Goal: Transaction & Acquisition: Purchase product/service

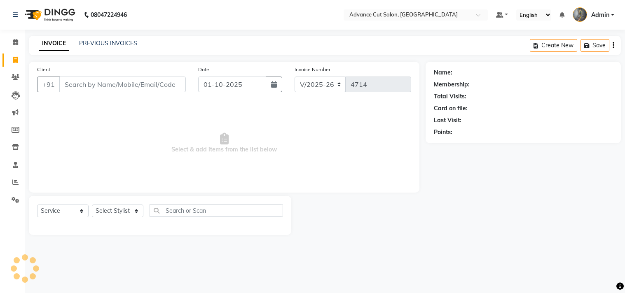
select select "4939"
select select "service"
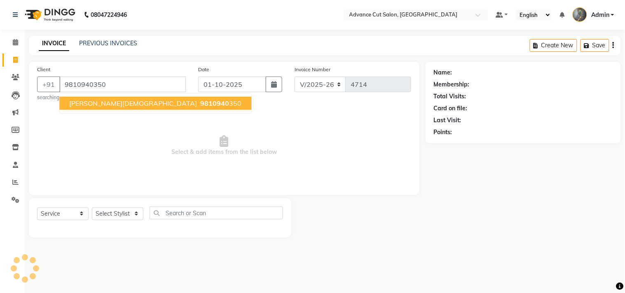
type input "9810940350"
click at [200, 103] on span "9810940" at bounding box center [214, 103] width 29 height 8
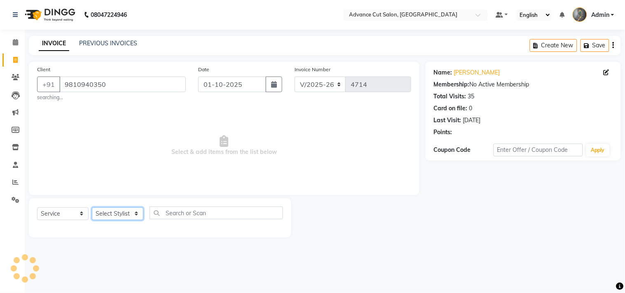
click at [120, 217] on select "Select Stylist Admin chahit COUNTOR [PERSON_NAME] mamta [PERSON_NAME] navi [PER…" at bounding box center [117, 214] width 51 height 13
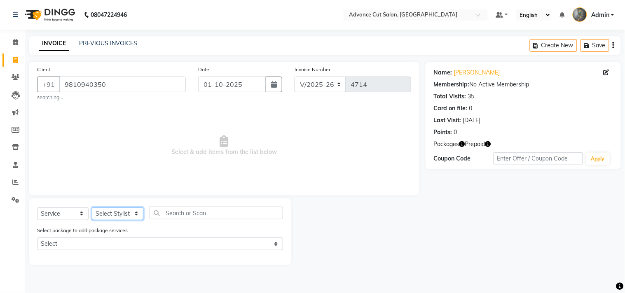
select select "74352"
click at [92, 208] on select "Select Stylist Admin chahit COUNTOR [PERSON_NAME] mamta [PERSON_NAME] navi [PER…" at bounding box center [117, 214] width 51 height 13
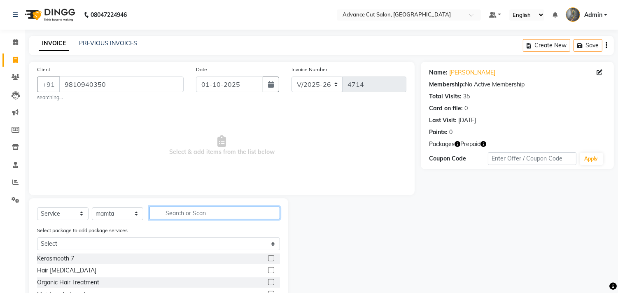
click at [198, 210] on input "text" at bounding box center [214, 213] width 131 height 13
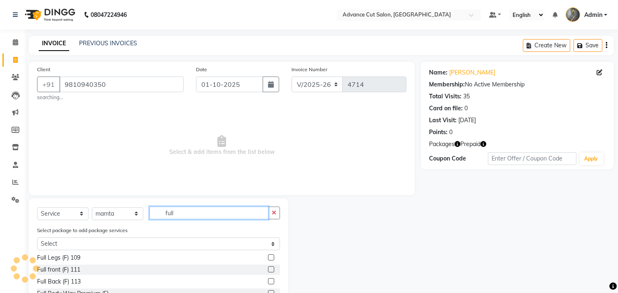
type input "full"
click at [483, 143] on icon "button" at bounding box center [483, 144] width 6 height 6
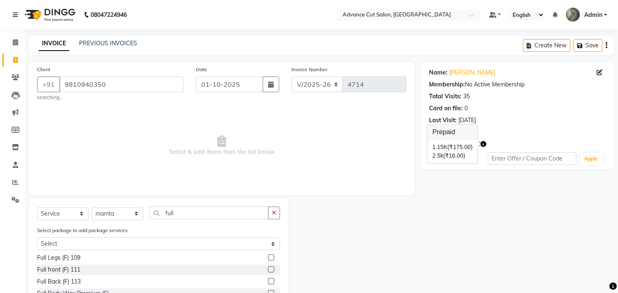
click at [401, 150] on span "Select & add items from the list below" at bounding box center [221, 146] width 369 height 82
click at [459, 145] on icon "button" at bounding box center [458, 144] width 6 height 6
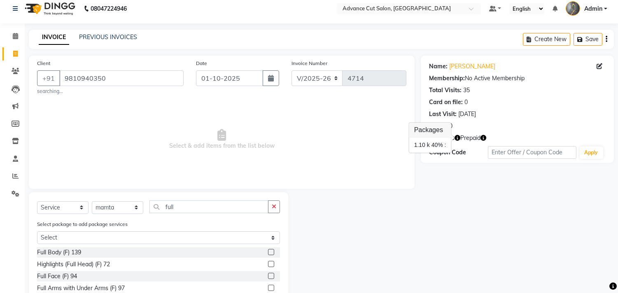
scroll to position [67, 0]
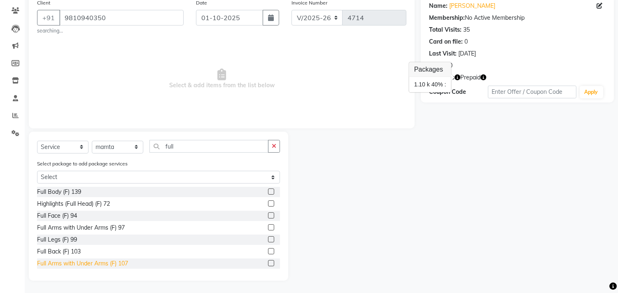
click at [96, 261] on div "Full Arms with Under Arms (F) 107" at bounding box center [82, 263] width 91 height 9
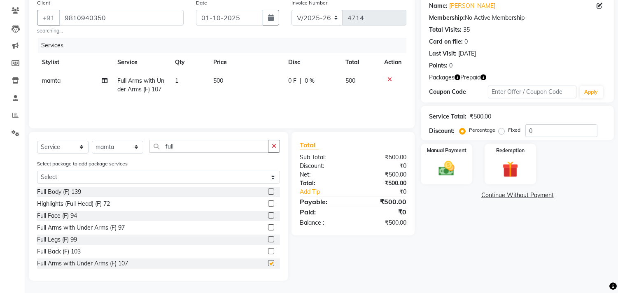
checkbox input "false"
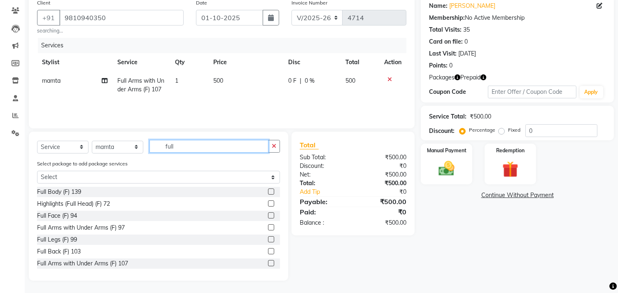
drag, startPoint x: 180, startPoint y: 149, endPoint x: 93, endPoint y: 150, distance: 86.5
click at [100, 150] on div "Select Service Product Membership Package Voucher Prepaid Gift Card Select Styl…" at bounding box center [158, 149] width 243 height 19
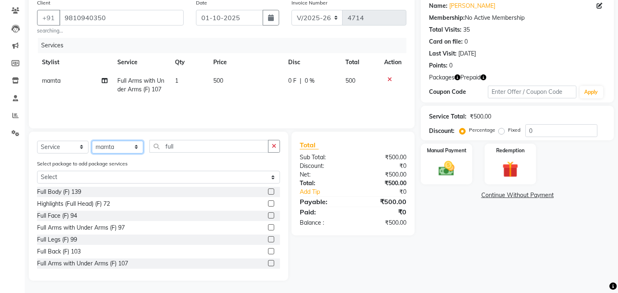
click at [93, 150] on select "Select Stylist Admin chahit COUNTOR Devid hardeep mamta manisha MONISH navi NOS…" at bounding box center [117, 147] width 51 height 13
drag, startPoint x: 199, startPoint y: 121, endPoint x: 195, endPoint y: 133, distance: 12.1
click at [199, 121] on div "Client +91 9810940350 searching... Date 01-10-2025 Invoice Number V/2025 V/2025…" at bounding box center [222, 61] width 386 height 133
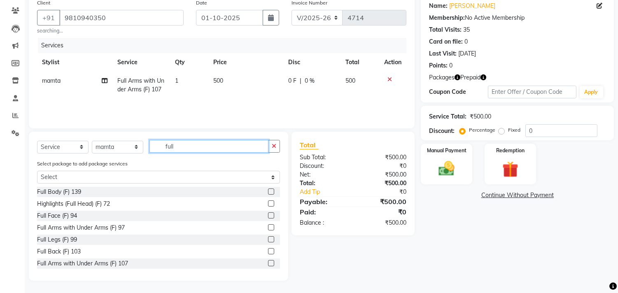
click at [183, 143] on input "full" at bounding box center [208, 146] width 119 height 13
drag, startPoint x: 183, startPoint y: 143, endPoint x: 129, endPoint y: 149, distance: 53.8
click at [129, 149] on div "Select Service Product Membership Package Voucher Prepaid Gift Card Select Styl…" at bounding box center [158, 149] width 243 height 19
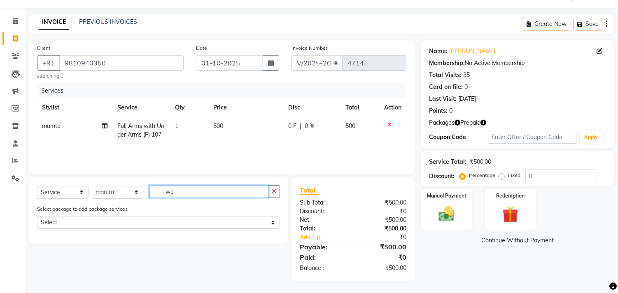
type input "w"
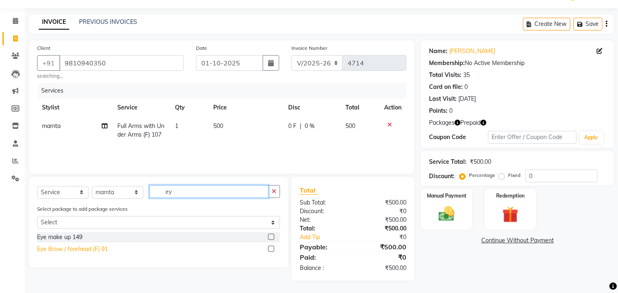
type input "ey"
click at [76, 246] on div "Eye Brow / forehead (F) 91" at bounding box center [72, 249] width 71 height 9
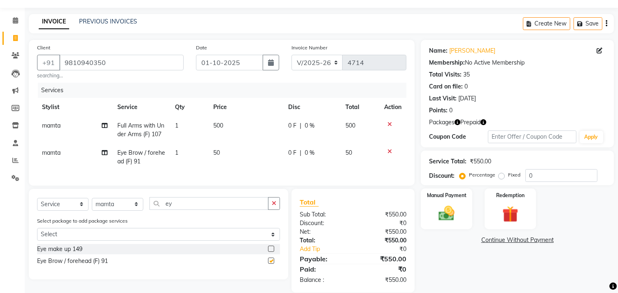
checkbox input "false"
click at [202, 163] on td "1" at bounding box center [189, 157] width 38 height 27
select select "74352"
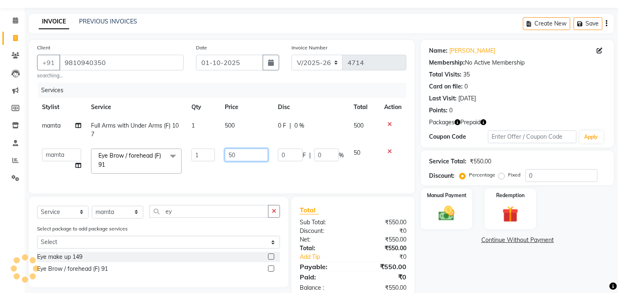
click at [226, 152] on input "50" at bounding box center [246, 155] width 43 height 13
type input "150"
click at [281, 173] on div "Services Stylist Service Qty Price Disc Total Action mamta Full Arms with Under…" at bounding box center [221, 134] width 369 height 103
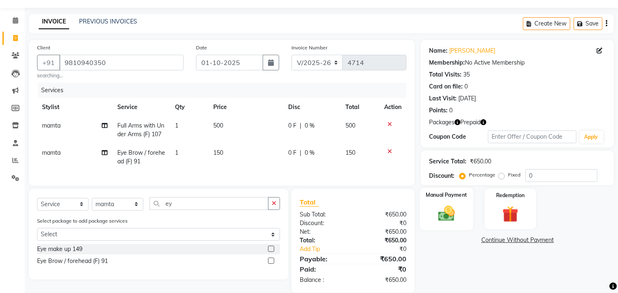
click at [455, 208] on img at bounding box center [446, 213] width 27 height 19
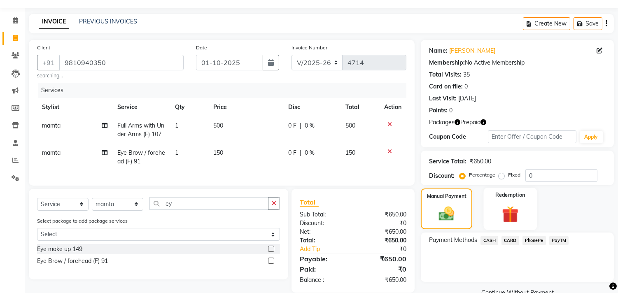
click at [504, 205] on img at bounding box center [510, 214] width 27 height 21
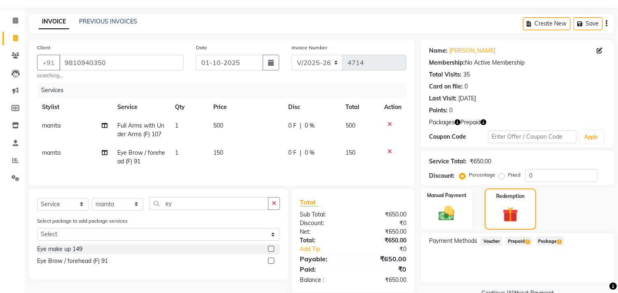
click at [544, 238] on span "Package 1" at bounding box center [550, 240] width 28 height 9
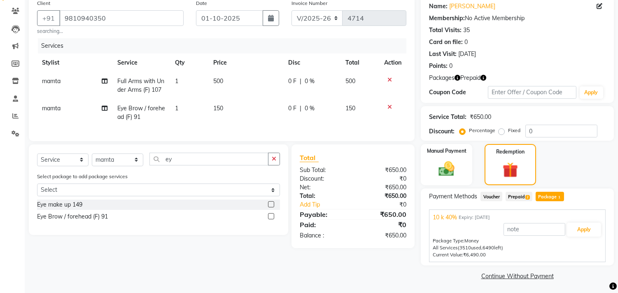
scroll to position [67, 0]
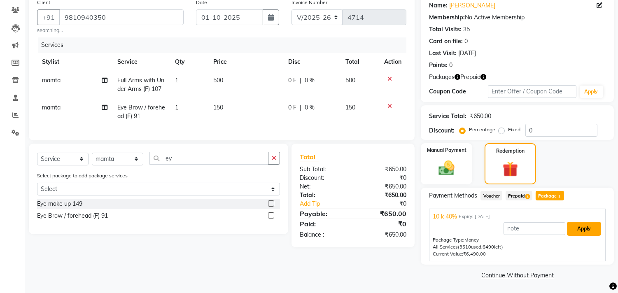
click at [576, 228] on button "Apply" at bounding box center [584, 229] width 34 height 14
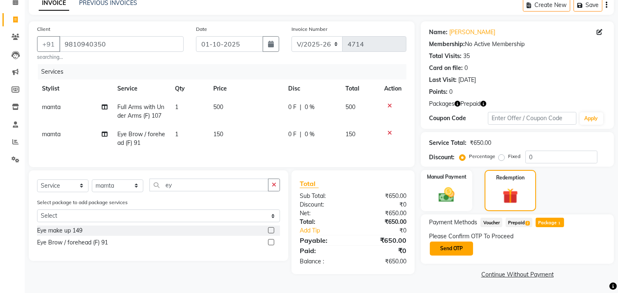
click at [463, 244] on button "Send OTP" at bounding box center [451, 249] width 43 height 14
click at [463, 244] on div "Please Confirm OTP To Proceed Send OTP" at bounding box center [517, 244] width 177 height 24
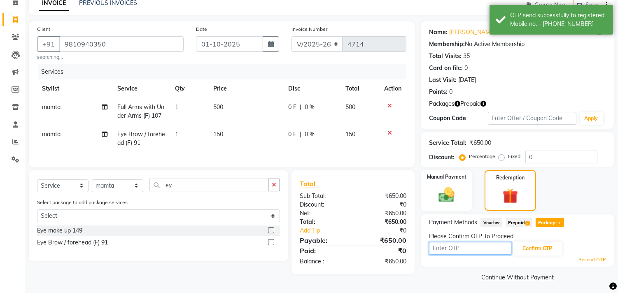
click at [468, 253] on input "text" at bounding box center [470, 248] width 82 height 13
click at [482, 104] on icon "button" at bounding box center [483, 104] width 6 height 6
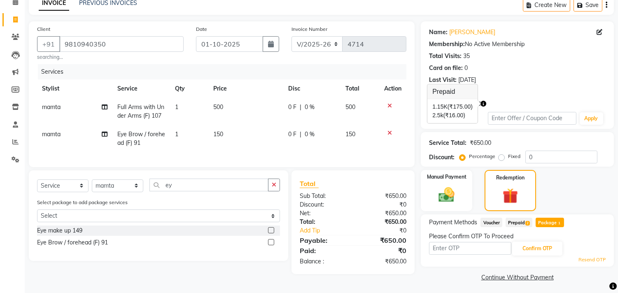
click at [419, 145] on div "Client +91 9810940350 searching... Date 01-10-2025 Invoice Number V/2025 V/2025…" at bounding box center [222, 152] width 398 height 262
click at [502, 140] on div "Service Total: ₹650.00" at bounding box center [517, 143] width 177 height 9
click at [459, 101] on icon "button" at bounding box center [458, 104] width 6 height 6
click at [438, 108] on div "1. 10 k 40% :" at bounding box center [430, 111] width 32 height 9
click at [457, 105] on icon "button" at bounding box center [458, 104] width 6 height 6
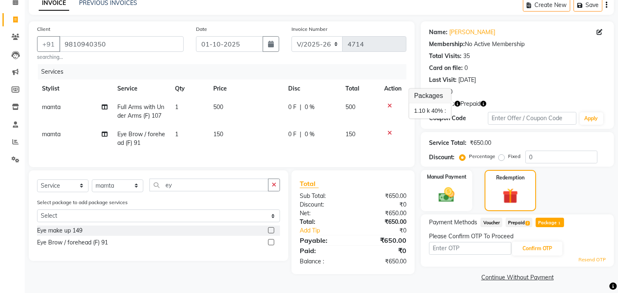
click at [485, 104] on icon "button" at bounding box center [483, 104] width 6 height 6
click at [511, 104] on div "Packages Prepaid" at bounding box center [517, 104] width 177 height 9
click at [486, 244] on input "text" at bounding box center [470, 248] width 82 height 13
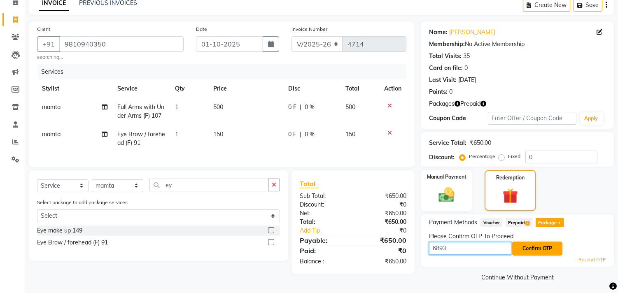
type input "6893"
click at [541, 243] on button "Confirm OTP" at bounding box center [537, 249] width 50 height 14
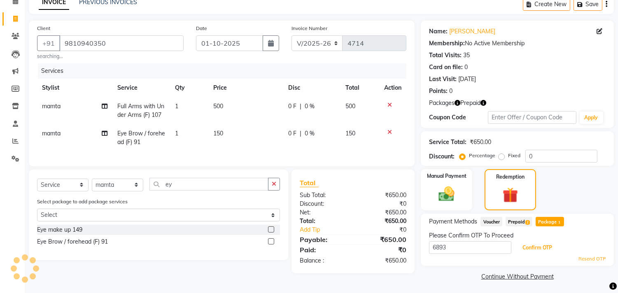
scroll to position [42, 0]
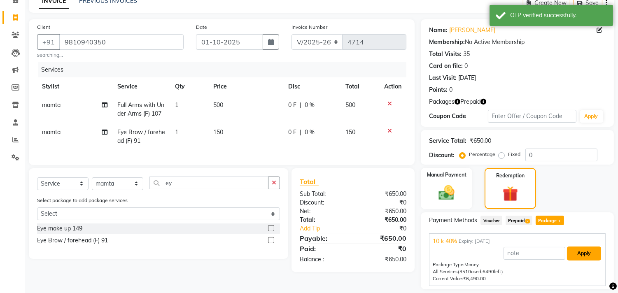
click at [575, 252] on button "Apply" at bounding box center [584, 254] width 34 height 14
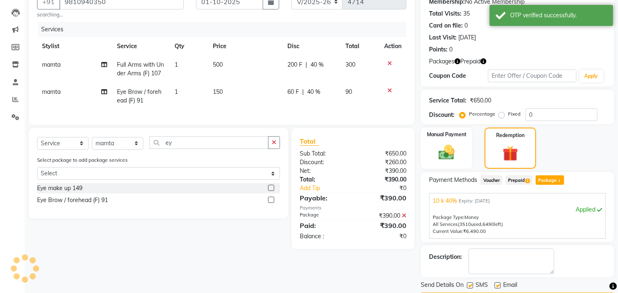
scroll to position [107, 0]
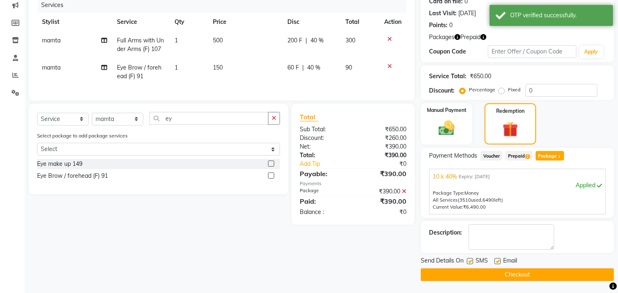
click at [541, 268] on button "Checkout" at bounding box center [517, 274] width 193 height 13
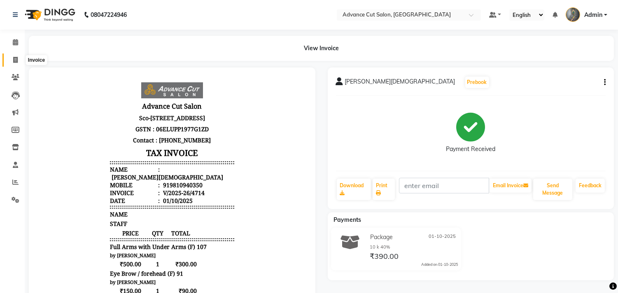
click at [13, 62] on icon at bounding box center [15, 60] width 5 height 6
select select "service"
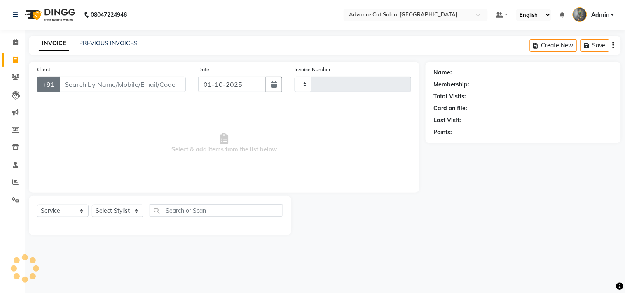
type input "4715"
select select "4939"
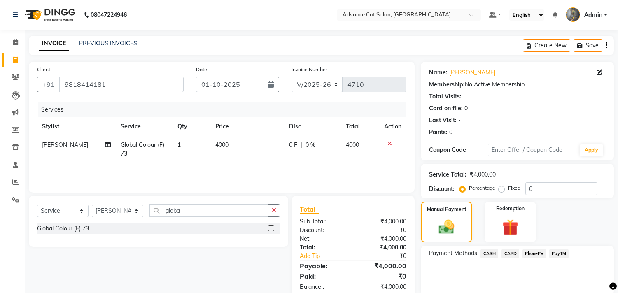
select select "4939"
select select "service"
select select "30646"
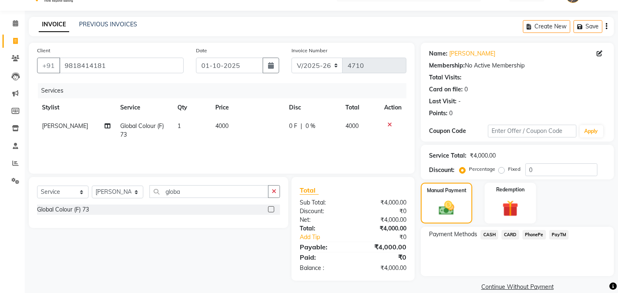
click at [511, 235] on span "CARD" at bounding box center [510, 234] width 18 height 9
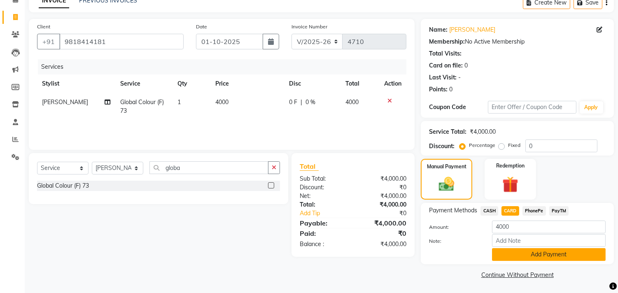
click at [524, 252] on button "Add Payment" at bounding box center [549, 254] width 114 height 13
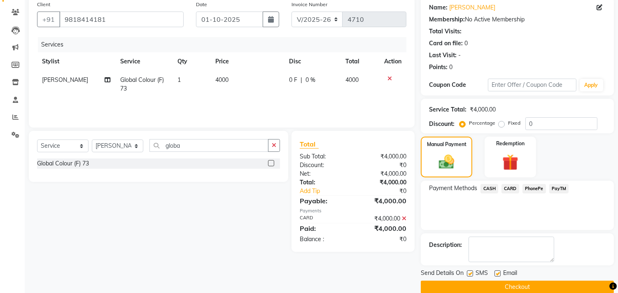
scroll to position [77, 0]
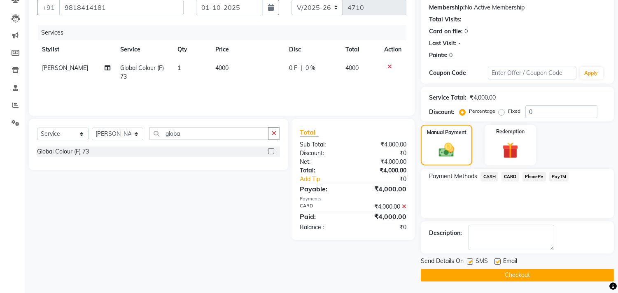
click at [499, 273] on button "Checkout" at bounding box center [517, 275] width 193 height 13
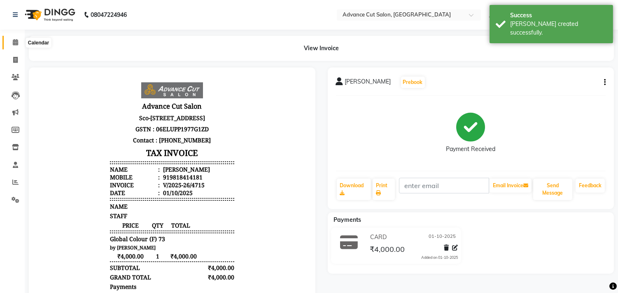
click at [19, 42] on span at bounding box center [15, 42] width 14 height 9
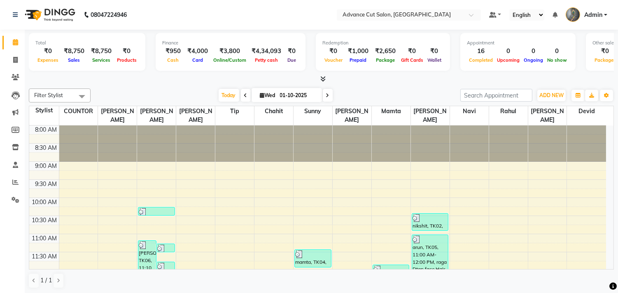
click at [329, 70] on div "Redemption ₹0 Voucher ₹1,000 Prepaid ₹2,650 Package ₹0 Gift Cards ₹0 Wallet" at bounding box center [383, 52] width 134 height 38
click at [11, 61] on span at bounding box center [15, 60] width 14 height 9
select select "service"
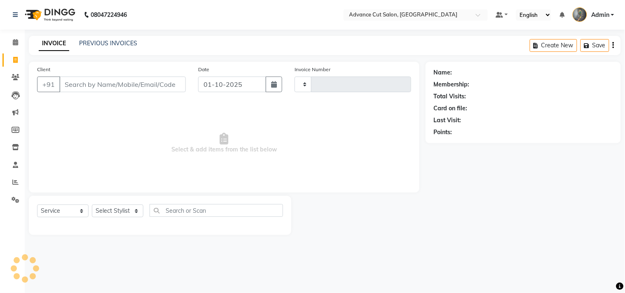
click at [105, 79] on input "Client" at bounding box center [122, 85] width 126 height 16
select select "4939"
type input "4716"
click at [85, 78] on input "Client" at bounding box center [122, 85] width 126 height 16
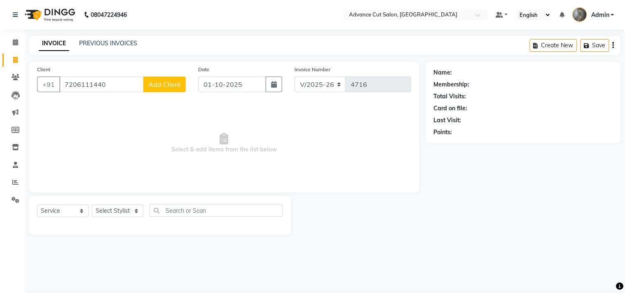
type input "7206111440"
click at [160, 89] on button "Add Client" at bounding box center [164, 85] width 42 height 16
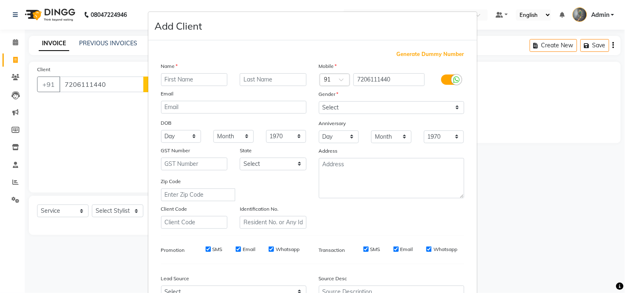
click at [168, 78] on input "text" at bounding box center [194, 79] width 67 height 13
type input "mohini"
drag, startPoint x: 326, startPoint y: 104, endPoint x: 323, endPoint y: 108, distance: 5.5
click at [326, 104] on select "Select Male Female Other Prefer Not To Say" at bounding box center [391, 107] width 145 height 13
select select "female"
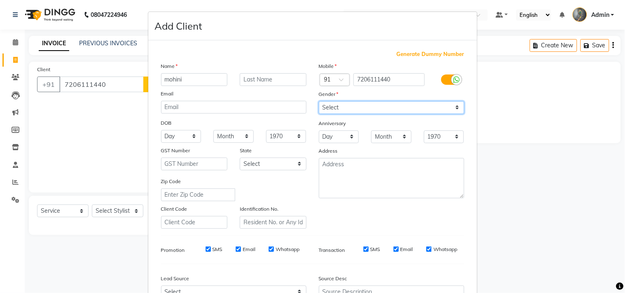
click at [319, 101] on select "Select Male Female Other Prefer Not To Say" at bounding box center [391, 107] width 145 height 13
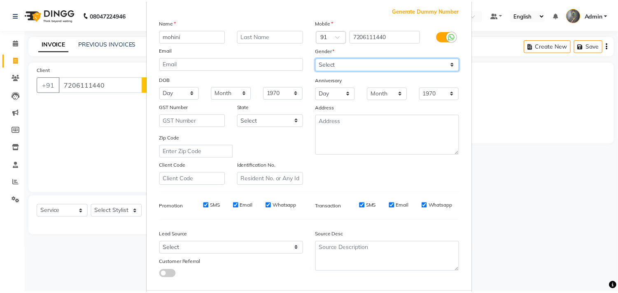
scroll to position [87, 0]
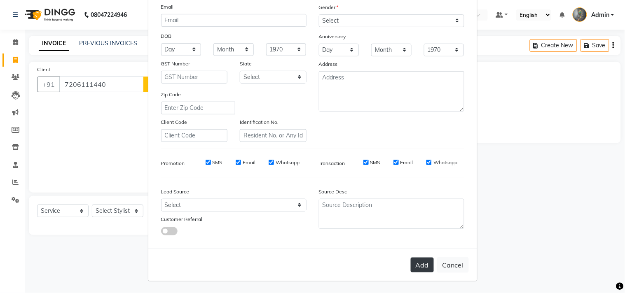
click at [419, 264] on button "Add" at bounding box center [421, 265] width 23 height 15
select select
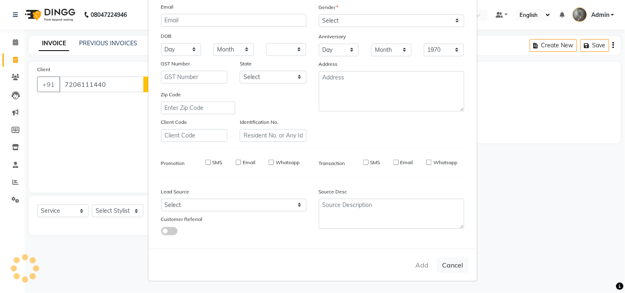
select select
checkbox input "false"
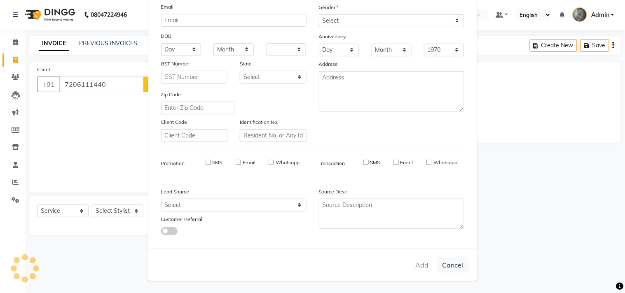
checkbox input "false"
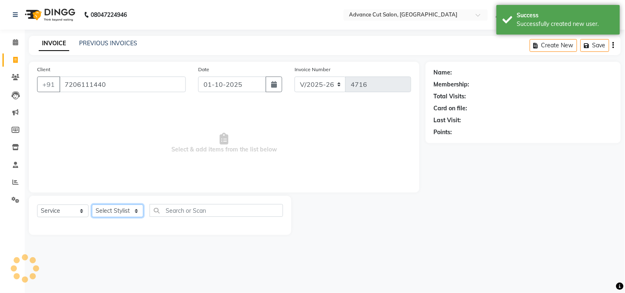
drag, startPoint x: 107, startPoint y: 211, endPoint x: 107, endPoint y: 206, distance: 4.9
click at [107, 211] on select "Select Stylist Admin chahit COUNTOR Devid hardeep mamta manisha MONISH navi NOS…" at bounding box center [117, 211] width 51 height 13
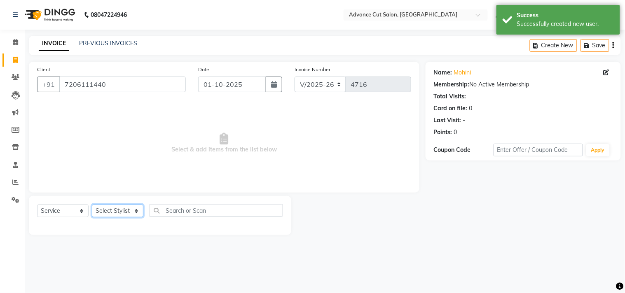
select select "58461"
click at [92, 205] on select "Select Stylist Admin chahit COUNTOR Devid hardeep mamta manisha MONISH navi NOS…" at bounding box center [117, 211] width 51 height 13
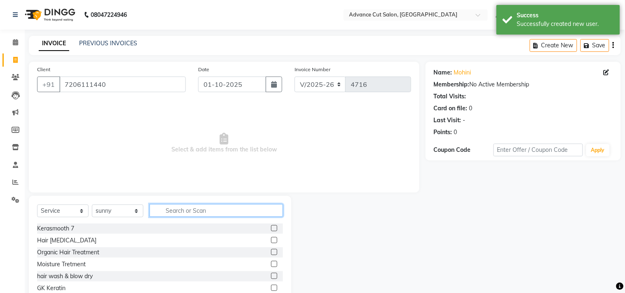
click at [194, 213] on input "text" at bounding box center [215, 210] width 133 height 13
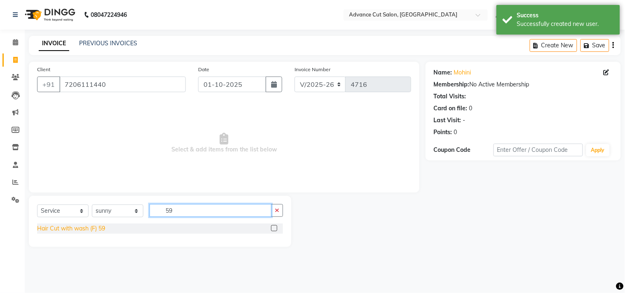
type input "59"
click at [85, 226] on div "Hair Cut with wash (F) 59" at bounding box center [71, 228] width 68 height 9
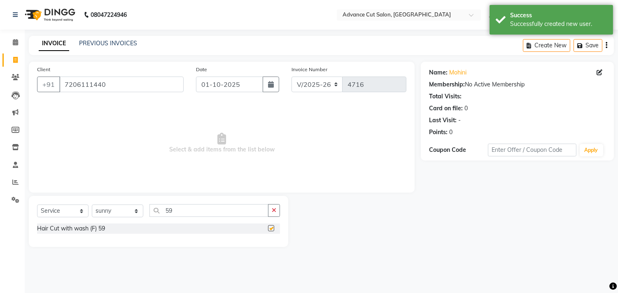
checkbox input "false"
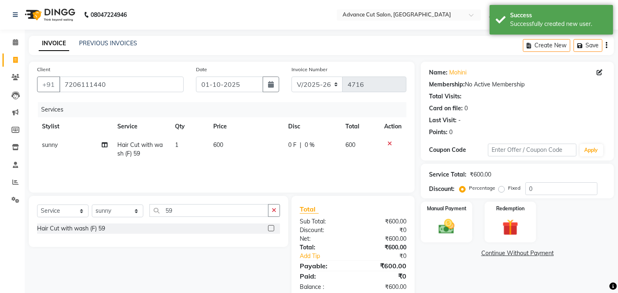
click at [246, 147] on td "600" at bounding box center [245, 149] width 75 height 27
select select "58461"
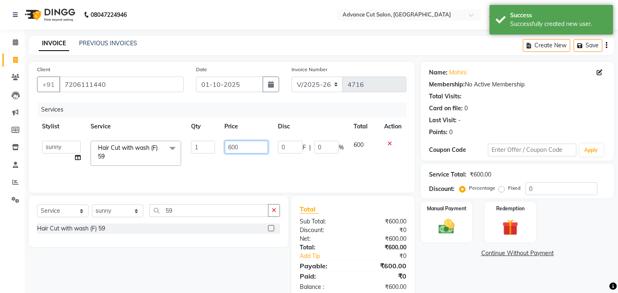
drag, startPoint x: 246, startPoint y: 147, endPoint x: 198, endPoint y: 149, distance: 47.4
click at [198, 149] on tr "Admin chahit COUNTOR Devid hardeep mamta manisha MONISH navi NOSHAD ALI rahul s…" at bounding box center [221, 153] width 369 height 35
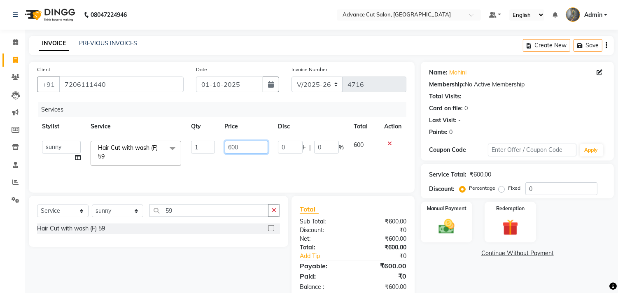
click at [236, 147] on input "600" at bounding box center [246, 147] width 43 height 13
click at [243, 147] on input "600" at bounding box center [246, 147] width 43 height 13
drag, startPoint x: 243, startPoint y: 147, endPoint x: 222, endPoint y: 147, distance: 20.6
click at [222, 147] on td "600" at bounding box center [246, 153] width 53 height 35
type input "750"
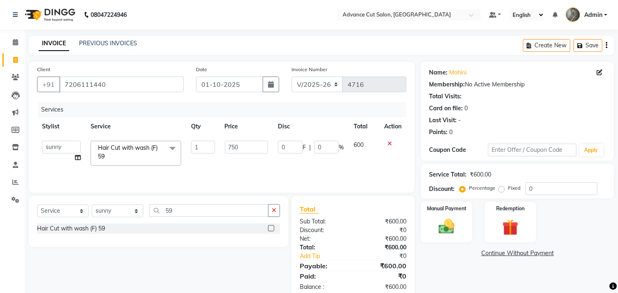
click at [228, 169] on div "Services Stylist Service Qty Price Disc Total Action Admin chahit COUNTOR Devid…" at bounding box center [221, 143] width 369 height 82
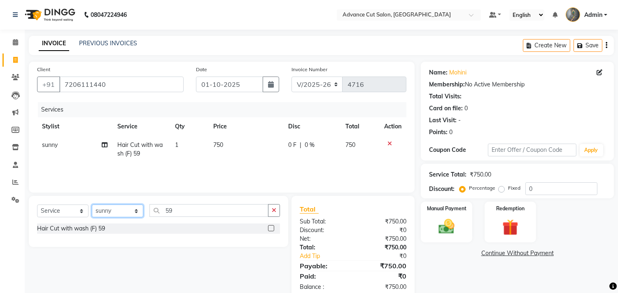
click at [107, 210] on select "Select Stylist Admin chahit COUNTOR Devid hardeep mamta manisha MONISH navi NOS…" at bounding box center [117, 211] width 51 height 13
select select "86614"
click at [92, 205] on select "Select Stylist Admin chahit COUNTOR Devid hardeep mamta manisha MONISH navi NOS…" at bounding box center [117, 211] width 51 height 13
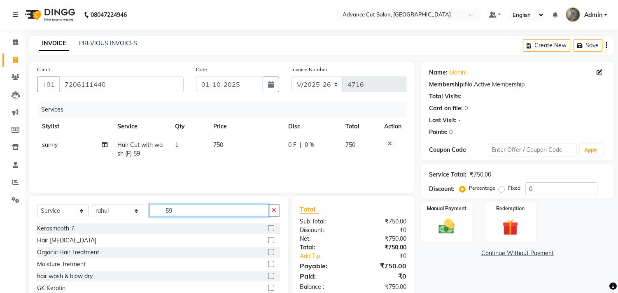
drag, startPoint x: 177, startPoint y: 209, endPoint x: 140, endPoint y: 207, distance: 37.1
click at [142, 207] on div "Select Service Product Membership Package Voucher Prepaid Gift Card Select Styl…" at bounding box center [158, 213] width 243 height 19
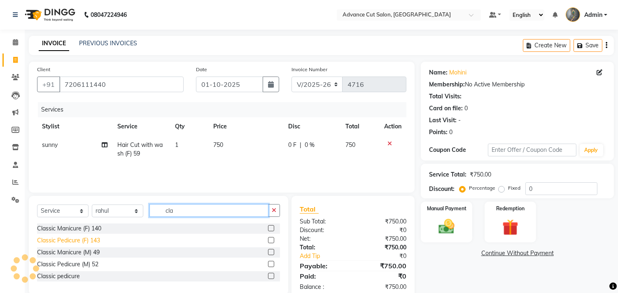
type input "cla"
click at [80, 241] on div "Classic Pedicure (F) 143" at bounding box center [68, 240] width 63 height 9
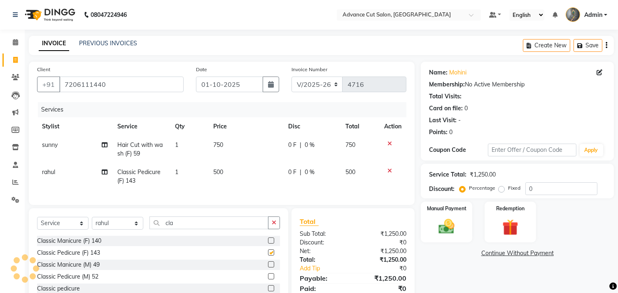
checkbox input "false"
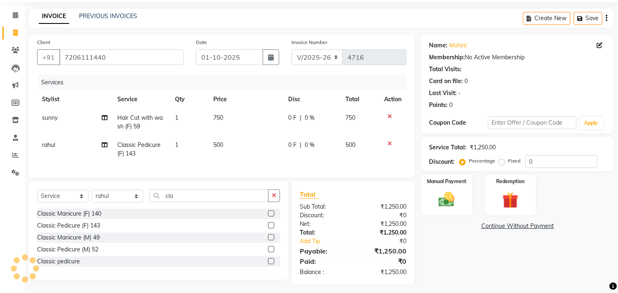
scroll to position [38, 0]
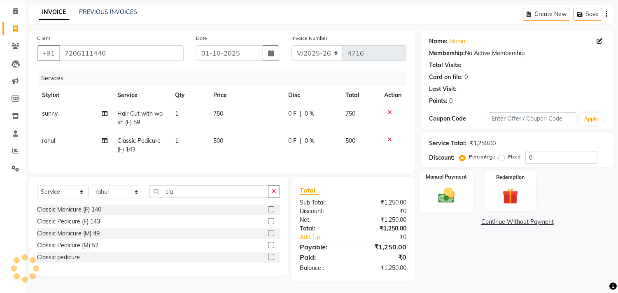
click at [445, 194] on img at bounding box center [446, 195] width 27 height 19
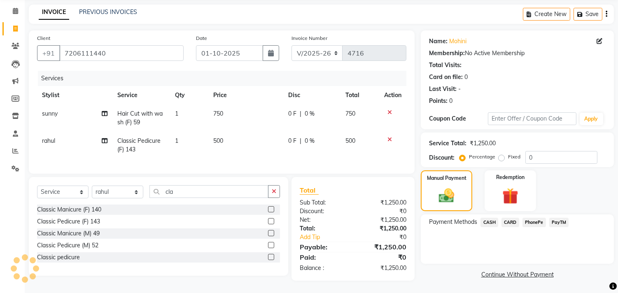
click at [553, 218] on span "PayTM" at bounding box center [559, 222] width 20 height 9
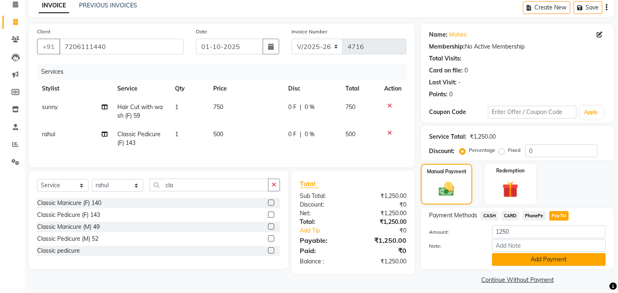
click at [523, 259] on button "Add Payment" at bounding box center [549, 259] width 114 height 13
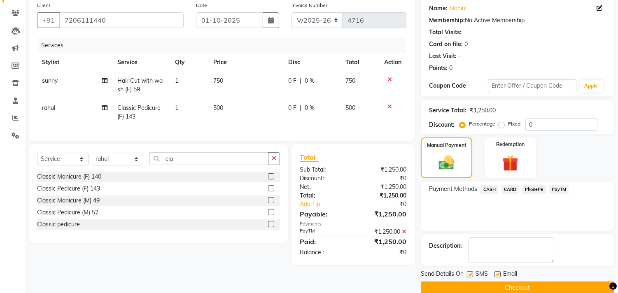
scroll to position [77, 0]
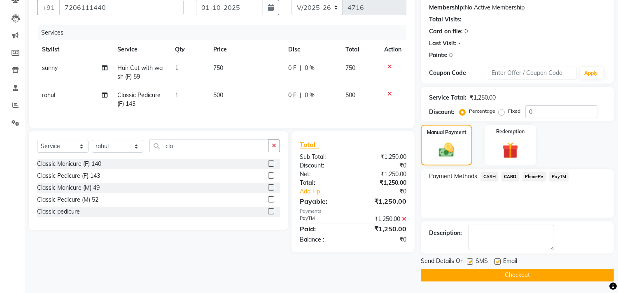
click at [508, 275] on button "Checkout" at bounding box center [517, 275] width 193 height 13
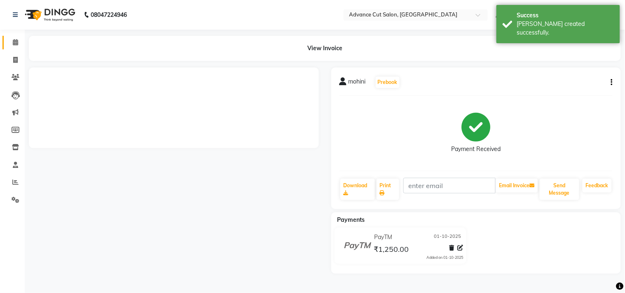
click at [17, 42] on icon at bounding box center [15, 42] width 5 height 6
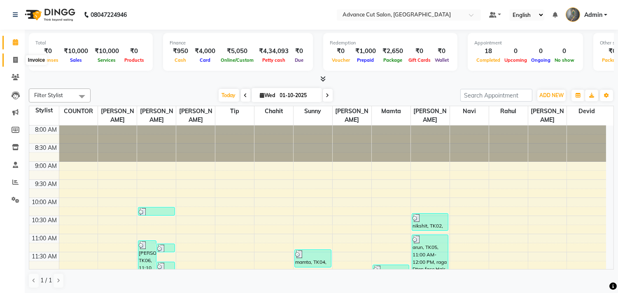
click at [19, 59] on span at bounding box center [15, 60] width 14 height 9
select select "service"
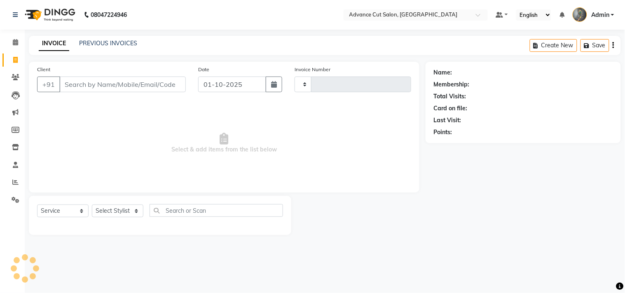
type input "4717"
select select "4939"
click at [131, 84] on input "Client" at bounding box center [122, 85] width 126 height 16
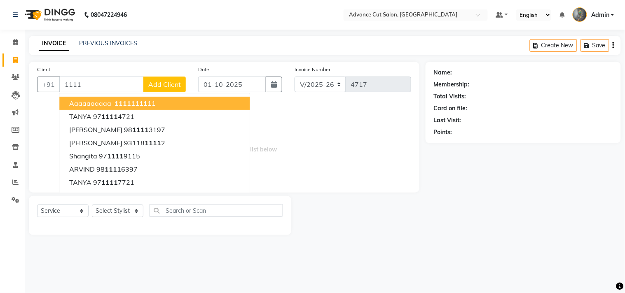
click at [101, 106] on span "aaaaaaaaaa" at bounding box center [90, 103] width 42 height 8
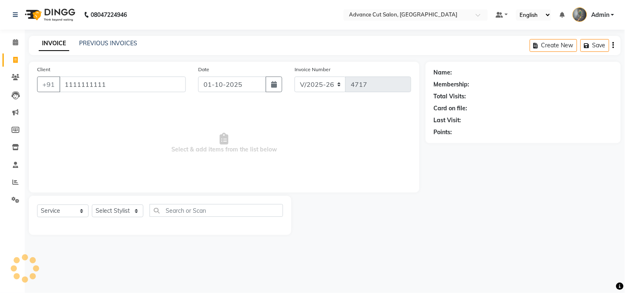
type input "1111111111"
click at [111, 212] on select "Select Stylist Admin chahit COUNTOR Devid hardeep mamta manisha MONISH navi NOS…" at bounding box center [117, 211] width 51 height 13
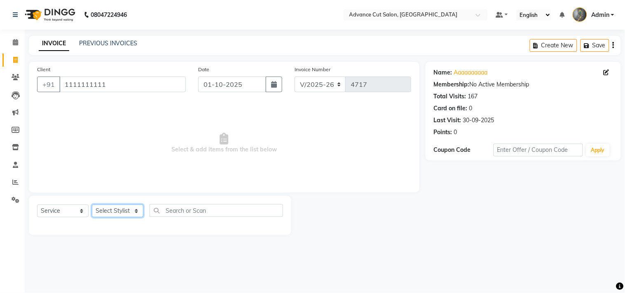
select select "78660"
click at [92, 205] on select "Select Stylist Admin chahit COUNTOR Devid hardeep mamta manisha MONISH navi NOS…" at bounding box center [117, 211] width 51 height 13
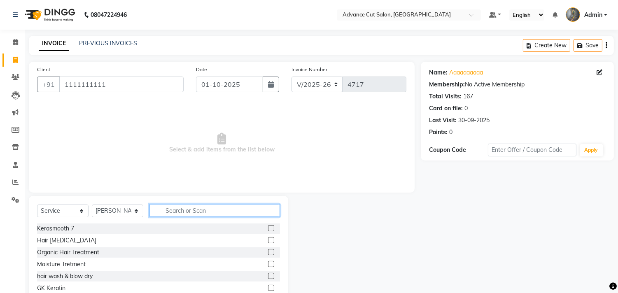
click at [186, 209] on input "text" at bounding box center [214, 210] width 131 height 13
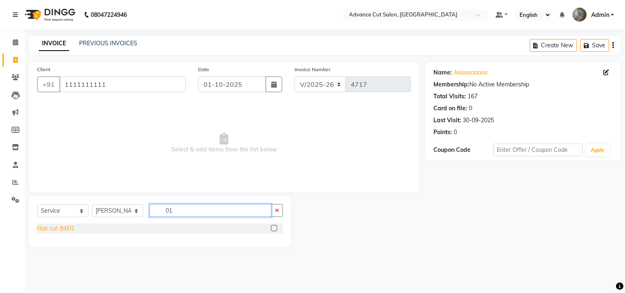
type input "01"
click at [68, 228] on div "Hair cut (M)01" at bounding box center [55, 228] width 37 height 9
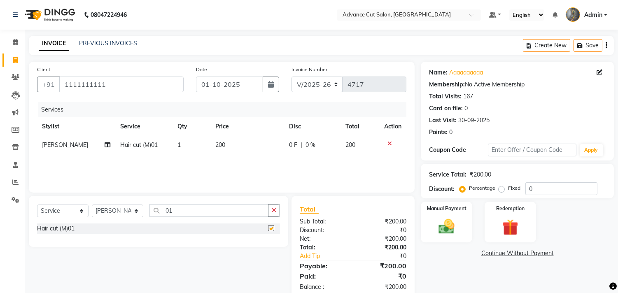
checkbox input "false"
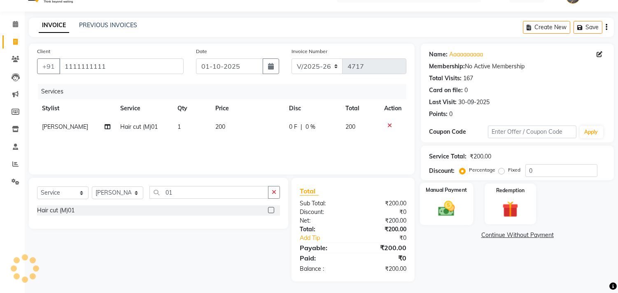
scroll to position [19, 0]
click at [455, 209] on img at bounding box center [446, 207] width 27 height 19
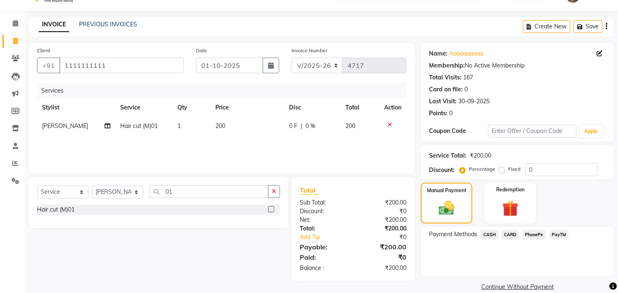
click at [553, 237] on span "PayTM" at bounding box center [559, 234] width 20 height 9
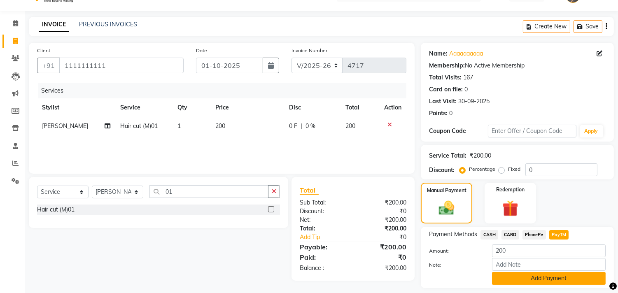
click at [542, 283] on button "Add Payment" at bounding box center [549, 278] width 114 height 13
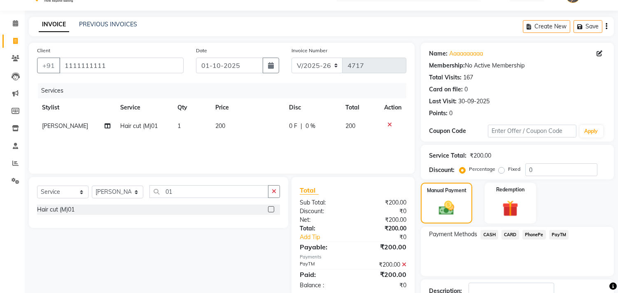
scroll to position [77, 0]
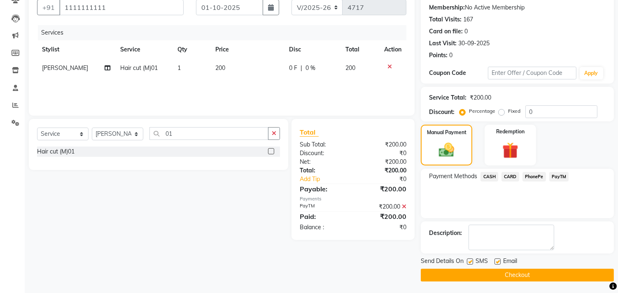
click at [529, 279] on button "Checkout" at bounding box center [517, 275] width 193 height 13
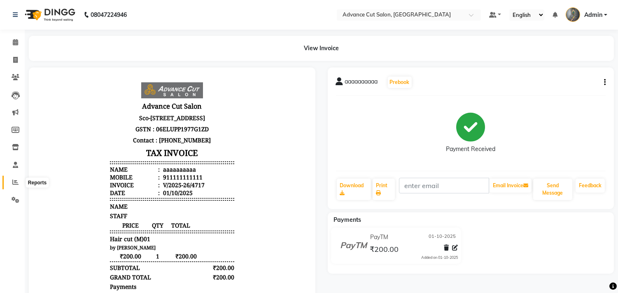
click at [15, 182] on icon at bounding box center [15, 182] width 6 height 6
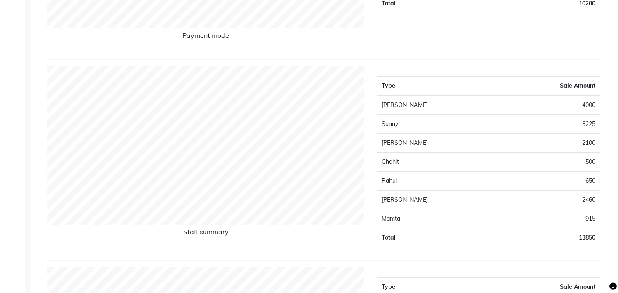
scroll to position [46, 0]
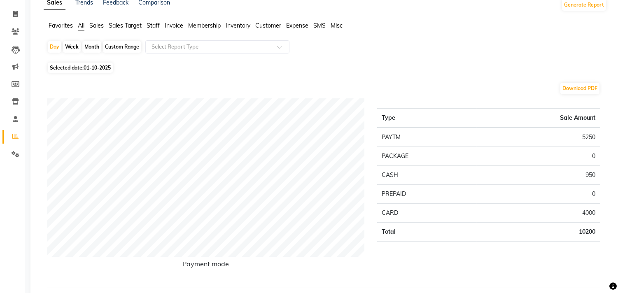
click at [176, 25] on span "Invoice" at bounding box center [174, 25] width 19 height 7
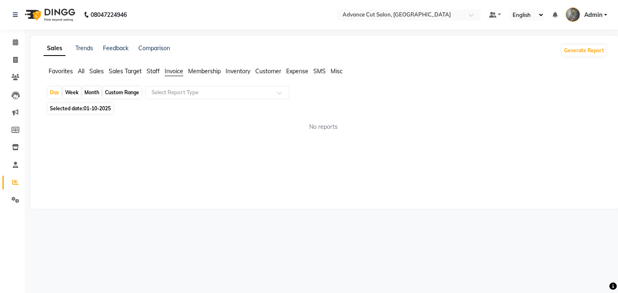
scroll to position [0, 0]
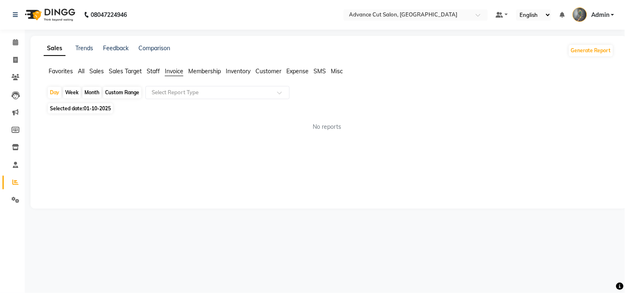
click at [155, 71] on span "Staff" at bounding box center [153, 71] width 13 height 7
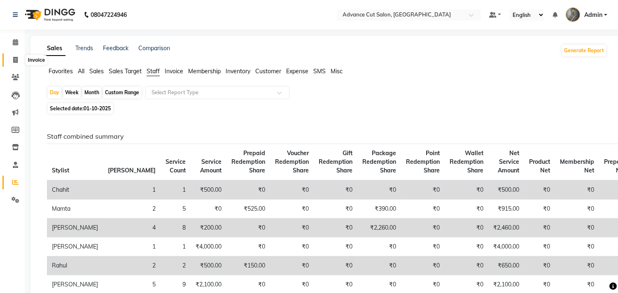
click at [13, 56] on span at bounding box center [15, 60] width 14 height 9
select select "service"
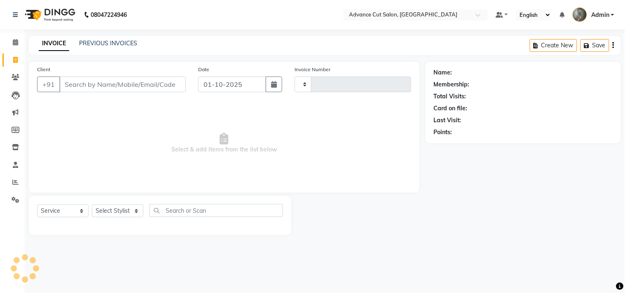
click at [108, 91] on input "Client" at bounding box center [122, 85] width 126 height 16
type input "4718"
select select "4939"
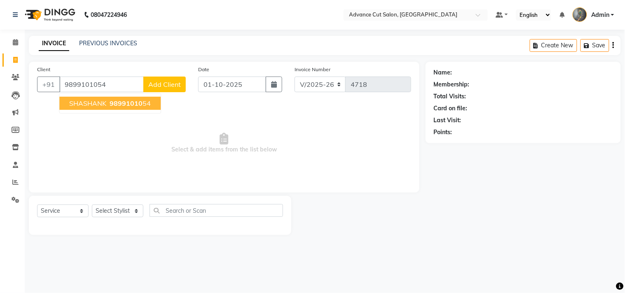
type input "9899101054"
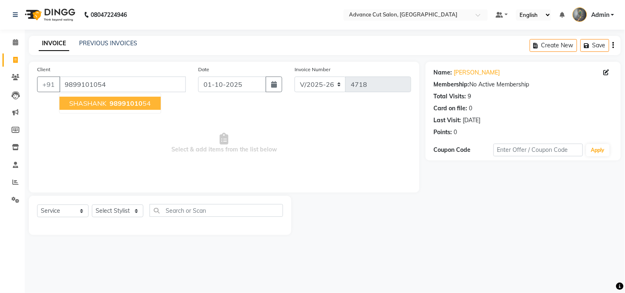
click at [110, 101] on span "98991010" at bounding box center [126, 103] width 33 height 8
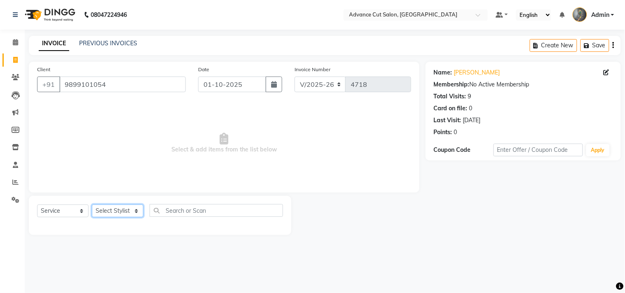
click at [100, 208] on select "Select Stylist Admin chahit COUNTOR [PERSON_NAME] mamta [PERSON_NAME] navi [PER…" at bounding box center [117, 211] width 51 height 13
select select "30651"
click at [92, 205] on select "Select Stylist Admin chahit COUNTOR [PERSON_NAME] mamta [PERSON_NAME] navi [PER…" at bounding box center [117, 211] width 51 height 13
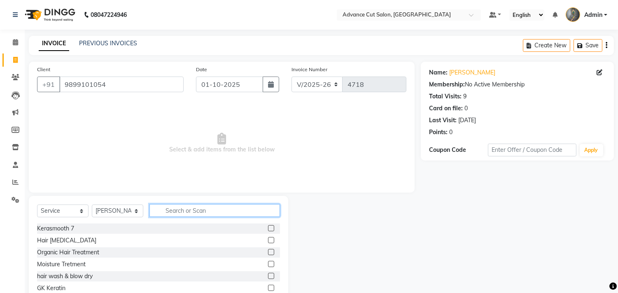
click at [201, 216] on input "text" at bounding box center [214, 210] width 131 height 13
type input "0"
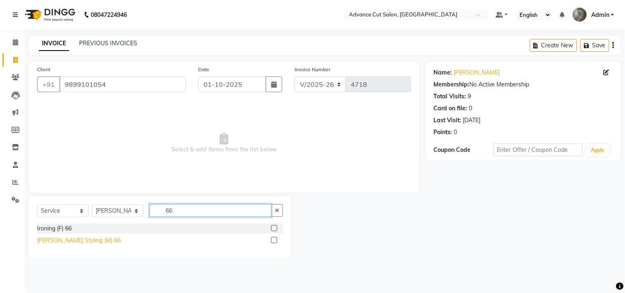
type input "66"
click at [63, 239] on div "[PERSON_NAME] Styling (M) 66" at bounding box center [79, 240] width 84 height 9
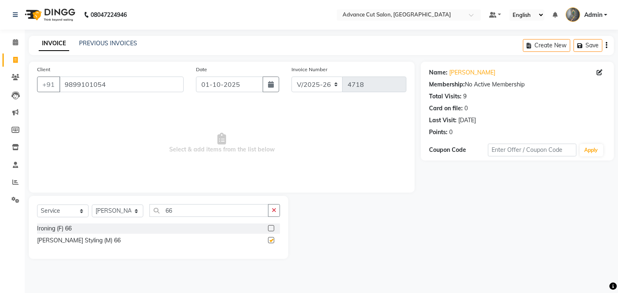
checkbox input "false"
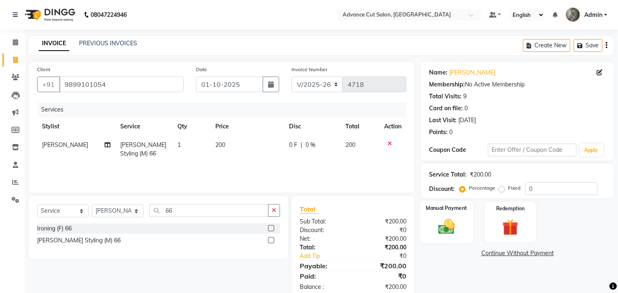
scroll to position [19, 0]
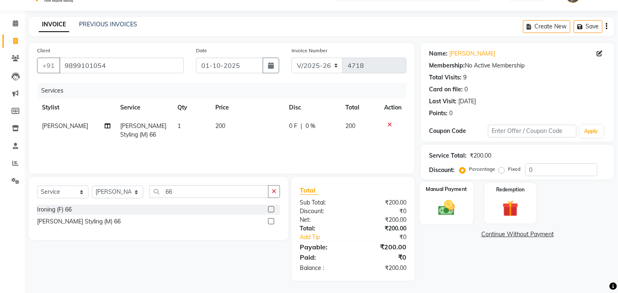
click at [443, 202] on img at bounding box center [446, 207] width 27 height 19
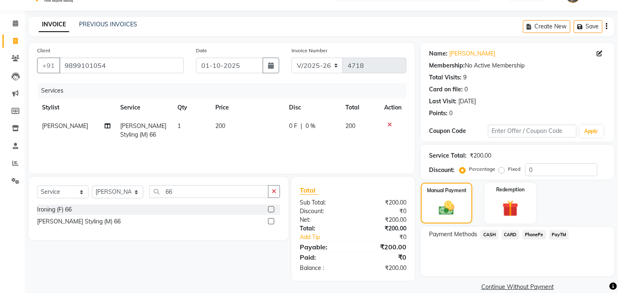
click at [485, 228] on div "Payment Methods CASH CARD PhonePe PayTM" at bounding box center [517, 251] width 193 height 49
click at [488, 235] on span "CASH" at bounding box center [489, 234] width 18 height 9
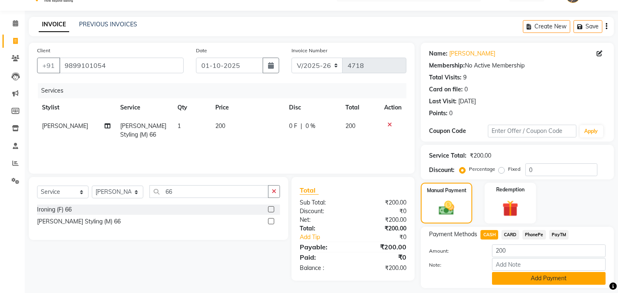
click at [499, 277] on button "Add Payment" at bounding box center [549, 278] width 114 height 13
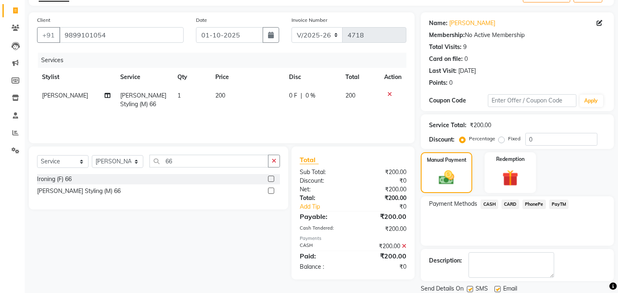
scroll to position [77, 0]
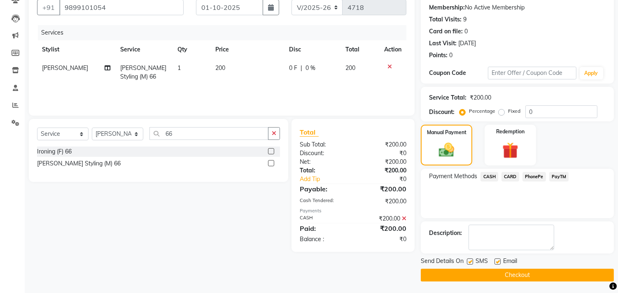
click at [484, 277] on button "Checkout" at bounding box center [517, 275] width 193 height 13
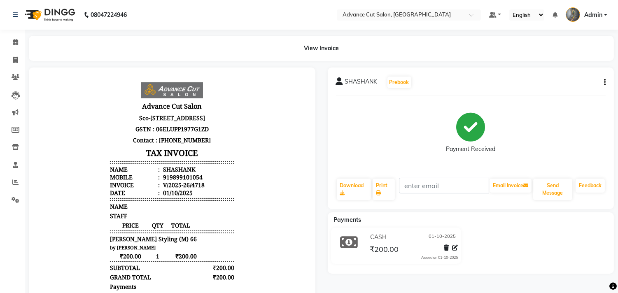
click at [479, 277] on div "SHASHANK Prebook Payment Received Download Print Email Invoice Send Message Fee…" at bounding box center [471, 235] width 299 height 335
click at [15, 60] on icon at bounding box center [15, 60] width 5 height 6
select select "service"
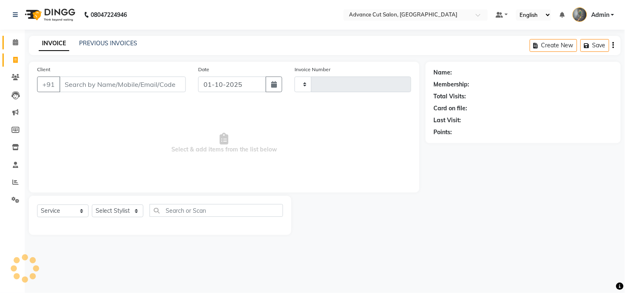
click at [13, 36] on link "Calendar" at bounding box center [12, 43] width 20 height 14
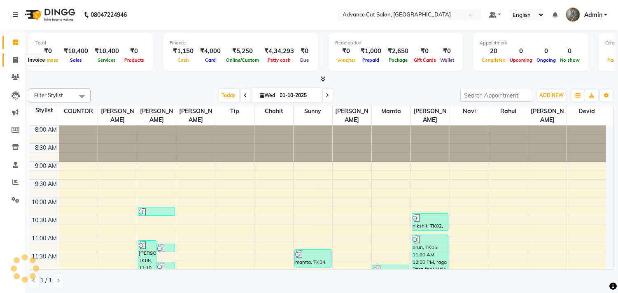
click at [14, 62] on icon at bounding box center [15, 60] width 5 height 6
select select "service"
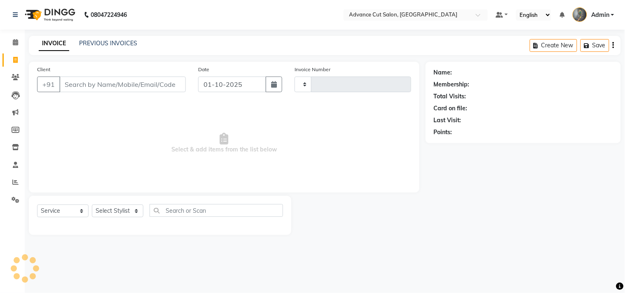
click at [96, 84] on input "Client" at bounding box center [122, 85] width 126 height 16
type input "4719"
select select "4939"
click at [130, 88] on input "Client" at bounding box center [122, 85] width 126 height 16
click at [105, 82] on input "Client" at bounding box center [122, 85] width 126 height 16
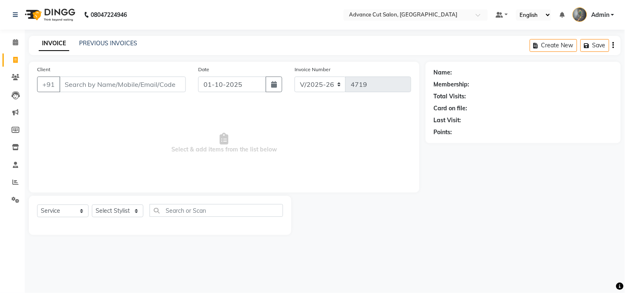
click at [105, 83] on input "Client" at bounding box center [122, 85] width 126 height 16
type input "9992687520"
click at [163, 85] on span "Add Client" at bounding box center [164, 84] width 33 height 8
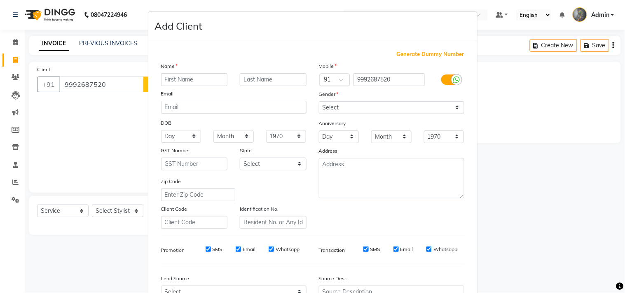
click at [170, 77] on input "text" at bounding box center [194, 79] width 67 height 13
click at [184, 84] on input "text" at bounding box center [194, 79] width 67 height 13
click at [186, 79] on input "text" at bounding box center [194, 79] width 67 height 13
type input "[DEMOGRAPHIC_DATA]"
click at [359, 107] on select "Select Male Female Other Prefer Not To Say" at bounding box center [391, 107] width 145 height 13
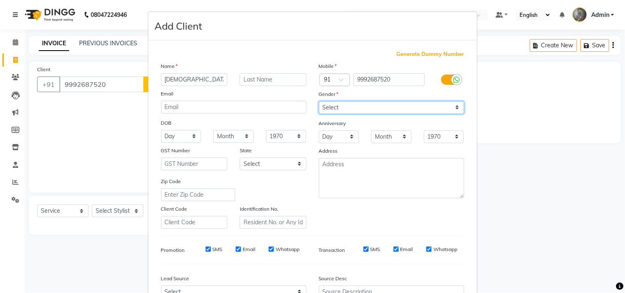
select select "female"
click at [319, 101] on select "Select Male Female Other Prefer Not To Say" at bounding box center [391, 107] width 145 height 13
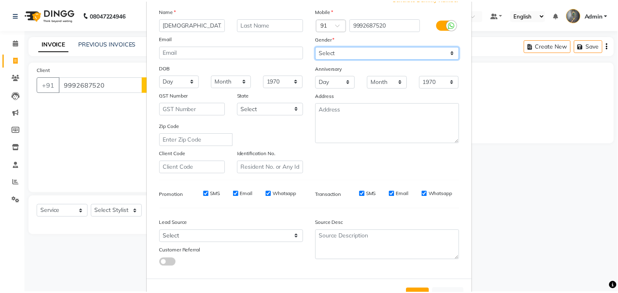
scroll to position [87, 0]
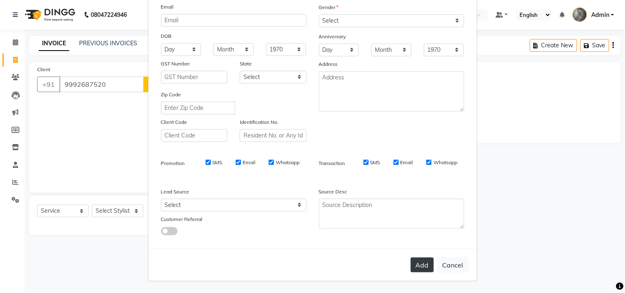
click at [418, 264] on button "Add" at bounding box center [421, 265] width 23 height 15
select select
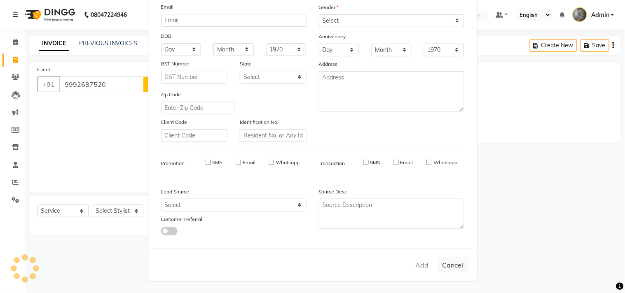
select select
checkbox input "false"
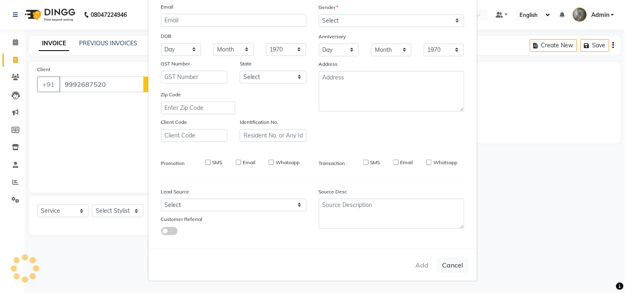
checkbox input "false"
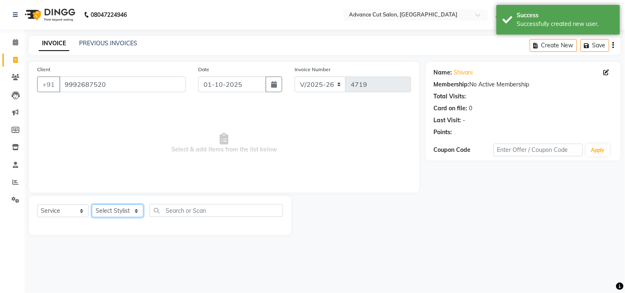
click at [120, 208] on select "Select Stylist Admin chahit COUNTOR [PERSON_NAME] mamta [PERSON_NAME] navi [PER…" at bounding box center [117, 211] width 51 height 13
select select "74352"
click at [92, 205] on select "Select Stylist Admin chahit COUNTOR [PERSON_NAME] mamta [PERSON_NAME] navi [PER…" at bounding box center [117, 211] width 51 height 13
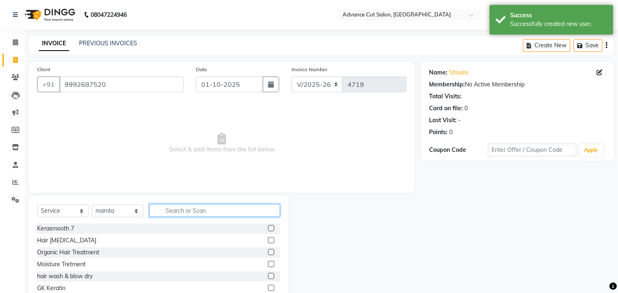
click at [176, 214] on input "text" at bounding box center [214, 210] width 131 height 13
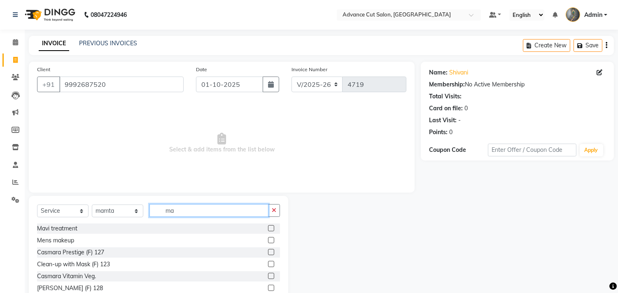
type input "m"
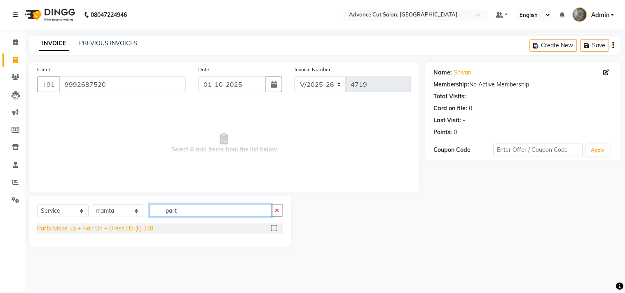
type input "part"
click at [136, 225] on div "Party Make up + Hair Do + Dress Up (F) 148" at bounding box center [95, 228] width 116 height 9
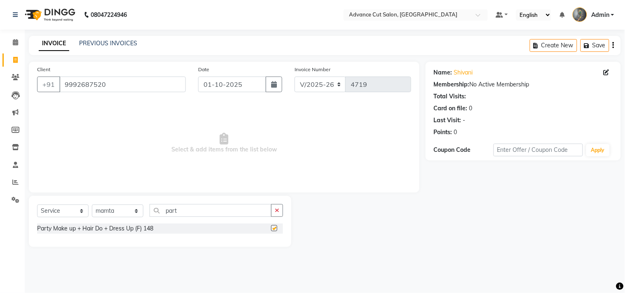
click at [136, 232] on div "Party Make up + Hair Do + Dress Up (F) 148" at bounding box center [95, 228] width 116 height 9
click at [131, 193] on div "Client +91 9992687520 Date 01-10-2025 Invoice Number V/2025 V/2025-26 4719 Sele…" at bounding box center [224, 127] width 390 height 131
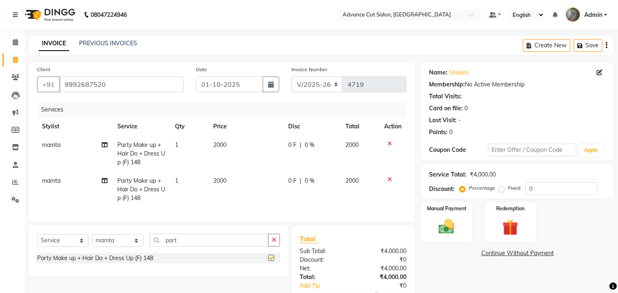
checkbox input "false"
click at [389, 178] on icon at bounding box center [389, 180] width 5 height 6
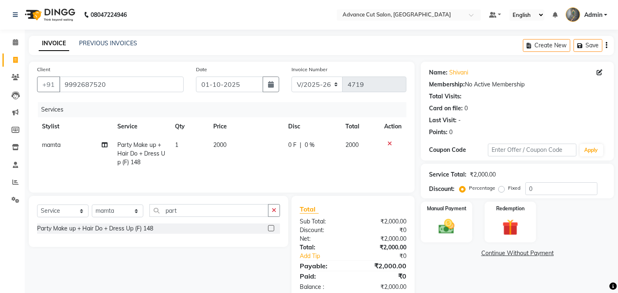
click at [262, 147] on td "2000" at bounding box center [245, 154] width 75 height 36
select select "74352"
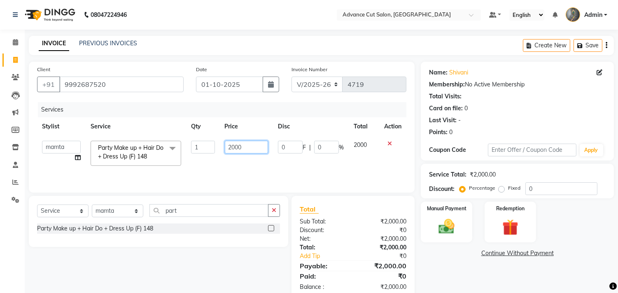
drag, startPoint x: 253, startPoint y: 147, endPoint x: 218, endPoint y: 150, distance: 35.1
click at [220, 149] on td "2000" at bounding box center [246, 153] width 53 height 35
type input "2500"
click at [228, 166] on td "2500" at bounding box center [246, 153] width 53 height 35
select select "74352"
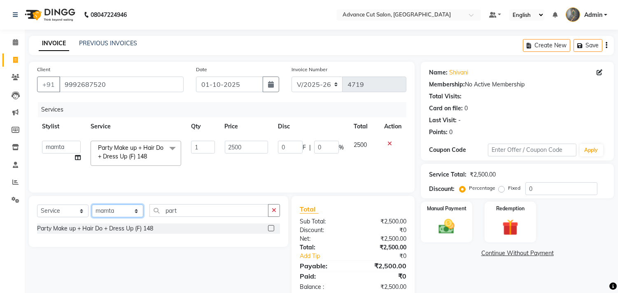
drag, startPoint x: 119, startPoint y: 211, endPoint x: 120, endPoint y: 206, distance: 5.0
click at [119, 211] on select "Select Stylist Admin chahit COUNTOR [PERSON_NAME] mamta [PERSON_NAME] navi [PER…" at bounding box center [117, 211] width 51 height 13
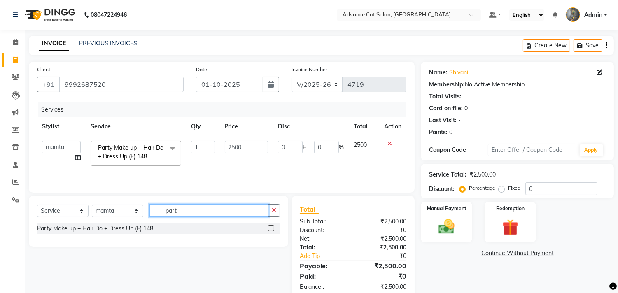
drag, startPoint x: 183, startPoint y: 210, endPoint x: 139, endPoint y: 210, distance: 44.5
click at [139, 210] on div "Select Service Product Membership Package Voucher Prepaid Gift Card Select Styl…" at bounding box center [158, 213] width 243 height 19
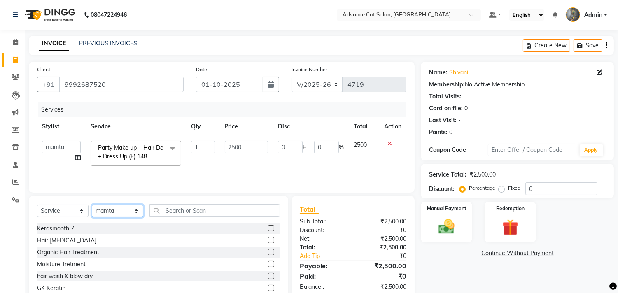
click at [121, 212] on select "Select Stylist Admin chahit COUNTOR [PERSON_NAME] mamta [PERSON_NAME] navi [PER…" at bounding box center [117, 211] width 51 height 13
select select "30644"
click at [92, 205] on select "Select Stylist Admin chahit COUNTOR [PERSON_NAME] mamta [PERSON_NAME] navi [PER…" at bounding box center [117, 211] width 51 height 13
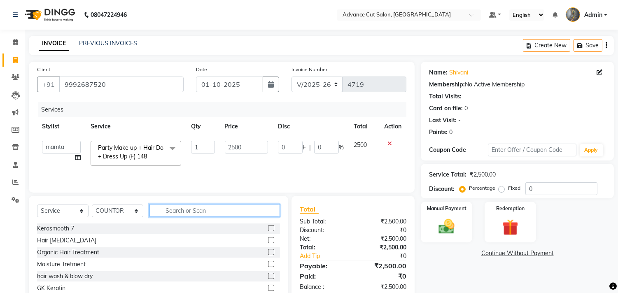
click at [175, 212] on input "text" at bounding box center [214, 210] width 131 height 13
type input "m"
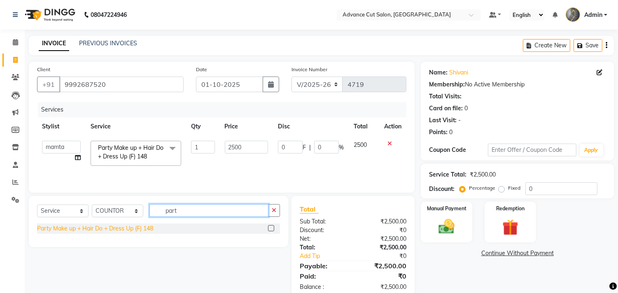
type input "part"
click at [141, 233] on div "Party Make up + Hair Do + Dress Up (F) 148" at bounding box center [95, 228] width 116 height 9
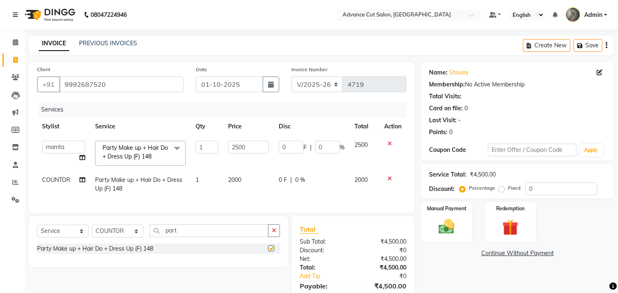
checkbox input "false"
click at [248, 171] on td "2000" at bounding box center [248, 184] width 51 height 27
select select "30644"
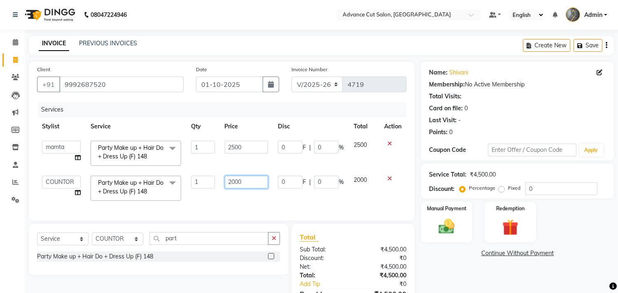
drag, startPoint x: 251, startPoint y: 180, endPoint x: 219, endPoint y: 184, distance: 32.8
click at [219, 184] on tr "Admin chahit COUNTOR Devid hardeep mamta manisha MONISH navi NOSHAD ALI rahul s…" at bounding box center [221, 188] width 369 height 35
type input "3500"
click at [247, 196] on td "3500" at bounding box center [246, 188] width 53 height 35
select select "30644"
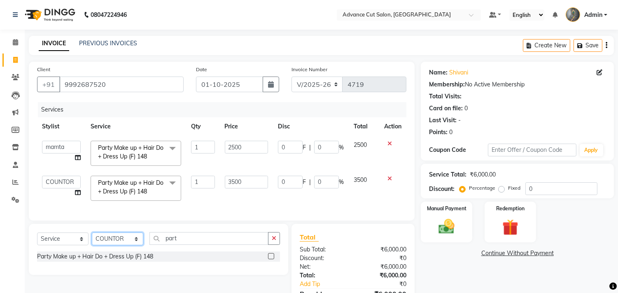
click at [125, 245] on select "Select Stylist Admin chahit COUNTOR [PERSON_NAME] mamta [PERSON_NAME] navi [PER…" at bounding box center [117, 239] width 51 height 13
select select "86614"
click at [92, 240] on select "Select Stylist Admin chahit COUNTOR [PERSON_NAME] mamta [PERSON_NAME] navi [PER…" at bounding box center [117, 239] width 51 height 13
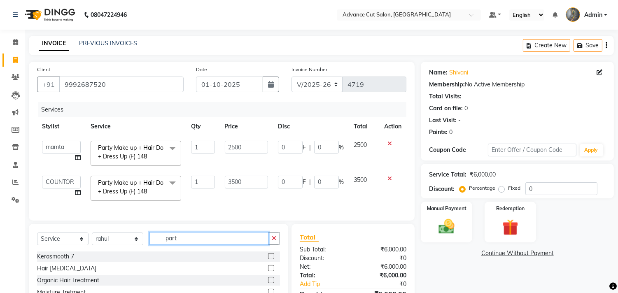
click at [160, 244] on input "part" at bounding box center [208, 238] width 119 height 13
type input "c"
type input "iro"
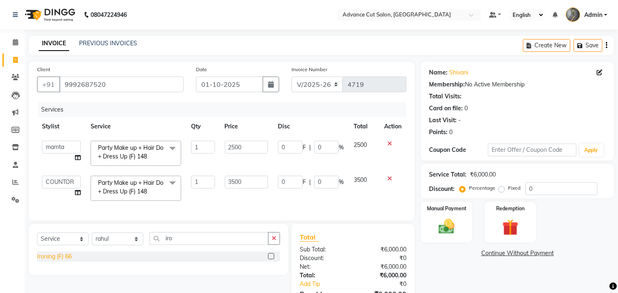
click at [52, 261] on div "Ironing (F) 66" at bounding box center [54, 256] width 35 height 9
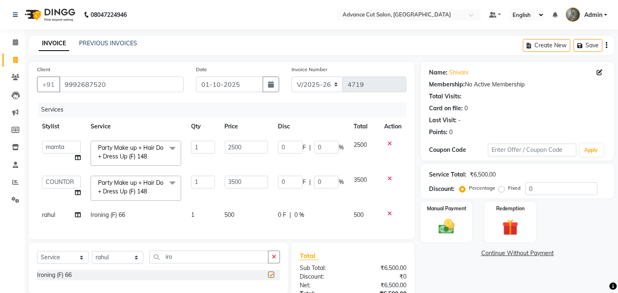
checkbox input "false"
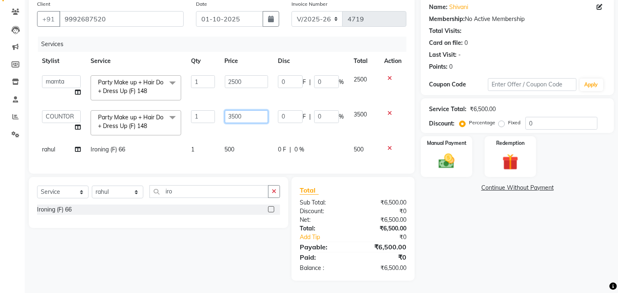
drag, startPoint x: 251, startPoint y: 108, endPoint x: 223, endPoint y: 114, distance: 28.6
click at [223, 114] on td "3500" at bounding box center [246, 122] width 53 height 35
select select "30644"
drag, startPoint x: 252, startPoint y: 109, endPoint x: 224, endPoint y: 110, distance: 27.6
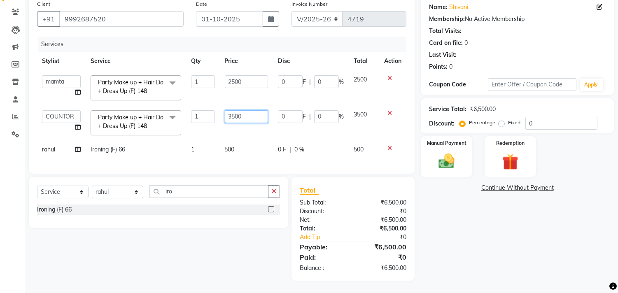
click at [225, 110] on input "3500" at bounding box center [246, 116] width 43 height 13
type input "4000"
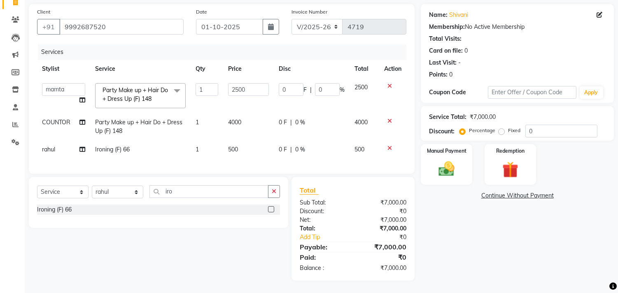
click at [448, 213] on div "Name: Shivani Membership: No Active Membership Total Visits: Card on file: 0 La…" at bounding box center [520, 142] width 199 height 277
click at [445, 160] on img at bounding box center [446, 169] width 27 height 19
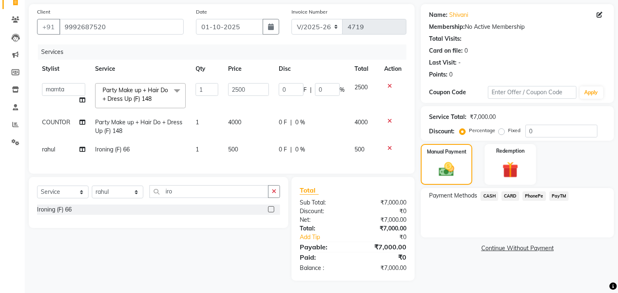
click at [567, 191] on span "PayTM" at bounding box center [559, 195] width 20 height 9
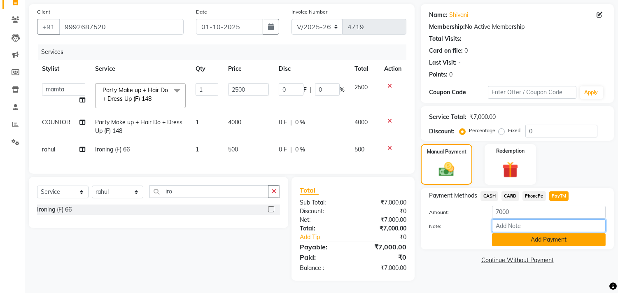
click at [557, 225] on input "Note:" at bounding box center [549, 225] width 114 height 13
click at [554, 233] on button "Add Payment" at bounding box center [549, 239] width 114 height 13
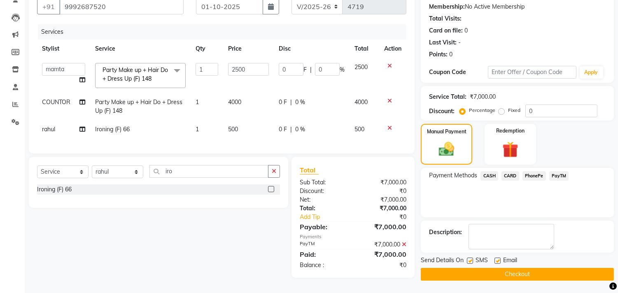
scroll to position [82, 0]
click at [469, 270] on button "Checkout" at bounding box center [517, 274] width 193 height 13
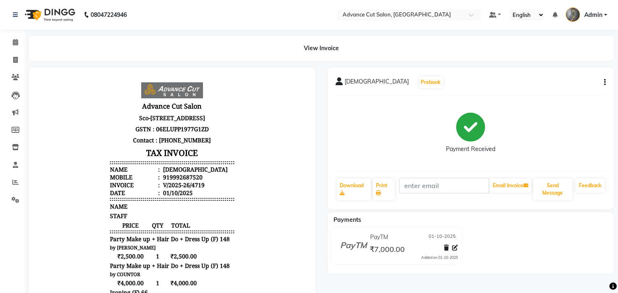
click at [604, 83] on icon "button" at bounding box center [605, 82] width 2 height 0
click at [227, 54] on div "View Invoice" at bounding box center [321, 48] width 585 height 25
click at [606, 83] on div "shivani Prebook Payment Received Download Print Email Invoice Send Message Feed…" at bounding box center [471, 139] width 287 height 142
click at [604, 83] on icon "button" at bounding box center [605, 82] width 2 height 0
click at [560, 88] on div "Edit Invoice" at bounding box center [564, 87] width 56 height 10
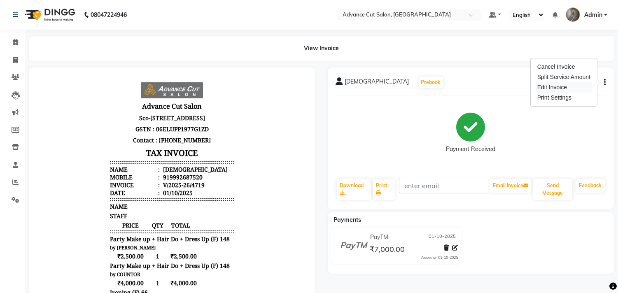
select select "service"
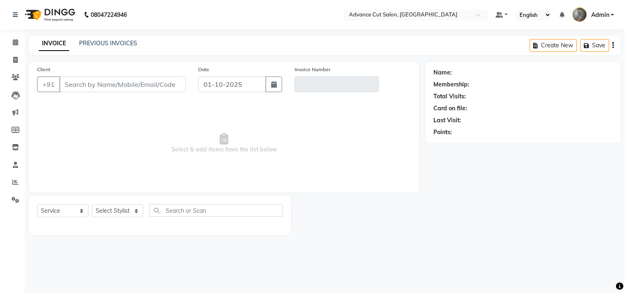
type input "9992687520"
type input "V/2025-26/4719"
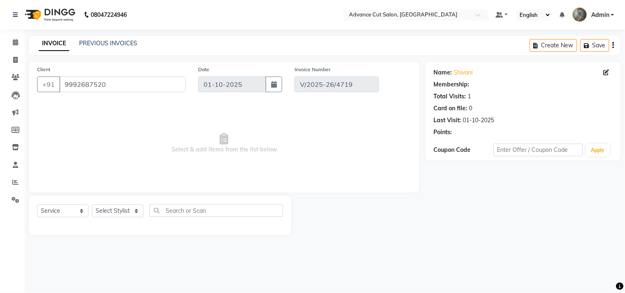
select select "select"
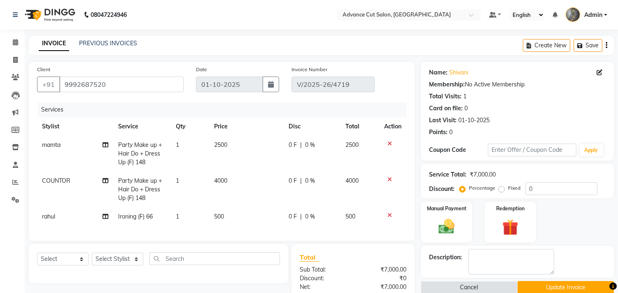
click at [62, 219] on td "rahul" at bounding box center [75, 217] width 77 height 19
select select "86614"
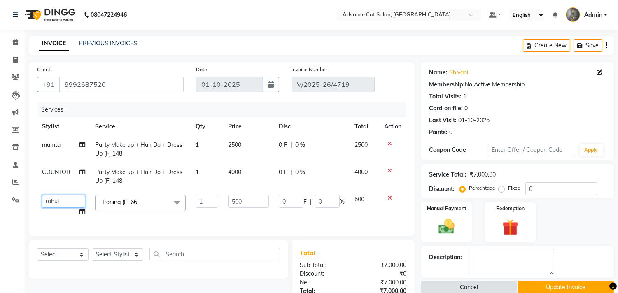
click at [56, 205] on select "Admin chahit COUNTOR Devid hardeep mamta manisha MONISH navi NOSHAD ALI rahul s…" at bounding box center [63, 201] width 43 height 13
click at [42, 195] on select "Admin chahit COUNTOR Devid hardeep mamta manisha MONISH navi NOSHAD ALI rahul s…" at bounding box center [63, 201] width 43 height 13
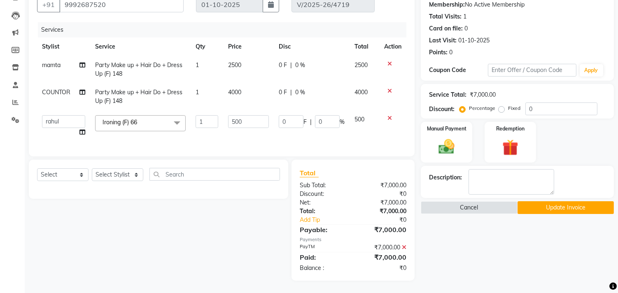
click at [566, 205] on button "Update Invoice" at bounding box center [566, 207] width 96 height 13
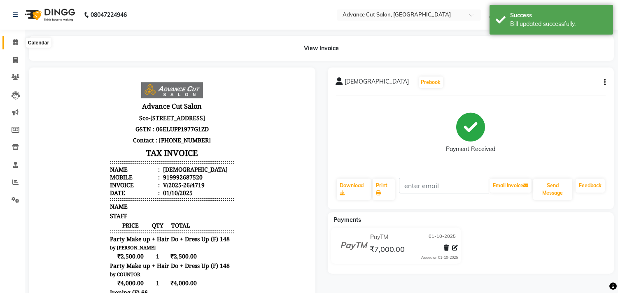
click at [13, 38] on span at bounding box center [15, 42] width 14 height 9
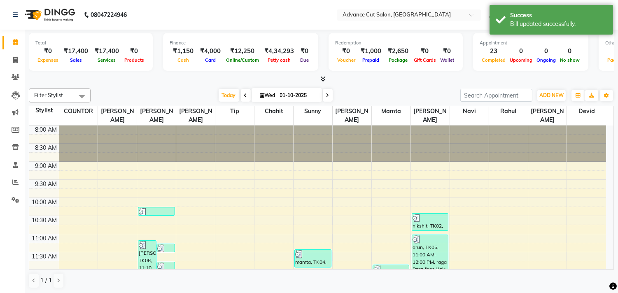
click at [323, 77] on icon at bounding box center [322, 79] width 5 height 6
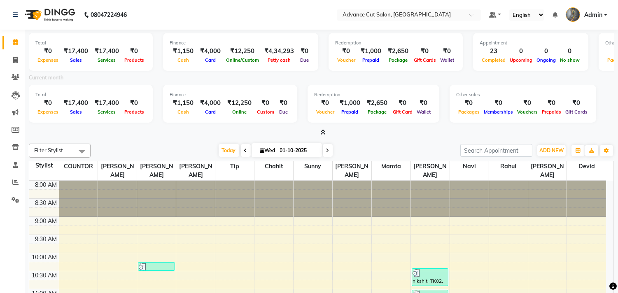
drag, startPoint x: 319, startPoint y: 79, endPoint x: 310, endPoint y: 86, distance: 11.7
click at [319, 79] on div "Current month" at bounding box center [321, 79] width 597 height 12
click at [14, 63] on icon at bounding box center [15, 60] width 5 height 6
select select "service"
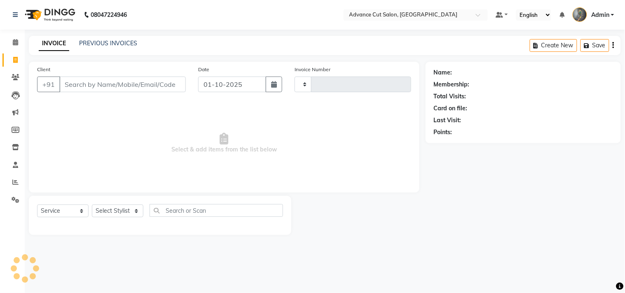
type input "4720"
select select "4939"
click at [104, 42] on link "PREVIOUS INVOICES" at bounding box center [108, 43] width 58 height 7
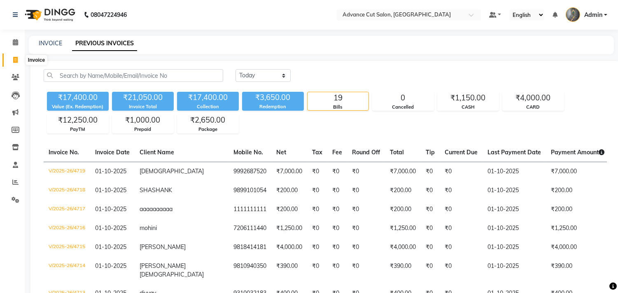
click at [20, 60] on span at bounding box center [15, 60] width 14 height 9
select select "service"
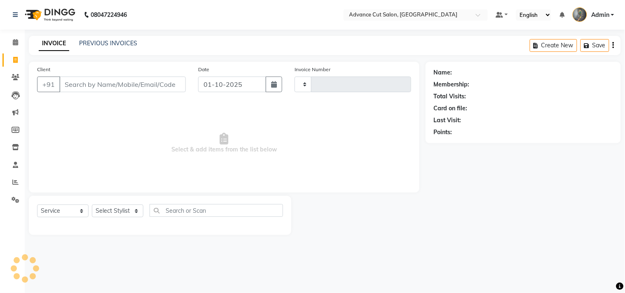
click at [87, 84] on input "Client" at bounding box center [122, 85] width 126 height 16
select select "4939"
type input "4720"
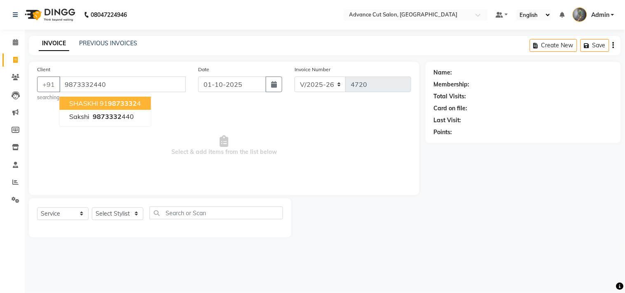
type input "9873332440"
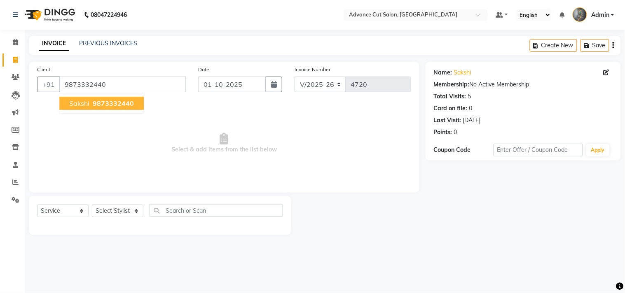
click at [125, 104] on span "9873332440" at bounding box center [113, 103] width 41 height 8
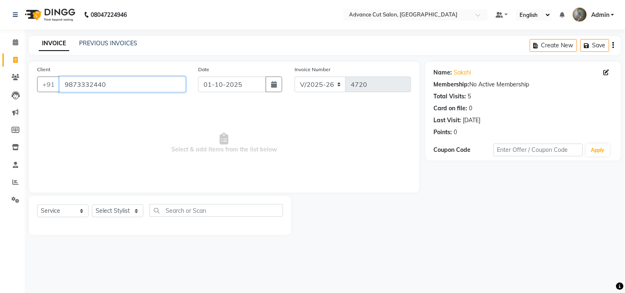
click at [119, 82] on input "9873332440" at bounding box center [122, 85] width 126 height 16
drag, startPoint x: 117, startPoint y: 212, endPoint x: 117, endPoint y: 205, distance: 7.0
click at [117, 212] on select "Select Stylist Admin chahit COUNTOR [PERSON_NAME] mamta [PERSON_NAME] navi [PER…" at bounding box center [117, 211] width 51 height 13
click at [246, 113] on span "Select & add items from the list below" at bounding box center [224, 143] width 374 height 82
drag, startPoint x: 114, startPoint y: 211, endPoint x: 114, endPoint y: 206, distance: 4.9
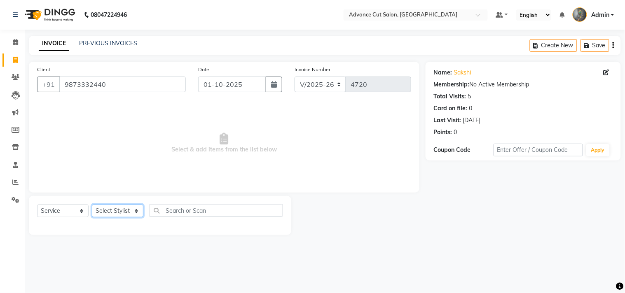
click at [114, 211] on select "Select Stylist Admin chahit COUNTOR [PERSON_NAME] mamta [PERSON_NAME] navi [PER…" at bounding box center [117, 211] width 51 height 13
click at [209, 112] on span "Select & add items from the list below" at bounding box center [224, 143] width 374 height 82
click at [117, 212] on select "Select Stylist Admin chahit COUNTOR [PERSON_NAME] mamta [PERSON_NAME] navi [PER…" at bounding box center [117, 211] width 51 height 13
select select "30646"
click at [92, 205] on select "Select Stylist Admin chahit COUNTOR [PERSON_NAME] mamta [PERSON_NAME] navi [PER…" at bounding box center [117, 211] width 51 height 13
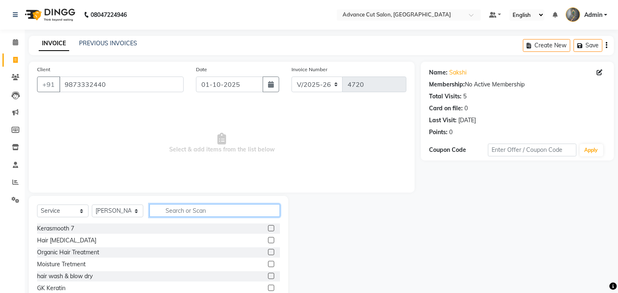
click at [187, 211] on input "text" at bounding box center [214, 210] width 131 height 13
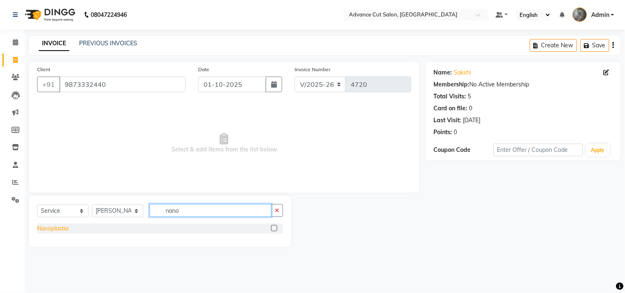
type input "nano"
click at [53, 229] on div "Nanoplastia" at bounding box center [52, 228] width 31 height 9
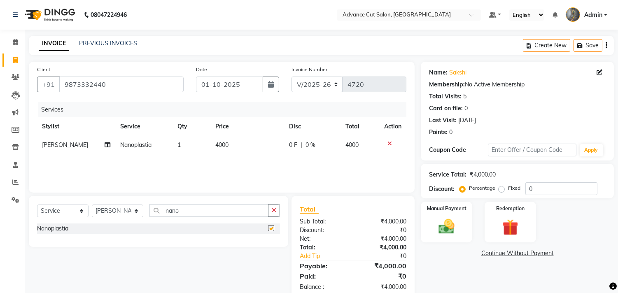
checkbox input "false"
click at [241, 156] on div "Services Stylist Service Qty Price Disc Total Action NOSHAD ALI Nanoplastia 1 4…" at bounding box center [221, 143] width 369 height 82
click at [249, 147] on td "4000" at bounding box center [247, 145] width 74 height 19
select select "30646"
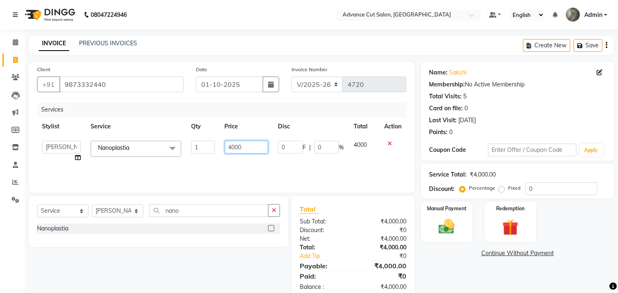
drag, startPoint x: 250, startPoint y: 146, endPoint x: 223, endPoint y: 147, distance: 26.8
click at [223, 147] on td "4000" at bounding box center [246, 151] width 53 height 31
click at [246, 150] on input "4000" at bounding box center [246, 147] width 43 height 13
click at [250, 148] on input "4000" at bounding box center [246, 147] width 43 height 13
click at [252, 146] on input "4000" at bounding box center [246, 147] width 43 height 13
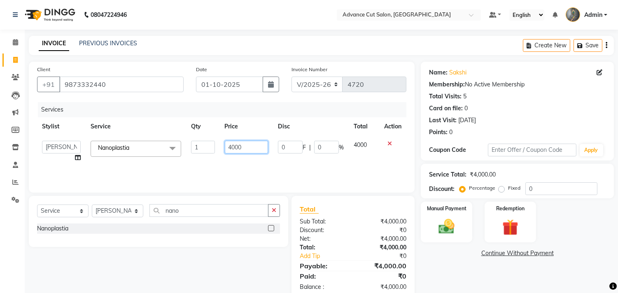
drag, startPoint x: 252, startPoint y: 146, endPoint x: 220, endPoint y: 150, distance: 32.0
click at [220, 150] on td "4000" at bounding box center [246, 151] width 53 height 31
type input "5000"
click at [219, 165] on div "Services Stylist Service Qty Price Disc Total Action Admin chahit COUNTOR Devid…" at bounding box center [221, 143] width 369 height 82
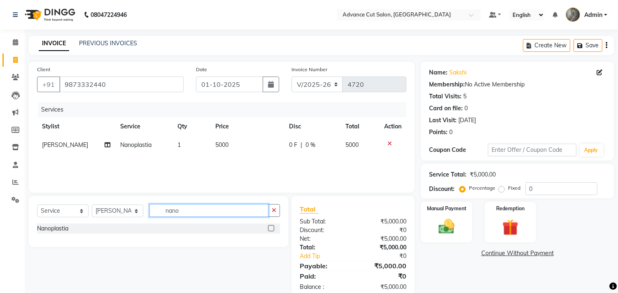
drag, startPoint x: 186, startPoint y: 212, endPoint x: 139, endPoint y: 211, distance: 47.0
click at [141, 212] on div "Select Service Product Membership Package Voucher Prepaid Gift Card Select Styl…" at bounding box center [158, 213] width 243 height 19
type input "tou"
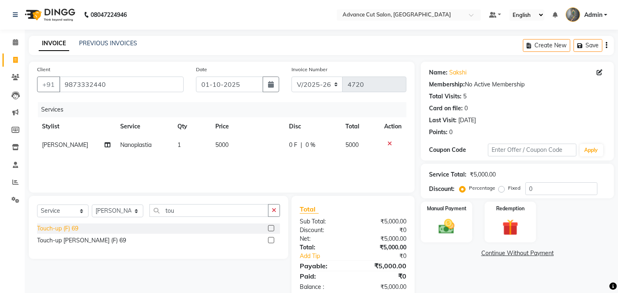
click at [71, 228] on div "Touch-up (F) 69" at bounding box center [57, 228] width 41 height 9
checkbox input "false"
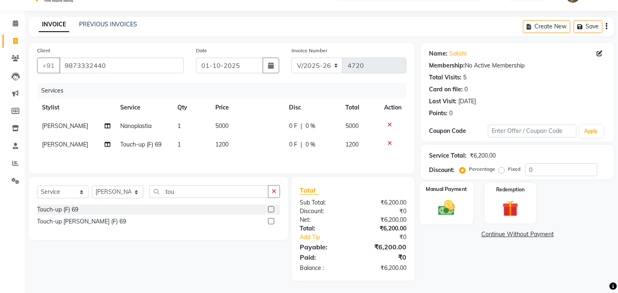
click at [436, 185] on label "Manual Payment" at bounding box center [446, 189] width 41 height 8
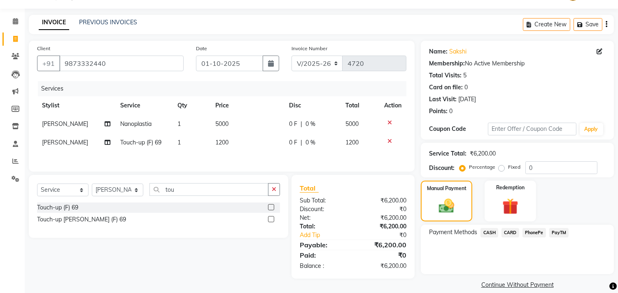
click at [553, 230] on span "PayTM" at bounding box center [559, 232] width 20 height 9
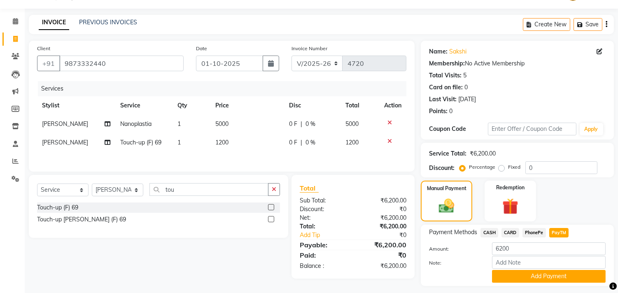
scroll to position [43, 0]
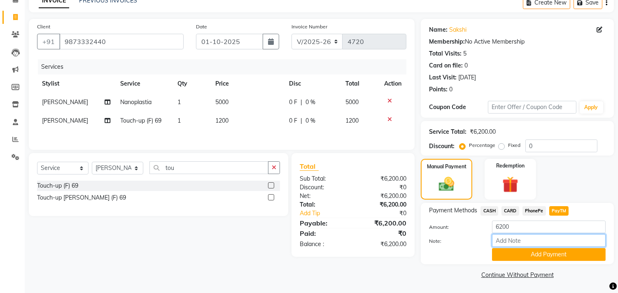
click at [518, 238] on input "Note:" at bounding box center [549, 240] width 114 height 13
type input "touch up pending"
click at [561, 257] on button "Add Payment" at bounding box center [549, 254] width 114 height 13
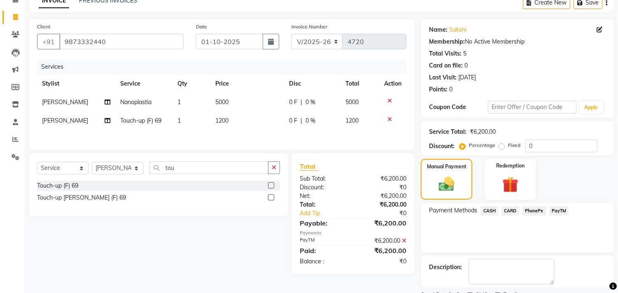
scroll to position [77, 0]
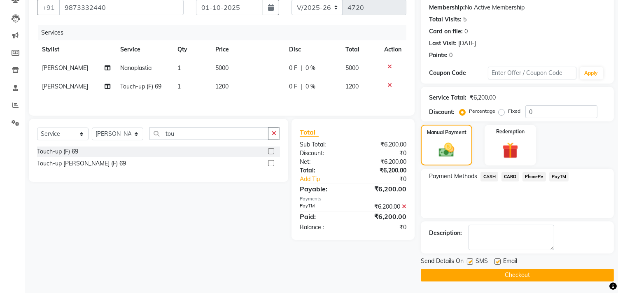
click at [549, 274] on button "Checkout" at bounding box center [517, 275] width 193 height 13
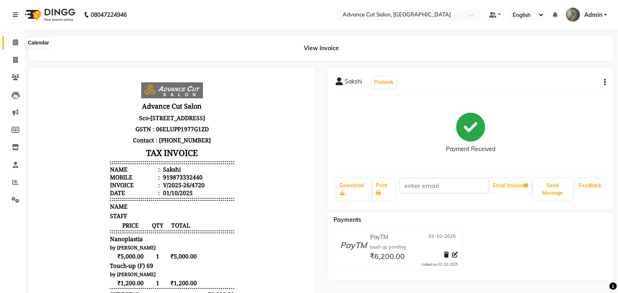
click at [14, 42] on icon at bounding box center [15, 42] width 5 height 6
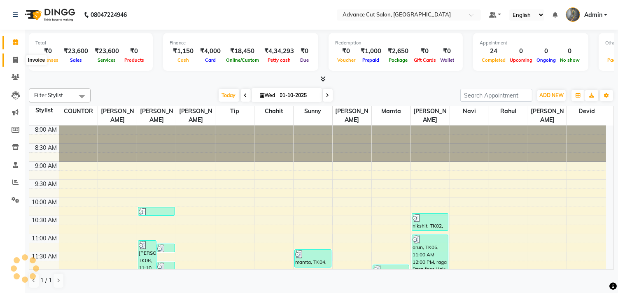
scroll to position [291, 0]
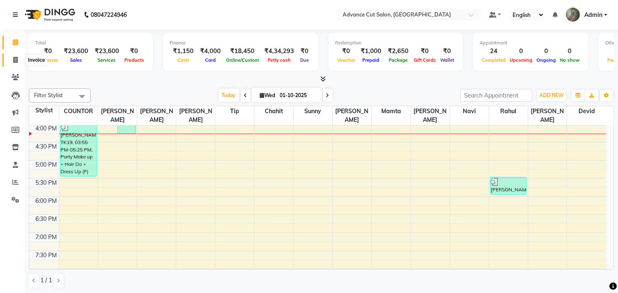
click at [13, 57] on icon at bounding box center [15, 60] width 5 height 6
select select "service"
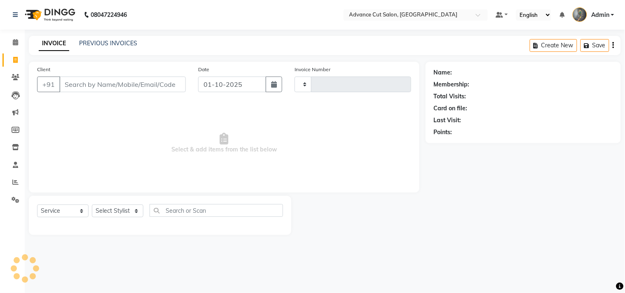
click at [82, 88] on input "Client" at bounding box center [122, 85] width 126 height 16
type input "4721"
select select "4939"
click at [118, 41] on link "PREVIOUS INVOICES" at bounding box center [108, 43] width 58 height 7
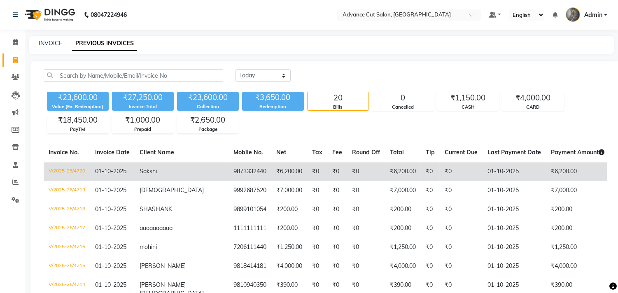
click at [63, 169] on td "V/2025-26/4720" at bounding box center [67, 171] width 47 height 19
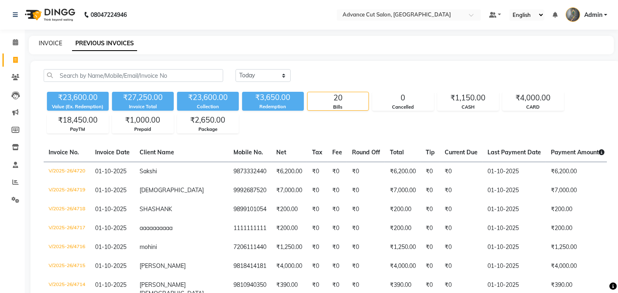
click at [47, 43] on link "INVOICE" at bounding box center [50, 43] width 23 height 7
select select "service"
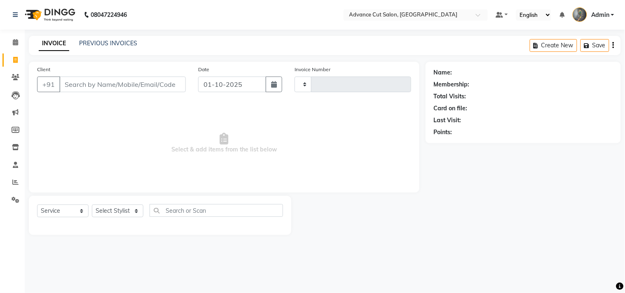
type input "4721"
select select "4939"
click at [88, 44] on link "PREVIOUS INVOICES" at bounding box center [108, 43] width 58 height 7
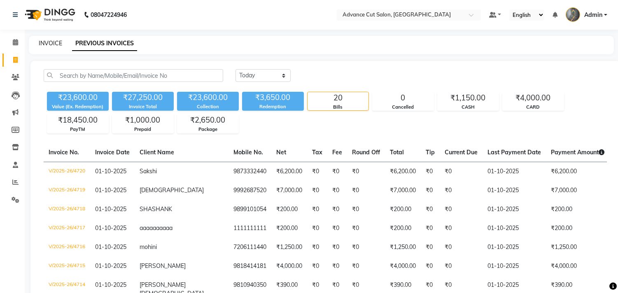
click at [55, 44] on link "INVOICE" at bounding box center [50, 43] width 23 height 7
select select "service"
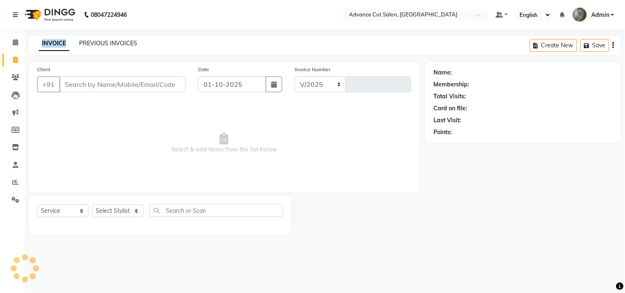
select select "4939"
type input "4721"
click at [85, 42] on link "PREVIOUS INVOICES" at bounding box center [108, 43] width 58 height 7
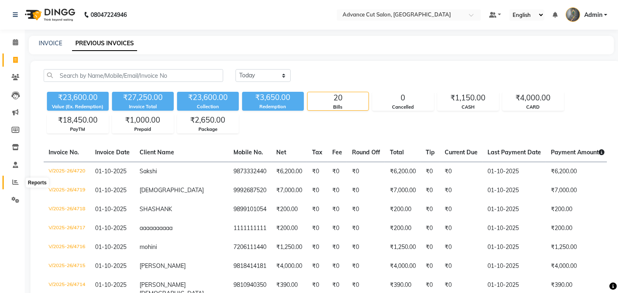
click at [13, 180] on icon at bounding box center [15, 182] width 6 height 6
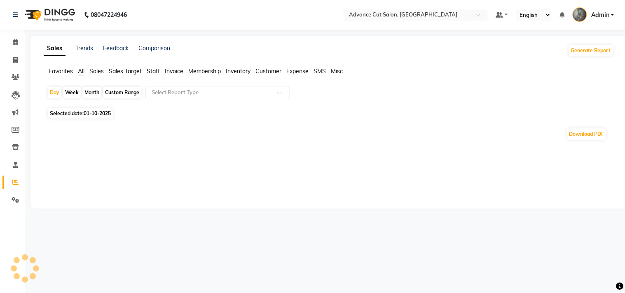
click at [69, 111] on span "Selected date: 01-10-2025" at bounding box center [80, 113] width 65 height 10
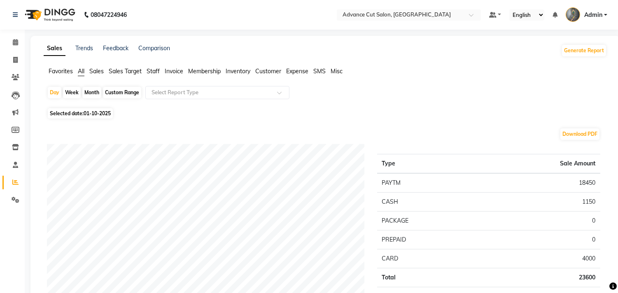
click at [99, 112] on span "01-10-2025" at bounding box center [97, 113] width 27 height 6
select select "10"
select select "2025"
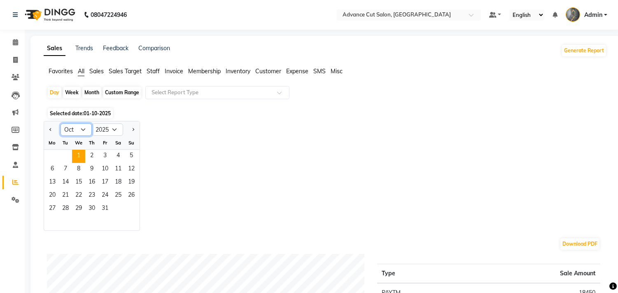
click at [79, 128] on select "Jan Feb Mar Apr May Jun Jul Aug Sep Oct Nov Dec" at bounding box center [76, 130] width 31 height 12
select select "9"
click at [61, 124] on select "Jan Feb Mar Apr May Jun Jul Aug Sep Oct Nov Dec" at bounding box center [76, 130] width 31 height 12
click at [70, 211] on span "30" at bounding box center [65, 209] width 13 height 13
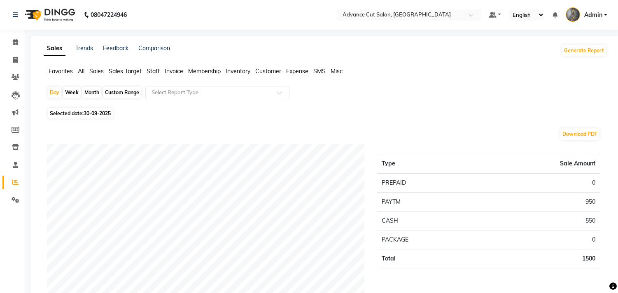
click at [81, 117] on span "Selected date: 30-09-2025" at bounding box center [80, 113] width 65 height 10
select select "9"
select select "2025"
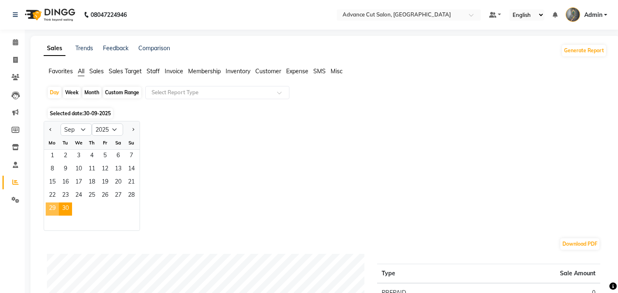
click at [52, 207] on span "29" at bounding box center [52, 209] width 13 height 13
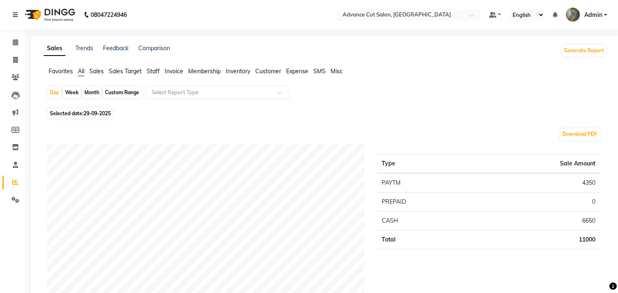
click at [65, 113] on span "Selected date: 29-09-2025" at bounding box center [80, 113] width 65 height 10
select select "9"
select select "2025"
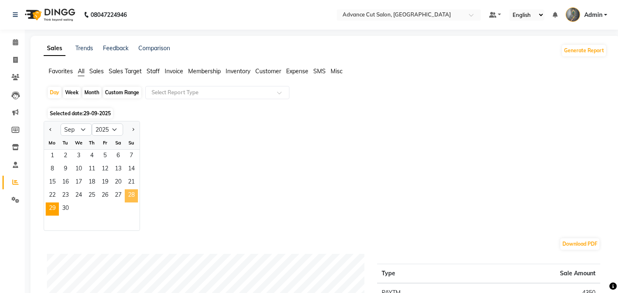
click at [130, 194] on span "28" at bounding box center [131, 195] width 13 height 13
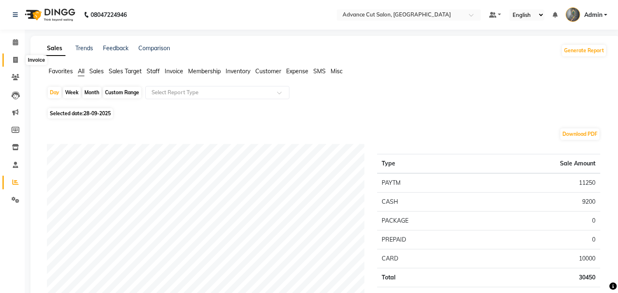
click at [18, 60] on span at bounding box center [15, 60] width 14 height 9
select select "service"
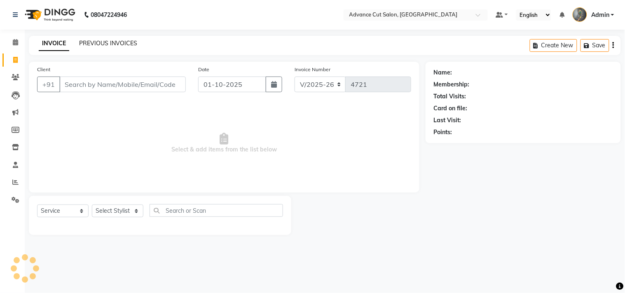
click at [91, 40] on link "PREVIOUS INVOICES" at bounding box center [108, 43] width 58 height 7
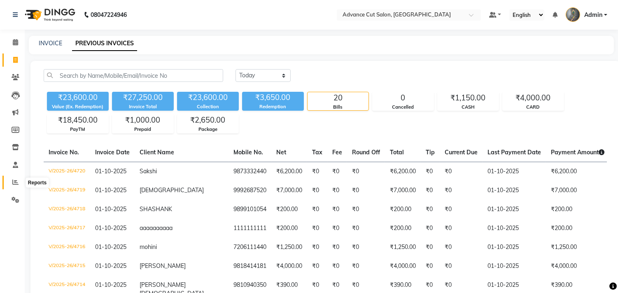
click at [15, 182] on icon at bounding box center [15, 182] width 6 height 6
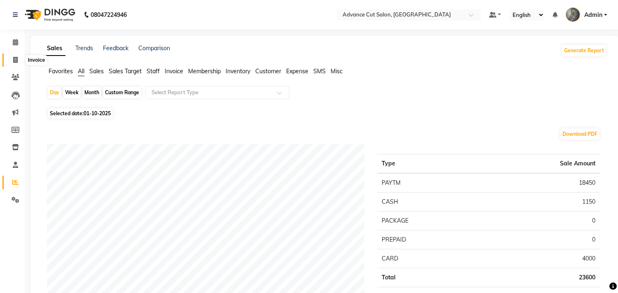
click at [15, 58] on icon at bounding box center [15, 60] width 5 height 6
select select "service"
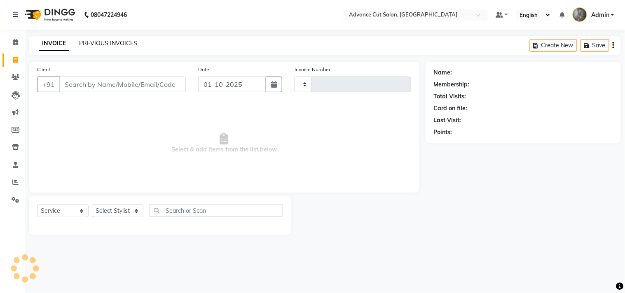
click at [104, 44] on link "PREVIOUS INVOICES" at bounding box center [108, 43] width 58 height 7
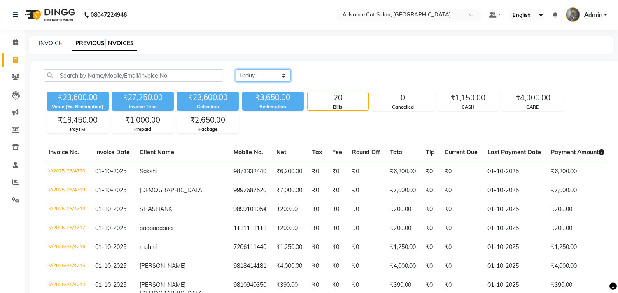
click at [243, 78] on select "Today Yesterday Custom Range" at bounding box center [262, 75] width 55 height 13
select select "yesterday"
click at [235, 69] on select "Today Yesterday Custom Range" at bounding box center [262, 75] width 55 height 13
click at [248, 100] on div "₹3,650.00" at bounding box center [273, 98] width 62 height 12
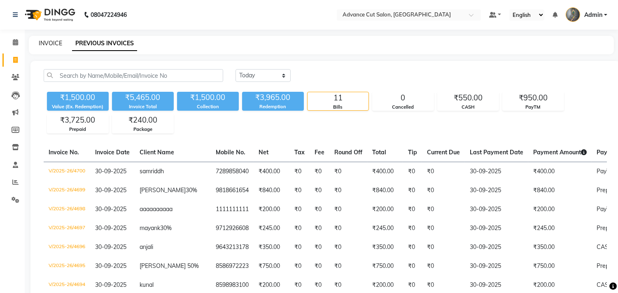
click at [48, 44] on link "INVOICE" at bounding box center [50, 43] width 23 height 7
select select "service"
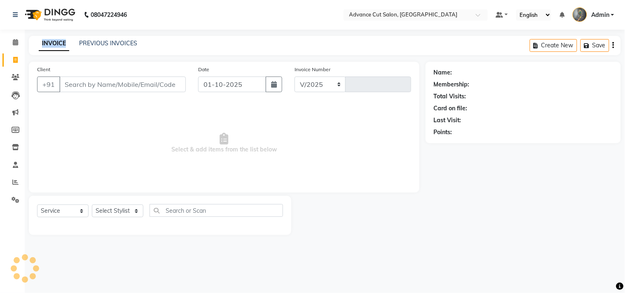
select select "4939"
type input "4721"
click at [11, 44] on span at bounding box center [15, 42] width 14 height 9
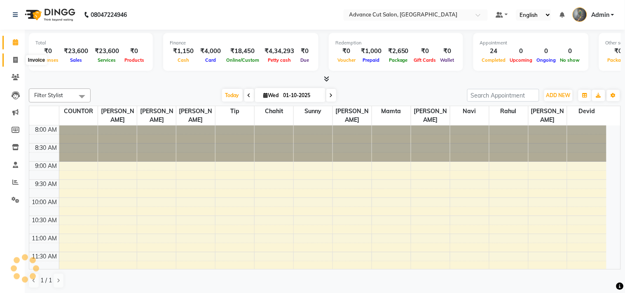
click at [14, 60] on icon at bounding box center [15, 60] width 5 height 6
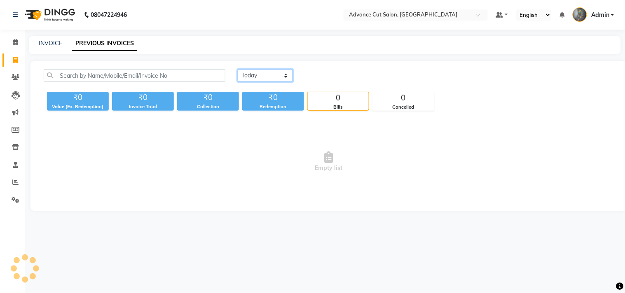
click at [254, 75] on select "Today Yesterday Custom Range" at bounding box center [265, 75] width 55 height 13
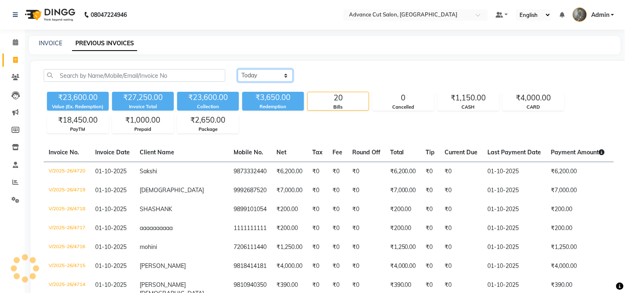
drag, startPoint x: 253, startPoint y: 73, endPoint x: 253, endPoint y: 81, distance: 7.8
click at [253, 73] on select "Today Yesterday Custom Range" at bounding box center [265, 75] width 55 height 13
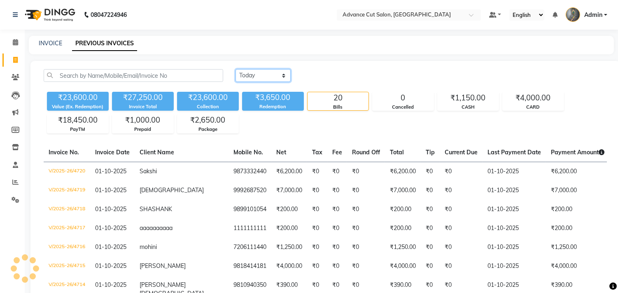
select select "yesterday"
click at [235, 69] on select "Today Yesterday Custom Range" at bounding box center [262, 75] width 55 height 13
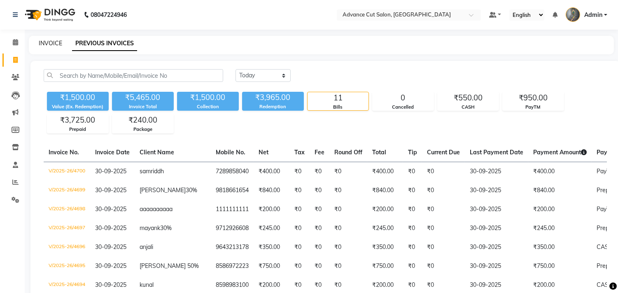
click at [45, 43] on link "INVOICE" at bounding box center [50, 43] width 23 height 7
select select "service"
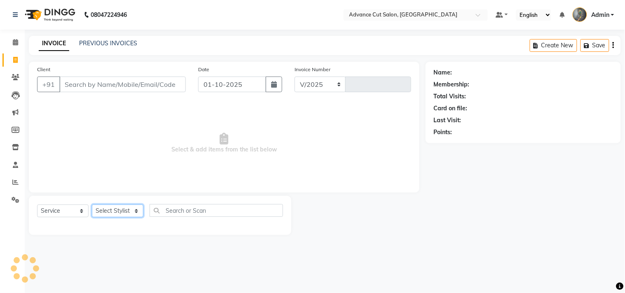
select select "4939"
type input "4721"
click at [108, 208] on select "Select Stylist" at bounding box center [117, 211] width 51 height 13
click at [99, 45] on link "PREVIOUS INVOICES" at bounding box center [108, 43] width 58 height 7
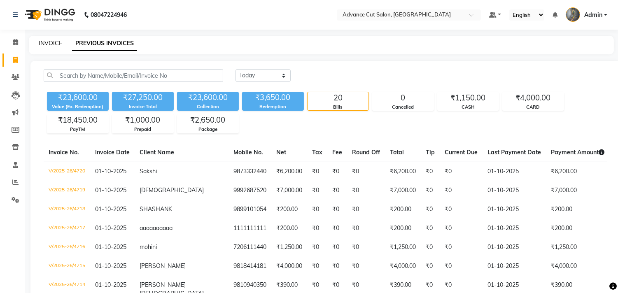
click at [47, 41] on link "INVOICE" at bounding box center [50, 43] width 23 height 7
select select "service"
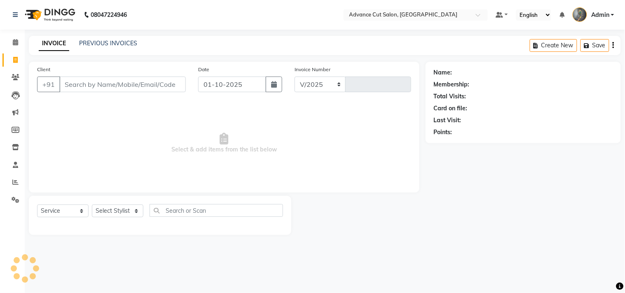
select select "4939"
type input "4721"
click at [11, 183] on span at bounding box center [15, 182] width 14 height 9
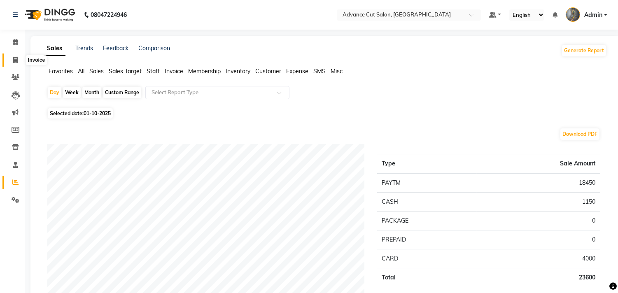
click at [14, 58] on icon at bounding box center [15, 60] width 5 height 6
select select "service"
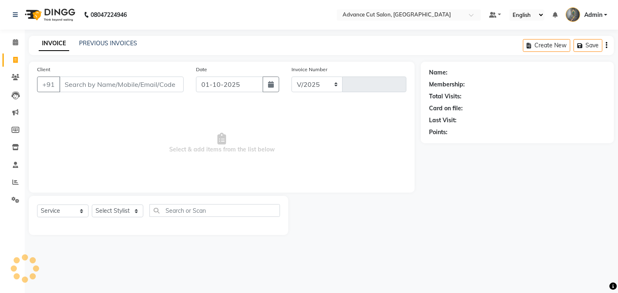
select select "4939"
type input "4721"
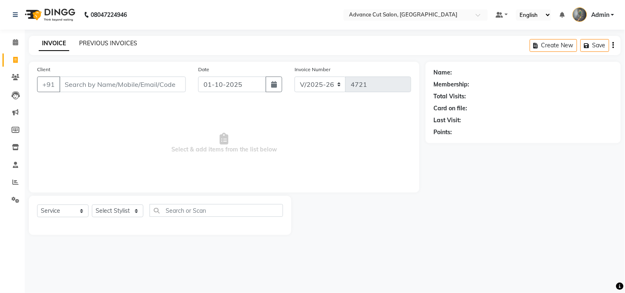
click at [85, 42] on link "PREVIOUS INVOICES" at bounding box center [108, 43] width 58 height 7
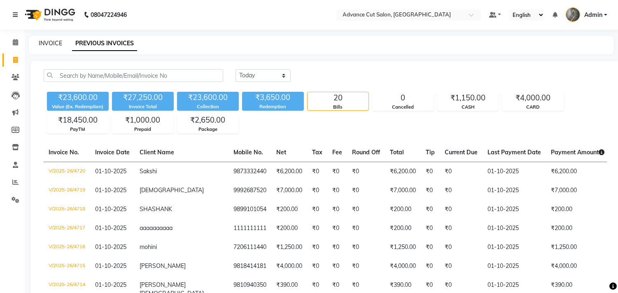
click at [49, 42] on link "INVOICE" at bounding box center [50, 43] width 23 height 7
select select "service"
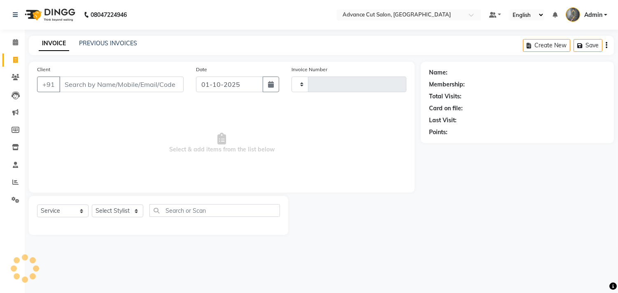
type input "4721"
select select "4939"
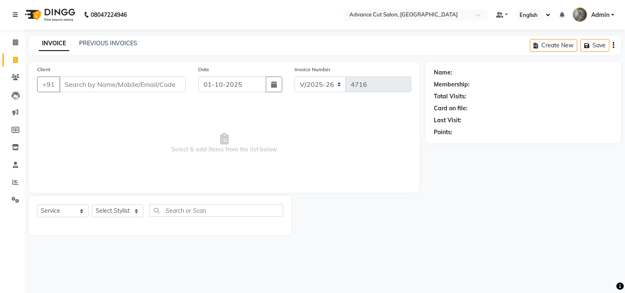
select select "4939"
select select "service"
select select "4939"
select select "service"
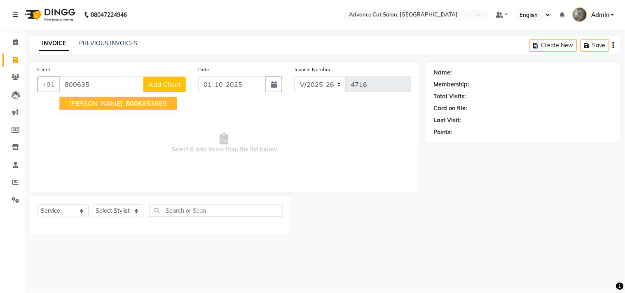
click at [126, 100] on span "800635" at bounding box center [138, 103] width 25 height 8
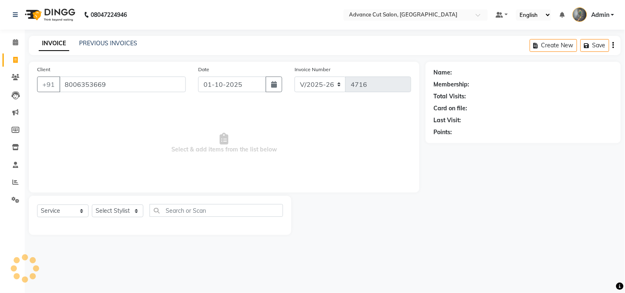
type input "8006353669"
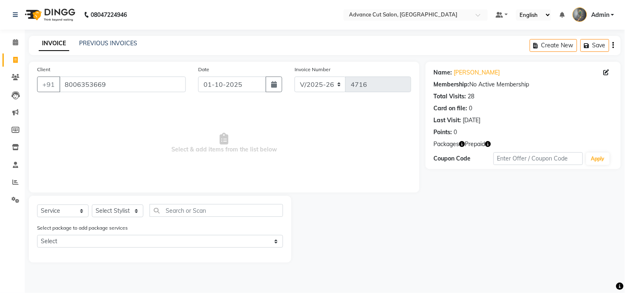
click at [459, 145] on icon "button" at bounding box center [462, 144] width 6 height 6
click at [487, 142] on icon "button" at bounding box center [488, 144] width 6 height 6
click at [475, 72] on link "Shubham Joshi" at bounding box center [477, 72] width 46 height 9
drag, startPoint x: 110, startPoint y: 85, endPoint x: 49, endPoint y: 91, distance: 61.6
click at [49, 91] on div "+91 8006353669" at bounding box center [111, 85] width 149 height 16
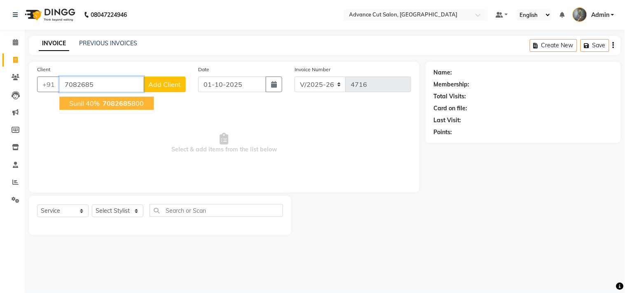
click at [99, 101] on button "sunil 40% 7082685 800" at bounding box center [106, 103] width 94 height 13
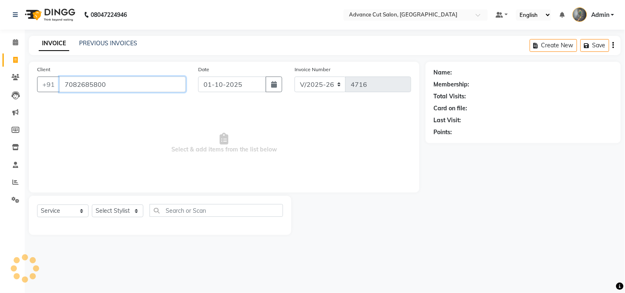
type input "7082685800"
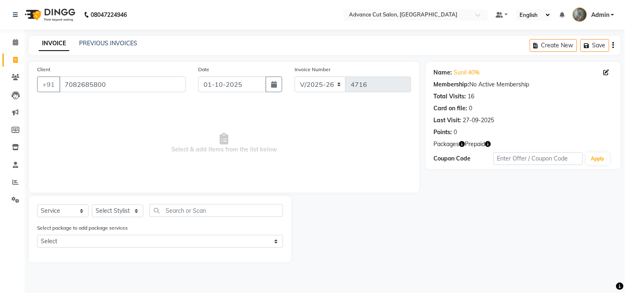
click at [488, 143] on icon "button" at bounding box center [488, 144] width 6 height 6
click at [420, 151] on div "Client +91 7082685800 Date 01-10-2025 Invoice Number V/2025 V/2025-26 4716 Sele…" at bounding box center [224, 162] width 403 height 201
click at [463, 144] on icon "button" at bounding box center [462, 144] width 6 height 6
click at [464, 70] on link "Sunil 40%" at bounding box center [467, 72] width 26 height 9
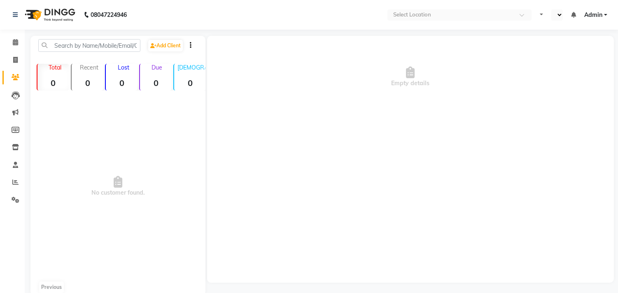
select select "en"
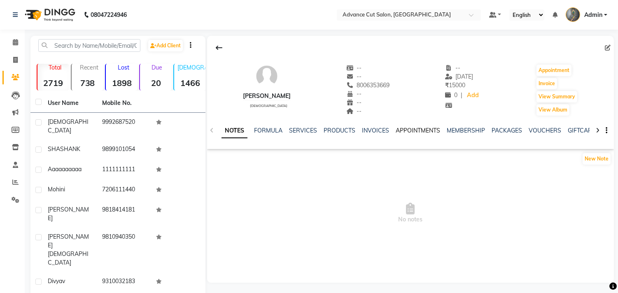
click at [423, 129] on link "APPOINTMENTS" at bounding box center [418, 130] width 44 height 7
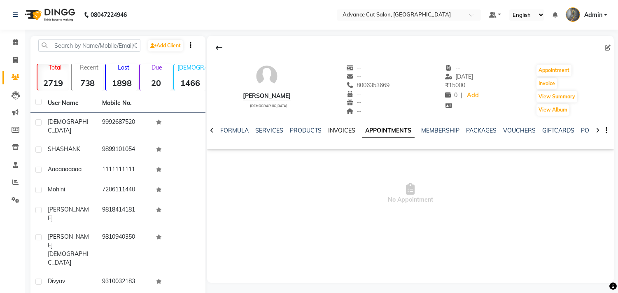
click at [377, 129] on link "APPOINTMENTS" at bounding box center [388, 131] width 53 height 15
click at [427, 129] on link "MEMBERSHIP" at bounding box center [440, 130] width 38 height 7
click at [464, 129] on link "PACKAGES" at bounding box center [473, 130] width 30 height 7
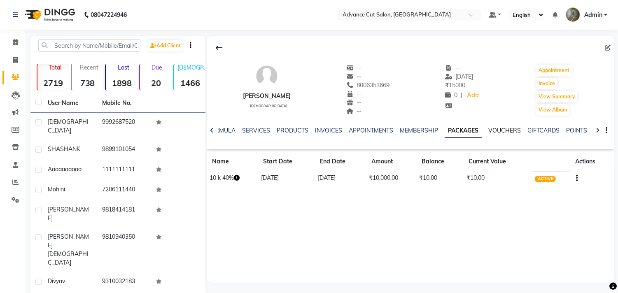
click at [507, 133] on link "VOUCHERS" at bounding box center [504, 130] width 33 height 7
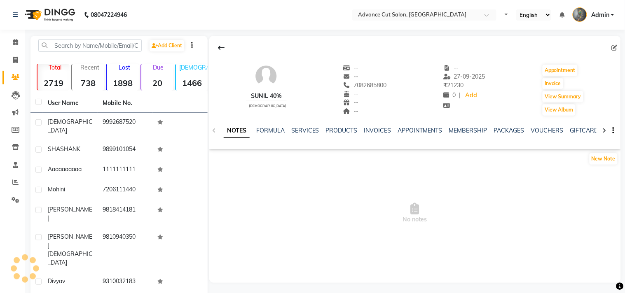
select select "en"
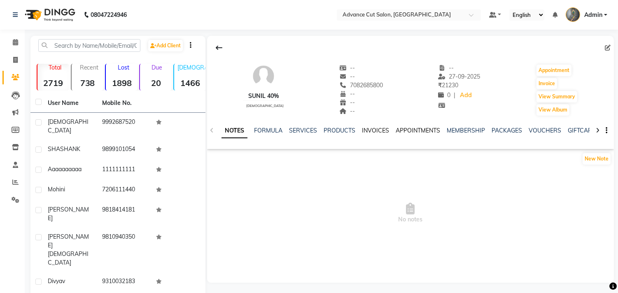
drag, startPoint x: 372, startPoint y: 130, endPoint x: 431, endPoint y: 133, distance: 58.9
click at [373, 130] on link "INVOICES" at bounding box center [375, 130] width 27 height 7
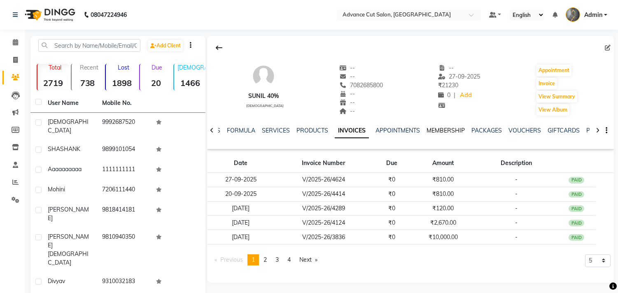
click at [451, 129] on link "MEMBERSHIP" at bounding box center [446, 130] width 38 height 7
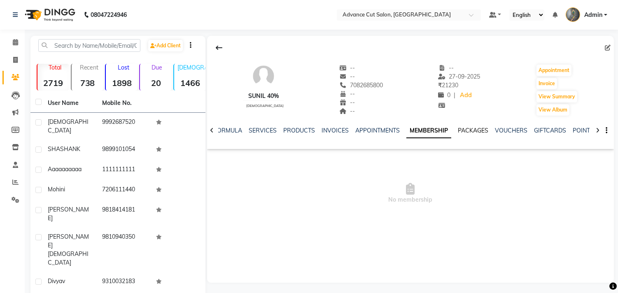
click at [466, 131] on link "PACKAGES" at bounding box center [473, 130] width 30 height 7
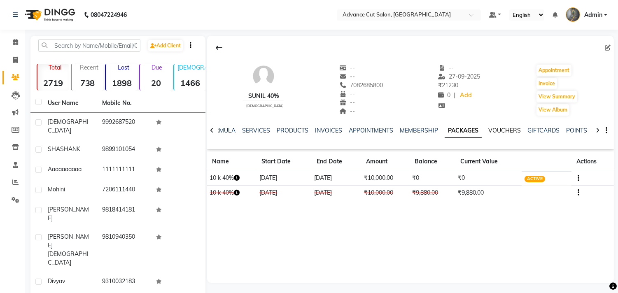
click at [489, 128] on link "VOUCHERS" at bounding box center [504, 130] width 33 height 7
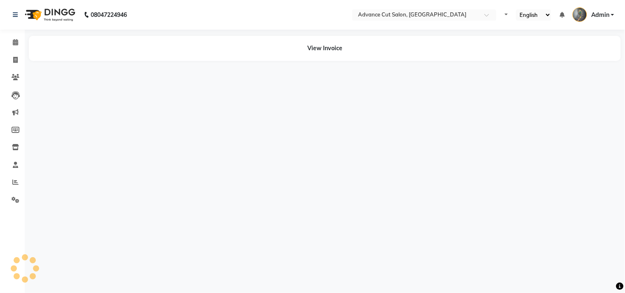
select select "en"
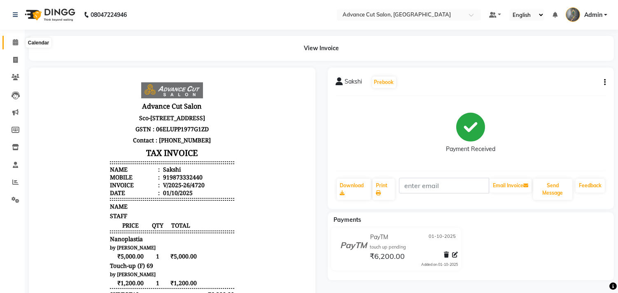
click at [9, 38] on span at bounding box center [15, 42] width 14 height 9
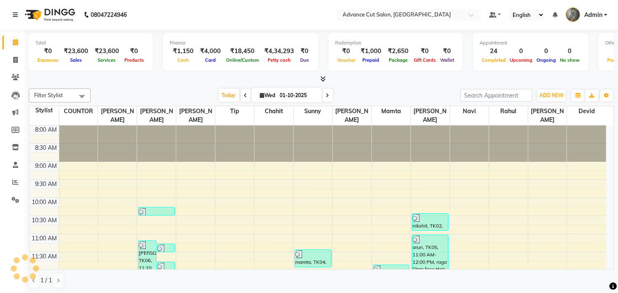
scroll to position [291, 0]
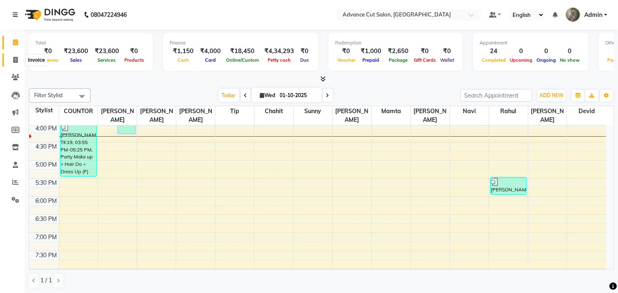
click at [14, 58] on icon at bounding box center [15, 60] width 5 height 6
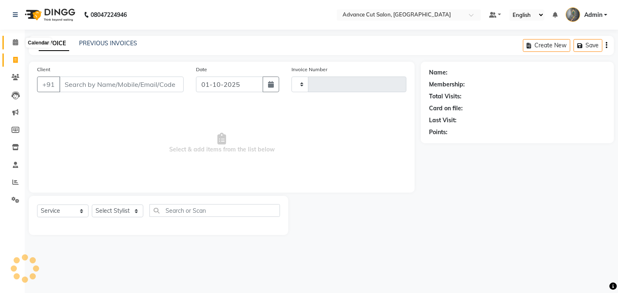
click at [14, 42] on icon at bounding box center [15, 42] width 5 height 6
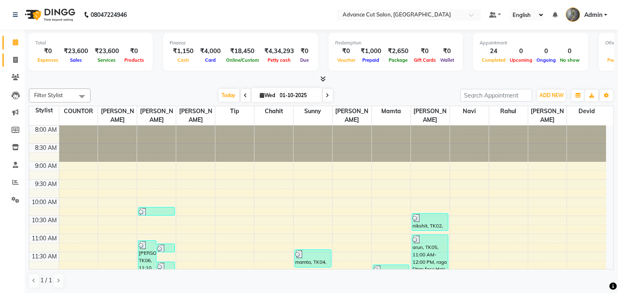
click at [13, 60] on icon at bounding box center [15, 60] width 5 height 6
select select "service"
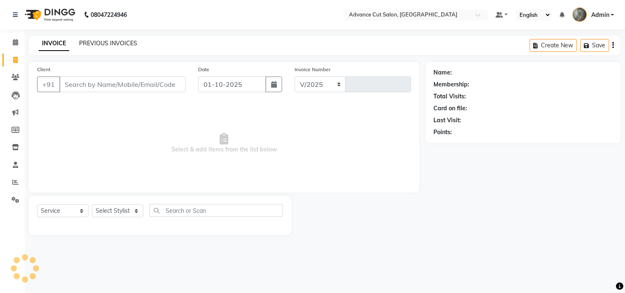
click at [105, 41] on link "PREVIOUS INVOICES" at bounding box center [108, 43] width 58 height 7
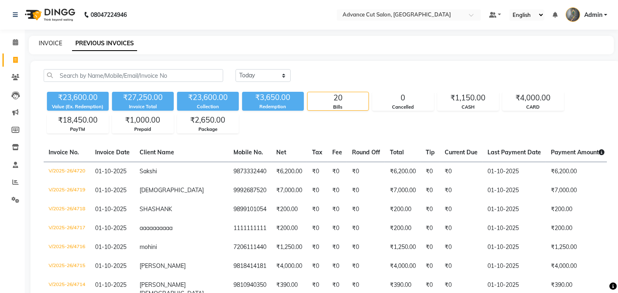
click at [49, 40] on link "INVOICE" at bounding box center [50, 43] width 23 height 7
select select "service"
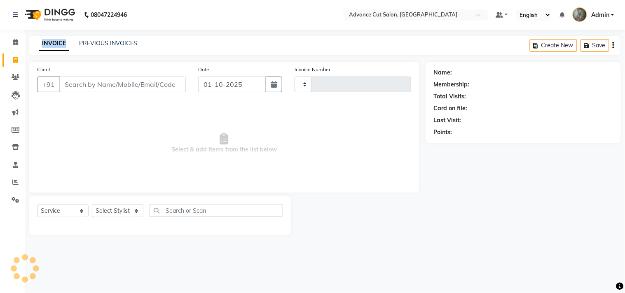
type input "4721"
select select "4939"
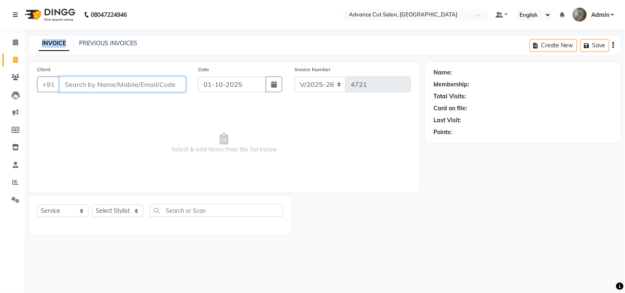
click at [70, 86] on input "Client" at bounding box center [122, 85] width 126 height 16
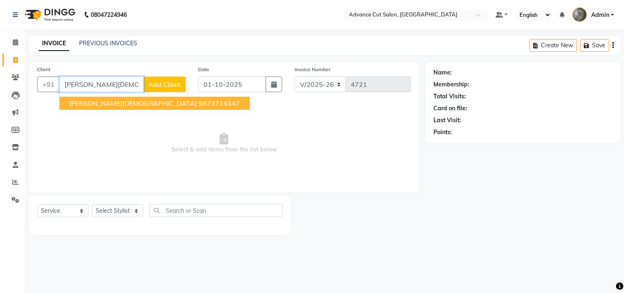
click at [71, 99] on span "ANUJ JAIN" at bounding box center [133, 103] width 128 height 8
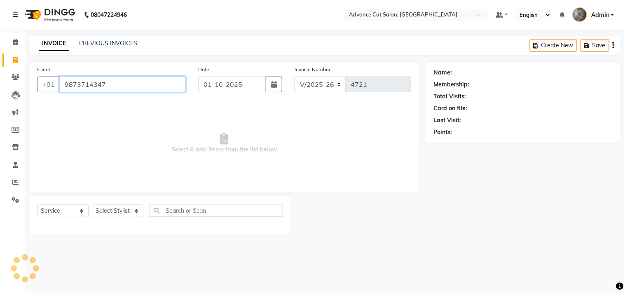
type input "9873714347"
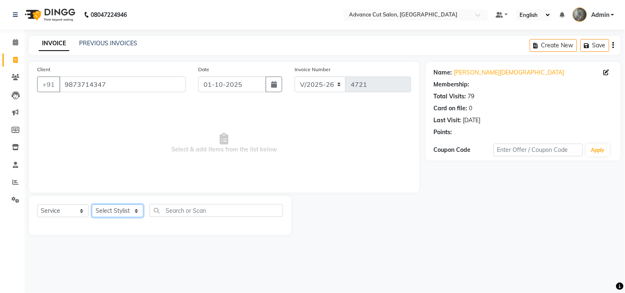
click at [123, 210] on select "Select Stylist Admin chahit COUNTOR Devid hardeep mamta manisha MONISH navi NOS…" at bounding box center [117, 211] width 51 height 13
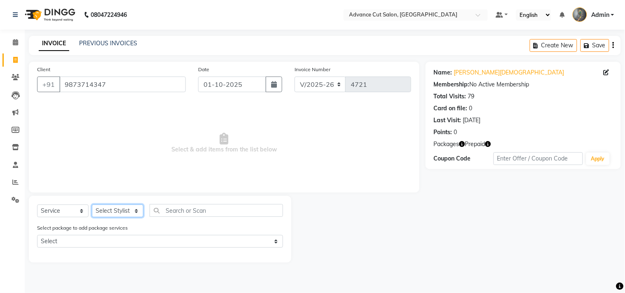
select select "74352"
click at [92, 205] on select "Select Stylist Admin chahit COUNTOR Devid hardeep mamta manisha MONISH navi NOS…" at bounding box center [117, 211] width 51 height 13
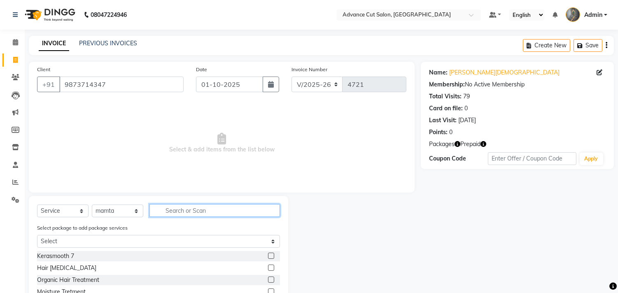
click at [164, 211] on input "text" at bounding box center [214, 210] width 131 height 13
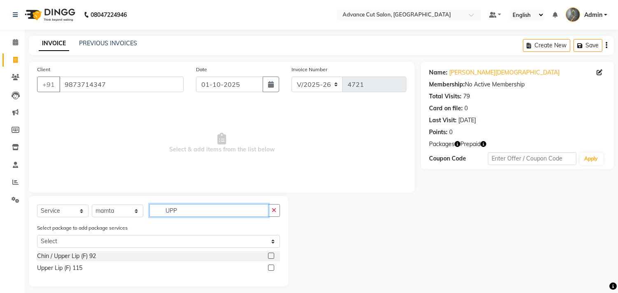
click at [180, 208] on input "UPP" at bounding box center [208, 210] width 119 height 13
type input "UPP"
click at [86, 253] on div "Chin / Upper Lip (F) 92" at bounding box center [66, 256] width 59 height 9
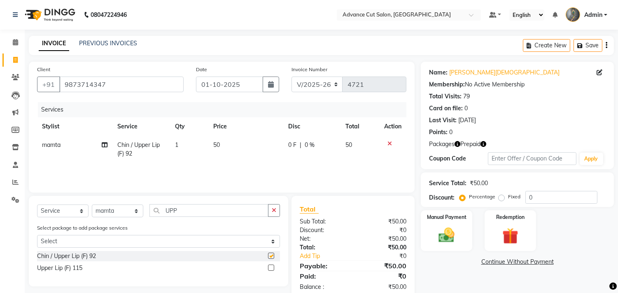
checkbox input "false"
click at [182, 214] on input "UPP" at bounding box center [208, 210] width 119 height 13
type input "CHIN"
click at [55, 268] on div "Chin (F) 116" at bounding box center [53, 268] width 32 height 9
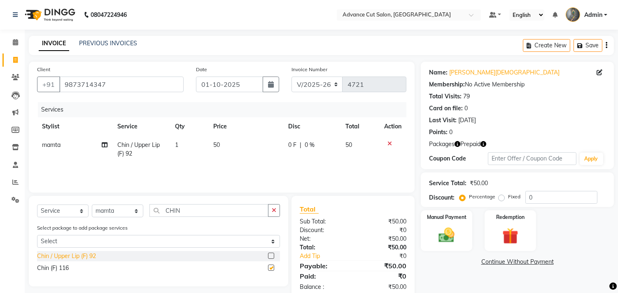
checkbox input "false"
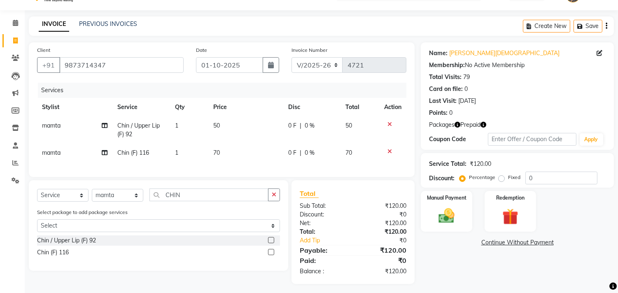
scroll to position [30, 0]
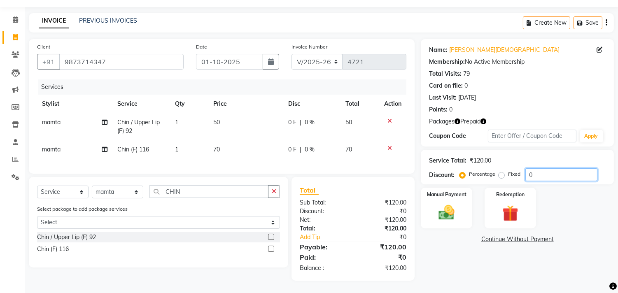
click at [528, 168] on input "0" at bounding box center [561, 174] width 72 height 13
type input "50"
click at [512, 203] on img at bounding box center [510, 213] width 27 height 21
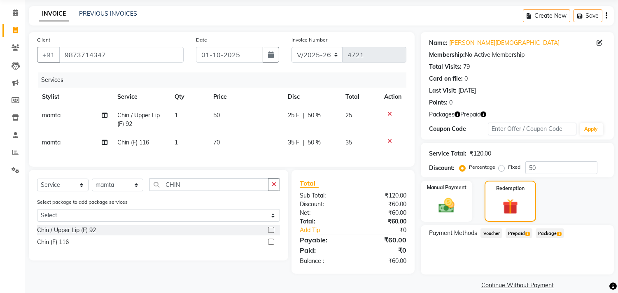
click at [520, 231] on span "Prepaid 1" at bounding box center [519, 232] width 27 height 9
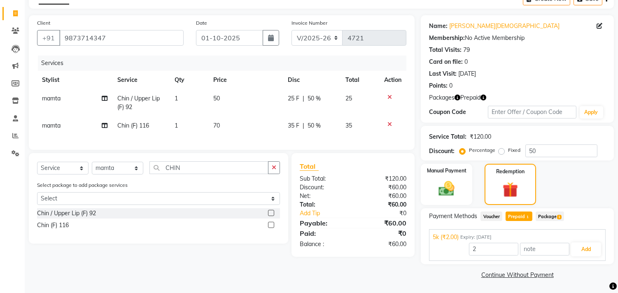
click at [548, 217] on span "Package 1" at bounding box center [550, 216] width 28 height 9
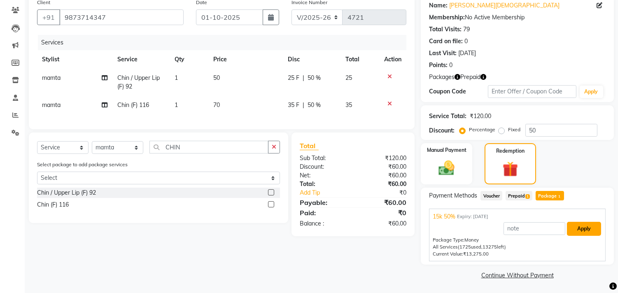
click at [579, 231] on button "Apply" at bounding box center [584, 229] width 34 height 14
click at [579, 231] on div "Payment Methods Voucher Prepaid 1 Package 1 15k 50% Expiry: 08-06-2026 Apply Pa…" at bounding box center [517, 226] width 177 height 70
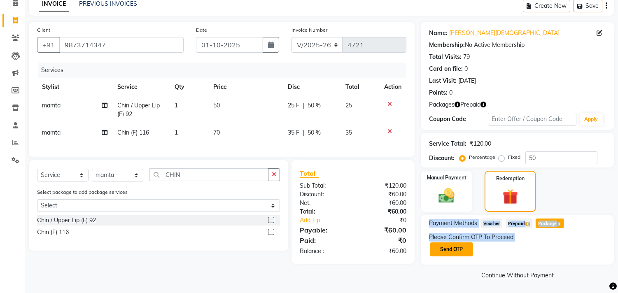
click at [455, 249] on button "Send OTP" at bounding box center [451, 249] width 43 height 14
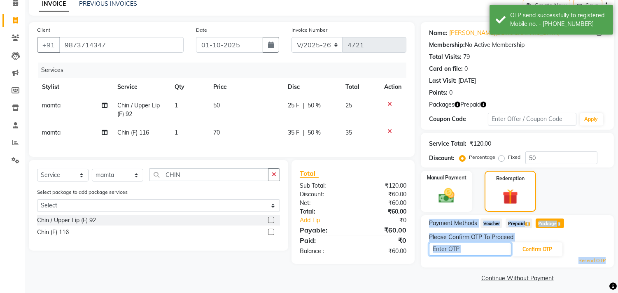
click at [455, 248] on input "text" at bounding box center [470, 249] width 82 height 13
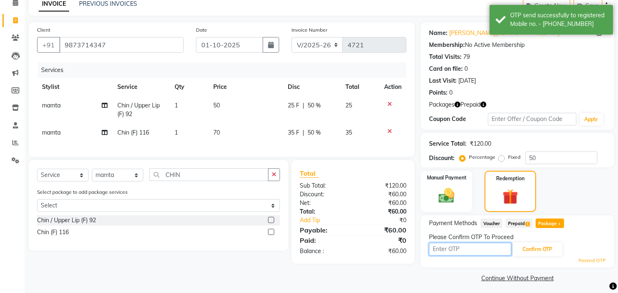
type input "9993"
click at [543, 246] on button "Confirm OTP" at bounding box center [537, 249] width 50 height 14
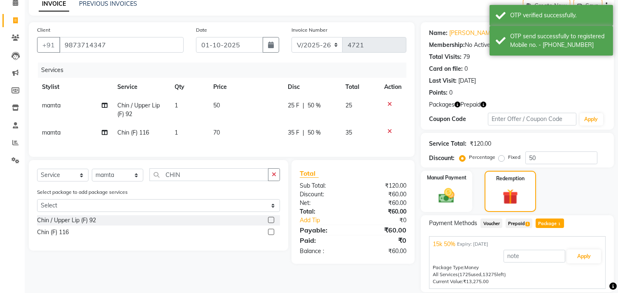
scroll to position [67, 0]
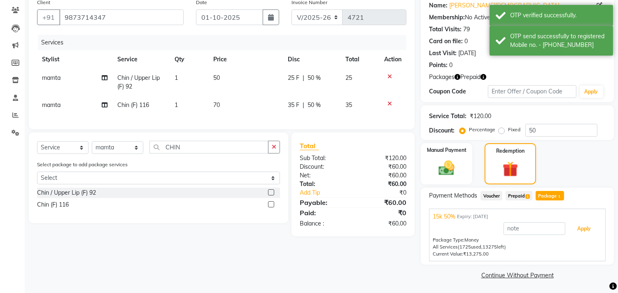
click at [579, 231] on button "Apply" at bounding box center [584, 229] width 34 height 14
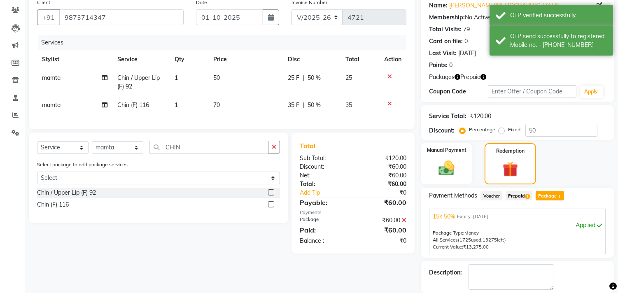
scroll to position [107, 0]
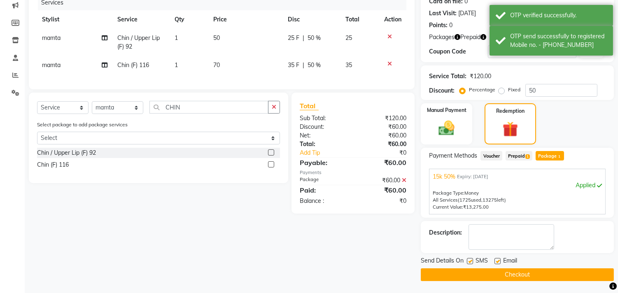
click at [508, 276] on button "Checkout" at bounding box center [517, 274] width 193 height 13
click at [508, 276] on div "Checkout" at bounding box center [517, 274] width 193 height 13
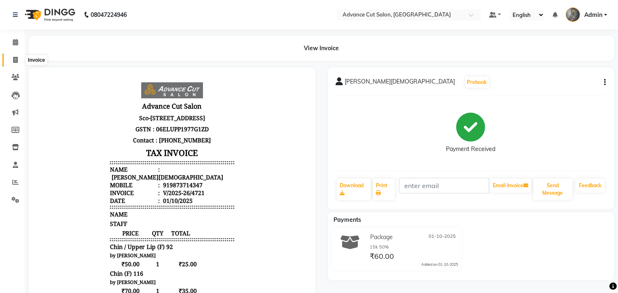
click at [11, 63] on span at bounding box center [15, 60] width 14 height 9
select select "service"
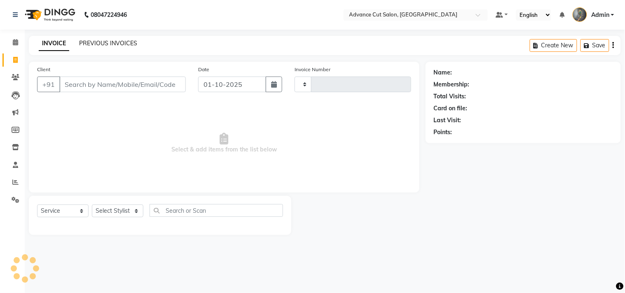
click at [87, 42] on link "PREVIOUS INVOICES" at bounding box center [108, 43] width 58 height 7
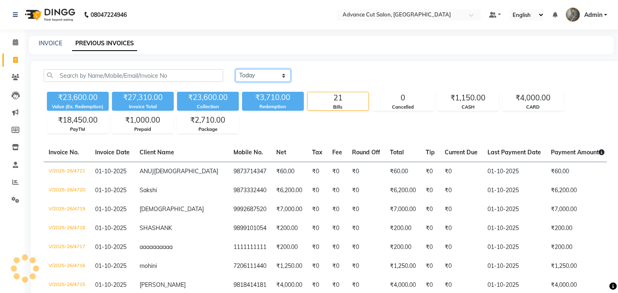
click at [255, 73] on select "Today Yesterday Custom Range" at bounding box center [262, 75] width 55 height 13
select select "yesterday"
click at [235, 69] on select "Today Yesterday Custom Range" at bounding box center [262, 75] width 55 height 13
click at [255, 95] on div "₹3,710.00" at bounding box center [273, 98] width 62 height 12
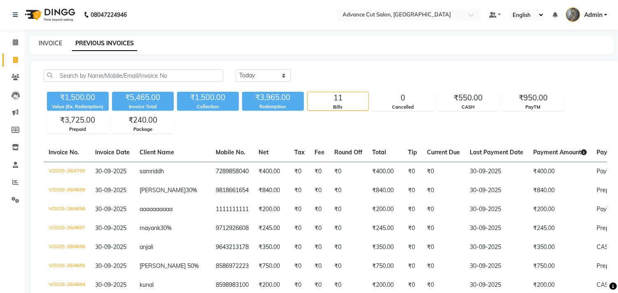
click at [47, 44] on link "INVOICE" at bounding box center [50, 43] width 23 height 7
select select "service"
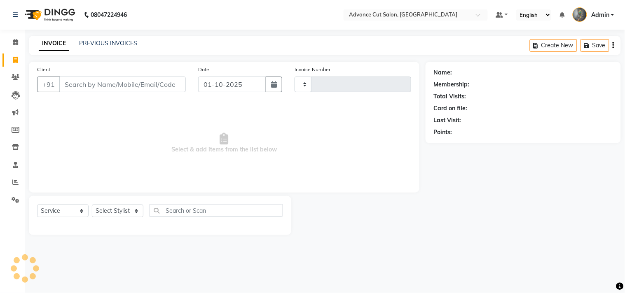
type input "4722"
select select "4939"
click at [96, 43] on link "PREVIOUS INVOICES" at bounding box center [108, 43] width 58 height 7
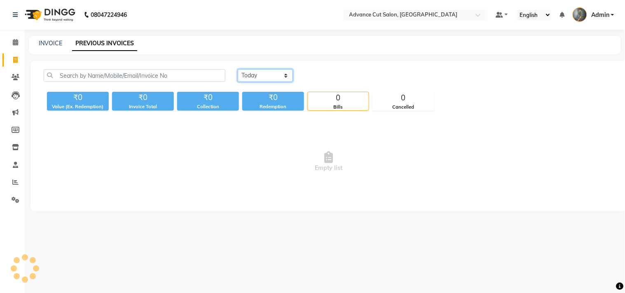
click at [253, 76] on select "Today Yesterday Custom Range" at bounding box center [265, 75] width 55 height 13
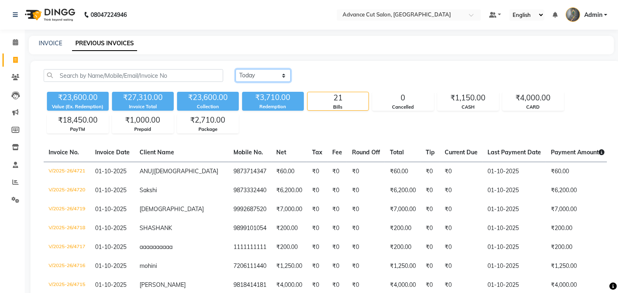
select select "yesterday"
click at [235, 69] on select "Today Yesterday Custom Range" at bounding box center [262, 75] width 55 height 13
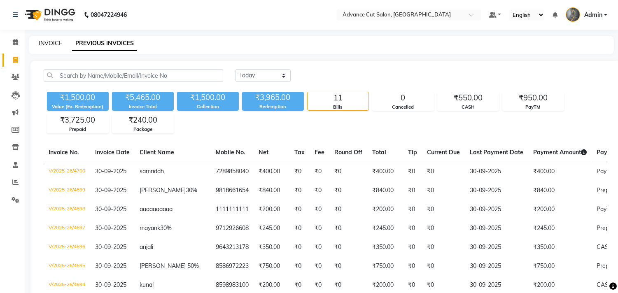
click at [47, 42] on link "INVOICE" at bounding box center [50, 43] width 23 height 7
select select "service"
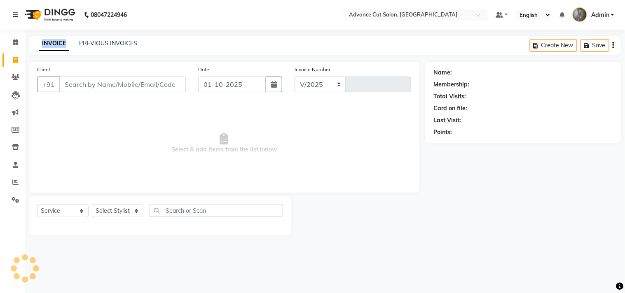
select select "4939"
type input "4722"
click at [113, 44] on link "PREVIOUS INVOICES" at bounding box center [108, 43] width 58 height 7
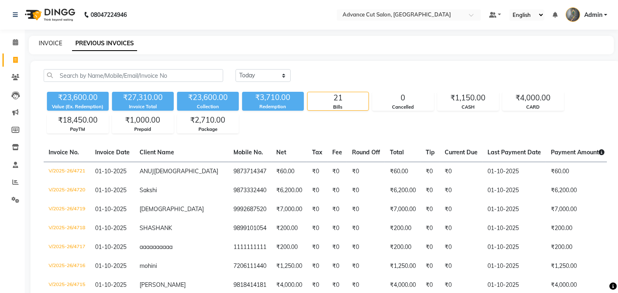
click at [52, 42] on link "INVOICE" at bounding box center [50, 43] width 23 height 7
select select "service"
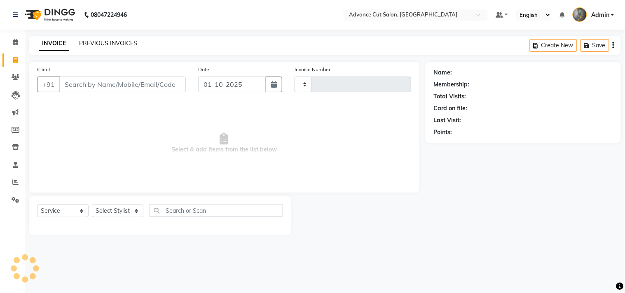
type input "4722"
select select "4939"
click at [91, 40] on link "PREVIOUS INVOICES" at bounding box center [108, 43] width 58 height 7
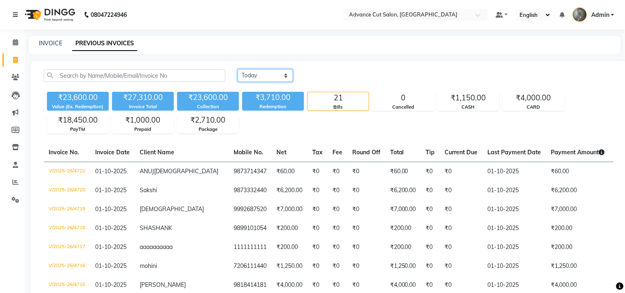
click at [261, 75] on select "Today Yesterday Custom Range" at bounding box center [265, 75] width 55 height 13
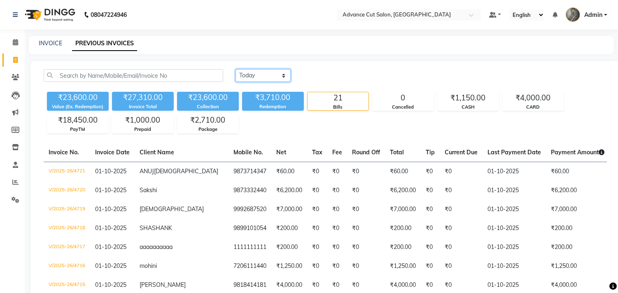
click at [235, 69] on select "Today Yesterday Custom Range" at bounding box center [262, 75] width 55 height 13
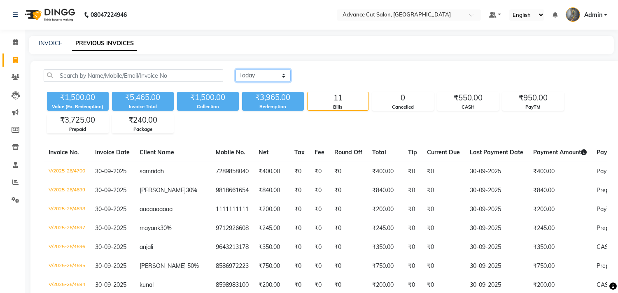
click at [254, 72] on select "Today Yesterday Custom Range" at bounding box center [262, 75] width 55 height 13
click at [253, 70] on select "Today Yesterday Custom Range" at bounding box center [262, 75] width 55 height 13
select select "today"
click at [235, 69] on select "Today Yesterday Custom Range" at bounding box center [262, 75] width 55 height 13
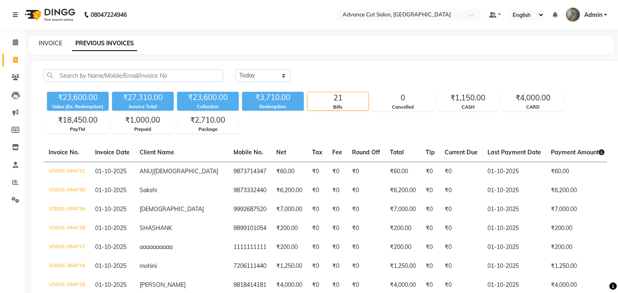
click at [54, 42] on link "INVOICE" at bounding box center [50, 43] width 23 height 7
select select "service"
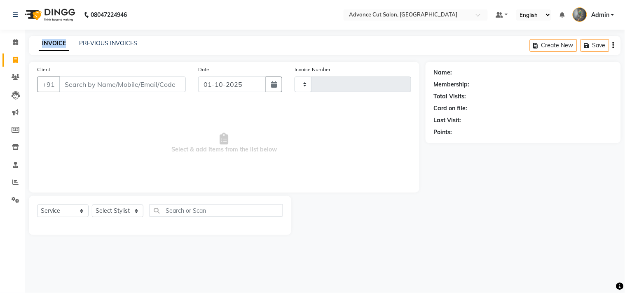
type input "4722"
select select "4939"
click at [108, 41] on link "PREVIOUS INVOICES" at bounding box center [108, 43] width 58 height 7
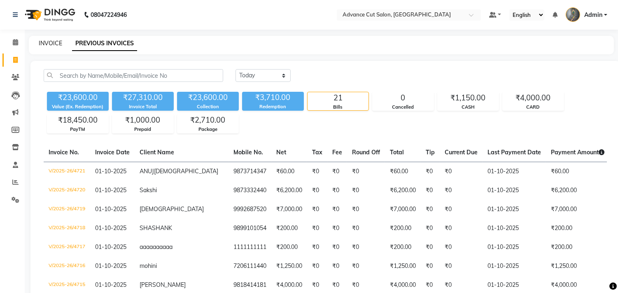
click at [47, 43] on link "INVOICE" at bounding box center [50, 43] width 23 height 7
select select "service"
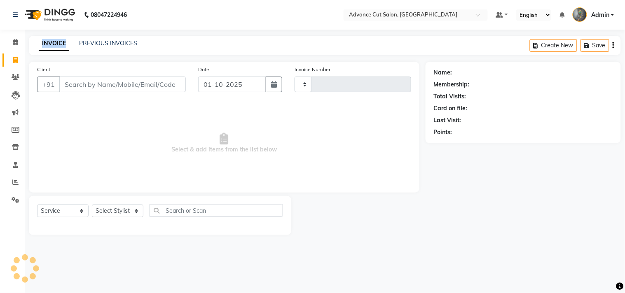
type input "4722"
select select "4939"
click at [88, 44] on link "PREVIOUS INVOICES" at bounding box center [108, 43] width 58 height 7
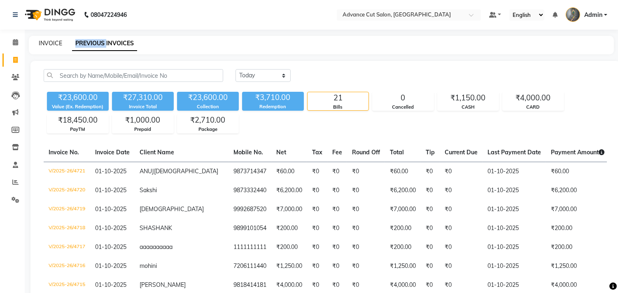
click at [55, 40] on link "INVOICE" at bounding box center [50, 43] width 23 height 7
select select "4939"
select select "service"
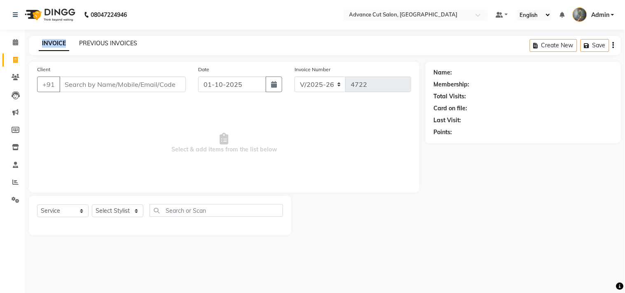
click at [89, 43] on link "PREVIOUS INVOICES" at bounding box center [108, 43] width 58 height 7
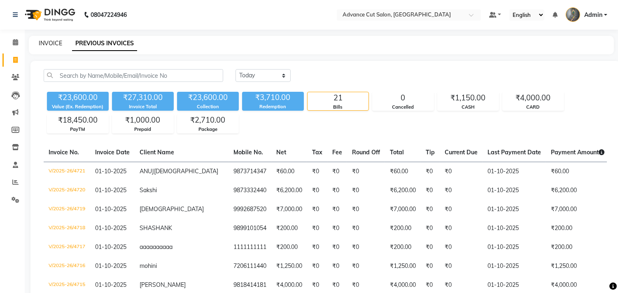
click at [49, 41] on link "INVOICE" at bounding box center [50, 43] width 23 height 7
select select "service"
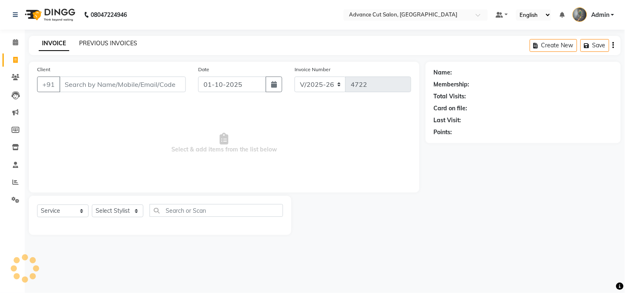
click at [89, 46] on link "PREVIOUS INVOICES" at bounding box center [108, 43] width 58 height 7
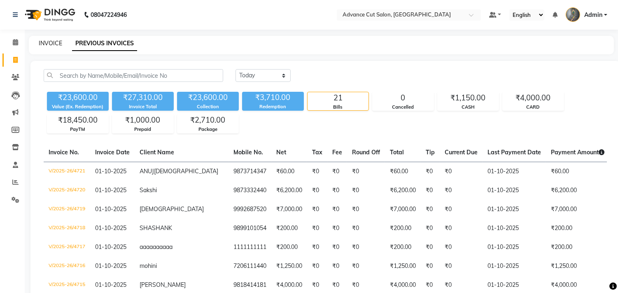
click at [48, 43] on link "INVOICE" at bounding box center [50, 43] width 23 height 7
select select "service"
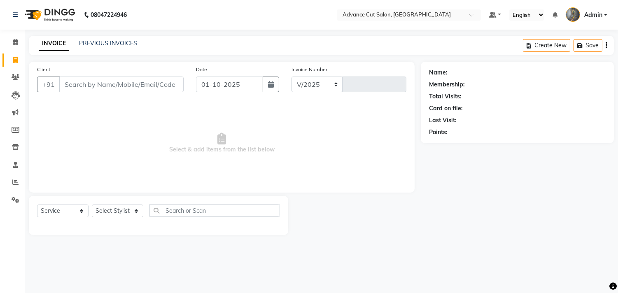
select select "4939"
type input "4722"
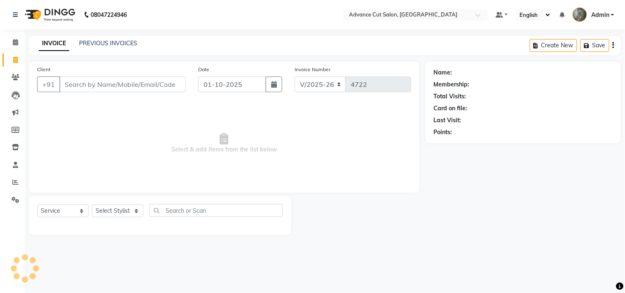
click at [91, 47] on div "PREVIOUS INVOICES" at bounding box center [108, 43] width 58 height 9
click at [91, 43] on link "PREVIOUS INVOICES" at bounding box center [108, 43] width 58 height 7
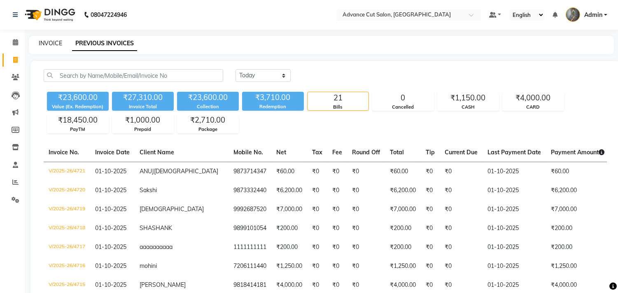
click at [52, 42] on link "INVOICE" at bounding box center [50, 43] width 23 height 7
select select "service"
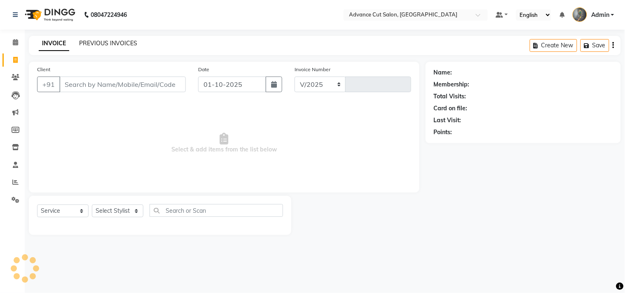
select select "4939"
type input "4722"
click at [89, 45] on link "PREVIOUS INVOICES" at bounding box center [108, 43] width 58 height 7
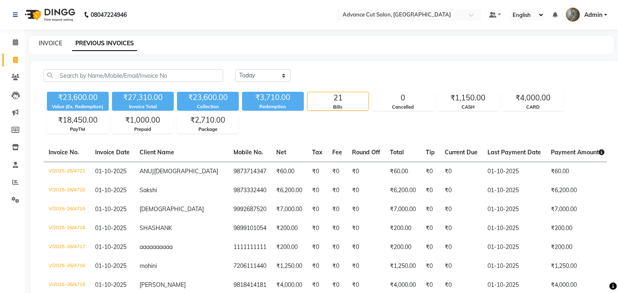
click at [54, 44] on link "INVOICE" at bounding box center [50, 43] width 23 height 7
select select "service"
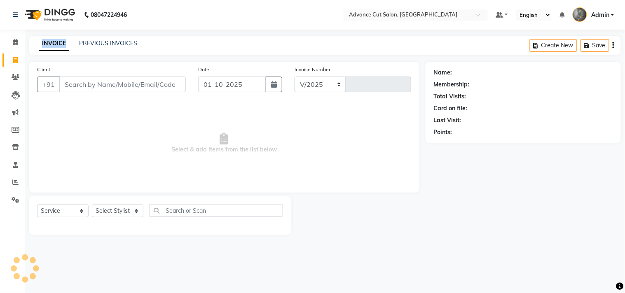
select select "4939"
type input "4722"
click at [81, 41] on link "PREVIOUS INVOICES" at bounding box center [108, 43] width 58 height 7
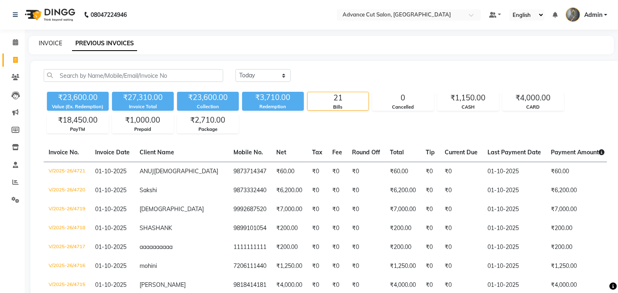
click at [47, 43] on link "INVOICE" at bounding box center [50, 43] width 23 height 7
select select "service"
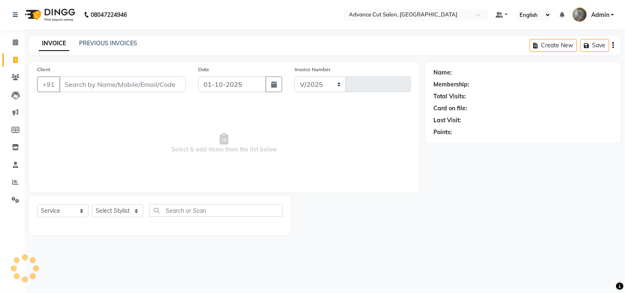
select select "4939"
type input "4722"
click at [93, 42] on link "PREVIOUS INVOICES" at bounding box center [108, 43] width 58 height 7
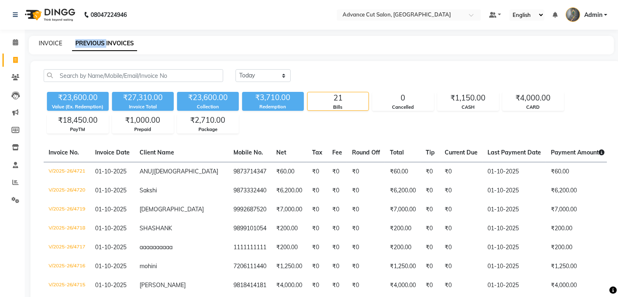
click at [49, 44] on link "INVOICE" at bounding box center [50, 43] width 23 height 7
select select "service"
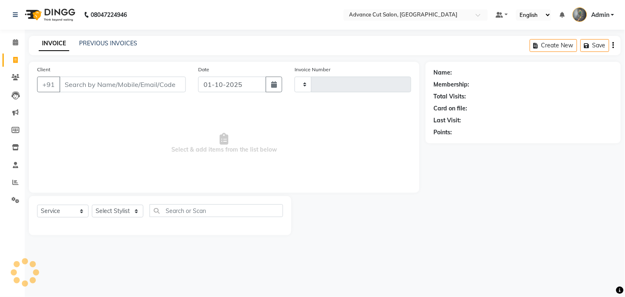
type input "4722"
select select "4939"
click at [331, 155] on span "Select & add items from the list below" at bounding box center [224, 143] width 374 height 82
click at [110, 210] on select "Select Stylist Admin chahit COUNTOR [PERSON_NAME] mamta [PERSON_NAME] navi [PER…" at bounding box center [117, 211] width 51 height 13
select select "78660"
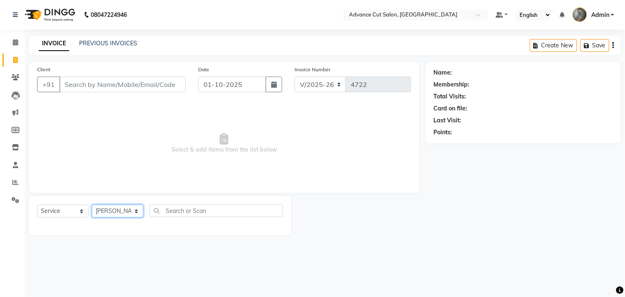
click at [92, 205] on select "Select Stylist Admin chahit COUNTOR [PERSON_NAME] mamta [PERSON_NAME] navi [PER…" at bounding box center [117, 211] width 51 height 13
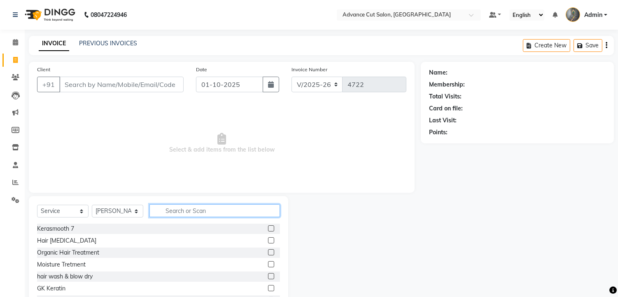
click at [173, 212] on input "text" at bounding box center [214, 210] width 131 height 13
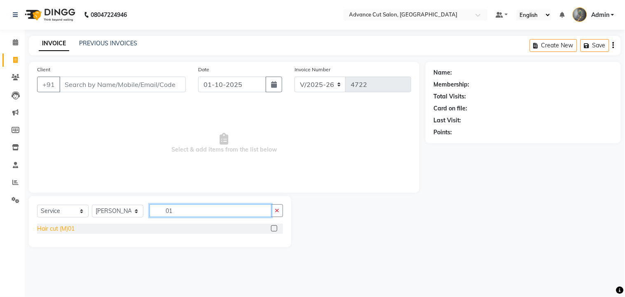
type input "01"
click at [58, 228] on div "Hair cut (M)01" at bounding box center [55, 228] width 37 height 9
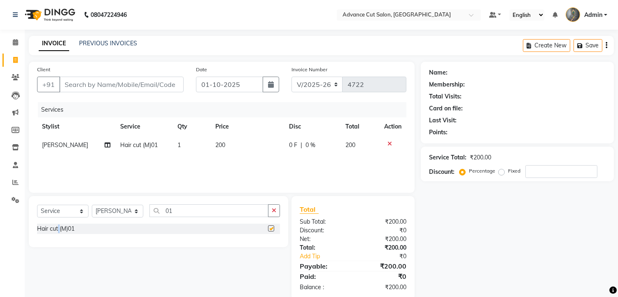
checkbox input "false"
click at [179, 212] on input "01" at bounding box center [208, 210] width 119 height 13
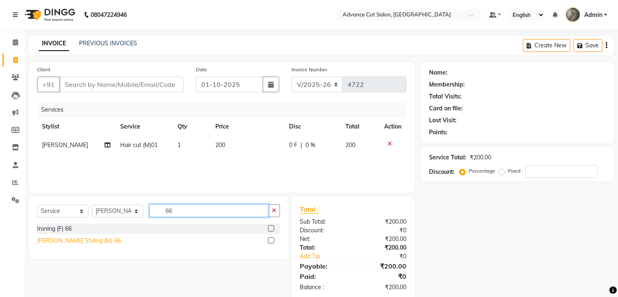
type input "66"
click at [75, 240] on div "Beard Styling (M) 66" at bounding box center [79, 240] width 84 height 9
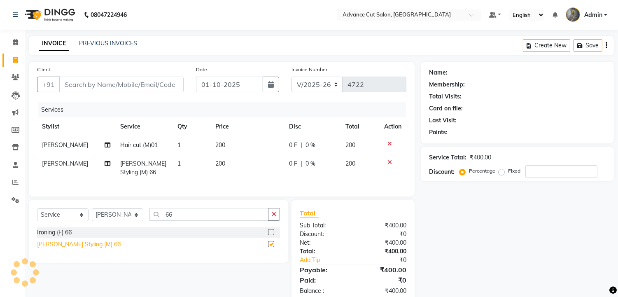
checkbox input "false"
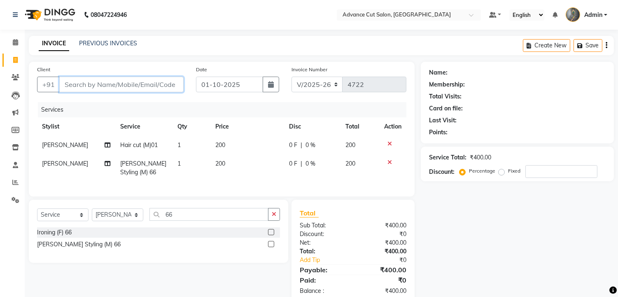
click at [68, 81] on input "Client" at bounding box center [121, 85] width 124 height 16
click at [88, 89] on input "Client" at bounding box center [121, 85] width 124 height 16
type input "8"
type input "0"
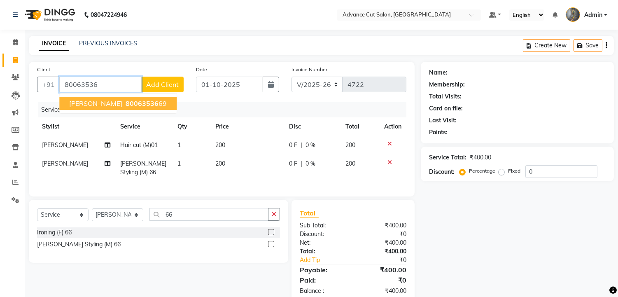
click at [93, 102] on span "SHUBHAM joshi" at bounding box center [95, 103] width 53 height 8
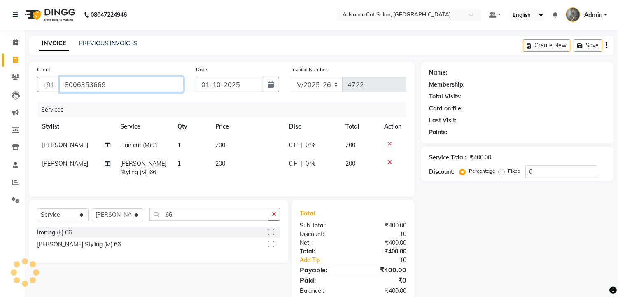
type input "8006353669"
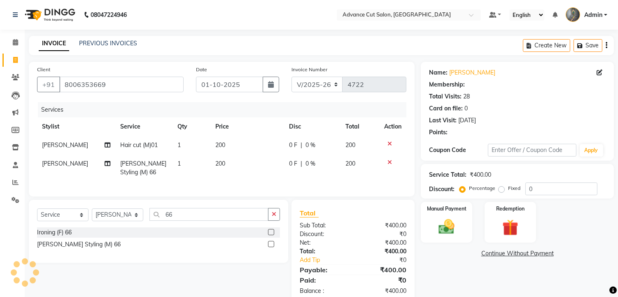
scroll to position [26, 0]
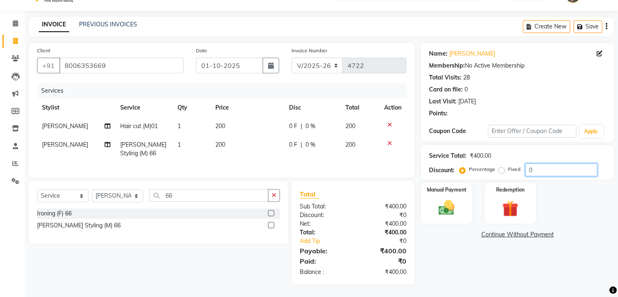
click at [526, 163] on input "0" at bounding box center [561, 169] width 72 height 13
type input "40"
click at [512, 198] on img at bounding box center [510, 208] width 27 height 21
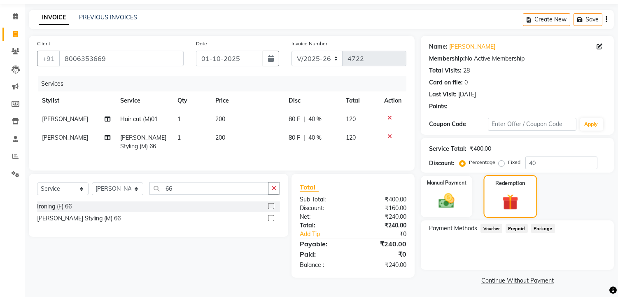
scroll to position [27, 0]
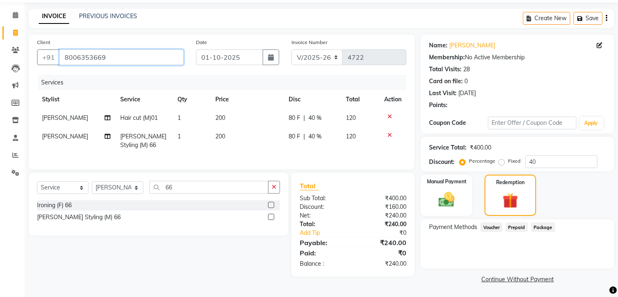
drag, startPoint x: 109, startPoint y: 56, endPoint x: 62, endPoint y: 60, distance: 47.5
click at [62, 60] on input "8006353669" at bounding box center [121, 57] width 124 height 16
paste input "8006353669"
type input "8006353669"
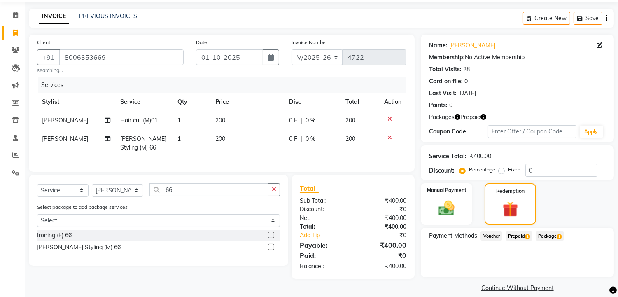
scroll to position [36, 0]
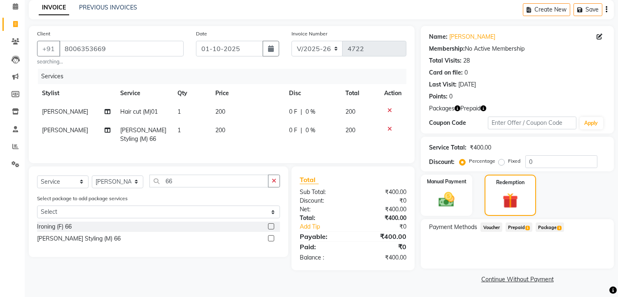
click at [523, 229] on span "Prepaid 1" at bounding box center [519, 226] width 27 height 9
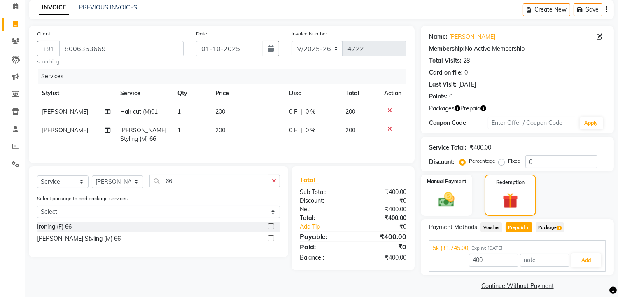
scroll to position [43, 0]
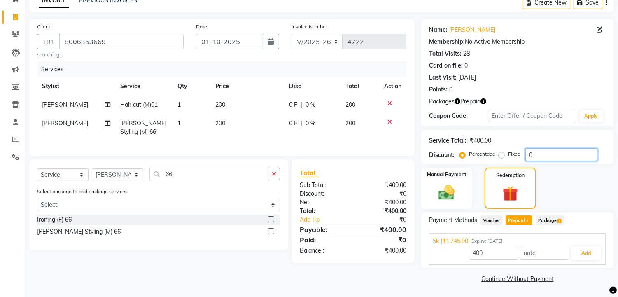
click at [527, 155] on input "0" at bounding box center [561, 154] width 72 height 13
type input "30"
type input "1745"
type input "30"
click at [581, 249] on button "Add" at bounding box center [586, 253] width 30 height 14
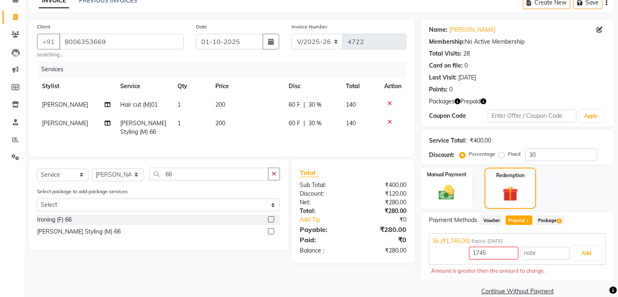
click at [512, 218] on span "Prepaid 1" at bounding box center [519, 219] width 27 height 9
type input "280"
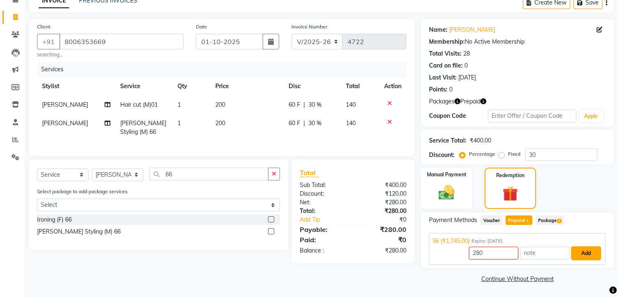
click at [581, 249] on button "Add" at bounding box center [586, 253] width 30 height 14
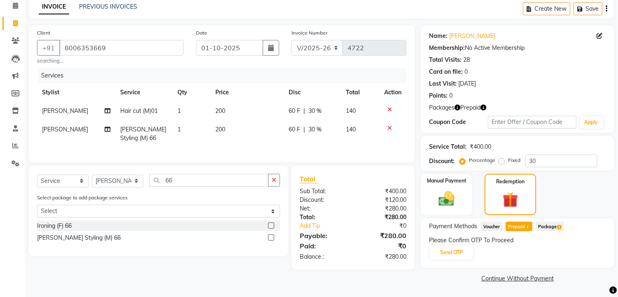
scroll to position [36, 0]
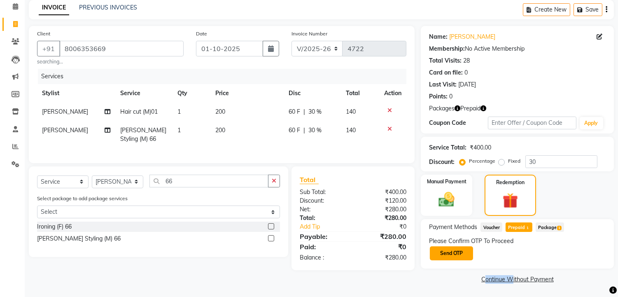
click at [458, 251] on button "Send OTP" at bounding box center [451, 253] width 43 height 14
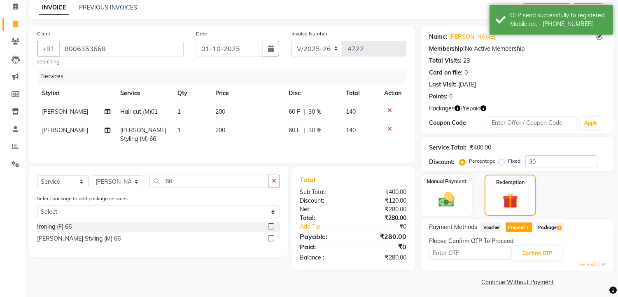
click at [550, 224] on span "Package 1" at bounding box center [550, 226] width 28 height 9
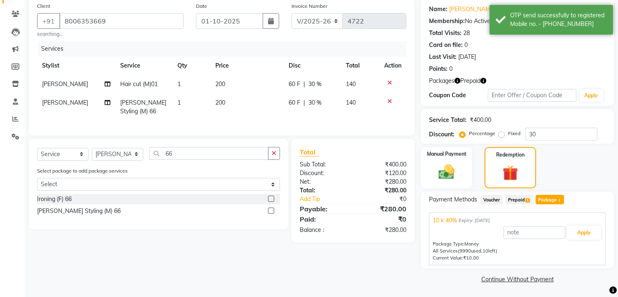
click at [524, 200] on span "Prepaid 1" at bounding box center [519, 199] width 27 height 9
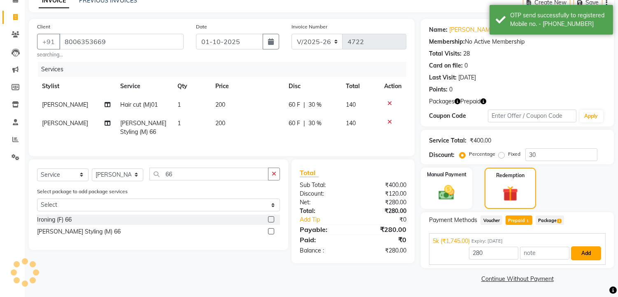
click at [583, 254] on button "Add" at bounding box center [586, 253] width 30 height 14
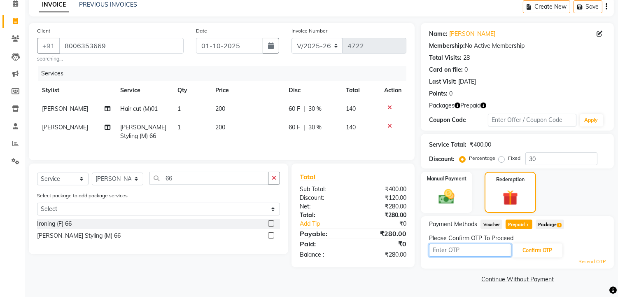
click at [453, 249] on input "text" at bounding box center [470, 250] width 82 height 13
type input "4535"
click at [538, 247] on button "Confirm OTP" at bounding box center [537, 250] width 50 height 14
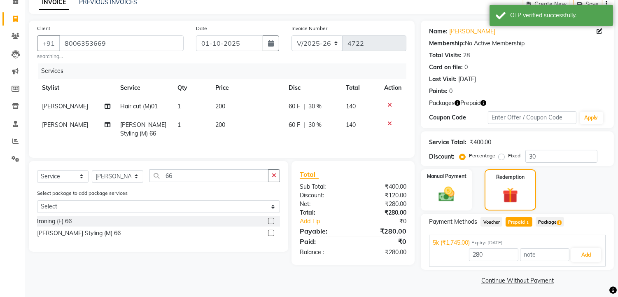
scroll to position [43, 0]
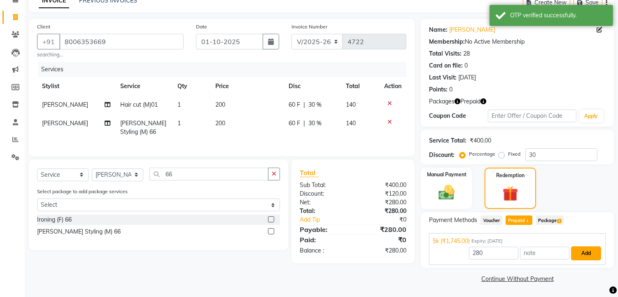
click at [581, 252] on button "Add" at bounding box center [586, 253] width 30 height 14
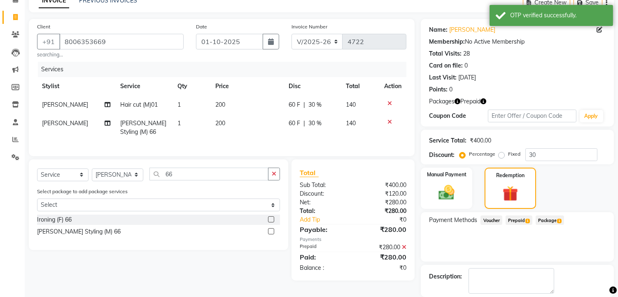
scroll to position [83, 0]
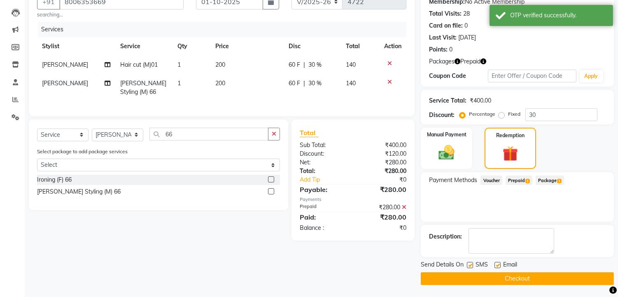
click at [524, 280] on button "Checkout" at bounding box center [517, 278] width 193 height 13
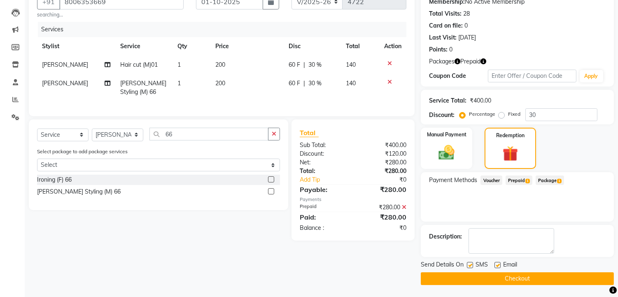
click at [481, 280] on button "Checkout" at bounding box center [517, 278] width 193 height 13
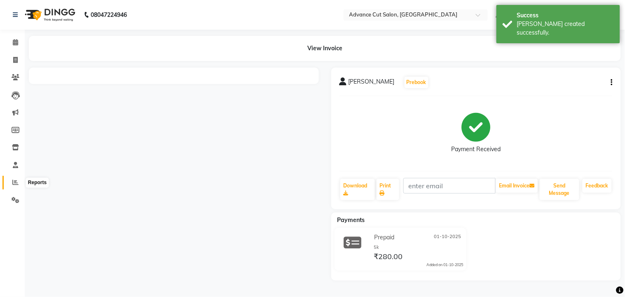
click at [13, 183] on icon at bounding box center [15, 182] width 6 height 6
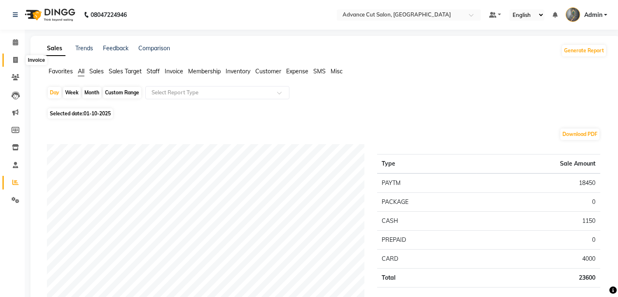
click at [14, 60] on icon at bounding box center [15, 60] width 5 height 6
select select "service"
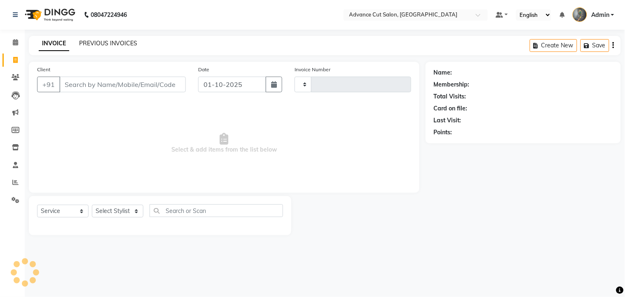
click at [85, 44] on link "PREVIOUS INVOICES" at bounding box center [108, 43] width 58 height 7
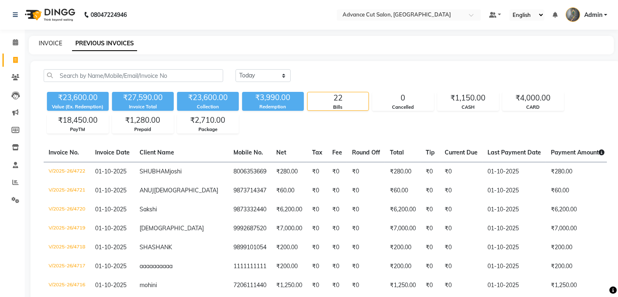
click at [53, 43] on link "INVOICE" at bounding box center [50, 43] width 23 height 7
select select "service"
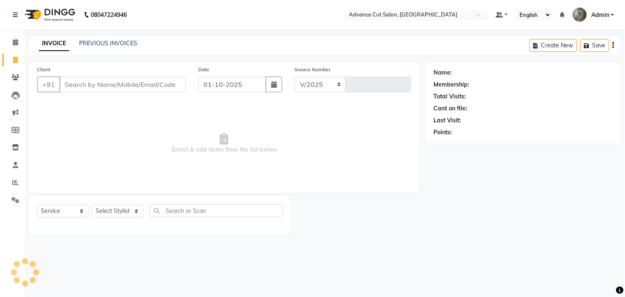
select select "4939"
type input "4723"
click at [104, 215] on select "Select Stylist" at bounding box center [117, 211] width 51 height 13
click at [163, 170] on span "Select & add items from the list below" at bounding box center [224, 143] width 374 height 82
click at [110, 208] on select "Select Stylist Admin chahit COUNTOR [PERSON_NAME] mamta [PERSON_NAME] navi [PER…" at bounding box center [117, 211] width 51 height 13
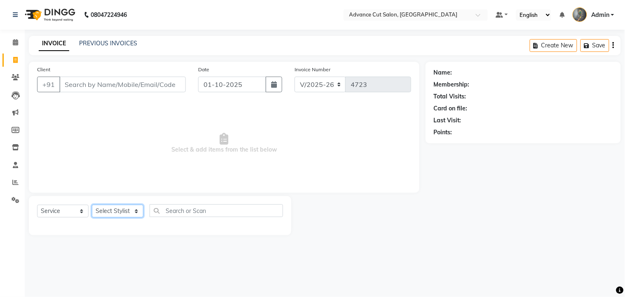
select select "58461"
click at [92, 205] on select "Select Stylist Admin chahit COUNTOR [PERSON_NAME] mamta [PERSON_NAME] navi [PER…" at bounding box center [117, 211] width 51 height 13
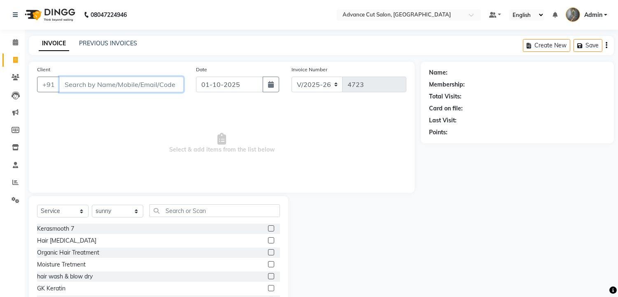
click at [116, 84] on input "Client" at bounding box center [121, 85] width 124 height 16
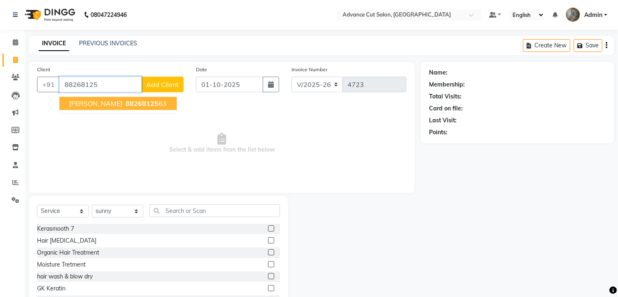
click at [126, 102] on span "88268125" at bounding box center [142, 103] width 33 height 8
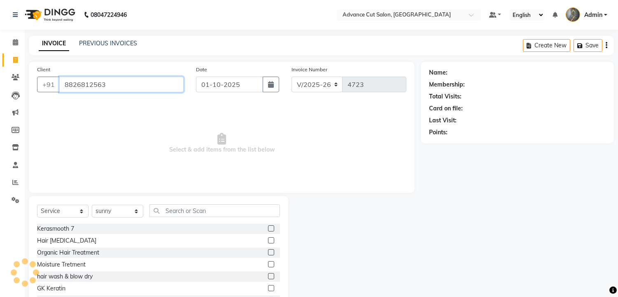
type input "8826812563"
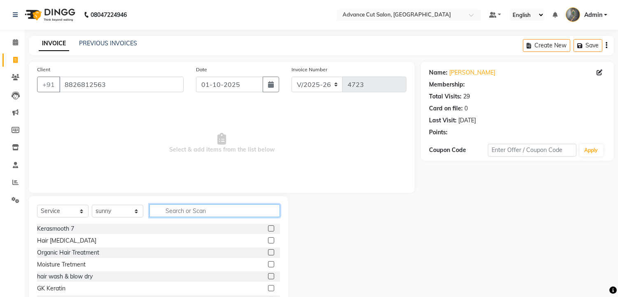
click at [169, 211] on input "text" at bounding box center [214, 210] width 131 height 13
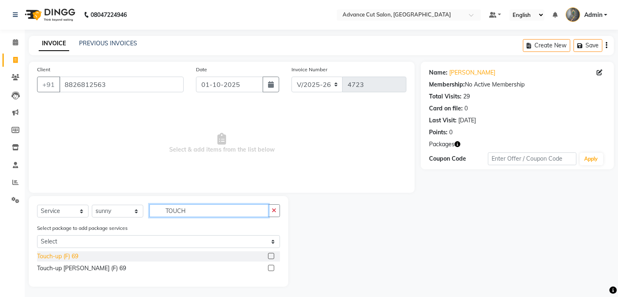
type input "TOUCH"
click at [61, 254] on div "Touch-up (F) 69" at bounding box center [57, 256] width 41 height 9
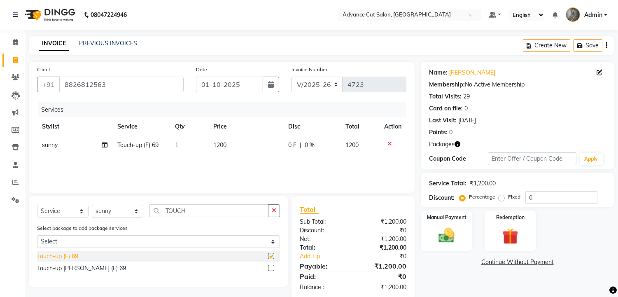
checkbox input "false"
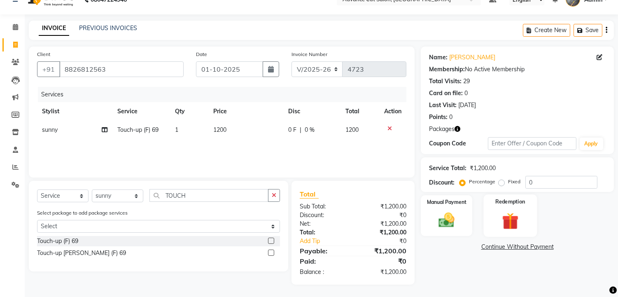
click at [515, 221] on img at bounding box center [510, 221] width 27 height 21
click at [539, 244] on span "Package 2" at bounding box center [545, 247] width 28 height 9
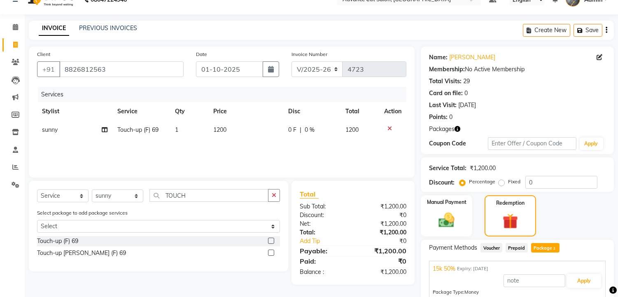
scroll to position [83, 0]
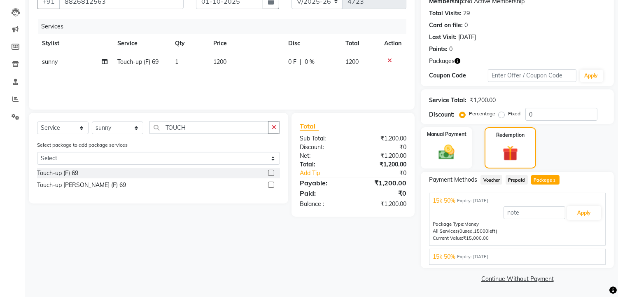
click at [513, 253] on div "15k 50% Expiry: 09-03-2029" at bounding box center [517, 256] width 169 height 9
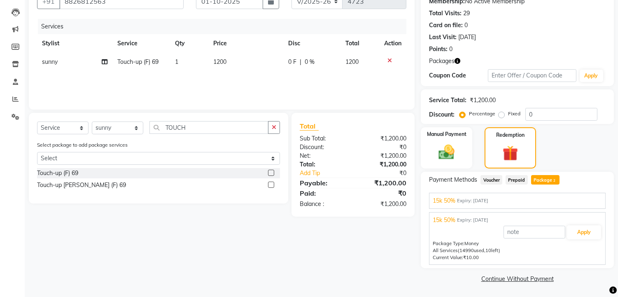
click at [508, 204] on div "15k 50% Expiry: 08-07-2026" at bounding box center [517, 200] width 169 height 9
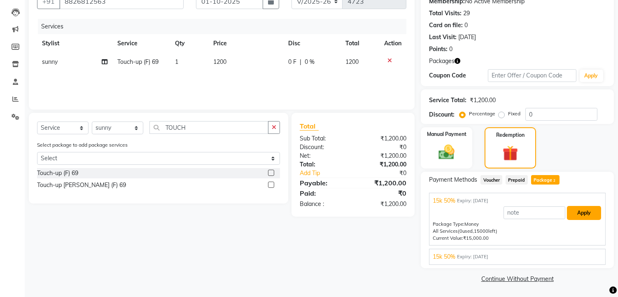
click at [574, 214] on button "Apply" at bounding box center [584, 213] width 34 height 14
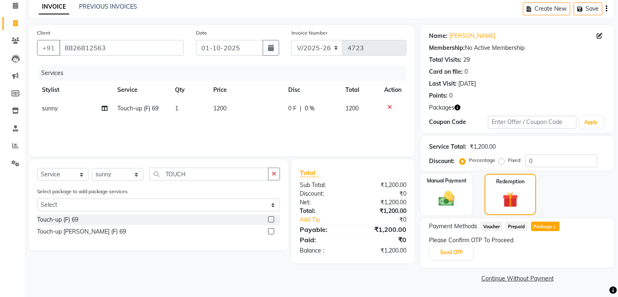
scroll to position [36, 0]
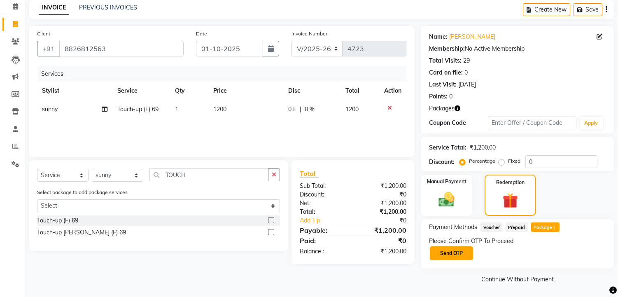
click at [444, 250] on button "Send OTP" at bounding box center [451, 253] width 43 height 14
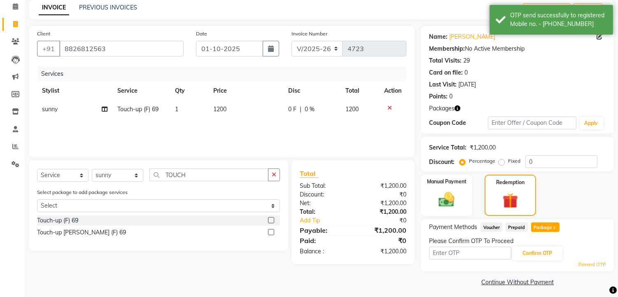
click at [444, 250] on input "text" at bounding box center [470, 253] width 82 height 13
click at [439, 250] on input "text" at bounding box center [470, 253] width 82 height 13
type input "5630"
click at [529, 249] on button "Confirm OTP" at bounding box center [537, 253] width 50 height 14
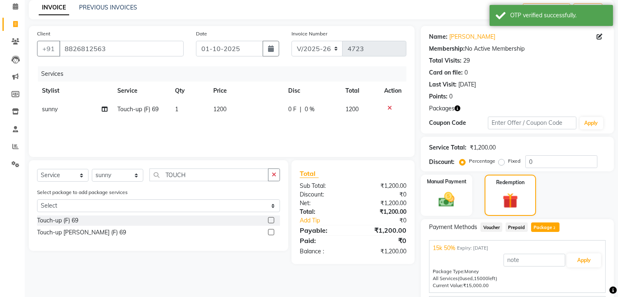
scroll to position [82, 0]
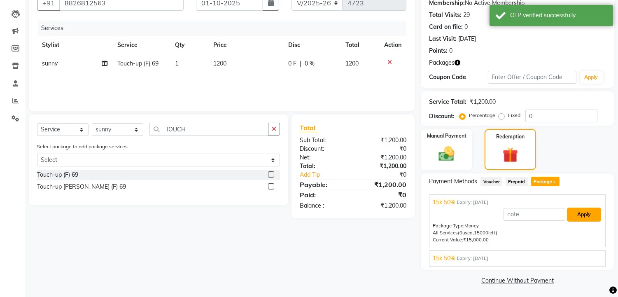
click at [583, 213] on button "Apply" at bounding box center [584, 215] width 34 height 14
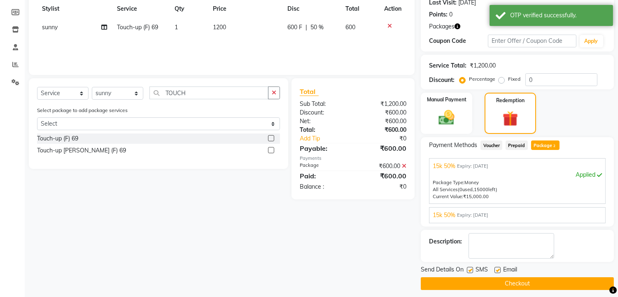
scroll to position [122, 0]
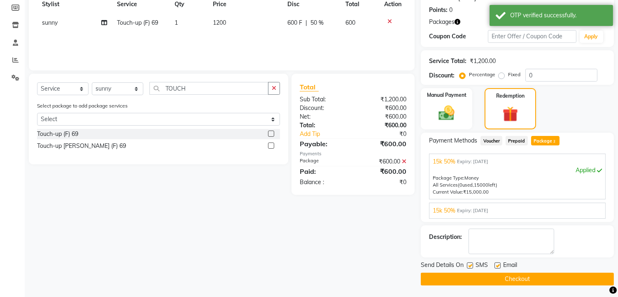
click at [531, 277] on button "Checkout" at bounding box center [517, 279] width 193 height 13
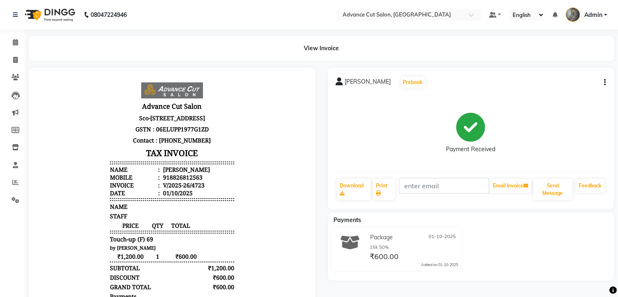
click at [530, 277] on div "Payments Package 01-10-2025 15k 50% ₹600.00 Added on 01-10-2025" at bounding box center [471, 246] width 287 height 68
click at [9, 58] on span at bounding box center [15, 60] width 14 height 9
select select "service"
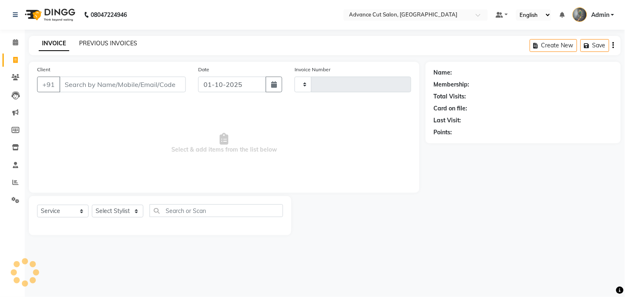
click at [91, 41] on link "PREVIOUS INVOICES" at bounding box center [108, 43] width 58 height 7
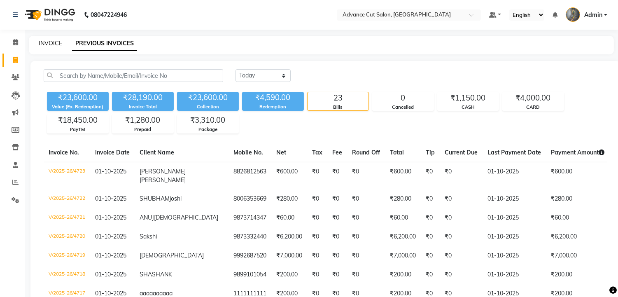
click at [55, 44] on link "INVOICE" at bounding box center [50, 43] width 23 height 7
select select "service"
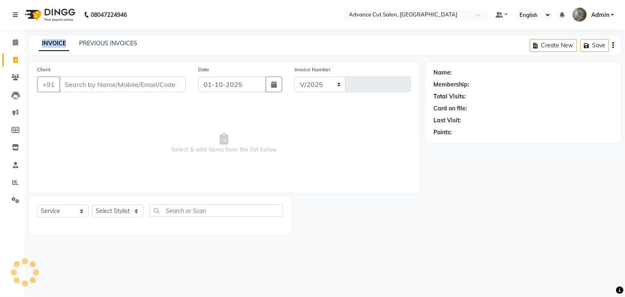
select select "4939"
type input "4724"
click at [119, 40] on link "PREVIOUS INVOICES" at bounding box center [108, 43] width 58 height 7
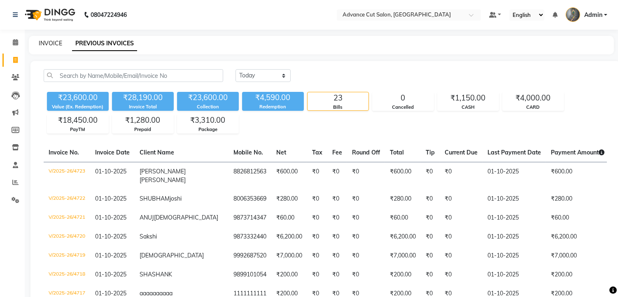
click at [50, 42] on link "INVOICE" at bounding box center [50, 43] width 23 height 7
select select "service"
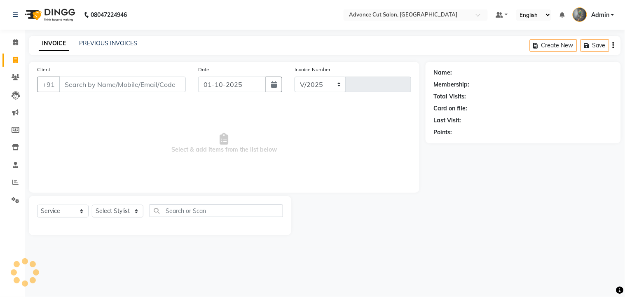
select select "4939"
type input "4724"
click at [132, 213] on select "Select Stylist Admin chahit COUNTOR [PERSON_NAME] mamta [PERSON_NAME] navi [PER…" at bounding box center [117, 211] width 51 height 13
click at [82, 44] on link "PREVIOUS INVOICES" at bounding box center [108, 43] width 58 height 7
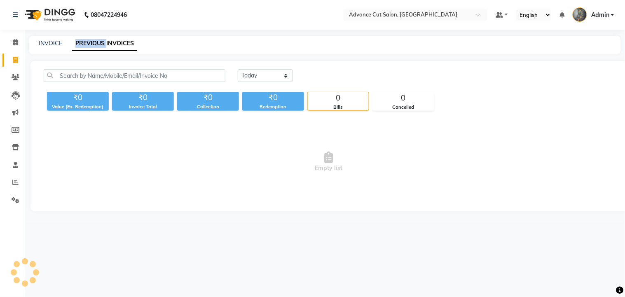
click at [82, 44] on link "PREVIOUS INVOICES" at bounding box center [104, 43] width 65 height 15
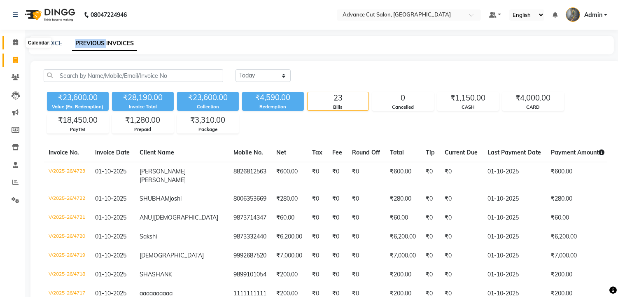
click at [16, 44] on icon at bounding box center [15, 42] width 5 height 6
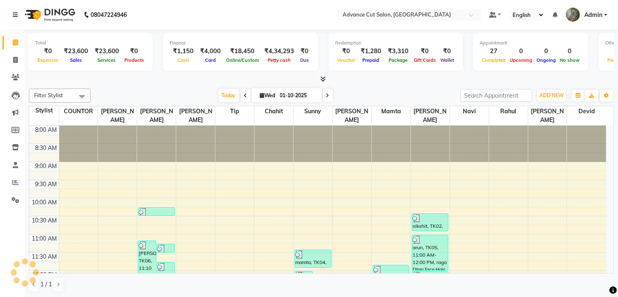
click at [325, 77] on icon at bounding box center [322, 79] width 5 height 6
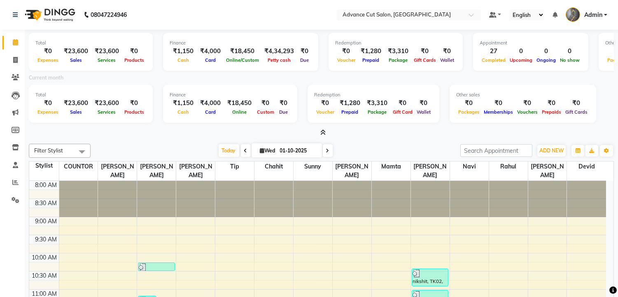
click at [241, 152] on span at bounding box center [246, 150] width 10 height 13
type input "30-09-2025"
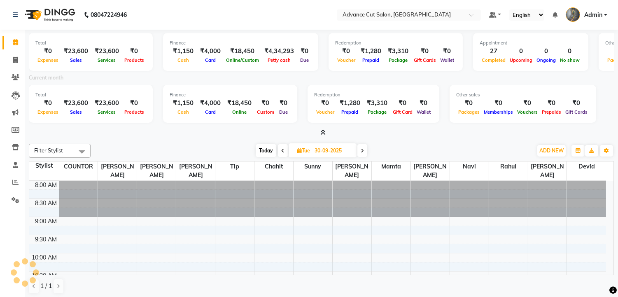
scroll to position [328, 0]
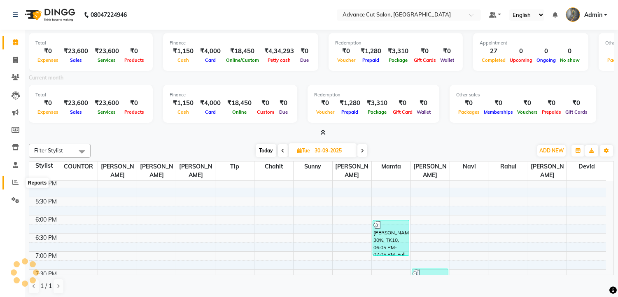
click at [11, 180] on span at bounding box center [15, 182] width 14 height 9
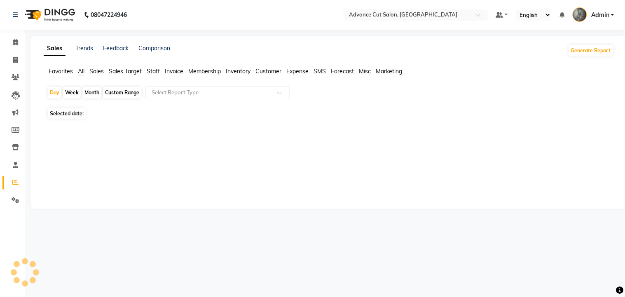
click at [77, 113] on span "Selected date:" at bounding box center [67, 113] width 38 height 10
select select "10"
select select "2025"
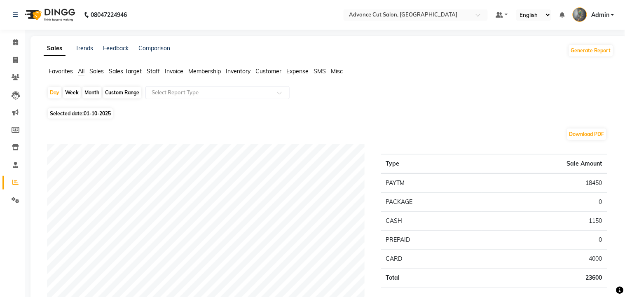
click at [81, 128] on div "Download PDF" at bounding box center [327, 134] width 560 height 13
click at [82, 112] on span "Selected date: 01-10-2025" at bounding box center [80, 113] width 65 height 10
select select "10"
select select "2025"
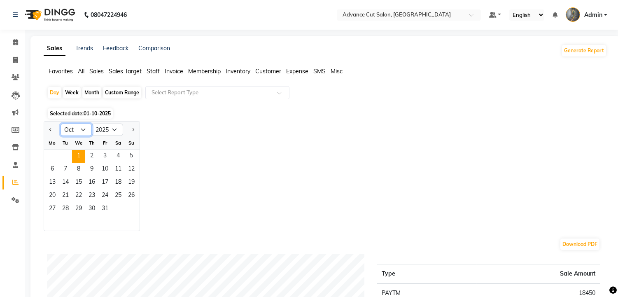
click at [81, 133] on select "Jan Feb Mar Apr May Jun Jul Aug Sep Oct Nov Dec" at bounding box center [76, 130] width 31 height 12
select select "9"
click at [61, 124] on select "Jan Feb Mar Apr May Jun Jul Aug Sep Oct Nov Dec" at bounding box center [76, 130] width 31 height 12
click at [89, 91] on div "Month" at bounding box center [91, 93] width 19 height 12
select select "10"
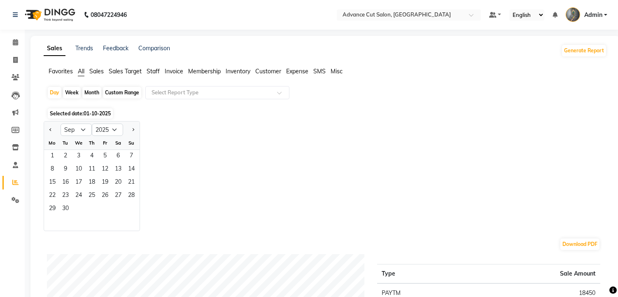
select select "2025"
click at [79, 131] on select "Jan Feb Mar Apr May Jun Jul Aug Sep Oct Nov Dec" at bounding box center [76, 130] width 31 height 12
select select "9"
click at [61, 124] on select "Jan Feb Mar Apr May Jun Jul Aug Sep Oct Nov Dec" at bounding box center [76, 130] width 31 height 12
click at [54, 155] on span "1" at bounding box center [52, 156] width 13 height 13
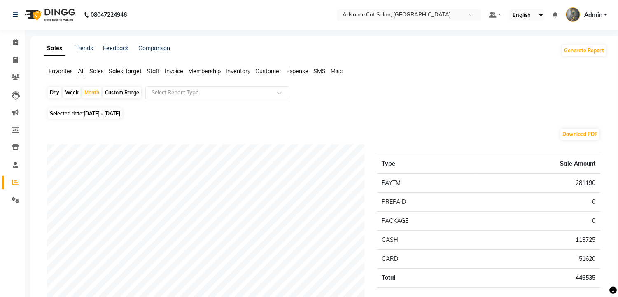
click at [120, 112] on span "01-09-2025 - 30-09-2025" at bounding box center [102, 113] width 37 height 6
select select "9"
select select "2025"
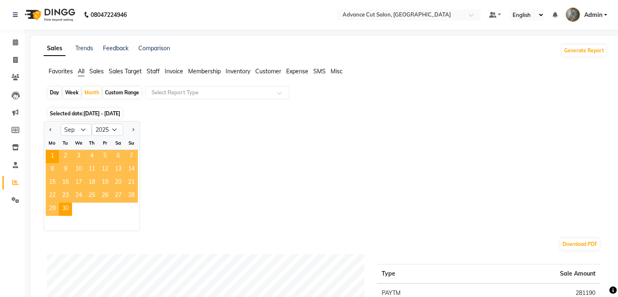
click at [121, 89] on div "Custom Range" at bounding box center [122, 93] width 38 height 12
select select "9"
select select "2025"
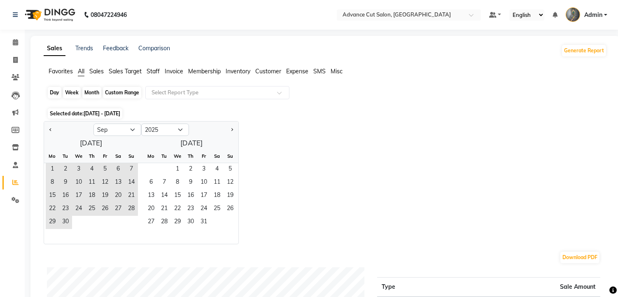
click at [121, 92] on div "Custom Range" at bounding box center [122, 93] width 38 height 12
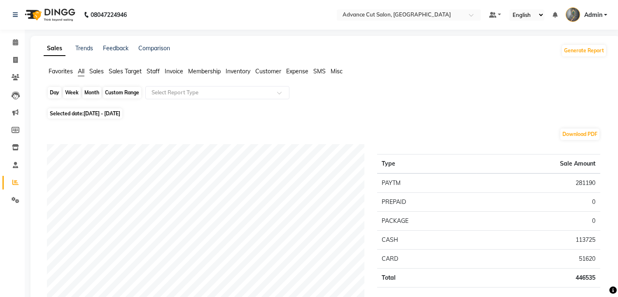
click at [121, 92] on div "Custom Range" at bounding box center [122, 93] width 38 height 12
select select "9"
select select "2025"
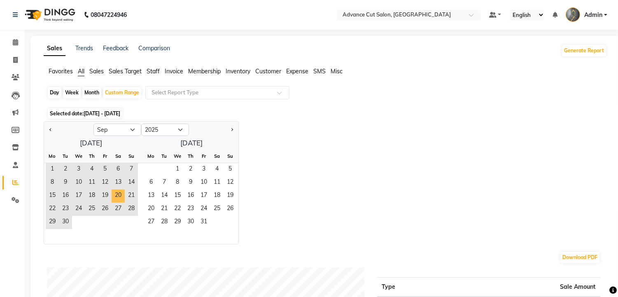
scroll to position [91, 0]
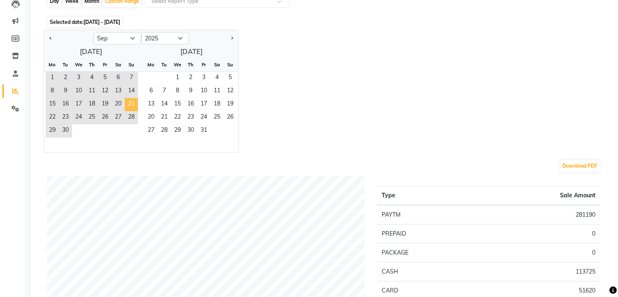
click at [130, 103] on span "21" at bounding box center [131, 104] width 13 height 13
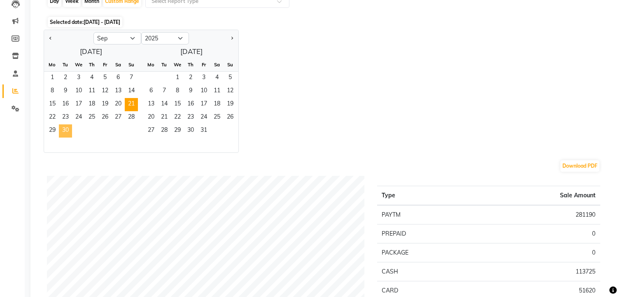
click at [65, 133] on span "30" at bounding box center [65, 130] width 13 height 13
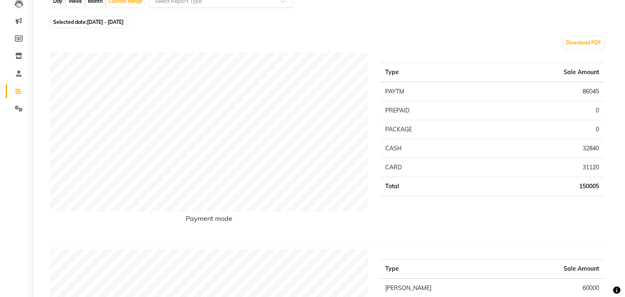
scroll to position [0, 0]
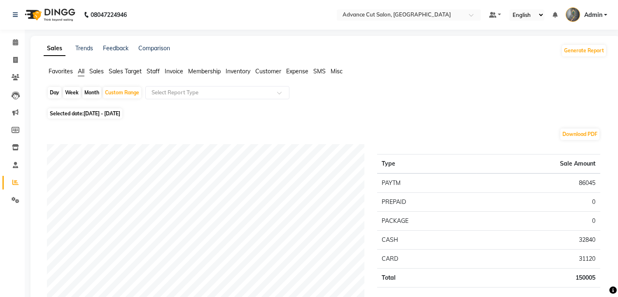
click at [158, 74] on span "Staff" at bounding box center [153, 71] width 13 height 7
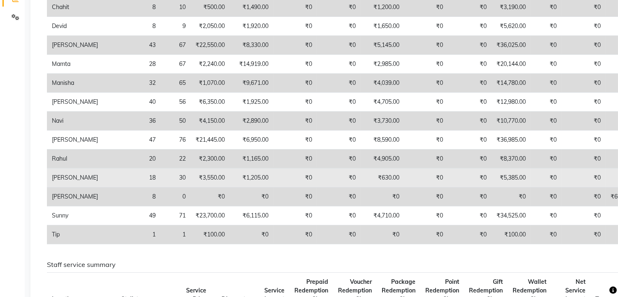
scroll to position [46, 0]
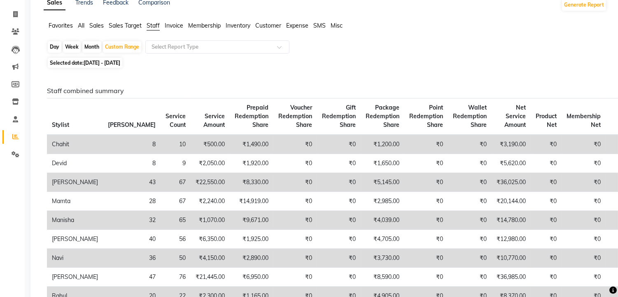
click at [93, 62] on span "21-09-2025 - 30-09-2025" at bounding box center [102, 63] width 37 height 6
select select "9"
select select "2025"
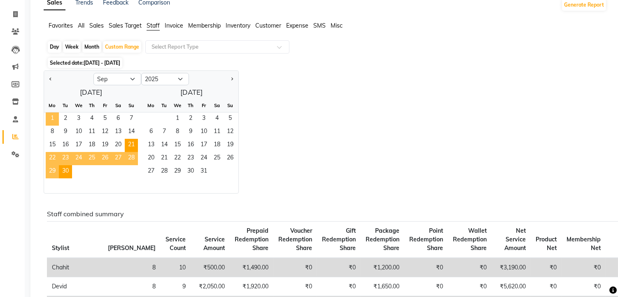
click at [51, 119] on span "1" at bounding box center [52, 118] width 13 height 13
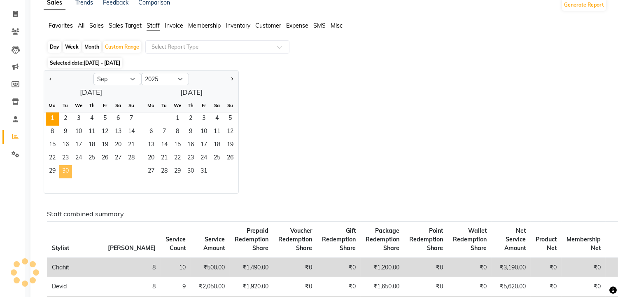
click at [64, 172] on span "30" at bounding box center [65, 171] width 13 height 13
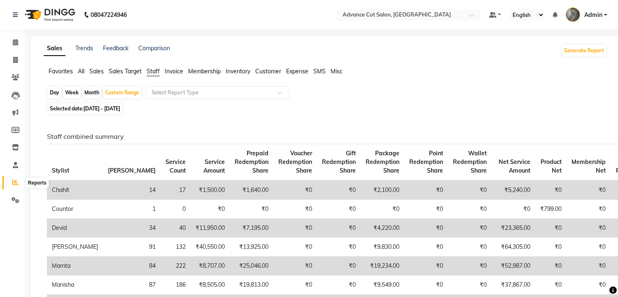
click at [8, 182] on span at bounding box center [15, 182] width 14 height 9
click at [81, 72] on span "All" at bounding box center [81, 71] width 7 height 7
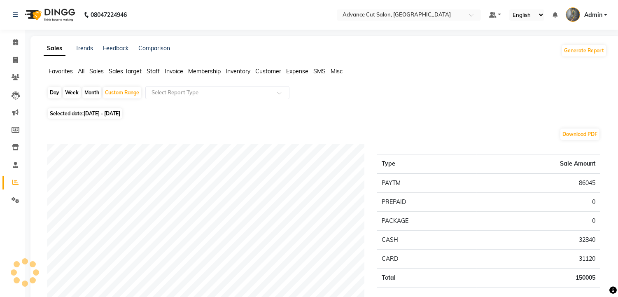
click at [88, 113] on span "01-09-2025 - 30-09-2025" at bounding box center [102, 113] width 37 height 6
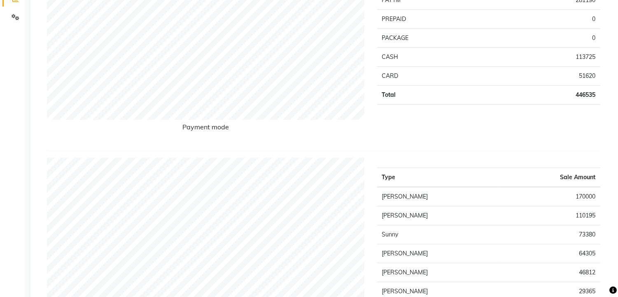
scroll to position [46, 0]
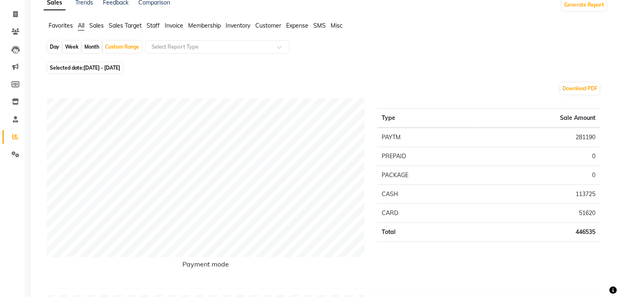
click at [158, 26] on span "Staff" at bounding box center [153, 25] width 13 height 7
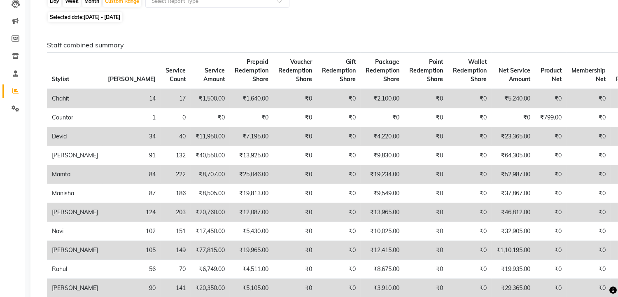
scroll to position [0, 0]
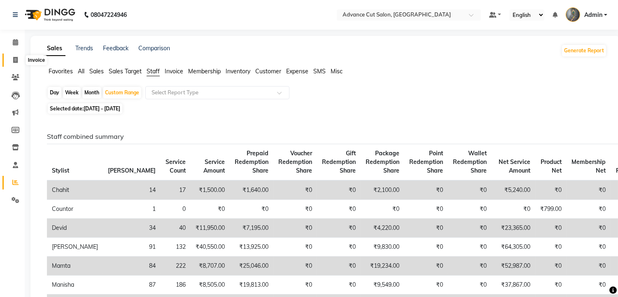
click at [13, 61] on icon at bounding box center [15, 60] width 5 height 6
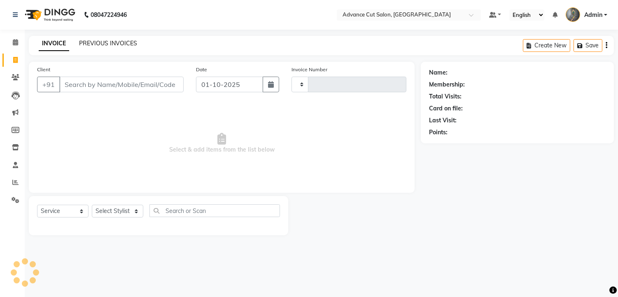
click at [105, 42] on link "PREVIOUS INVOICES" at bounding box center [108, 43] width 58 height 7
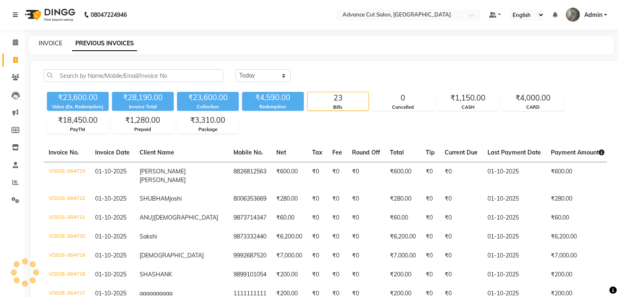
click at [42, 44] on link "INVOICE" at bounding box center [50, 43] width 23 height 7
select select "service"
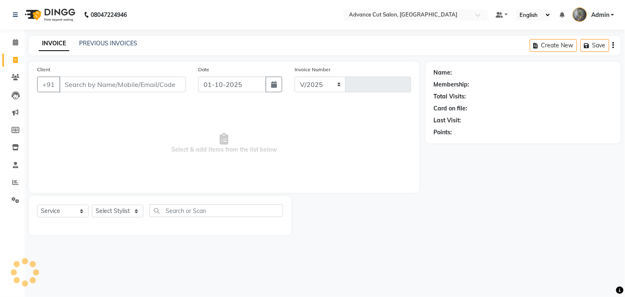
select select "4939"
type input "4724"
click at [104, 42] on link "PREVIOUS INVOICES" at bounding box center [108, 43] width 58 height 7
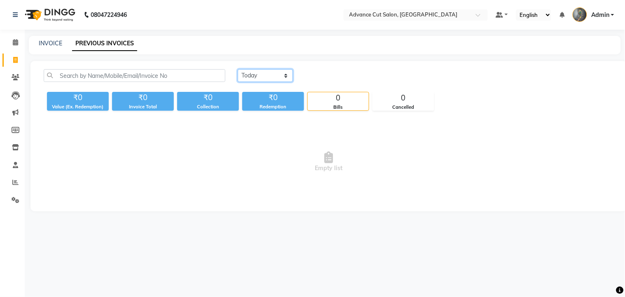
click at [254, 75] on select "Today Yesterday Custom Range" at bounding box center [265, 75] width 55 height 13
select select "yesterday"
click at [238, 69] on select "Today Yesterday Custom Range" at bounding box center [265, 75] width 55 height 13
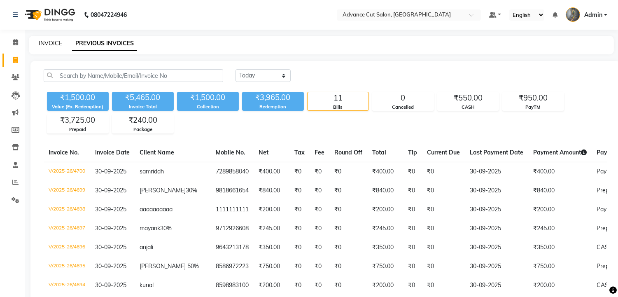
click at [50, 46] on link "INVOICE" at bounding box center [50, 43] width 23 height 7
select select "service"
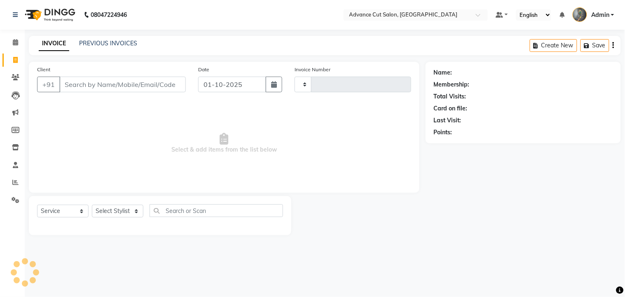
type input "4724"
select select "4939"
click at [124, 212] on select "Select Stylist Admin chahit COUNTOR [PERSON_NAME] mamta [PERSON_NAME] navi [PER…" at bounding box center [117, 211] width 51 height 13
select select "78660"
click at [92, 205] on select "Select Stylist Admin chahit COUNTOR [PERSON_NAME] mamta [PERSON_NAME] navi [PER…" at bounding box center [117, 211] width 51 height 13
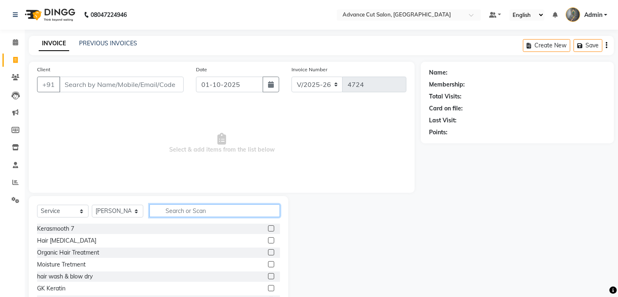
click at [165, 207] on input "text" at bounding box center [214, 210] width 131 height 13
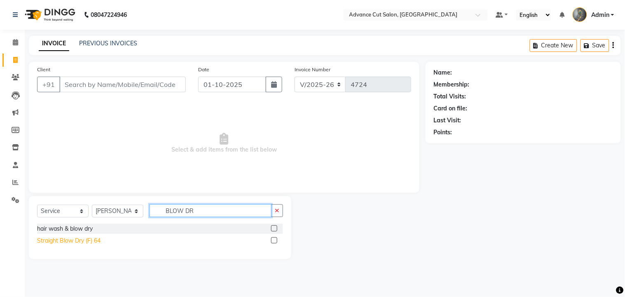
type input "BLOW DR"
click at [66, 243] on div "Straight Blow Dry (F) 64" at bounding box center [68, 240] width 63 height 9
checkbox input "false"
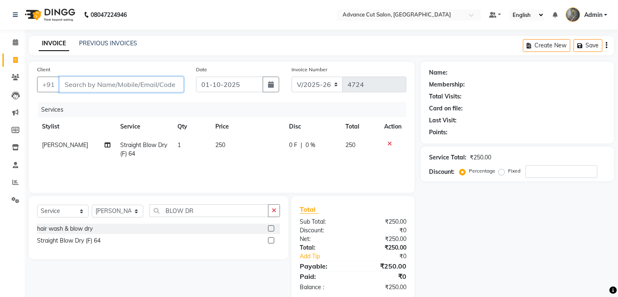
click at [66, 80] on input "Client" at bounding box center [121, 85] width 124 height 16
type input "8"
type input "0"
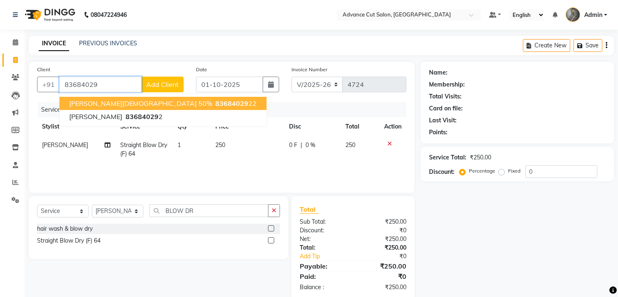
click at [119, 105] on span "shweta JAIN 50%" at bounding box center [140, 103] width 143 height 8
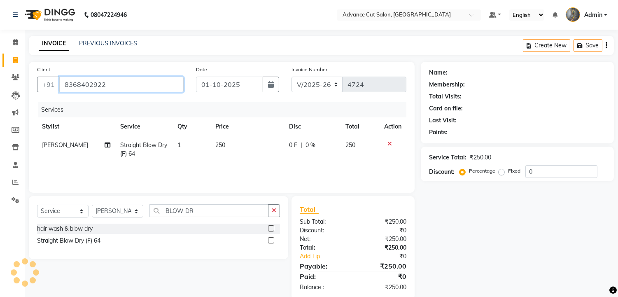
type input "8368402922"
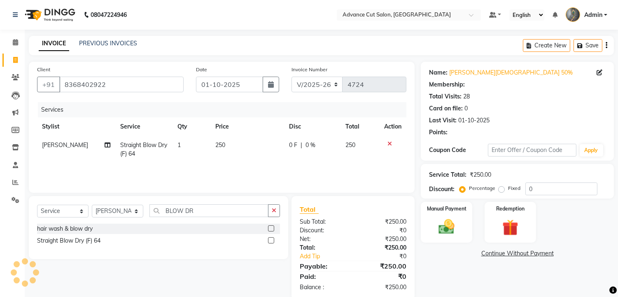
scroll to position [15, 0]
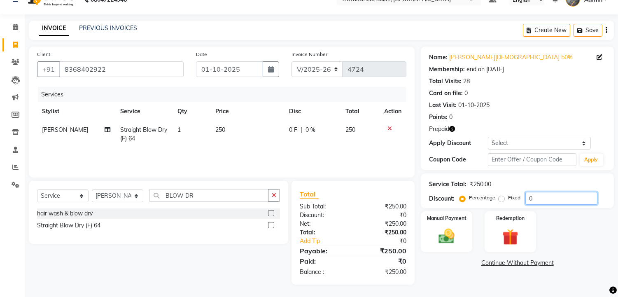
click at [526, 197] on input "0" at bounding box center [561, 198] width 72 height 13
type input "50"
click at [508, 231] on img at bounding box center [510, 237] width 27 height 21
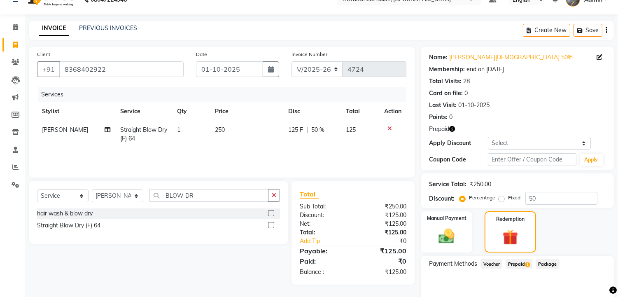
scroll to position [52, 0]
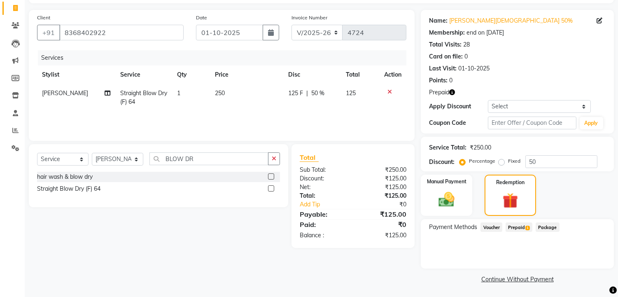
click at [516, 223] on span "Prepaid 1" at bounding box center [519, 226] width 27 height 9
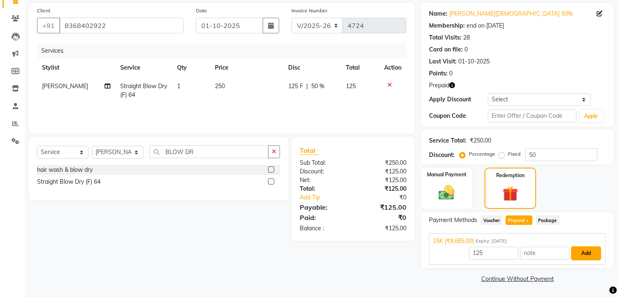
click at [587, 247] on button "Add" at bounding box center [586, 253] width 30 height 14
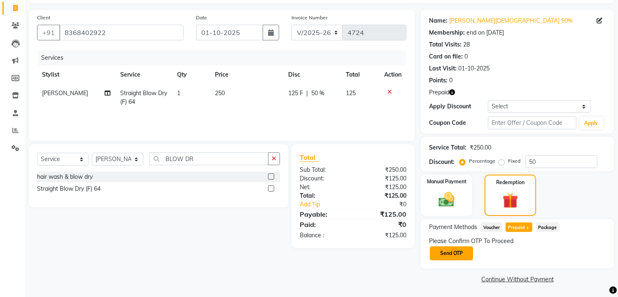
click at [452, 253] on button "Send OTP" at bounding box center [451, 253] width 43 height 14
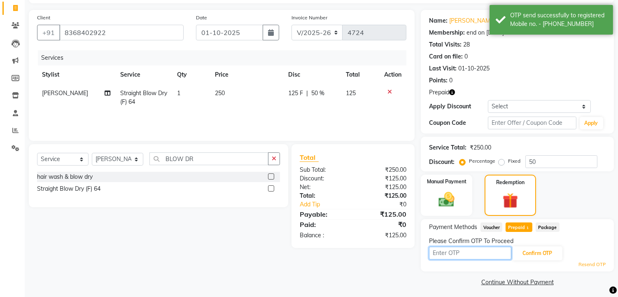
click at [452, 253] on input "text" at bounding box center [470, 253] width 82 height 13
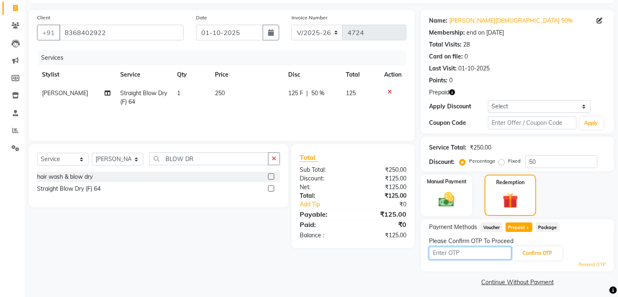
click at [445, 248] on input "text" at bounding box center [470, 253] width 82 height 13
type input "1"
type input "2970"
click at [538, 249] on button "Confirm OTP" at bounding box center [537, 253] width 50 height 14
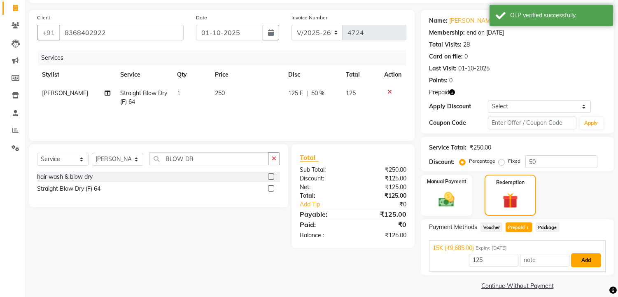
click at [579, 260] on button "Add" at bounding box center [586, 260] width 30 height 14
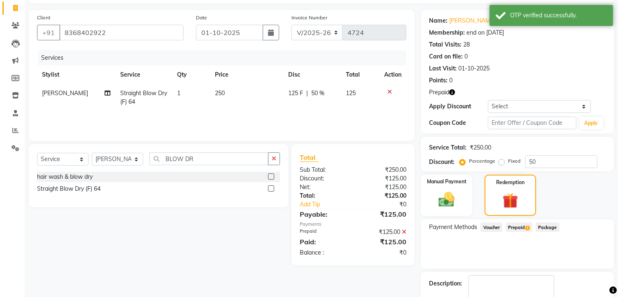
scroll to position [99, 0]
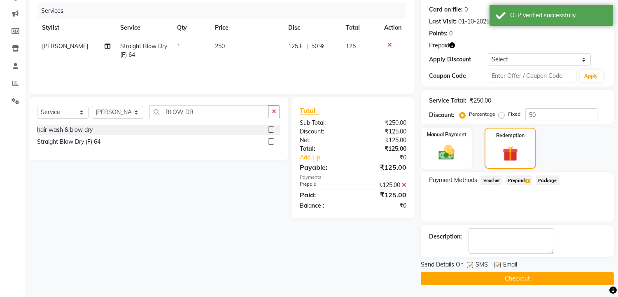
click at [534, 275] on button "Checkout" at bounding box center [517, 278] width 193 height 13
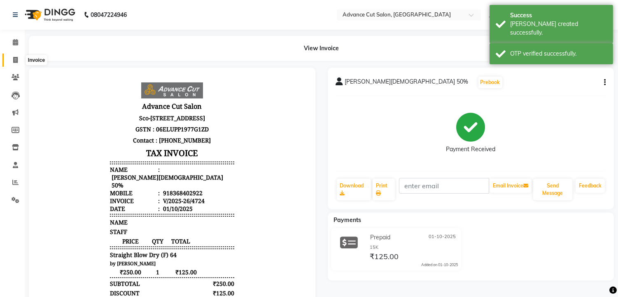
click at [17, 57] on icon at bounding box center [15, 60] width 5 height 6
select select "service"
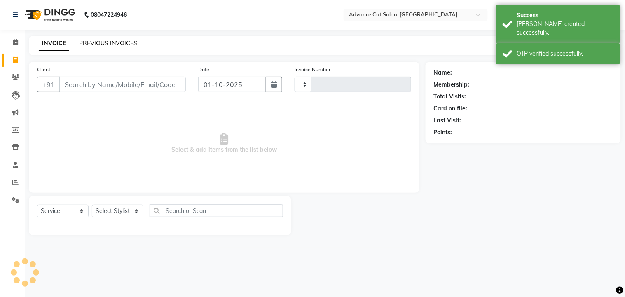
click at [88, 40] on link "PREVIOUS INVOICES" at bounding box center [108, 43] width 58 height 7
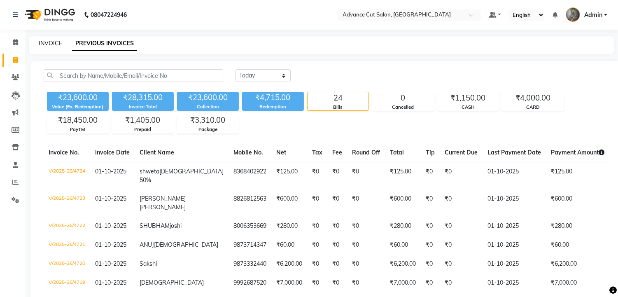
click at [42, 42] on link "INVOICE" at bounding box center [50, 43] width 23 height 7
select select "service"
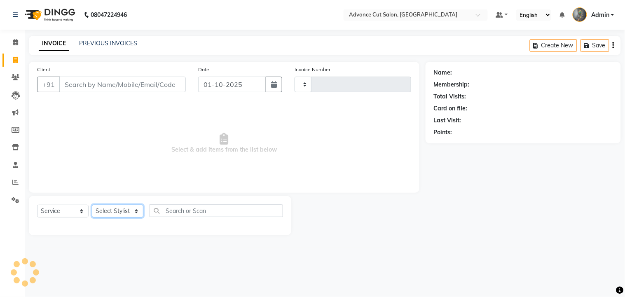
click at [99, 214] on select "Select Stylist" at bounding box center [117, 211] width 51 height 13
select select "4939"
type input "4725"
click at [104, 212] on select "Select Stylist" at bounding box center [117, 211] width 51 height 13
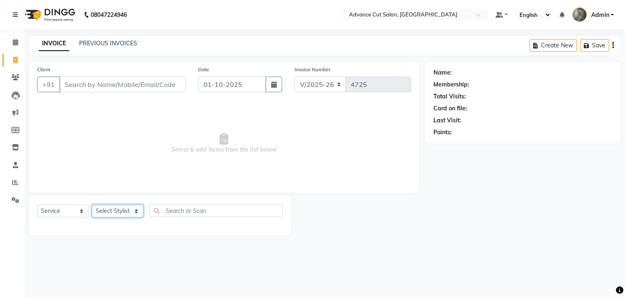
select select "74352"
click at [92, 205] on select "Select Stylist Admin chahit COUNTOR [PERSON_NAME] mamta [PERSON_NAME] navi [PER…" at bounding box center [117, 211] width 51 height 13
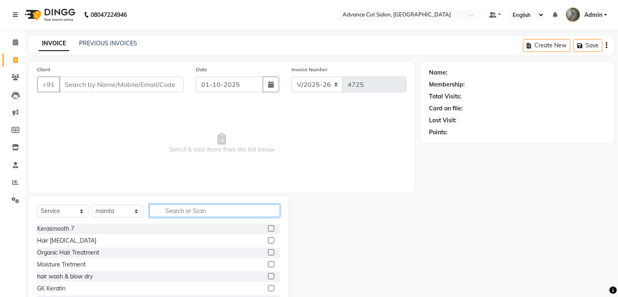
click at [180, 213] on input "text" at bounding box center [214, 210] width 131 height 13
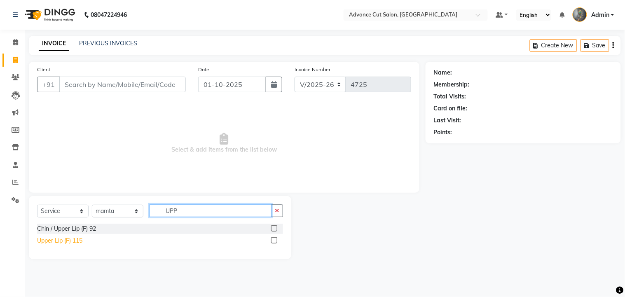
type input "UPP"
click at [71, 239] on div "Upper Lip (F) 115" at bounding box center [59, 240] width 45 height 9
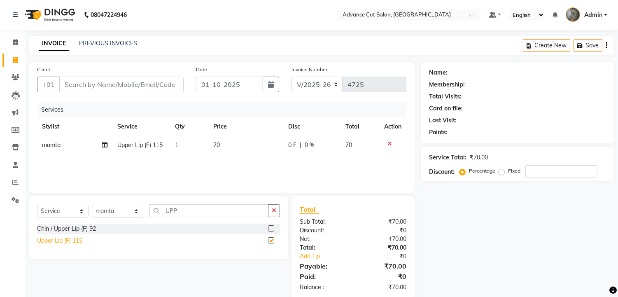
checkbox input "false"
click at [76, 79] on input "Client" at bounding box center [121, 85] width 124 height 16
type input "9"
type input "0"
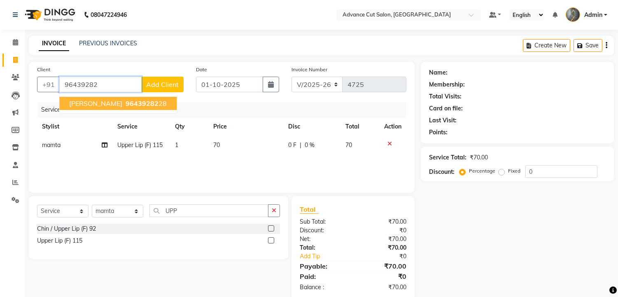
click at [83, 104] on span "rajni" at bounding box center [95, 103] width 53 height 8
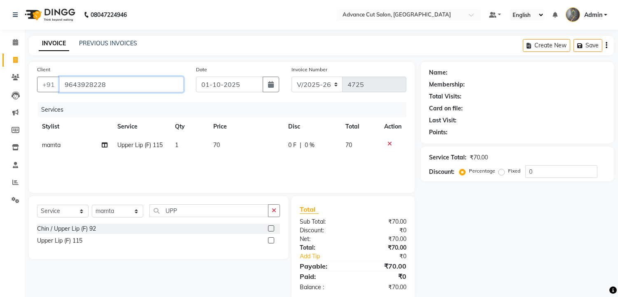
type input "9643928228"
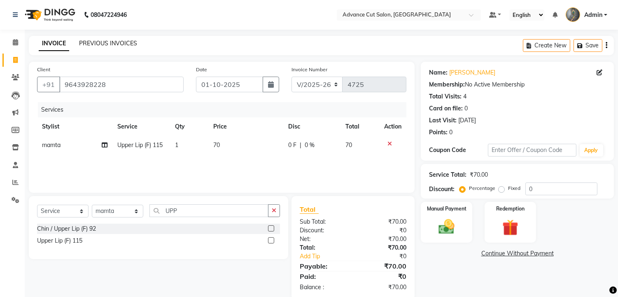
click at [98, 44] on link "PREVIOUS INVOICES" at bounding box center [108, 43] width 58 height 7
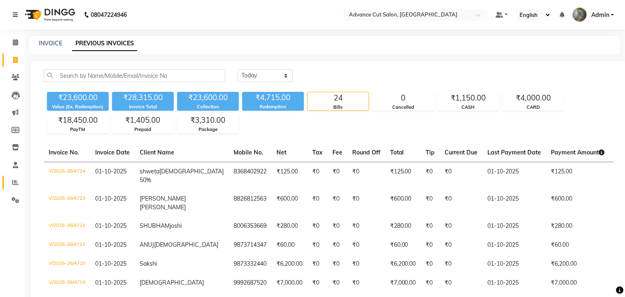
click at [15, 185] on icon at bounding box center [15, 182] width 6 height 6
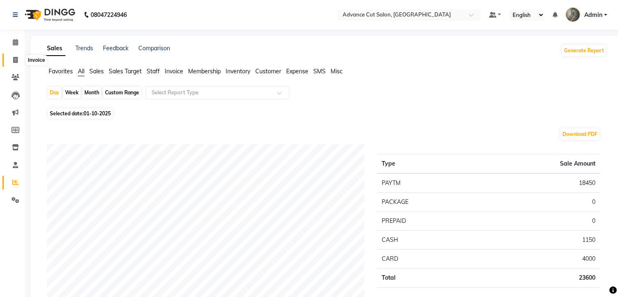
click at [17, 60] on icon at bounding box center [15, 60] width 5 height 6
select select "service"
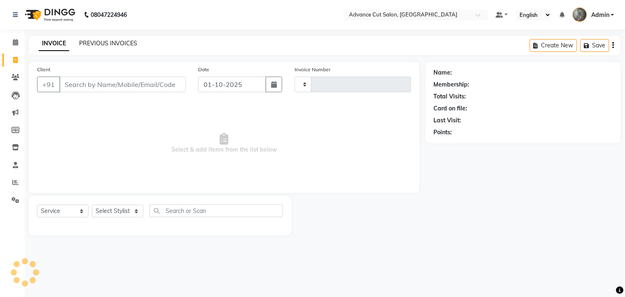
click at [95, 43] on link "PREVIOUS INVOICES" at bounding box center [108, 43] width 58 height 7
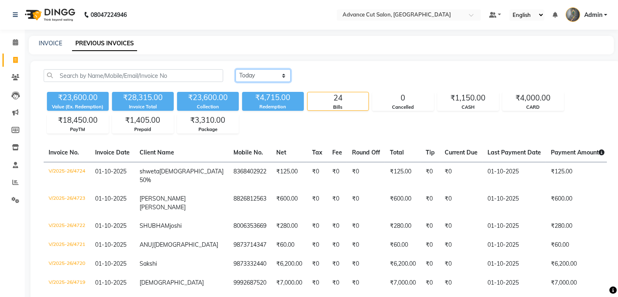
click at [259, 77] on select "Today Yesterday Custom Range" at bounding box center [262, 75] width 55 height 13
select select "yesterday"
click at [235, 69] on select "Today Yesterday Custom Range" at bounding box center [262, 75] width 55 height 13
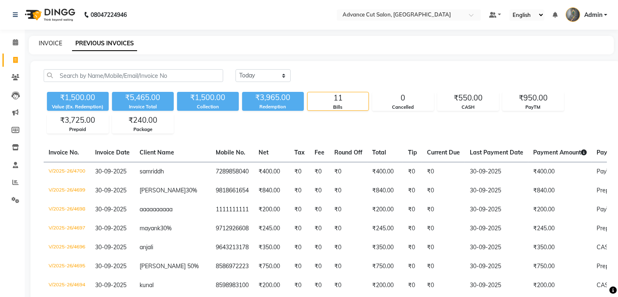
click at [44, 42] on link "INVOICE" at bounding box center [50, 43] width 23 height 7
select select "service"
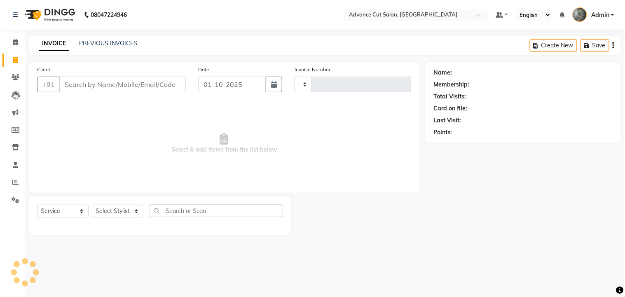
type input "4725"
select select "4939"
click at [107, 211] on select "Select Stylist Admin chahit COUNTOR [PERSON_NAME] mamta [PERSON_NAME] navi [PER…" at bounding box center [117, 211] width 51 height 13
select select "30651"
click at [92, 205] on select "Select Stylist Admin chahit COUNTOR [PERSON_NAME] mamta [PERSON_NAME] navi [PER…" at bounding box center [117, 211] width 51 height 13
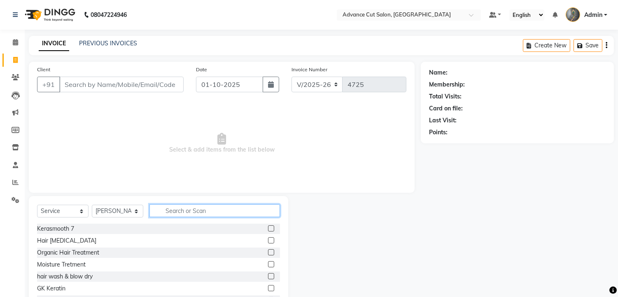
click at [162, 208] on input "text" at bounding box center [214, 210] width 131 height 13
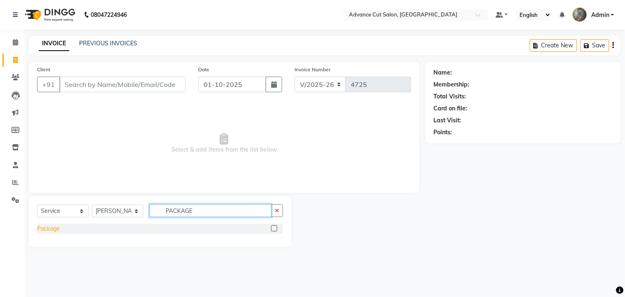
type input "PACKAGE"
click at [42, 231] on div "Package" at bounding box center [48, 228] width 23 height 9
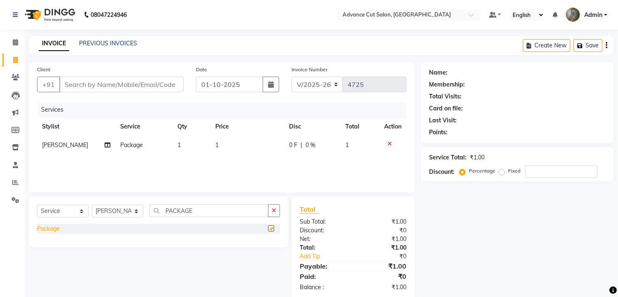
checkbox input "false"
click at [240, 140] on td "1" at bounding box center [247, 145] width 74 height 19
select select "30651"
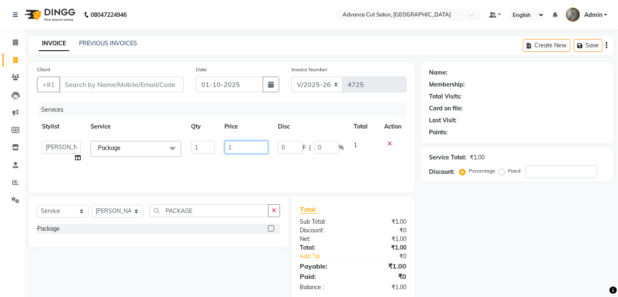
click at [244, 149] on input "1" at bounding box center [246, 147] width 43 height 13
type input "3500"
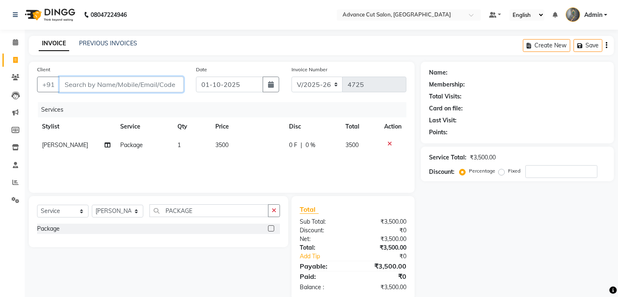
click at [72, 89] on input "Client" at bounding box center [121, 85] width 124 height 16
type input "9"
type input "0"
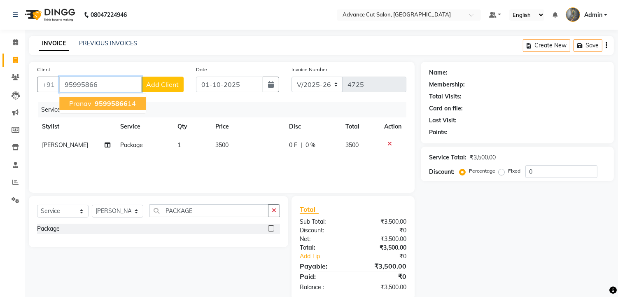
click at [82, 105] on span "Pranav" at bounding box center [80, 103] width 22 height 8
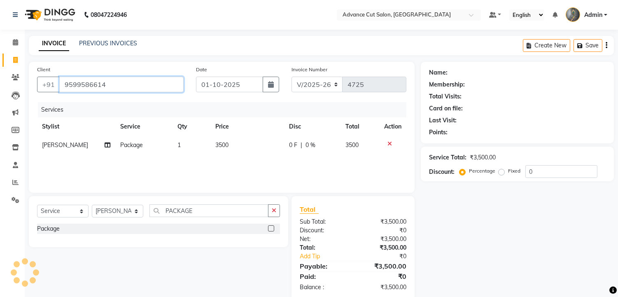
type input "9599586614"
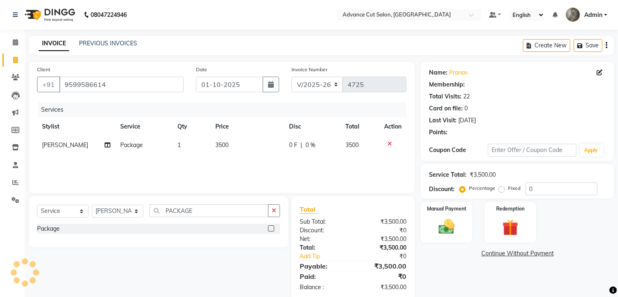
scroll to position [15, 0]
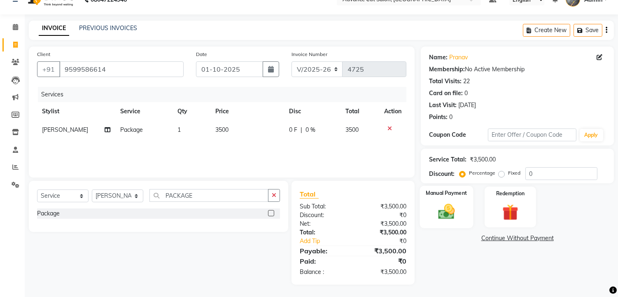
click at [452, 211] on img at bounding box center [446, 211] width 27 height 19
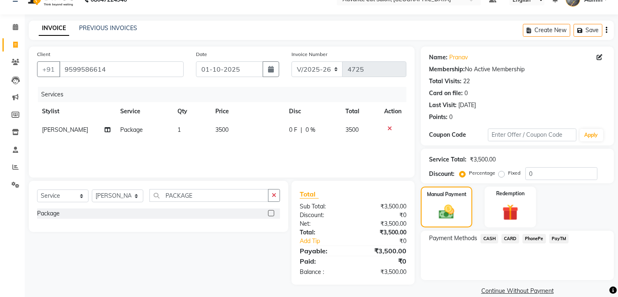
click at [557, 235] on span "PayTM" at bounding box center [559, 238] width 20 height 9
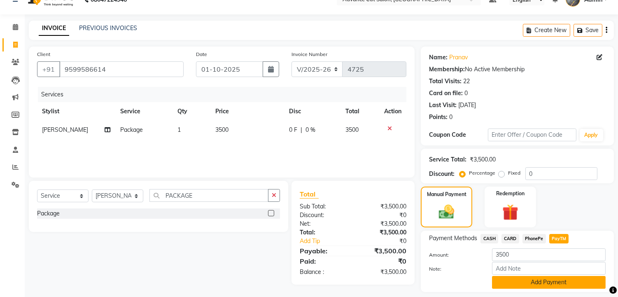
click at [548, 278] on button "Add Payment" at bounding box center [549, 282] width 114 height 13
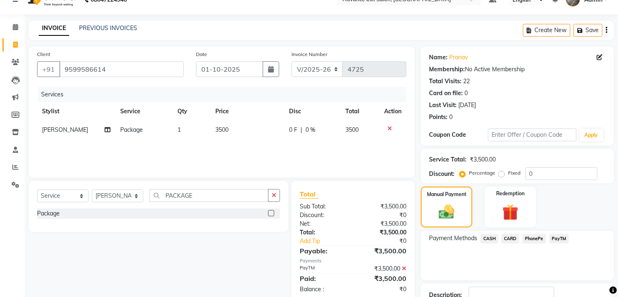
scroll to position [73, 0]
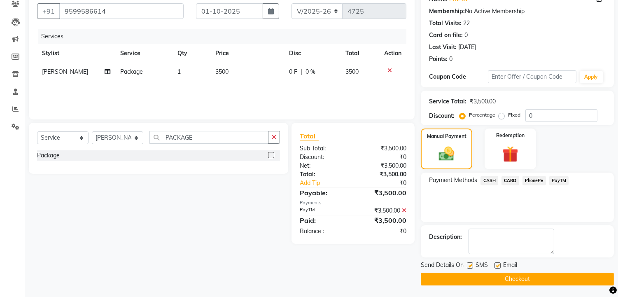
click at [544, 277] on button "Checkout" at bounding box center [517, 279] width 193 height 13
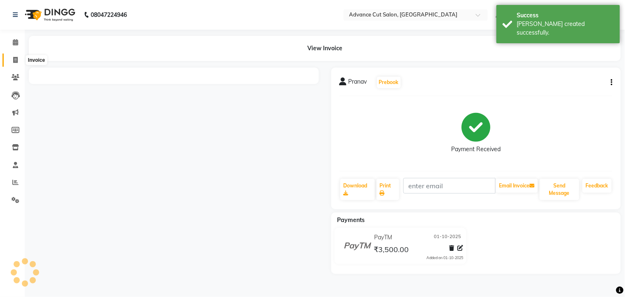
click at [13, 58] on icon at bounding box center [15, 60] width 5 height 6
select select "service"
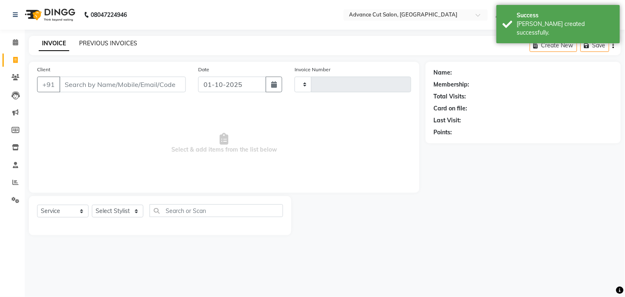
click at [84, 40] on link "PREVIOUS INVOICES" at bounding box center [108, 43] width 58 height 7
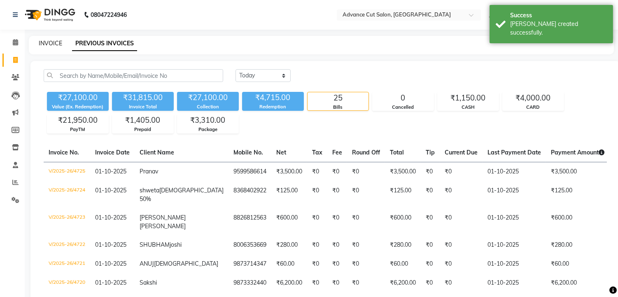
click at [42, 42] on link "INVOICE" at bounding box center [50, 43] width 23 height 7
select select "service"
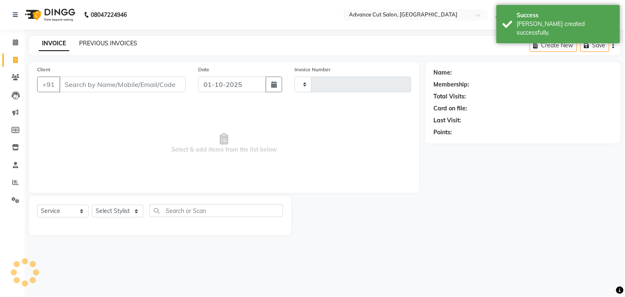
click at [100, 40] on link "PREVIOUS INVOICES" at bounding box center [108, 43] width 58 height 7
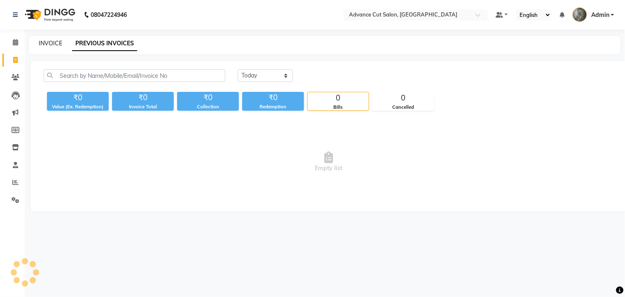
click at [54, 44] on link "INVOICE" at bounding box center [50, 43] width 23 height 7
select select "service"
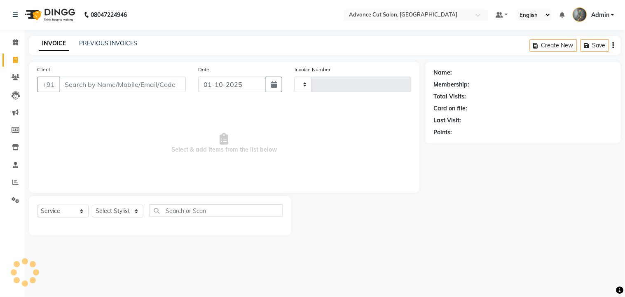
type input "4726"
select select "4939"
click at [103, 44] on link "PREVIOUS INVOICES" at bounding box center [108, 43] width 58 height 7
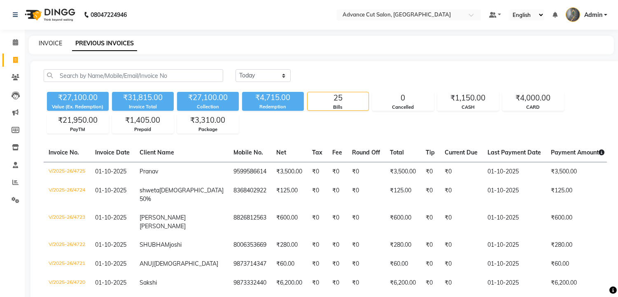
click at [47, 40] on link "INVOICE" at bounding box center [50, 43] width 23 height 7
select select "service"
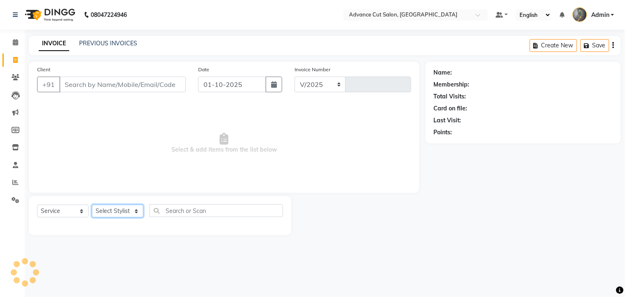
select select "4939"
type input "4726"
click at [114, 211] on select "Select Stylist" at bounding box center [117, 211] width 51 height 13
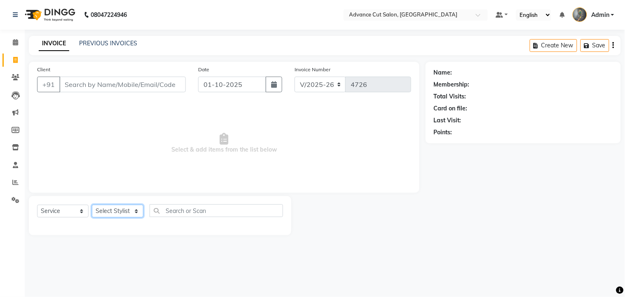
click at [114, 211] on select "Select Stylist" at bounding box center [117, 211] width 51 height 13
click at [114, 211] on select "Select Stylist Admin chahit COUNTOR [PERSON_NAME] mamta [PERSON_NAME] navi [PER…" at bounding box center [117, 211] width 51 height 13
select select "58461"
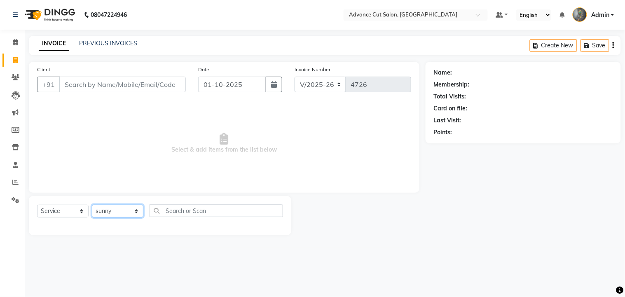
click at [92, 205] on select "Select Stylist Admin chahit COUNTOR [PERSON_NAME] mamta [PERSON_NAME] navi [PER…" at bounding box center [117, 211] width 51 height 13
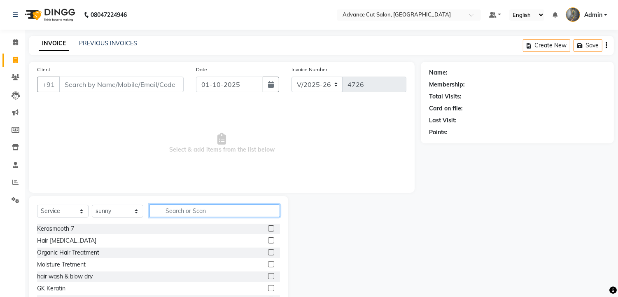
click at [175, 209] on input "text" at bounding box center [214, 210] width 131 height 13
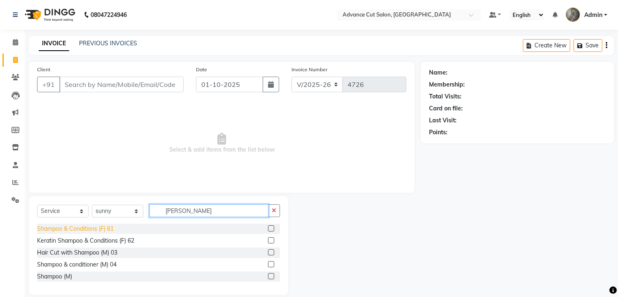
type input "SHAMP"
click at [92, 232] on div "Shampoo & Conditions (F) 61" at bounding box center [75, 228] width 77 height 9
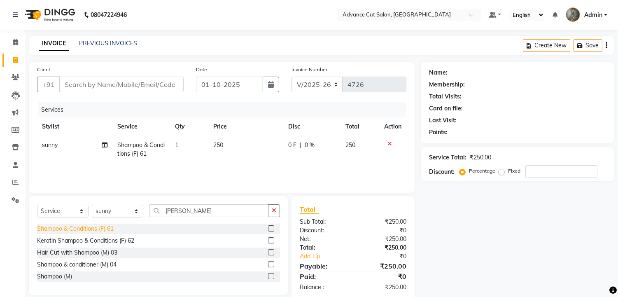
click at [92, 232] on div "Shampoo & Conditions (F) 61" at bounding box center [75, 228] width 77 height 9
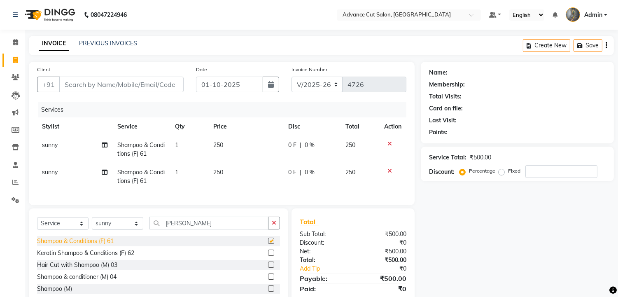
checkbox input "false"
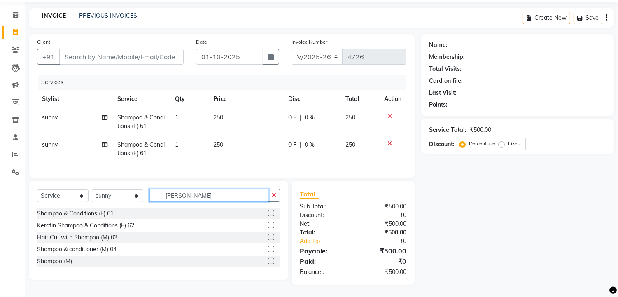
click at [199, 195] on input "SHAMP" at bounding box center [208, 195] width 119 height 13
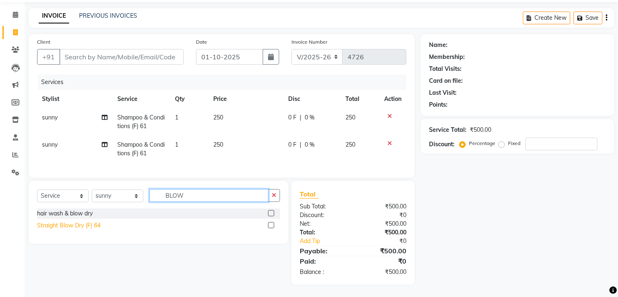
type input "BLOW"
click at [86, 227] on div "Straight Blow Dry (F) 64" at bounding box center [68, 225] width 63 height 9
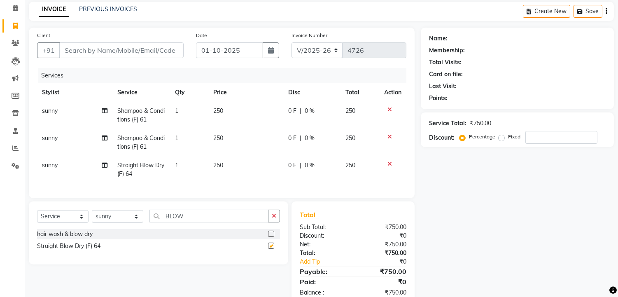
checkbox input "false"
click at [189, 217] on input "BLOW" at bounding box center [208, 216] width 119 height 13
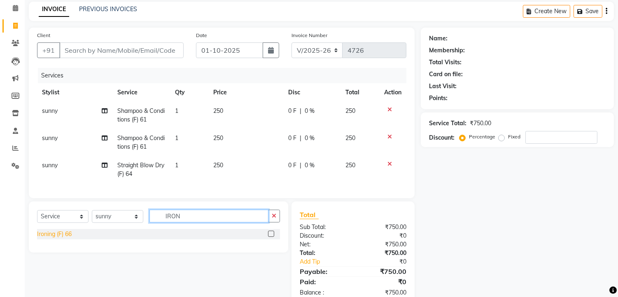
type input "IRON"
click at [54, 238] on div "Ironing (F) 66" at bounding box center [54, 234] width 35 height 9
checkbox input "false"
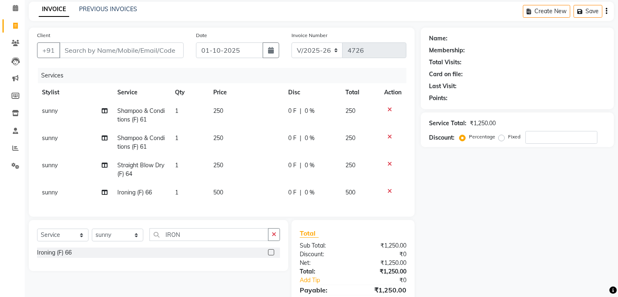
scroll to position [80, 0]
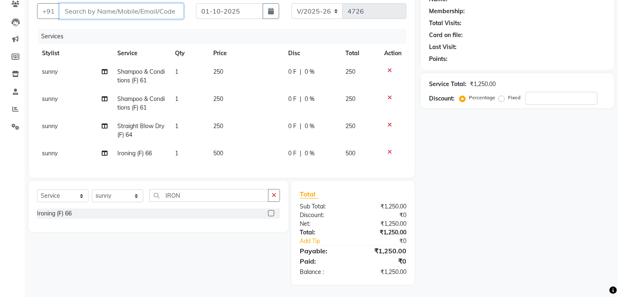
click at [73, 3] on input "Client" at bounding box center [121, 11] width 124 height 16
type input "9"
type input "0"
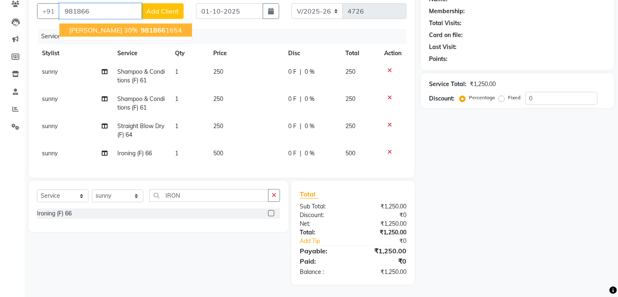
click at [95, 26] on span "GEETIKA 30%" at bounding box center [103, 30] width 68 height 8
type input "9818661654"
click at [95, 19] on div "Client +91 9818661654 GEETIKA 30% 981866 1654 Add Client" at bounding box center [110, 9] width 159 height 34
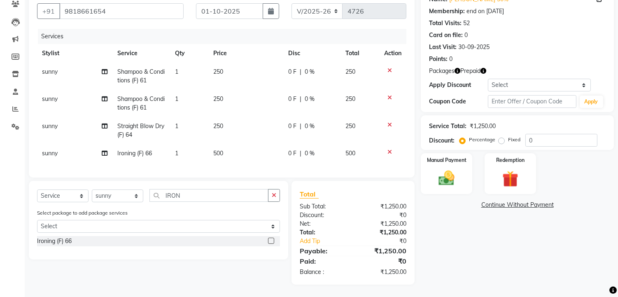
click at [526, 124] on div "Service Total: ₹1,250.00" at bounding box center [517, 126] width 177 height 9
click at [526, 134] on input "0" at bounding box center [561, 140] width 72 height 13
type input "30"
click at [515, 159] on div "Redemption" at bounding box center [510, 173] width 54 height 42
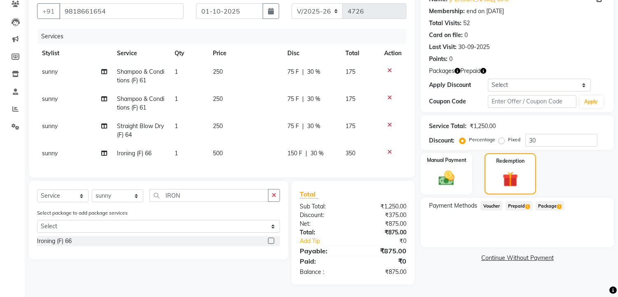
click at [517, 201] on span "Prepaid 1" at bounding box center [519, 205] width 27 height 9
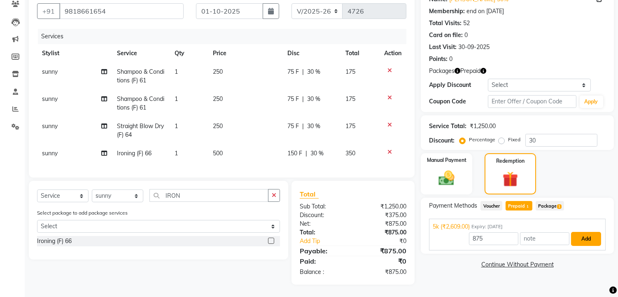
click at [589, 233] on button "Add" at bounding box center [586, 239] width 30 height 14
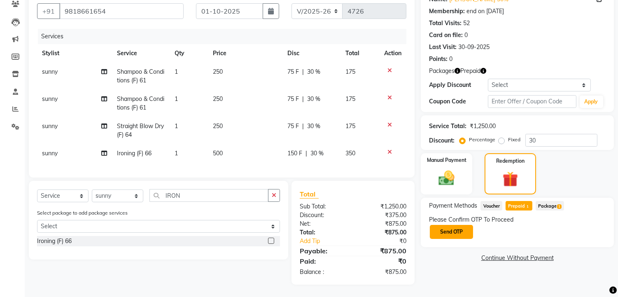
click at [459, 227] on button "Send OTP" at bounding box center [451, 232] width 43 height 14
click at [457, 223] on div "Please Confirm OTP To Proceed Send OTP" at bounding box center [517, 227] width 177 height 24
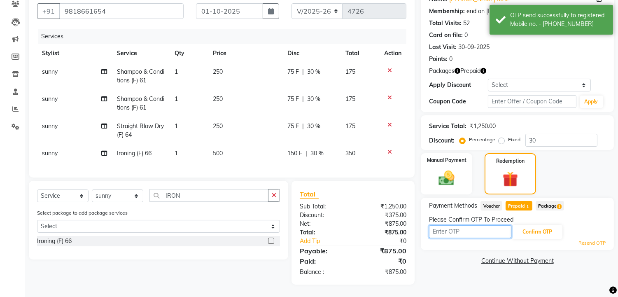
click at [457, 225] on input "text" at bounding box center [470, 231] width 82 height 13
type input "9094"
click at [539, 226] on button "Confirm OTP" at bounding box center [537, 232] width 50 height 14
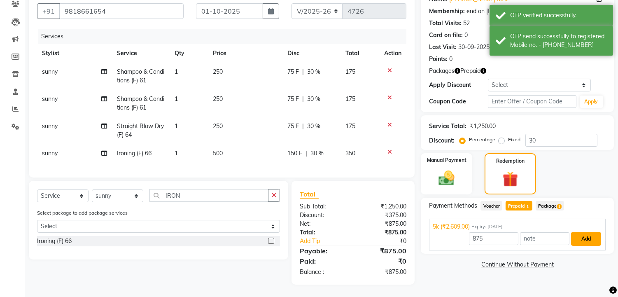
click at [587, 232] on button "Add" at bounding box center [586, 239] width 30 height 14
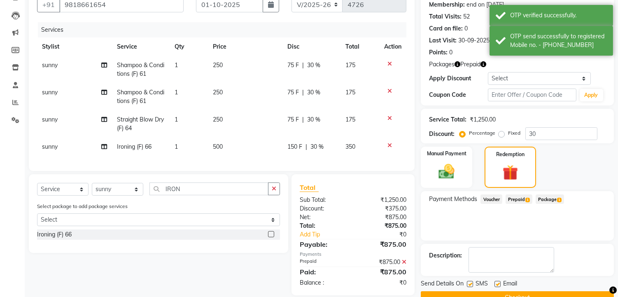
scroll to position [99, 0]
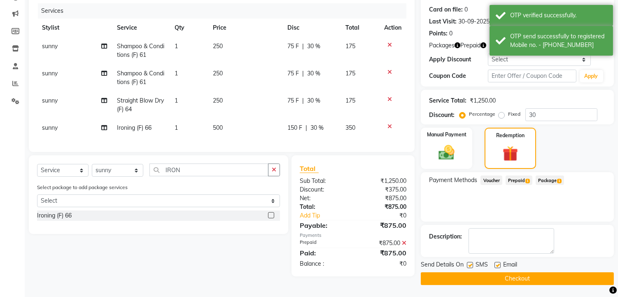
click at [517, 279] on button "Checkout" at bounding box center [517, 278] width 193 height 13
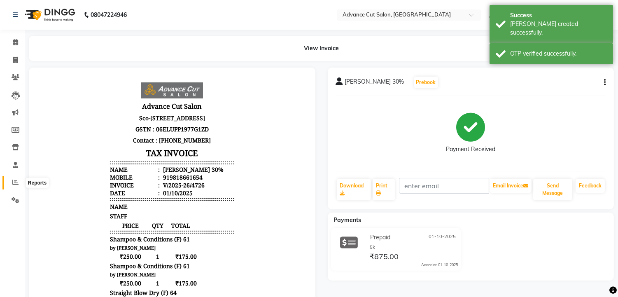
click at [16, 180] on icon at bounding box center [15, 182] width 6 height 6
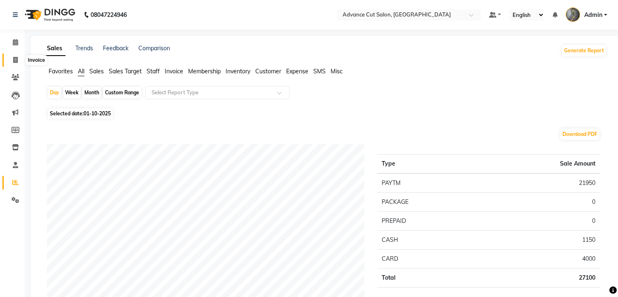
click at [13, 60] on icon at bounding box center [15, 60] width 5 height 6
select select "service"
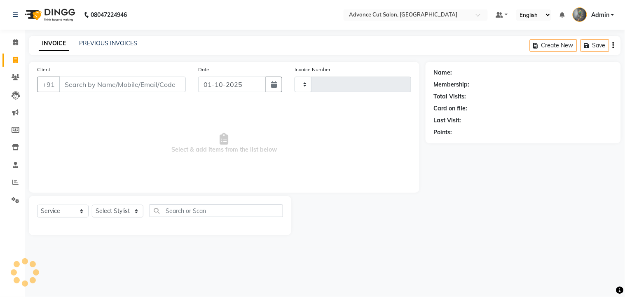
click at [71, 85] on input "Client" at bounding box center [122, 85] width 126 height 16
type input "4727"
select select "4939"
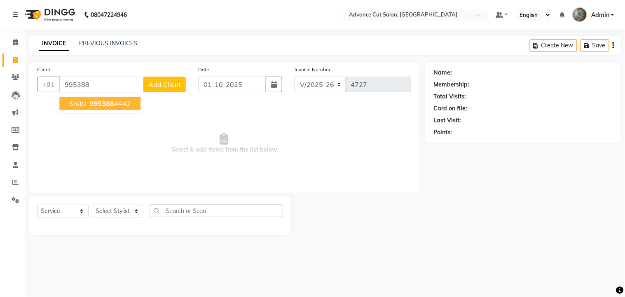
click at [74, 105] on span "Srutti" at bounding box center [77, 103] width 17 height 8
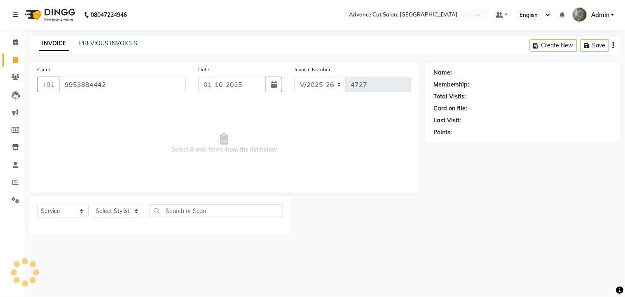
type input "9953884442"
click at [116, 211] on select "Select Stylist Admin chahit COUNTOR [PERSON_NAME] mamta [PERSON_NAME] navi [PER…" at bounding box center [117, 211] width 51 height 13
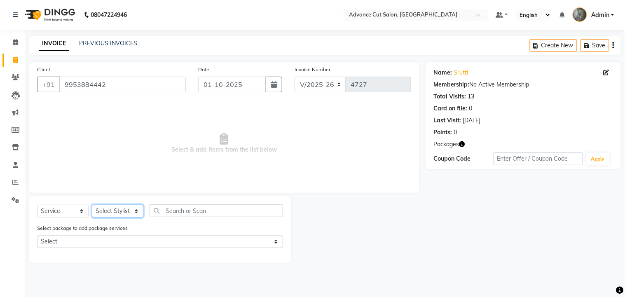
select select "86614"
click at [92, 205] on select "Select Stylist Admin chahit COUNTOR [PERSON_NAME] mamta [PERSON_NAME] navi [PER…" at bounding box center [117, 211] width 51 height 13
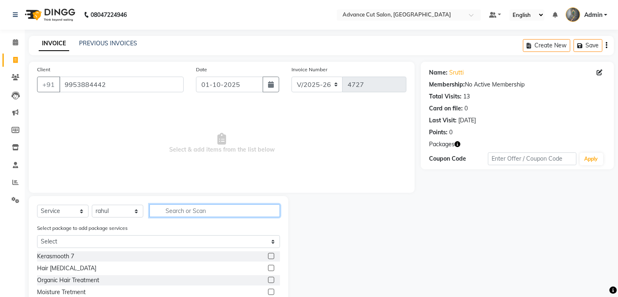
click at [163, 209] on input "text" at bounding box center [214, 210] width 131 height 13
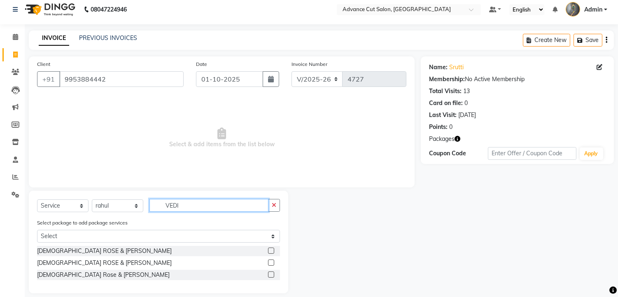
scroll to position [14, 0]
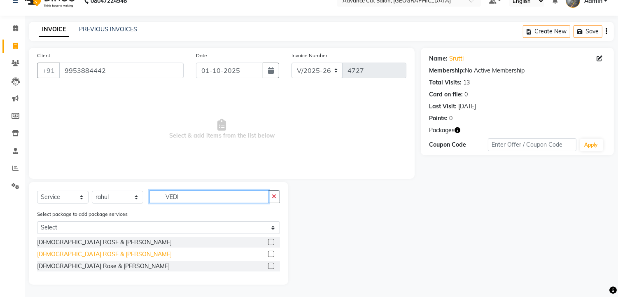
type input "VEDI"
click at [114, 255] on div "VEDIC ROSE & JASMINE PEDICURE" at bounding box center [104, 254] width 135 height 9
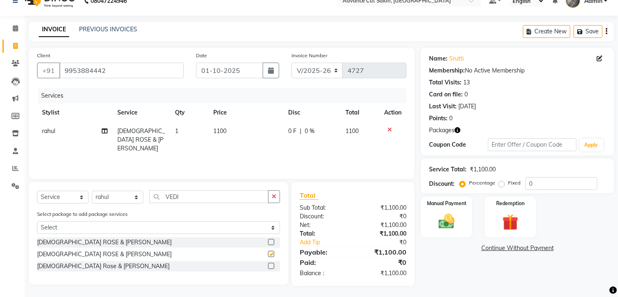
checkbox input "false"
click at [188, 191] on input "VEDI" at bounding box center [208, 196] width 119 height 13
click at [187, 195] on input "VEDI" at bounding box center [208, 196] width 119 height 13
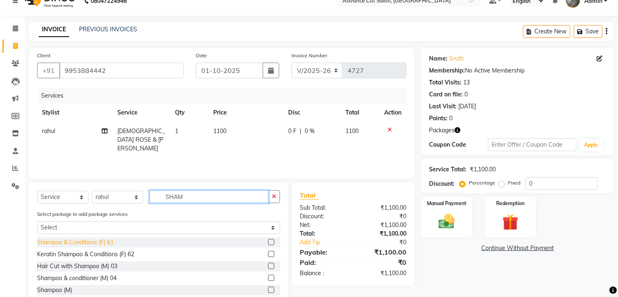
type input "SHAM"
click at [98, 238] on div "Shampoo & Conditions (F) 61" at bounding box center [75, 242] width 77 height 9
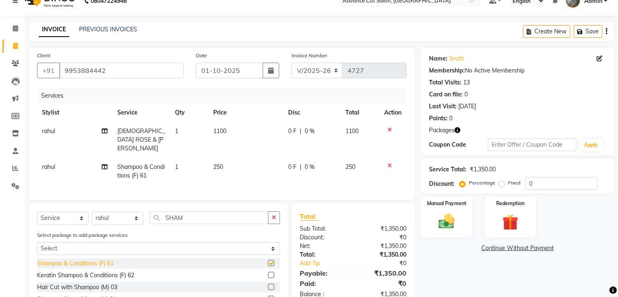
checkbox input "false"
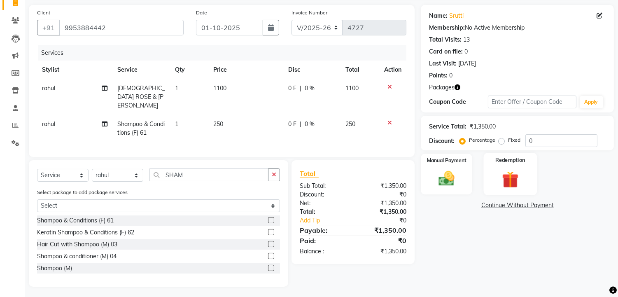
click at [515, 175] on img at bounding box center [510, 179] width 27 height 21
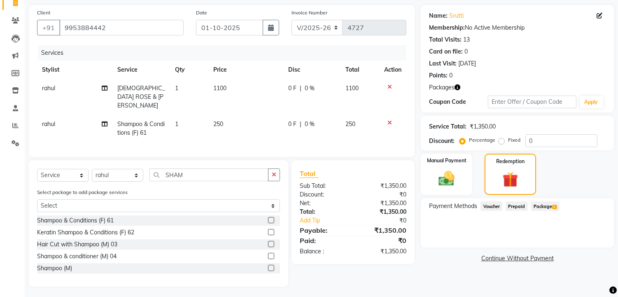
click at [540, 205] on span "Package 1" at bounding box center [545, 205] width 28 height 9
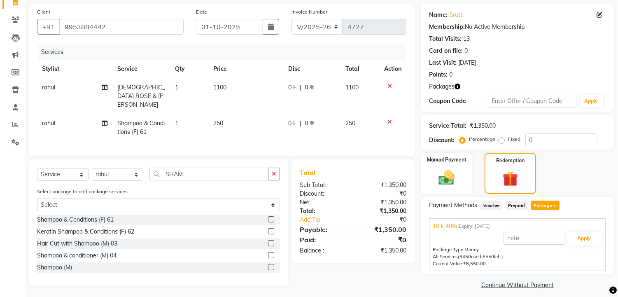
scroll to position [63, 0]
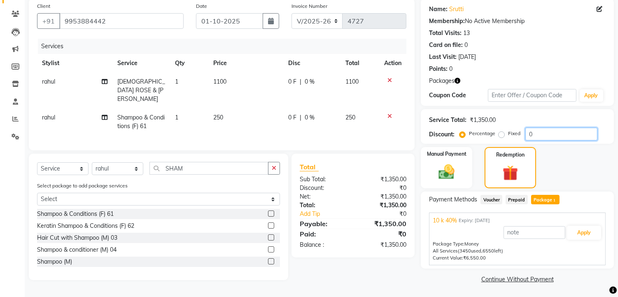
click at [525, 132] on input "0" at bounding box center [561, 134] width 72 height 13
type input "40"
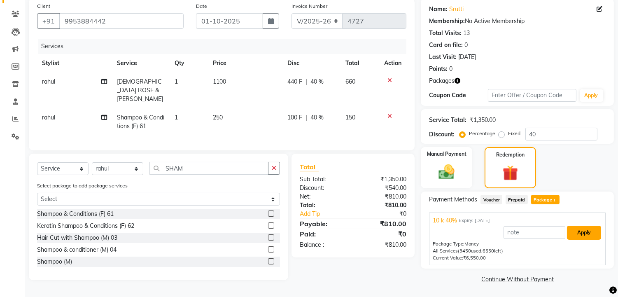
click at [573, 226] on button "Apply" at bounding box center [584, 233] width 34 height 14
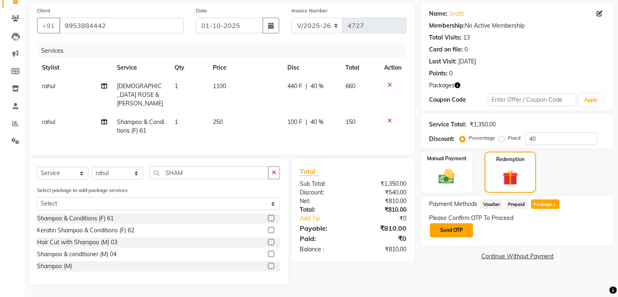
click at [451, 223] on button "Send OTP" at bounding box center [451, 230] width 43 height 14
click at [449, 223] on div "Please Confirm OTP To Proceed Send OTP" at bounding box center [517, 226] width 177 height 24
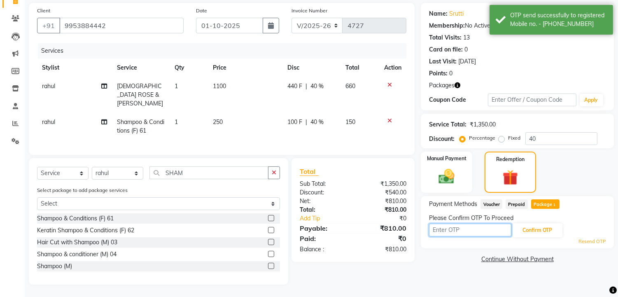
click at [449, 224] on input "text" at bounding box center [470, 230] width 82 height 13
type input "2556"
click at [537, 226] on button "Confirm OTP" at bounding box center [537, 230] width 50 height 14
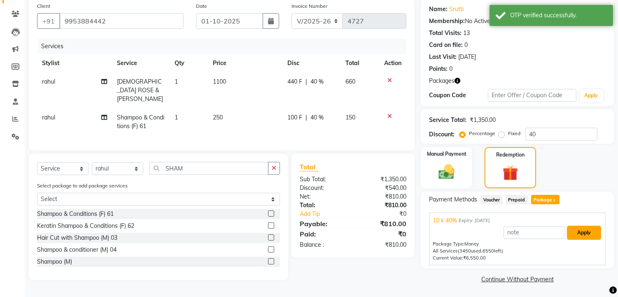
click at [581, 237] on button "Apply" at bounding box center [584, 233] width 34 height 14
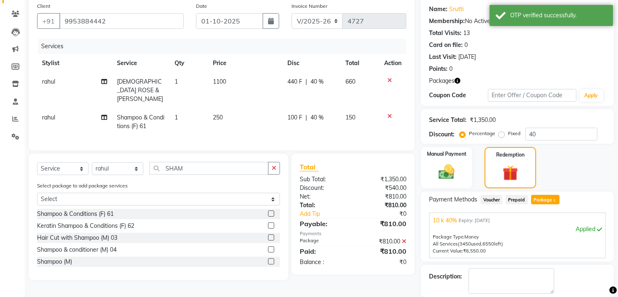
scroll to position [103, 0]
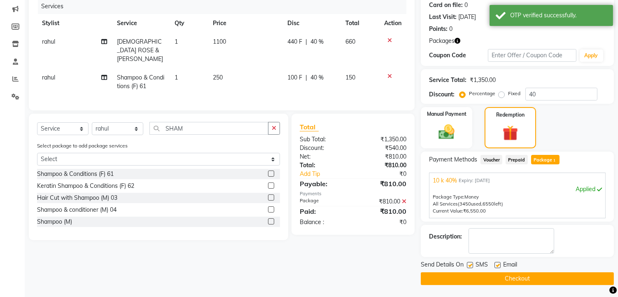
click at [505, 281] on button "Checkout" at bounding box center [517, 278] width 193 height 13
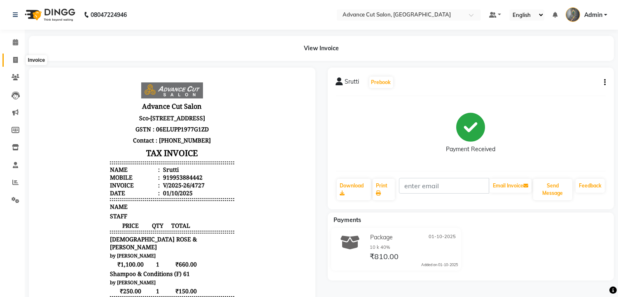
click at [14, 60] on icon at bounding box center [15, 60] width 5 height 6
select select "service"
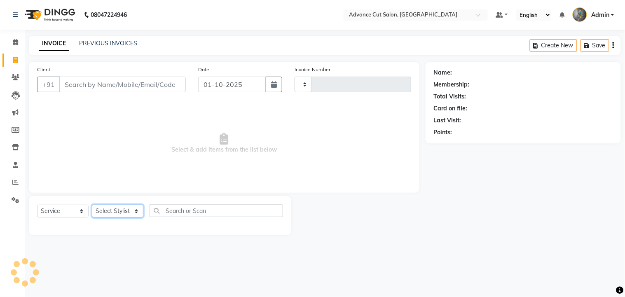
click at [109, 209] on select "Select Stylist" at bounding box center [117, 211] width 51 height 13
select select "4939"
type input "4728"
click at [109, 208] on select "Select Stylist Admin chahit COUNTOR [PERSON_NAME] mamta [PERSON_NAME] navi [PER…" at bounding box center [117, 211] width 51 height 13
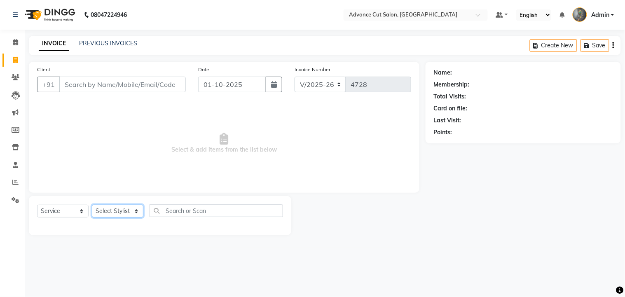
select select "74352"
click at [92, 205] on select "Select Stylist Admin chahit COUNTOR [PERSON_NAME] mamta [PERSON_NAME] navi [PER…" at bounding box center [117, 211] width 51 height 13
click at [102, 96] on div "Client +91" at bounding box center [111, 82] width 161 height 34
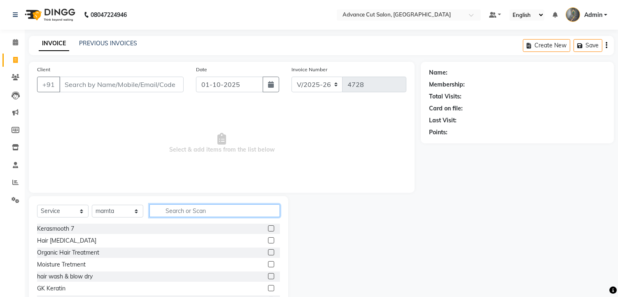
click at [177, 212] on input "text" at bounding box center [214, 210] width 131 height 13
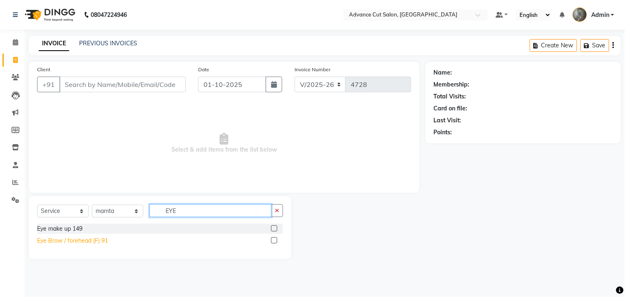
type input "EYE"
click at [70, 241] on div "Eye Brow / forehead (F) 91" at bounding box center [72, 240] width 71 height 9
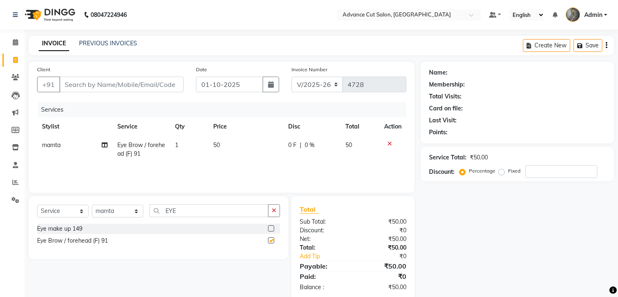
checkbox input "false"
click at [179, 211] on input "EYE" at bounding box center [208, 210] width 119 height 13
type input "UPP"
click at [72, 231] on div "Chin / Upper Lip (F) 92" at bounding box center [66, 228] width 59 height 9
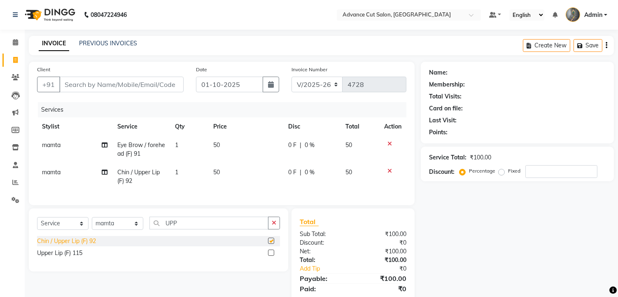
checkbox input "false"
click at [76, 85] on input "Client" at bounding box center [121, 85] width 124 height 16
type input "9"
type input "0"
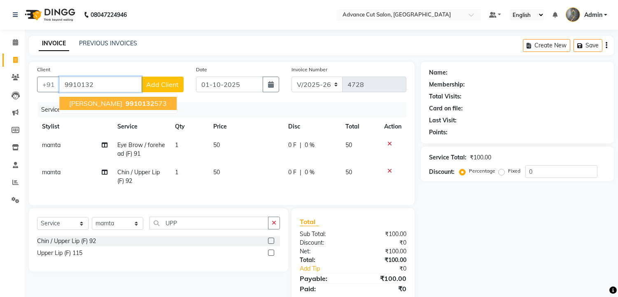
click at [86, 102] on span "[PERSON_NAME]" at bounding box center [95, 103] width 53 height 8
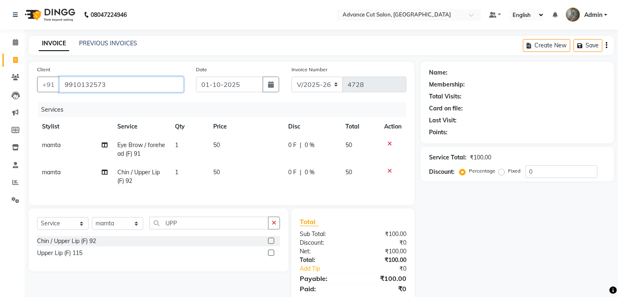
type input "9910132573"
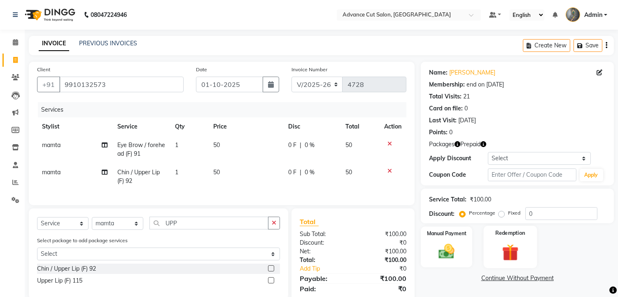
click at [511, 259] on img at bounding box center [510, 252] width 27 height 21
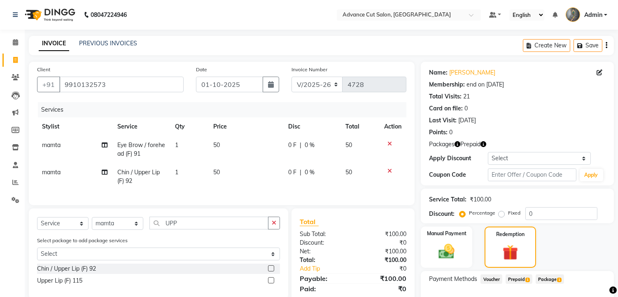
scroll to position [52, 0]
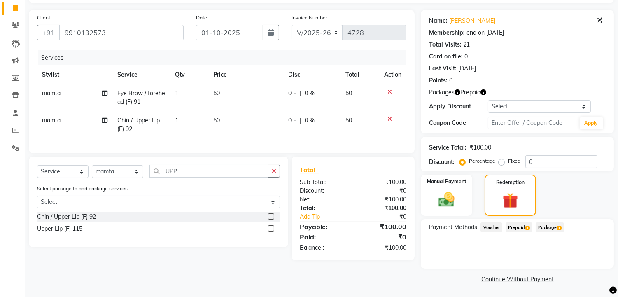
click at [520, 226] on span "Prepaid 1" at bounding box center [519, 226] width 27 height 9
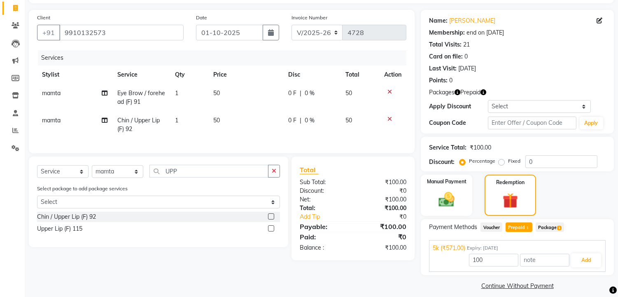
scroll to position [59, 0]
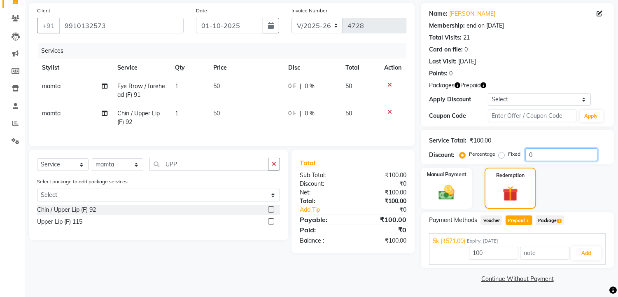
click at [527, 155] on input "0" at bounding box center [561, 154] width 72 height 13
type input "30"
type input "571"
type input "30"
click at [578, 262] on div "5k (₹571.00) Expiry: 04-06-2037 571 Add" at bounding box center [517, 249] width 177 height 32
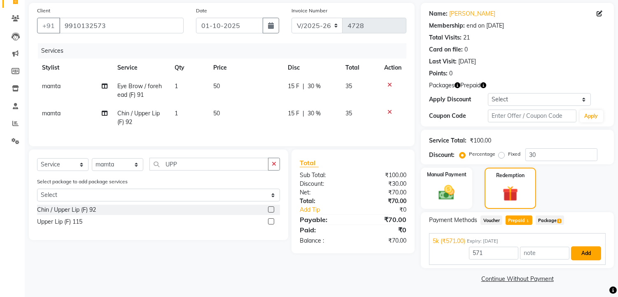
click at [580, 256] on button "Add" at bounding box center [586, 253] width 30 height 14
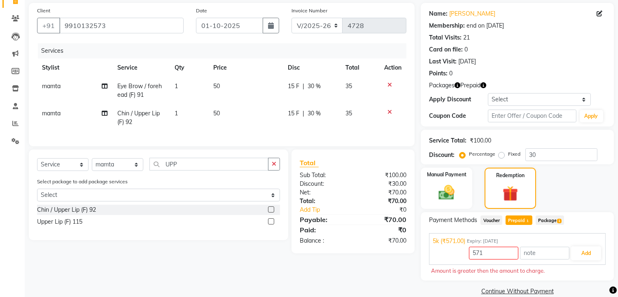
click at [513, 219] on span "Prepaid 1" at bounding box center [519, 219] width 27 height 9
type input "70"
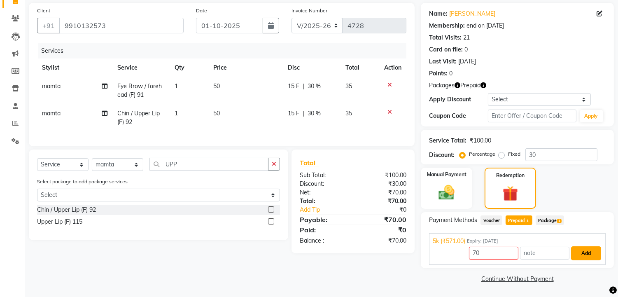
click at [578, 250] on button "Add" at bounding box center [586, 253] width 30 height 14
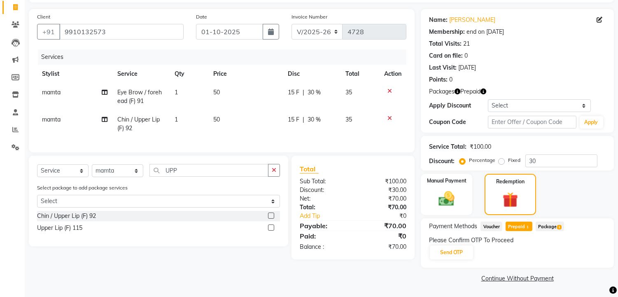
scroll to position [52, 0]
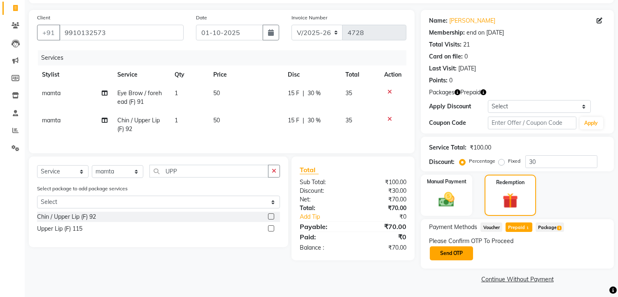
click at [455, 256] on button "Send OTP" at bounding box center [451, 253] width 43 height 14
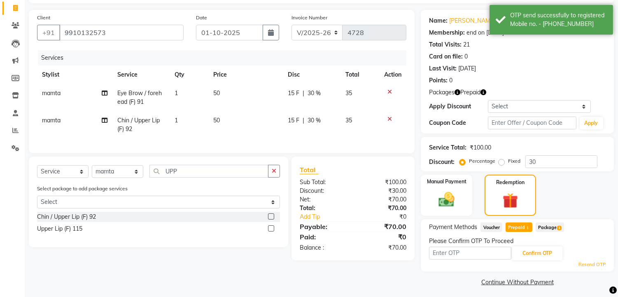
click at [553, 227] on span "Package 1" at bounding box center [550, 226] width 28 height 9
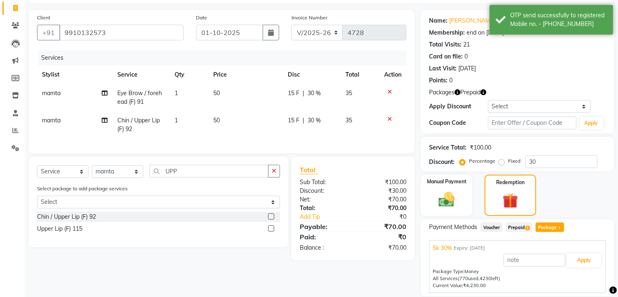
scroll to position [79, 0]
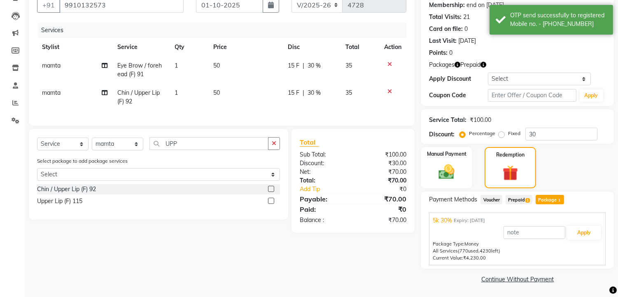
click at [520, 196] on span "Prepaid 1" at bounding box center [519, 199] width 27 height 9
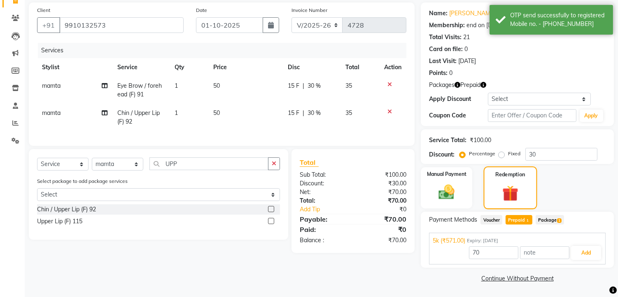
scroll to position [59, 0]
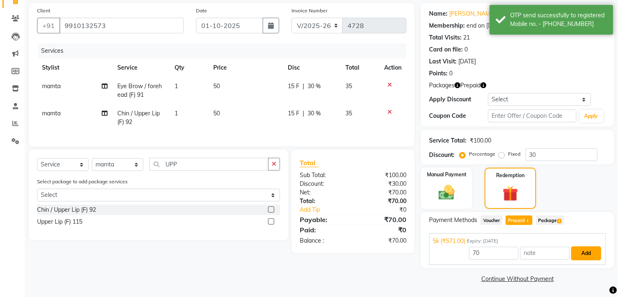
click at [582, 255] on button "Add" at bounding box center [586, 253] width 30 height 14
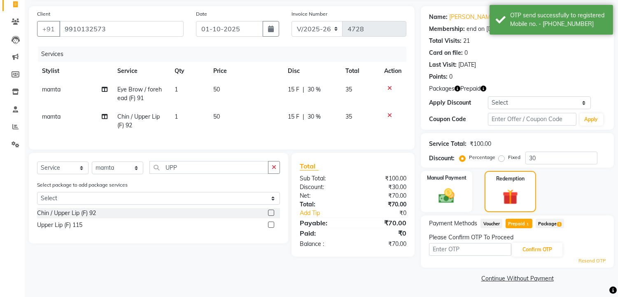
scroll to position [55, 0]
click at [458, 249] on input "text" at bounding box center [470, 249] width 82 height 13
click at [442, 248] on input "text" at bounding box center [470, 249] width 82 height 13
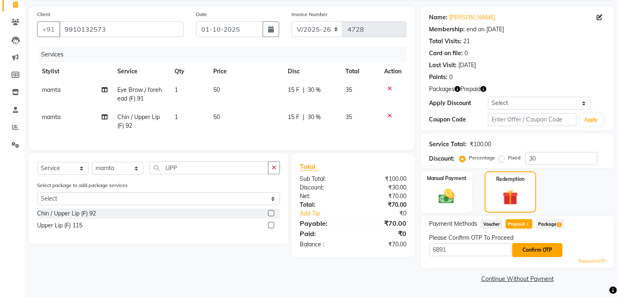
click at [519, 246] on button "Confirm OTP" at bounding box center [537, 250] width 50 height 14
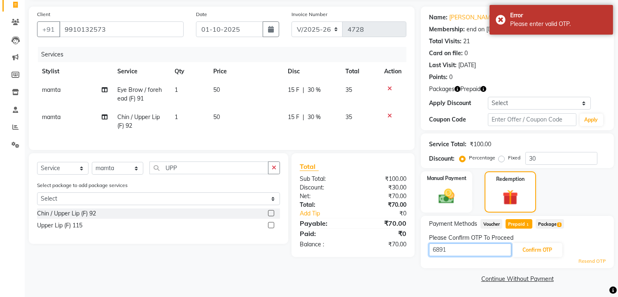
click at [452, 250] on input "6891" at bounding box center [470, 249] width 82 height 13
type input "6895"
click at [537, 249] on button "Confirm OTP" at bounding box center [537, 250] width 50 height 14
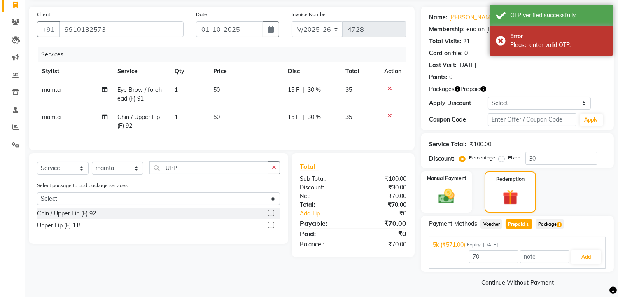
scroll to position [59, 0]
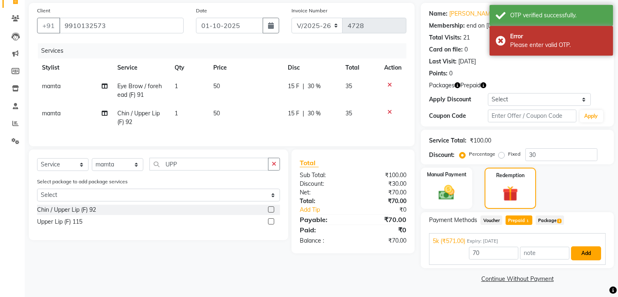
click at [578, 252] on button "Add" at bounding box center [586, 253] width 30 height 14
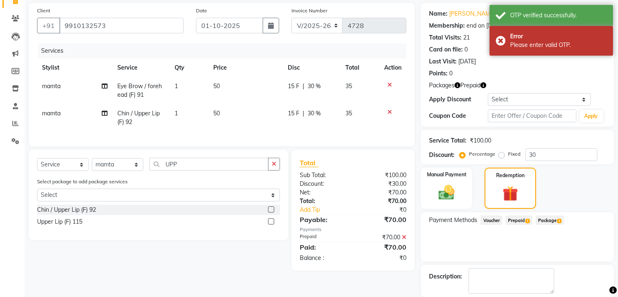
scroll to position [99, 0]
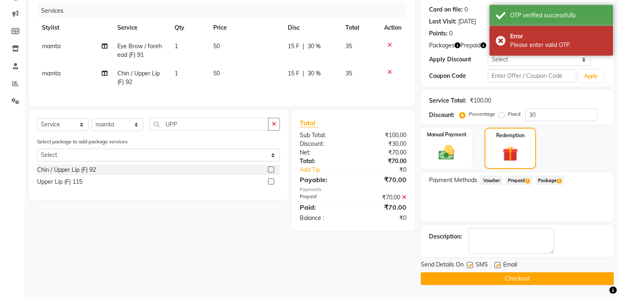
click at [525, 278] on button "Checkout" at bounding box center [517, 278] width 193 height 13
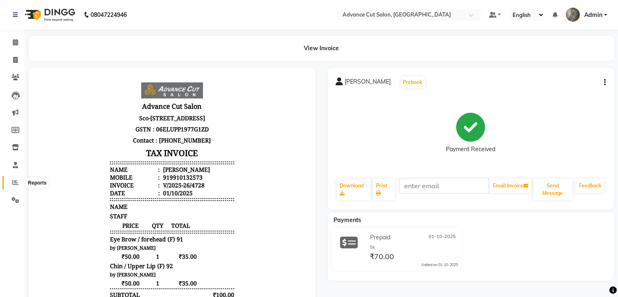
click at [15, 185] on icon at bounding box center [15, 182] width 6 height 6
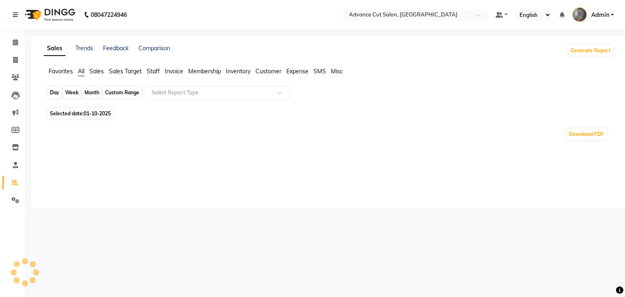
drag, startPoint x: 97, startPoint y: 151, endPoint x: 54, endPoint y: 93, distance: 71.8
click at [278, 139] on div "Download PDF" at bounding box center [327, 134] width 560 height 13
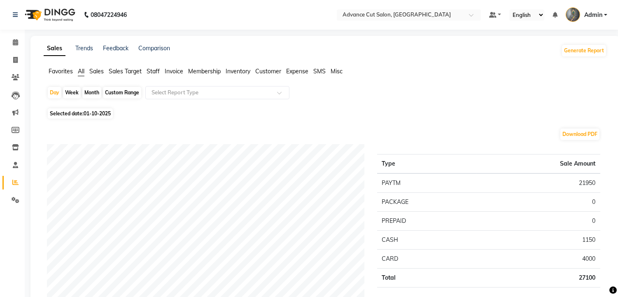
click at [84, 112] on span "Selected date: 01-10-2025" at bounding box center [80, 113] width 65 height 10
select select "10"
select select "2025"
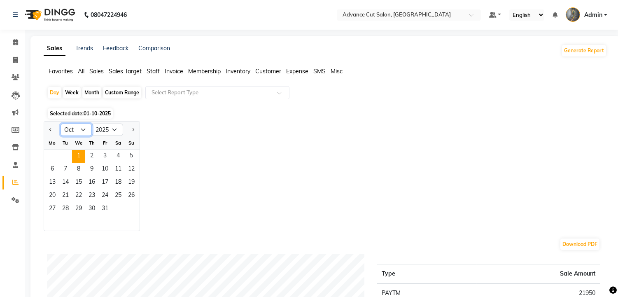
click at [79, 129] on select "Jan Feb Mar Apr May Jun Jul Aug Sep Oct Nov Dec" at bounding box center [76, 130] width 31 height 12
select select "9"
click at [61, 124] on select "Jan Feb Mar Apr May Jun Jul Aug Sep Oct Nov Dec" at bounding box center [76, 130] width 31 height 12
click at [117, 168] on span "13" at bounding box center [118, 169] width 13 height 13
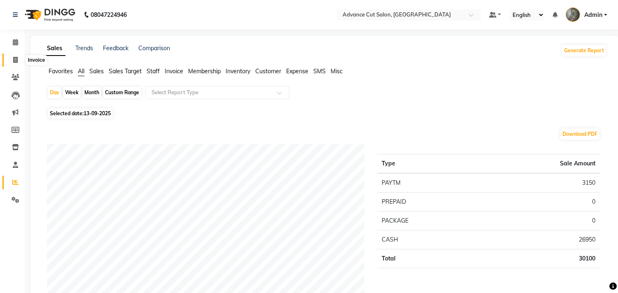
click at [15, 57] on icon at bounding box center [15, 60] width 5 height 6
select select "service"
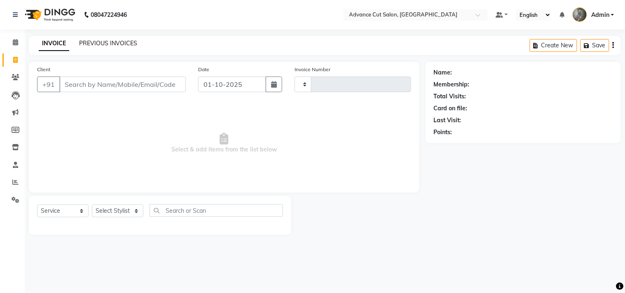
type input "4731"
select select "4939"
click at [99, 44] on link "PREVIOUS INVOICES" at bounding box center [108, 43] width 58 height 7
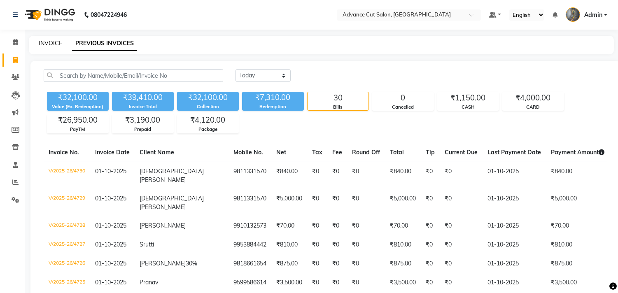
click at [56, 42] on link "INVOICE" at bounding box center [50, 43] width 23 height 7
select select "service"
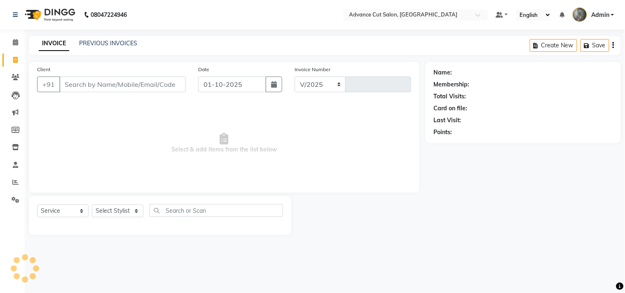
select select "4939"
type input "4731"
click at [94, 44] on link "PREVIOUS INVOICES" at bounding box center [108, 43] width 58 height 7
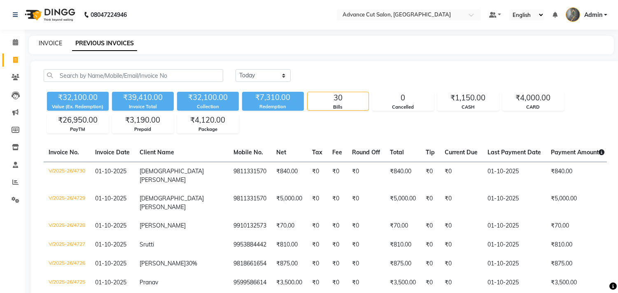
click at [45, 42] on link "INVOICE" at bounding box center [50, 43] width 23 height 7
select select "service"
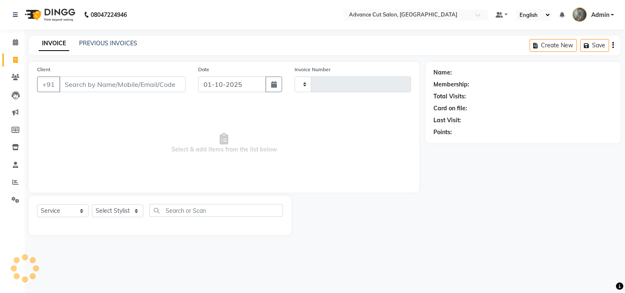
type input "4731"
select select "4939"
click at [17, 184] on icon at bounding box center [15, 182] width 6 height 6
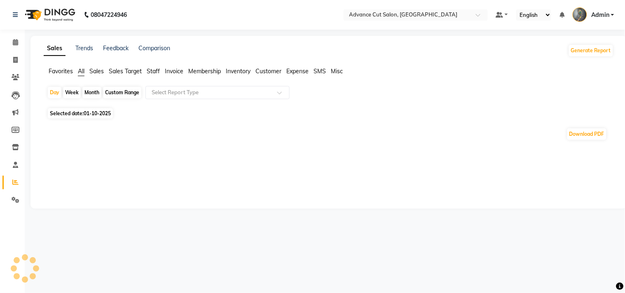
click at [81, 114] on span "Selected date: 01-10-2025" at bounding box center [80, 113] width 65 height 10
select select "10"
select select "2025"
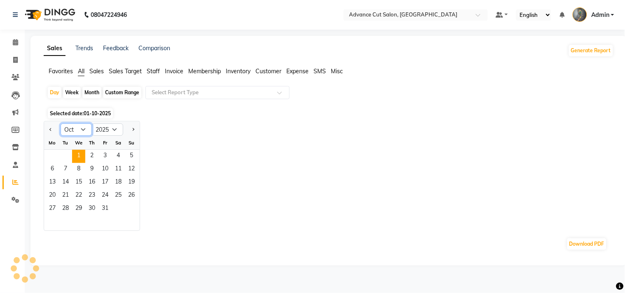
drag, startPoint x: 79, startPoint y: 129, endPoint x: 77, endPoint y: 133, distance: 4.2
click at [79, 129] on select "Jan Feb Mar Apr May Jun Jul Aug Sep Oct Nov Dec" at bounding box center [76, 130] width 31 height 12
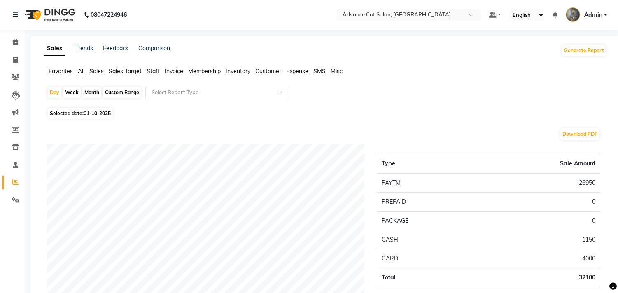
click at [77, 112] on span "Selected date: 01-10-2025" at bounding box center [80, 113] width 65 height 10
select select "10"
select select "2025"
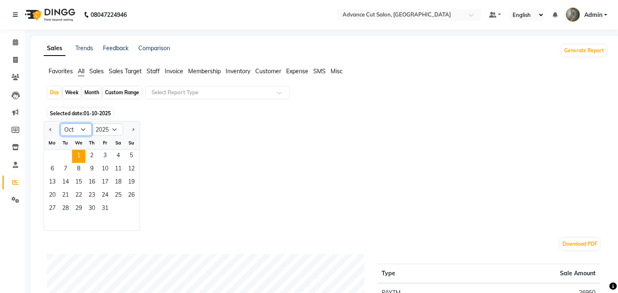
click at [82, 131] on select "Jan Feb Mar Apr May Jun Jul Aug Sep Oct Nov Dec" at bounding box center [76, 130] width 31 height 12
select select "9"
click at [61, 124] on select "Jan Feb Mar Apr May Jun Jul Aug Sep Oct Nov Dec" at bounding box center [76, 130] width 31 height 12
click at [75, 226] on div at bounding box center [92, 223] width 96 height 15
click at [122, 167] on span "13" at bounding box center [118, 169] width 13 height 13
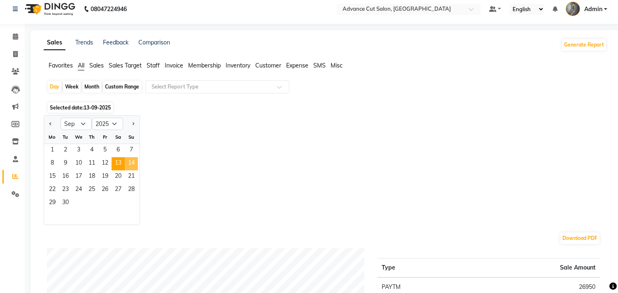
scroll to position [46, 0]
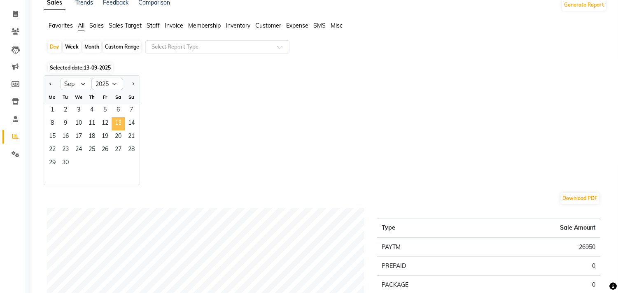
click at [115, 124] on span "13" at bounding box center [118, 123] width 13 height 13
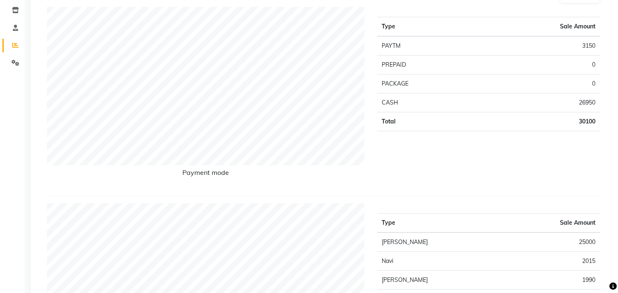
scroll to position [0, 0]
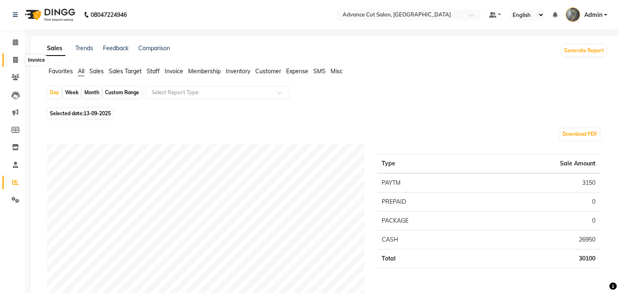
click at [11, 59] on span at bounding box center [15, 60] width 14 height 9
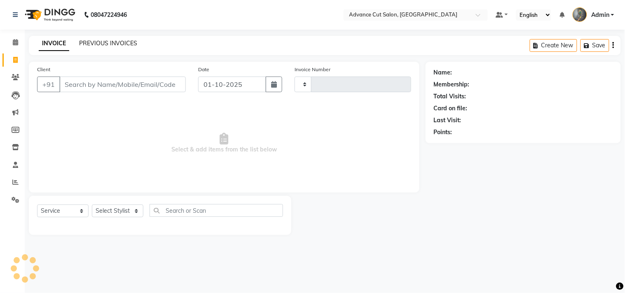
click at [85, 44] on link "PREVIOUS INVOICES" at bounding box center [108, 43] width 58 height 7
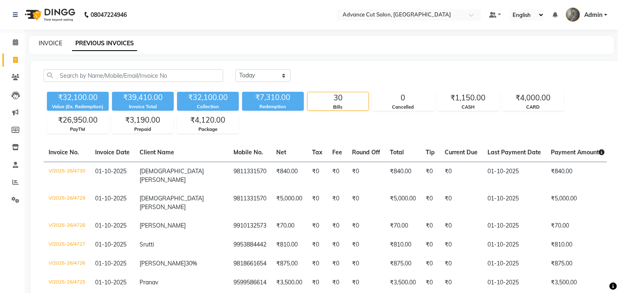
click at [55, 44] on link "INVOICE" at bounding box center [50, 43] width 23 height 7
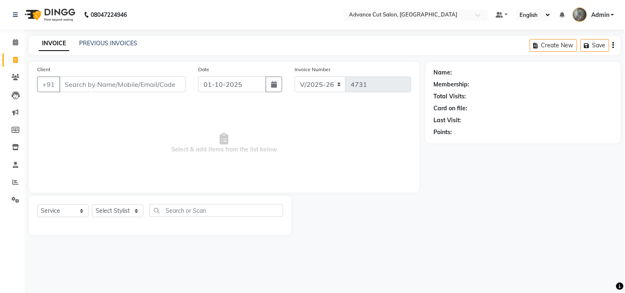
click at [98, 37] on div "INVOICE PREVIOUS INVOICES Create New Save" at bounding box center [325, 45] width 592 height 19
click at [98, 42] on link "PREVIOUS INVOICES" at bounding box center [108, 43] width 58 height 7
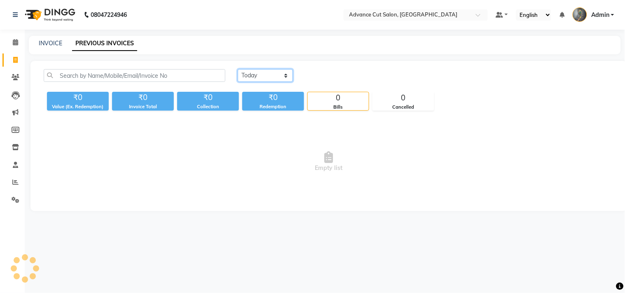
click at [254, 71] on select "Today Yesterday Custom Range" at bounding box center [265, 75] width 55 height 13
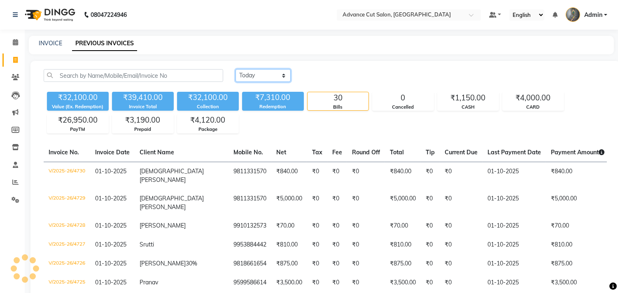
click at [258, 77] on select "Today Yesterday Custom Range" at bounding box center [262, 75] width 55 height 13
click at [260, 75] on select "Today Yesterday Custom Range" at bounding box center [262, 75] width 55 height 13
click at [46, 40] on link "INVOICE" at bounding box center [50, 43] width 23 height 7
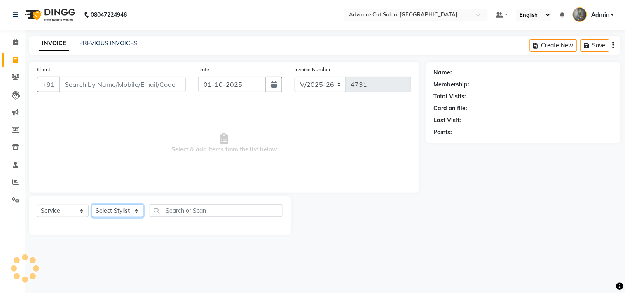
click at [114, 209] on select "Select Stylist" at bounding box center [117, 211] width 51 height 13
click at [117, 211] on select "Select Stylist" at bounding box center [117, 211] width 51 height 13
click at [117, 211] on select "Select Stylist Admin chahit COUNTOR [PERSON_NAME] mamta [PERSON_NAME] navi [PER…" at bounding box center [117, 211] width 51 height 13
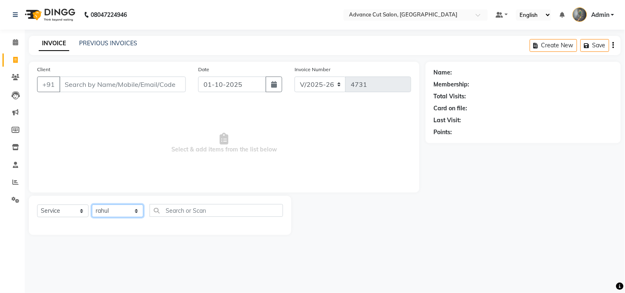
click at [92, 205] on select "Select Stylist Admin chahit COUNTOR [PERSON_NAME] mamta [PERSON_NAME] navi [PER…" at bounding box center [117, 211] width 51 height 13
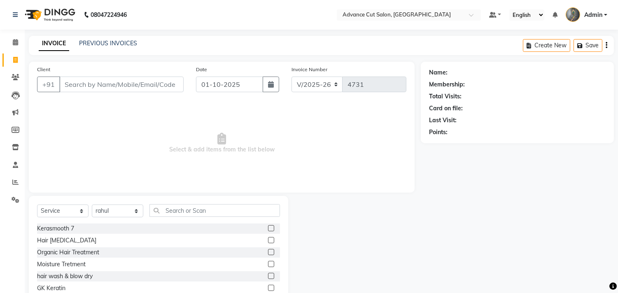
click at [168, 202] on div "Select Service Product Membership Package Voucher Prepaid Gift Card Select Styl…" at bounding box center [158, 256] width 259 height 121
click at [165, 213] on input "text" at bounding box center [214, 210] width 131 height 13
click at [67, 241] on div "Classic Pedicure (F) 143" at bounding box center [68, 240] width 63 height 9
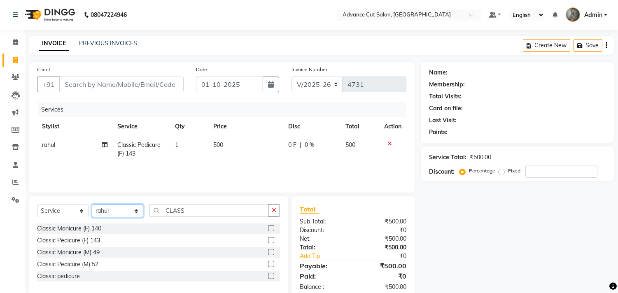
click at [126, 213] on select "Select Stylist Admin chahit COUNTOR [PERSON_NAME] mamta [PERSON_NAME] navi [PER…" at bounding box center [117, 211] width 51 height 13
click at [92, 205] on select "Select Stylist Admin chahit COUNTOR [PERSON_NAME] mamta [PERSON_NAME] navi [PER…" at bounding box center [117, 211] width 51 height 13
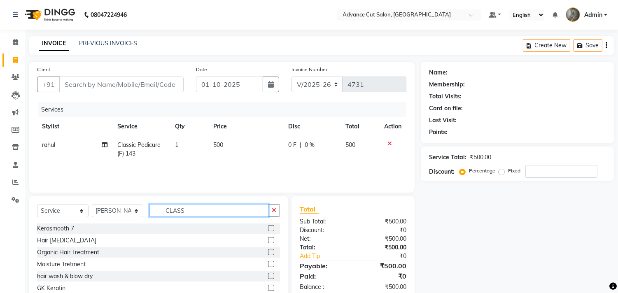
click at [188, 208] on input "CLASS" at bounding box center [208, 210] width 119 height 13
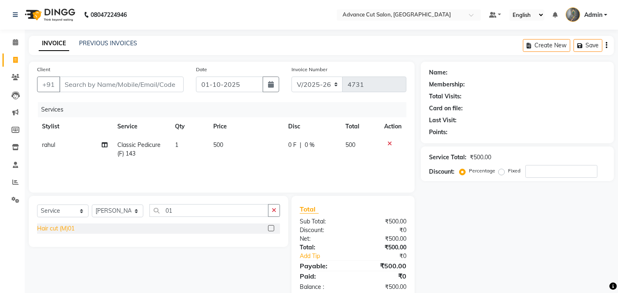
click at [64, 232] on div "Hair cut (M)01" at bounding box center [55, 228] width 37 height 9
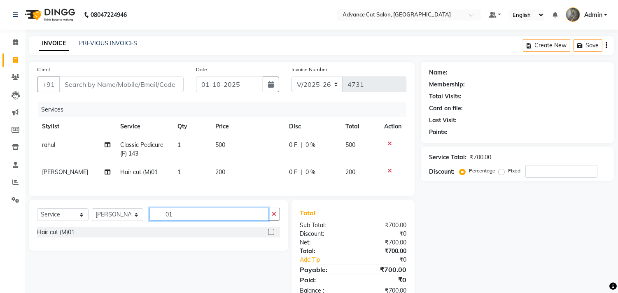
click at [179, 221] on input "01" at bounding box center [208, 214] width 119 height 13
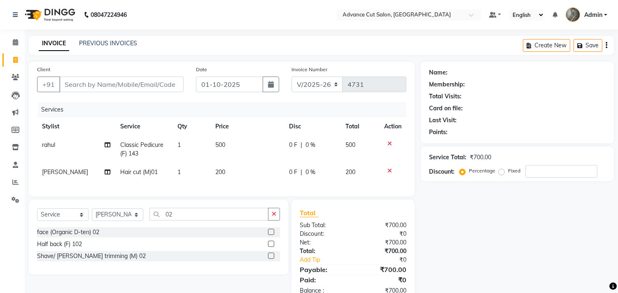
click at [390, 168] on icon at bounding box center [389, 171] width 5 height 6
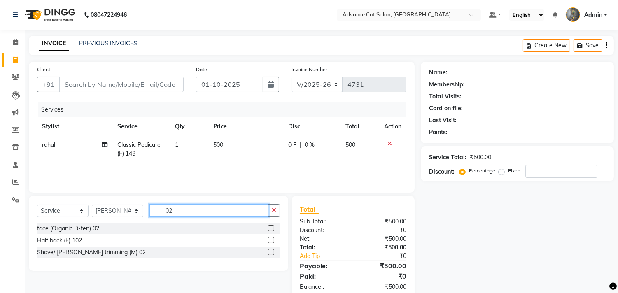
click at [177, 206] on input "02" at bounding box center [208, 210] width 119 height 13
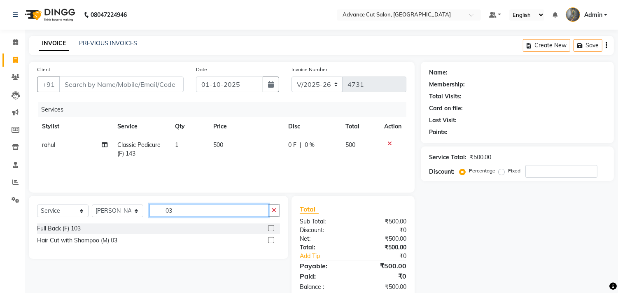
scroll to position [19, 0]
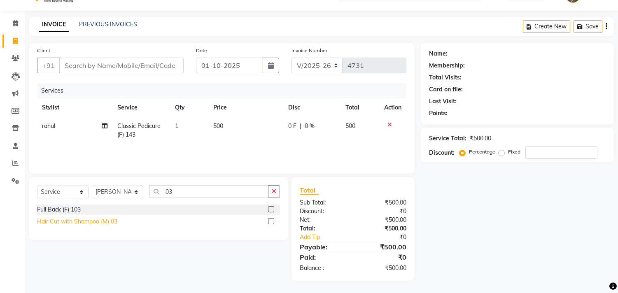
click at [95, 219] on div "Hair Cut with Shampoo (M) 03" at bounding box center [77, 221] width 80 height 9
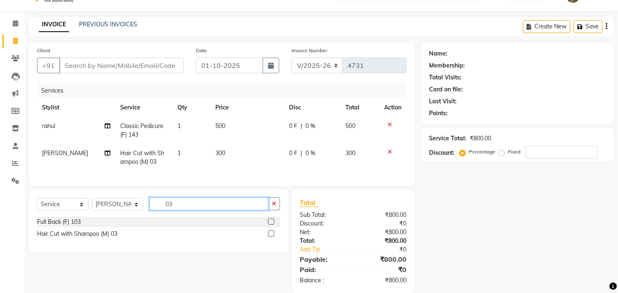
click at [182, 210] on input "03" at bounding box center [208, 204] width 119 height 13
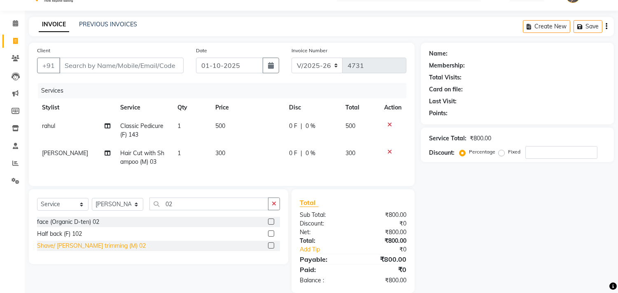
click at [88, 250] on div "Shave/ Beard trimming (M) 02" at bounding box center [91, 246] width 109 height 9
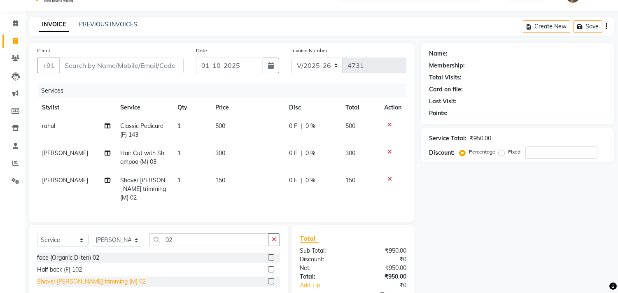
scroll to position [0, 0]
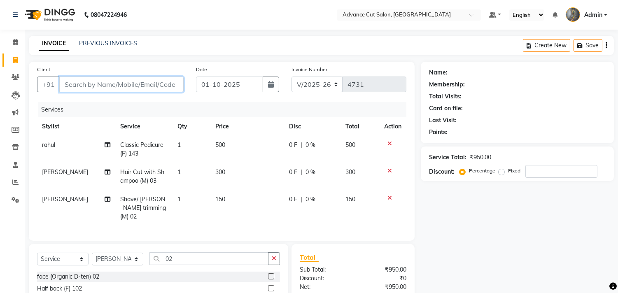
click at [89, 78] on input "Client" at bounding box center [121, 85] width 124 height 16
click at [85, 86] on input "Client" at bounding box center [121, 85] width 124 height 16
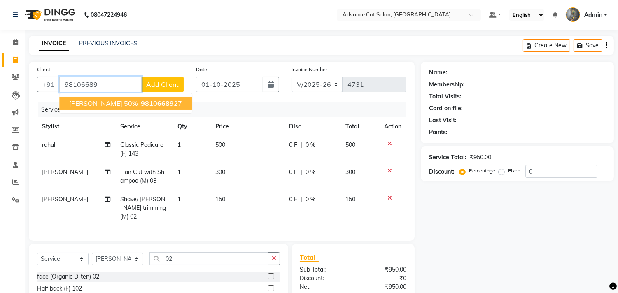
click at [108, 100] on span "nitin gupta 50%" at bounding box center [103, 103] width 68 height 8
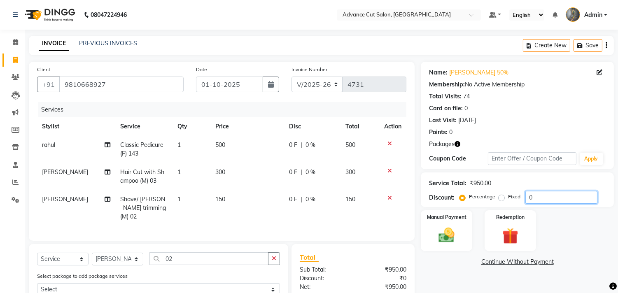
click at [526, 196] on input "0" at bounding box center [561, 197] width 72 height 13
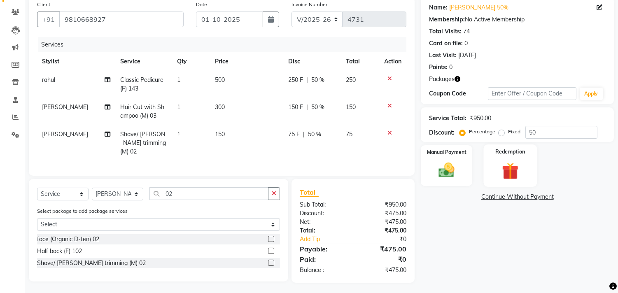
click at [510, 155] on div "Redemption" at bounding box center [510, 166] width 54 height 42
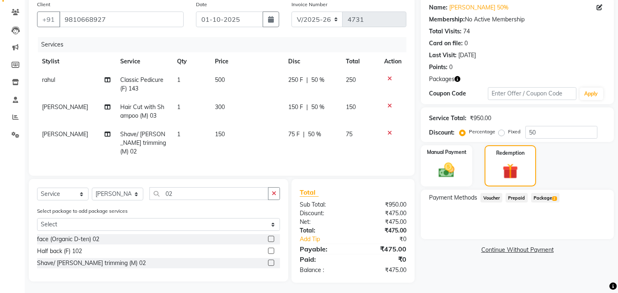
click at [546, 195] on span "Package 2" at bounding box center [545, 197] width 28 height 9
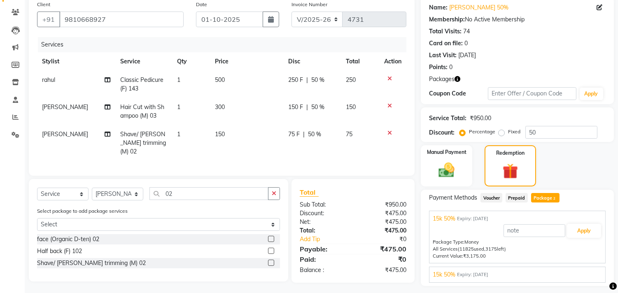
scroll to position [87, 0]
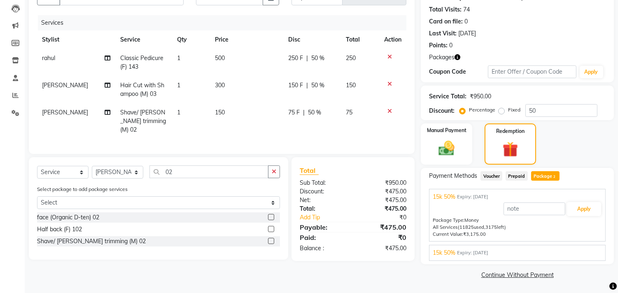
click at [481, 253] on span "Expiry: 31-12-2025" at bounding box center [472, 252] width 31 height 7
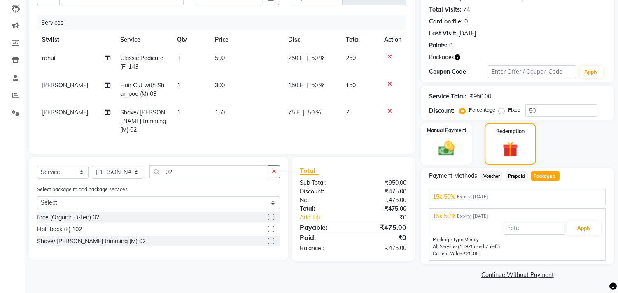
click at [511, 198] on div "15k 50% Expiry: 19-01-2026" at bounding box center [517, 197] width 169 height 9
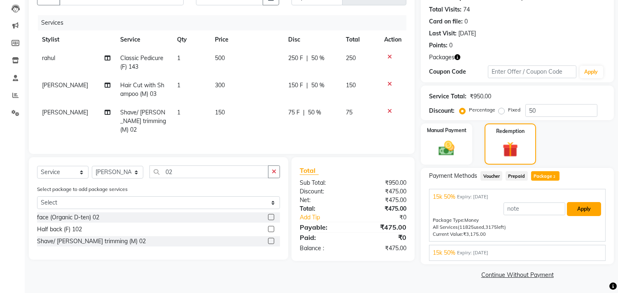
click at [575, 207] on button "Apply" at bounding box center [584, 209] width 34 height 14
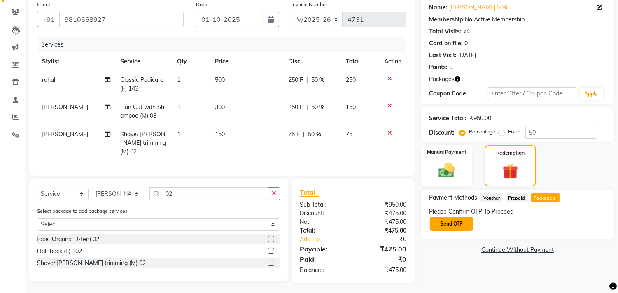
click at [459, 227] on button "Send OTP" at bounding box center [451, 224] width 43 height 14
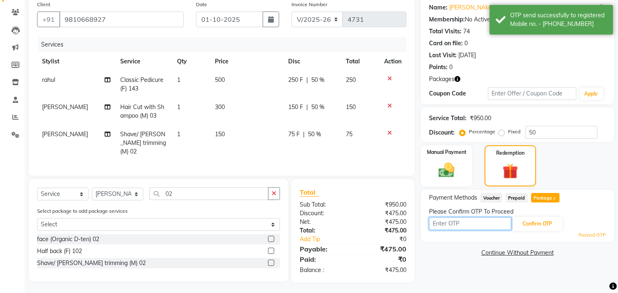
click at [455, 224] on input "text" at bounding box center [470, 223] width 82 height 13
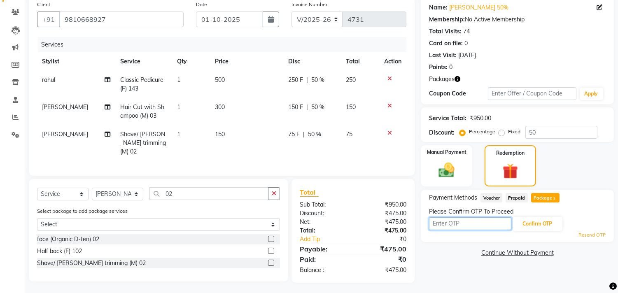
scroll to position [0, 0]
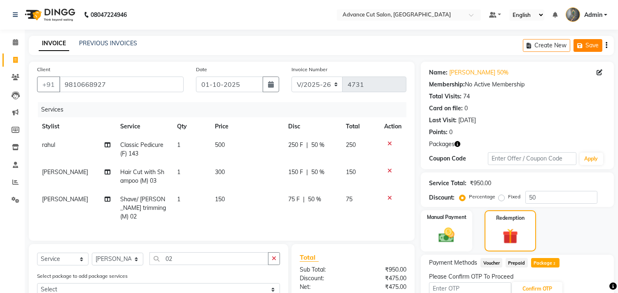
click at [583, 44] on icon "button" at bounding box center [581, 46] width 8 height 6
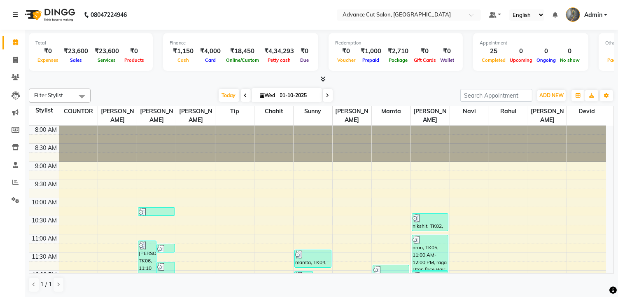
click at [13, 3] on link at bounding box center [17, 14] width 8 height 23
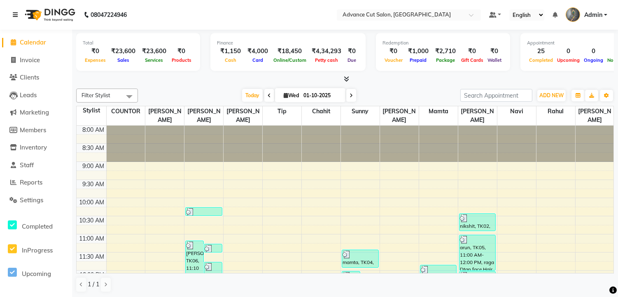
drag, startPoint x: 576, startPoint y: 278, endPoint x: 320, endPoint y: 214, distance: 263.4
click at [320, 214] on td at bounding box center [379, 211] width 547 height 9
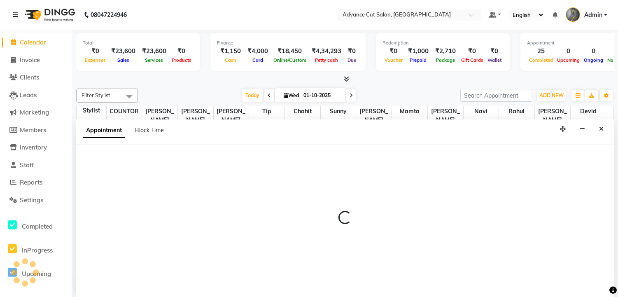
scroll to position [0, 0]
select select "47922"
select select "tentative"
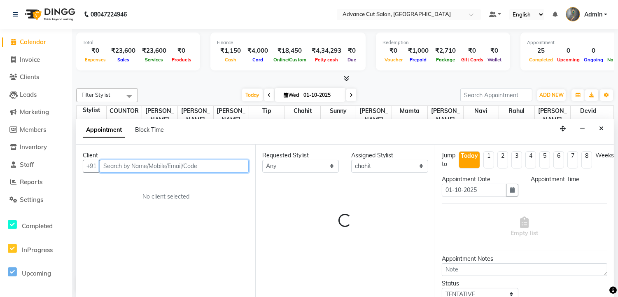
select select "615"
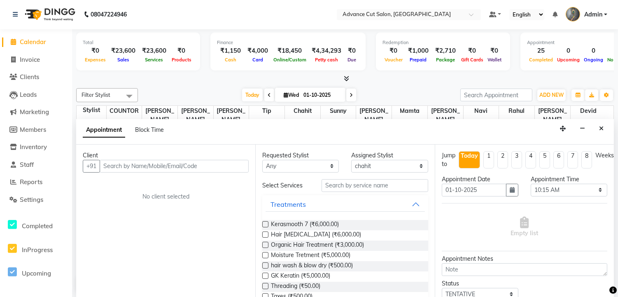
click at [14, 67] on li "Invoice" at bounding box center [36, 60] width 72 height 18
click at [20, 56] on span "Invoice" at bounding box center [30, 60] width 20 height 8
select select "service"
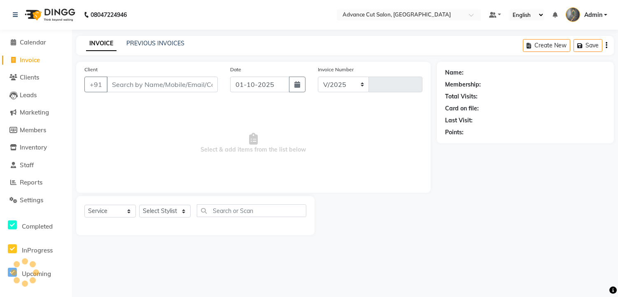
select select "4939"
type input "4724"
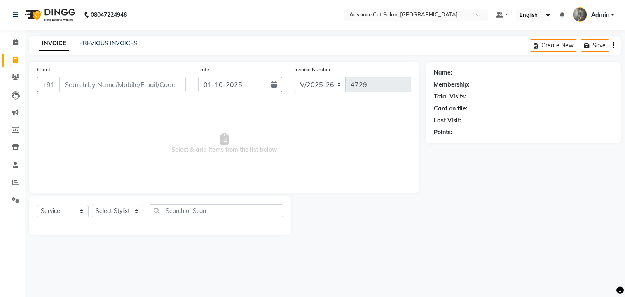
select select "4939"
select select "service"
click at [120, 212] on select "Select Stylist" at bounding box center [117, 211] width 51 height 13
drag, startPoint x: 0, startPoint y: 0, endPoint x: 120, endPoint y: 212, distance: 243.4
click at [120, 212] on select "Select Stylist" at bounding box center [117, 211] width 51 height 13
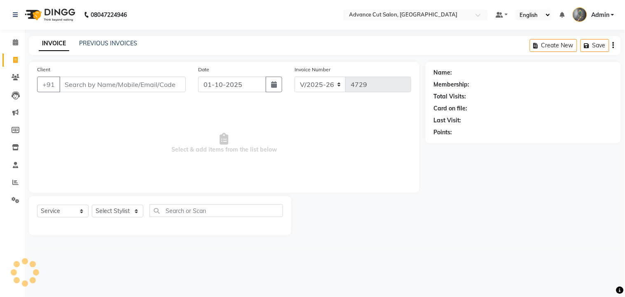
click at [120, 212] on select "Select Stylist" at bounding box center [117, 211] width 51 height 13
click at [120, 212] on select "Select Stylist Admin chahit COUNTOR [PERSON_NAME] mamta [PERSON_NAME] navi [PER…" at bounding box center [117, 211] width 51 height 13
select select "78660"
click at [92, 205] on select "Select Stylist Admin chahit COUNTOR [PERSON_NAME] mamta [PERSON_NAME] navi [PER…" at bounding box center [117, 211] width 51 height 13
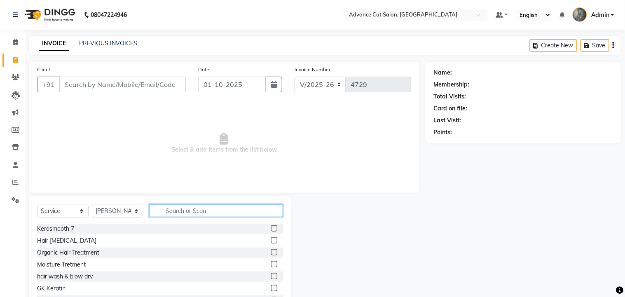
click at [166, 208] on input "text" at bounding box center [215, 210] width 133 height 13
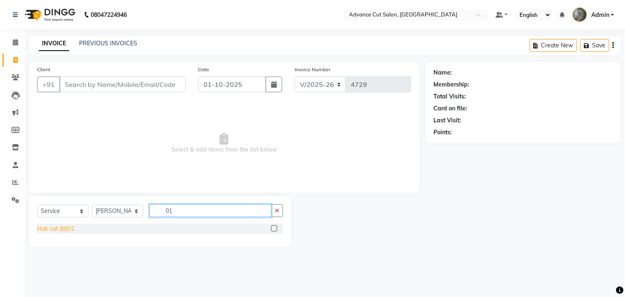
type input "01"
drag, startPoint x: 66, startPoint y: 228, endPoint x: 118, endPoint y: 215, distance: 53.3
click at [66, 228] on div "Hair cut (M)01" at bounding box center [55, 228] width 37 height 9
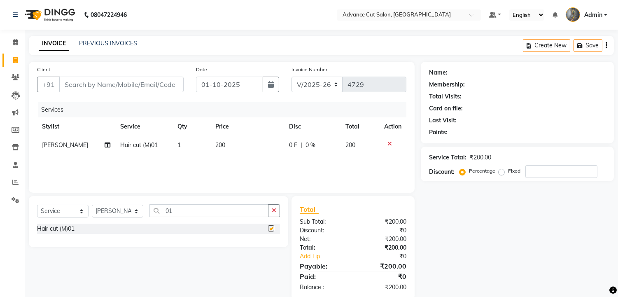
checkbox input "false"
click at [180, 209] on input "01" at bounding box center [208, 210] width 119 height 13
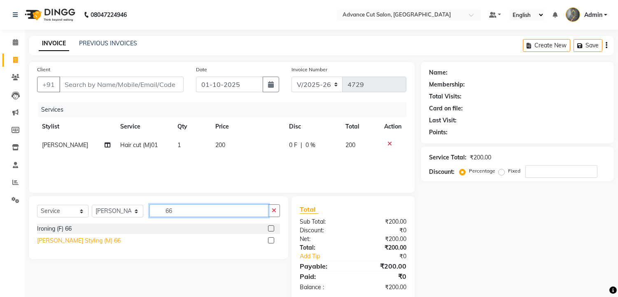
type input "66"
click at [55, 242] on div "Beard Styling (M) 66" at bounding box center [79, 240] width 84 height 9
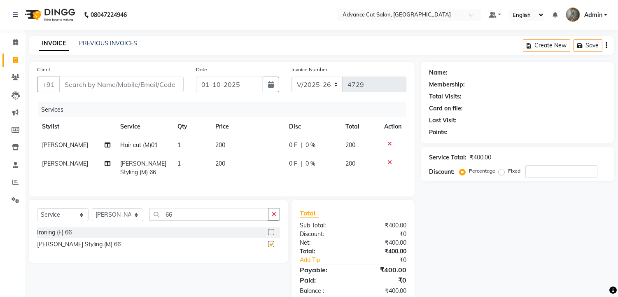
checkbox input "false"
click at [176, 221] on input "66" at bounding box center [208, 214] width 119 height 13
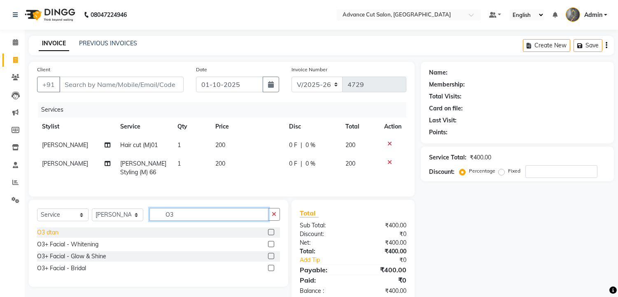
type input "O3"
click at [51, 237] on div "O3 dtan" at bounding box center [47, 232] width 21 height 9
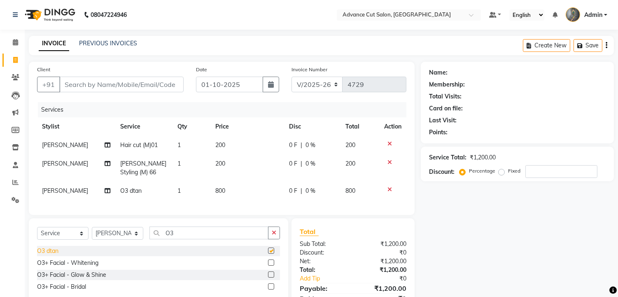
checkbox input "false"
click at [81, 85] on input "Client" at bounding box center [121, 85] width 124 height 16
click at [79, 86] on input "Client" at bounding box center [121, 85] width 124 height 16
type input "9"
type input "0"
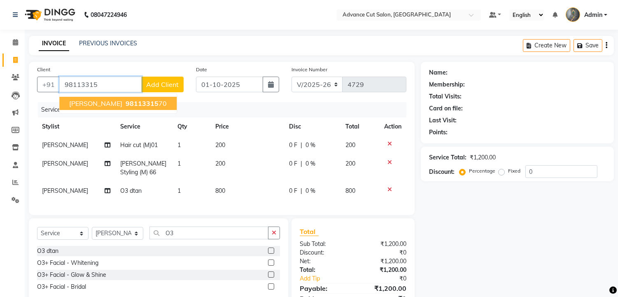
click at [84, 101] on span "[PERSON_NAME]" at bounding box center [95, 103] width 53 height 8
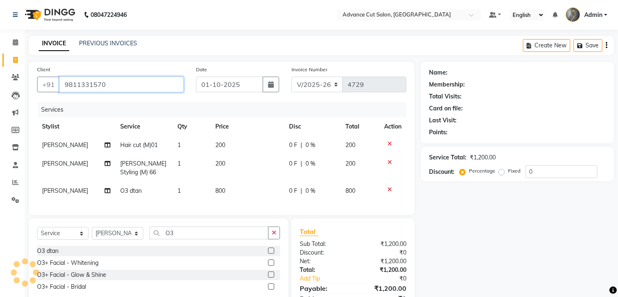
type input "9811331570"
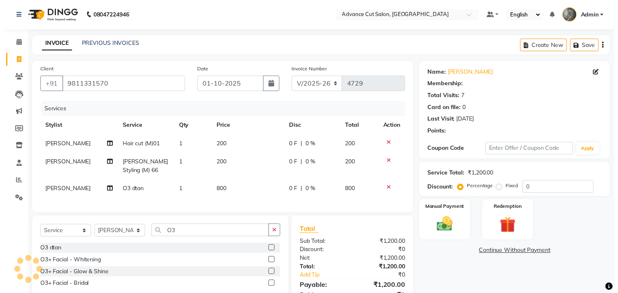
scroll to position [44, 0]
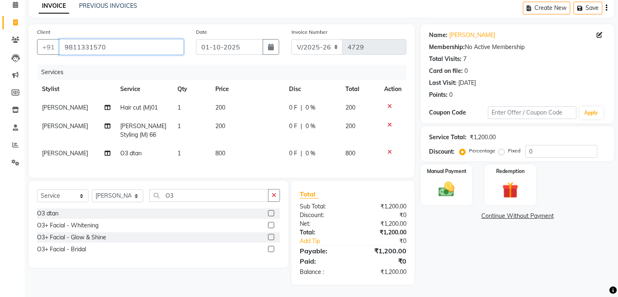
click at [110, 39] on input "9811331570" at bounding box center [121, 47] width 124 height 16
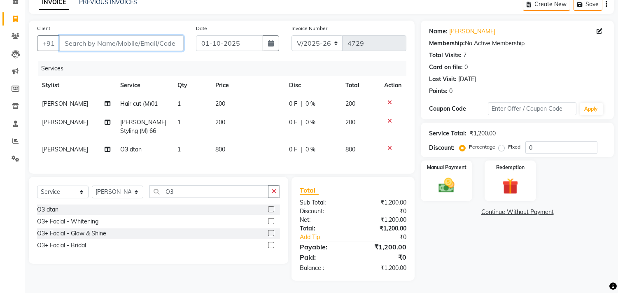
paste input "9811331570"
type input "9811331570"
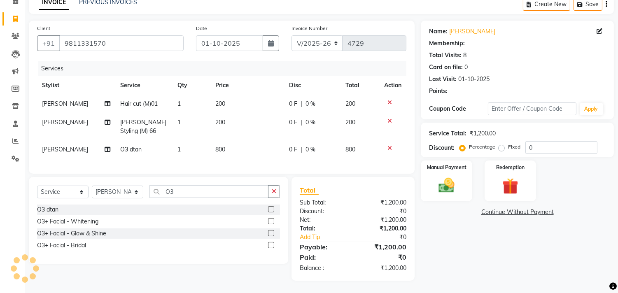
scroll to position [48, 0]
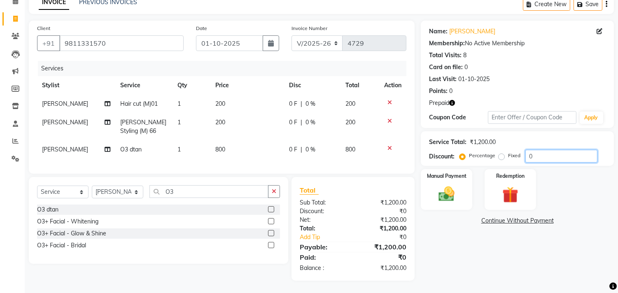
click at [528, 150] on input "0" at bounding box center [561, 156] width 72 height 13
type input "30"
click at [501, 185] on img at bounding box center [510, 195] width 27 height 21
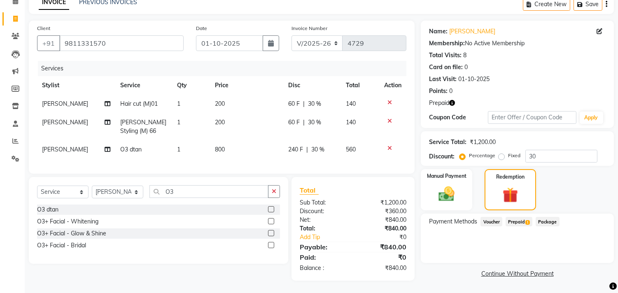
click at [518, 217] on span "Prepaid 1" at bounding box center [519, 221] width 27 height 9
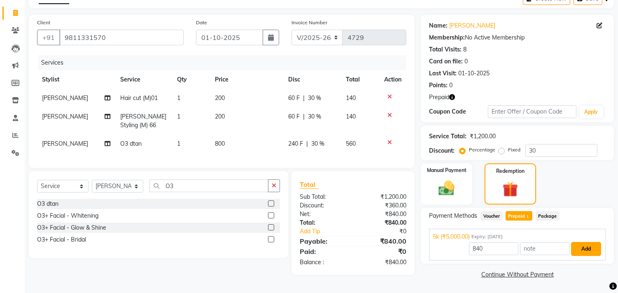
click at [586, 249] on button "Add" at bounding box center [586, 249] width 30 height 14
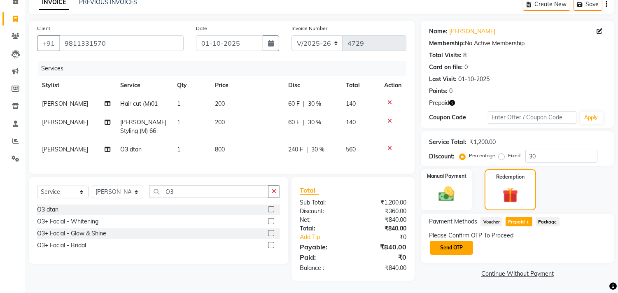
click at [449, 241] on button "Send OTP" at bounding box center [451, 248] width 43 height 14
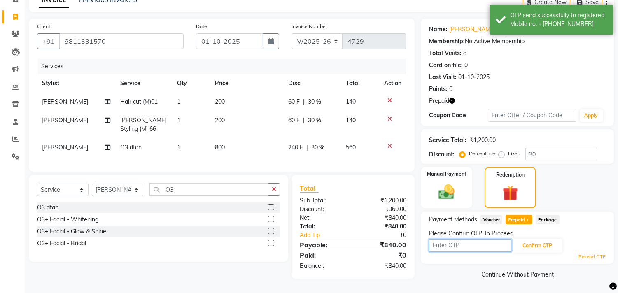
click at [450, 240] on input "text" at bounding box center [470, 245] width 82 height 13
type input "1617"
click at [519, 239] on button "Confirm OTP" at bounding box center [537, 246] width 50 height 14
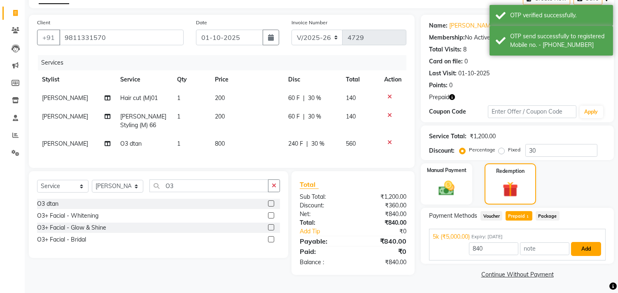
click at [582, 248] on button "Add" at bounding box center [586, 249] width 30 height 14
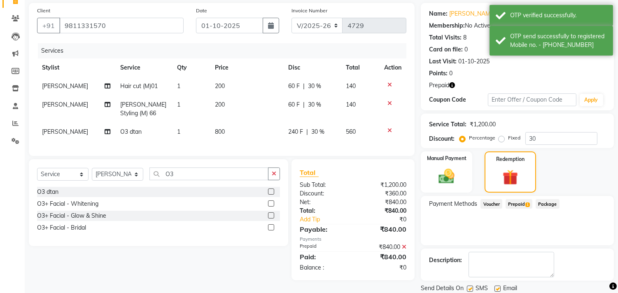
scroll to position [86, 0]
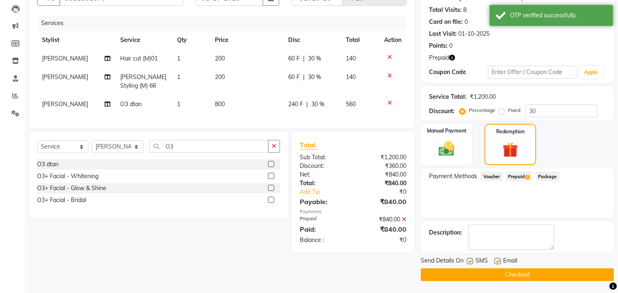
click at [527, 271] on button "Checkout" at bounding box center [517, 274] width 193 height 13
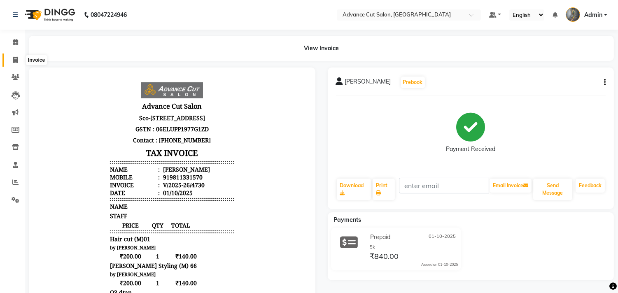
click at [14, 63] on icon at bounding box center [15, 60] width 5 height 6
select select "service"
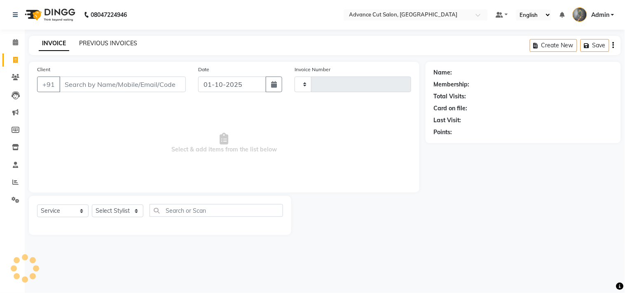
click at [101, 44] on link "PREVIOUS INVOICES" at bounding box center [108, 43] width 58 height 7
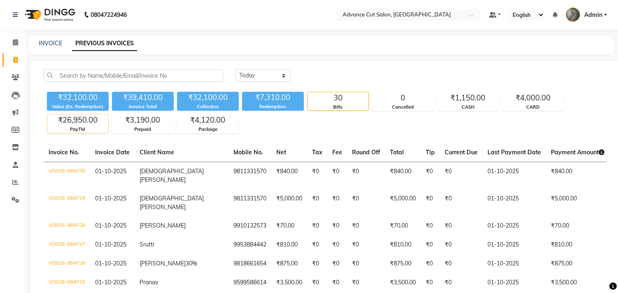
click at [84, 126] on div "PayTM" at bounding box center [77, 129] width 61 height 7
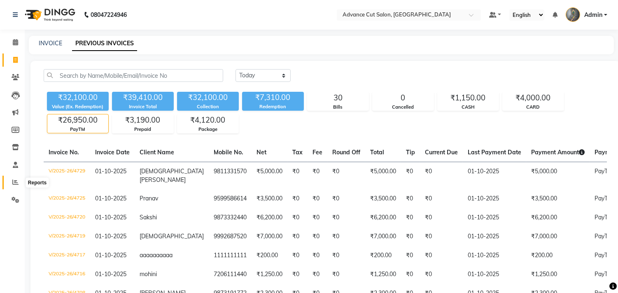
click at [15, 180] on icon at bounding box center [15, 182] width 6 height 6
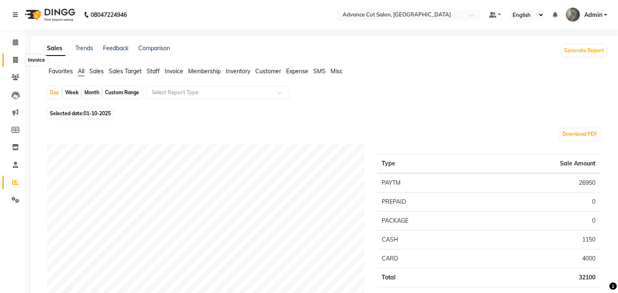
click at [14, 61] on icon at bounding box center [15, 60] width 5 height 6
select select "service"
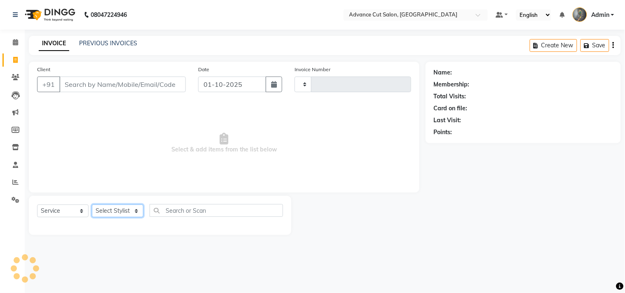
click at [122, 211] on select "Select Stylist" at bounding box center [117, 211] width 51 height 13
select select "4939"
type input "4731"
click at [122, 211] on select "Select Stylist" at bounding box center [117, 211] width 51 height 13
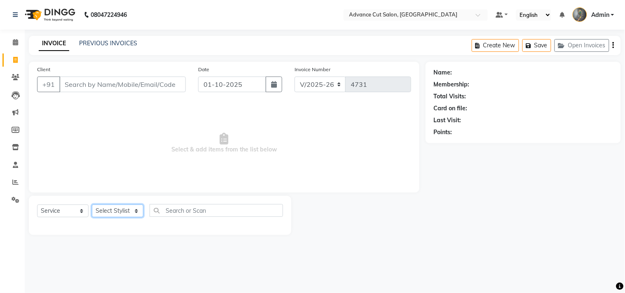
click at [122, 211] on select "Select Stylist" at bounding box center [117, 211] width 51 height 13
click at [122, 211] on select "Select Stylist Admin chahit COUNTOR [PERSON_NAME] mamta [PERSON_NAME] navi [PER…" at bounding box center [117, 211] width 51 height 13
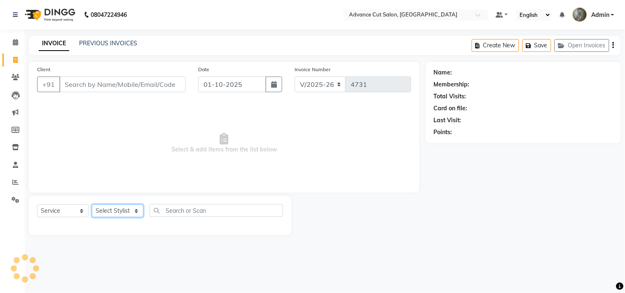
click at [122, 211] on select "Select Stylist Admin chahit COUNTOR [PERSON_NAME] mamta [PERSON_NAME] navi [PER…" at bounding box center [117, 211] width 51 height 13
click at [118, 209] on select "Select Stylist Admin chahit COUNTOR [PERSON_NAME] mamta [PERSON_NAME] navi [PER…" at bounding box center [117, 211] width 51 height 13
select select "58461"
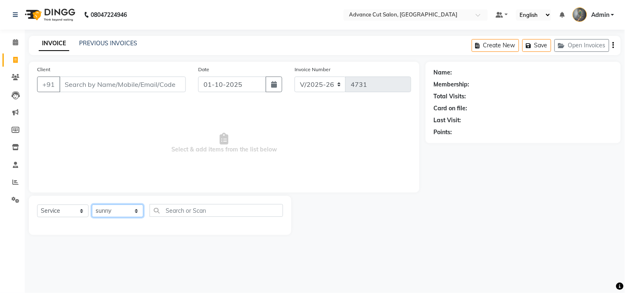
click at [92, 205] on select "Select Stylist Admin chahit COUNTOR [PERSON_NAME] mamta [PERSON_NAME] navi [PER…" at bounding box center [117, 211] width 51 height 13
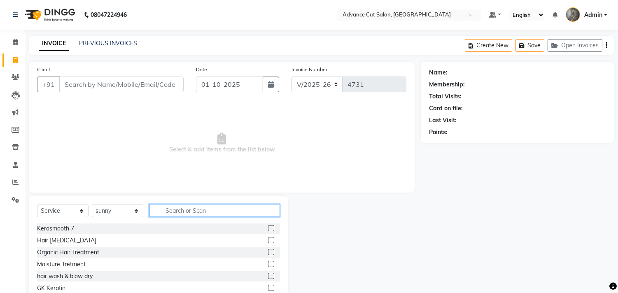
click at [169, 212] on input "text" at bounding box center [214, 210] width 131 height 13
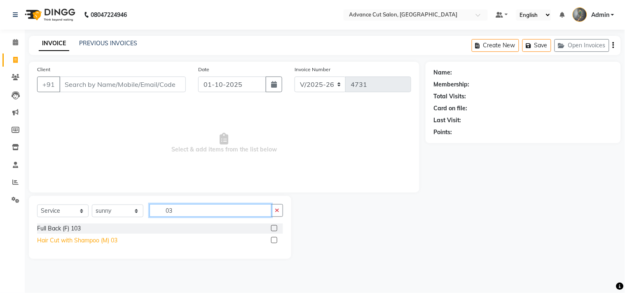
type input "03"
click at [100, 243] on div "Hair Cut with Shampoo (M) 03" at bounding box center [77, 240] width 80 height 9
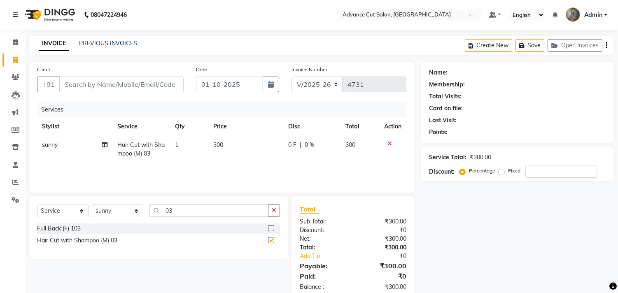
checkbox input "false"
click at [184, 207] on input "03" at bounding box center [208, 210] width 119 height 13
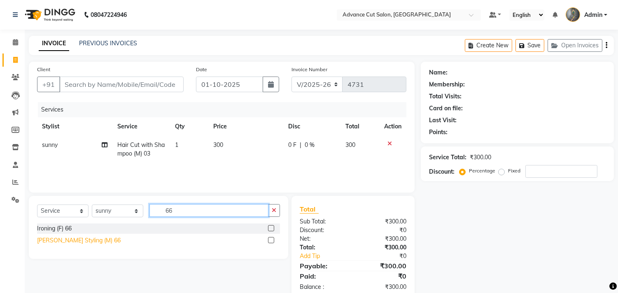
type input "66"
click at [69, 240] on div "Beard Styling (M) 66" at bounding box center [79, 240] width 84 height 9
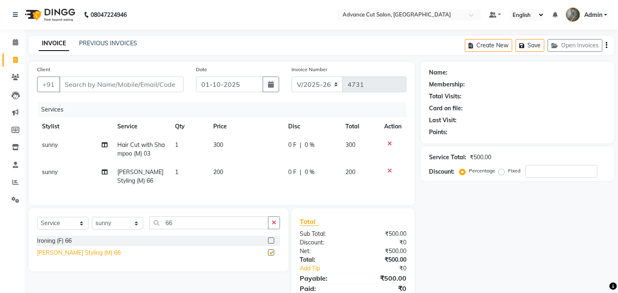
checkbox input "false"
click at [68, 84] on input "Client" at bounding box center [121, 85] width 124 height 16
click at [70, 81] on input "Client" at bounding box center [121, 85] width 124 height 16
type input "6"
type input "0"
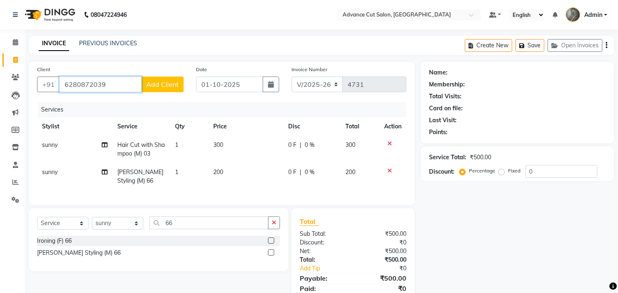
type input "6280872039"
click at [158, 88] on span "Add Client" at bounding box center [162, 84] width 33 height 8
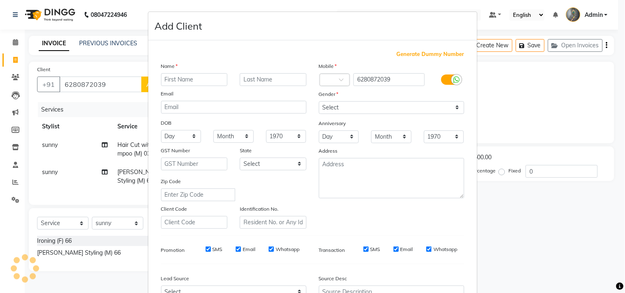
click at [175, 81] on input "text" at bounding box center [194, 79] width 67 height 13
type input "[PERSON_NAME]"
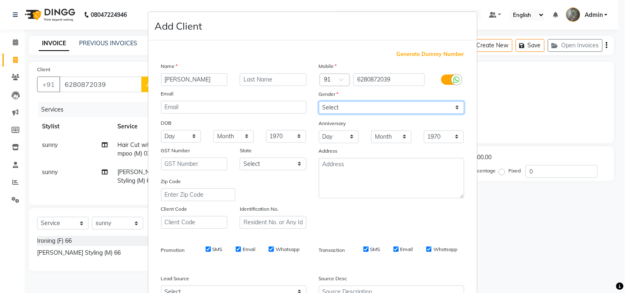
click at [367, 107] on select "Select Male Female Other Prefer Not To Say" at bounding box center [391, 107] width 145 height 13
select select "male"
click at [319, 101] on select "Select Male Female Other Prefer Not To Say" at bounding box center [391, 107] width 145 height 13
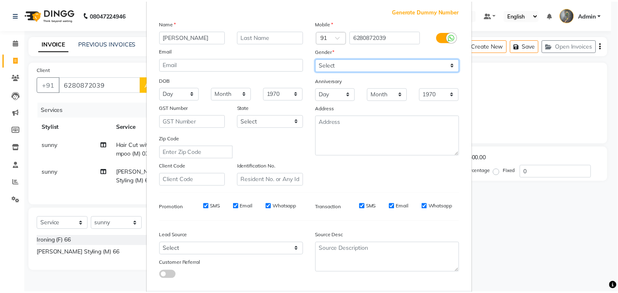
scroll to position [87, 0]
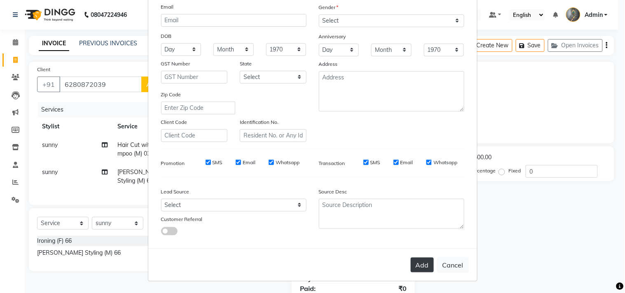
click at [412, 261] on button "Add" at bounding box center [421, 265] width 23 height 15
select select
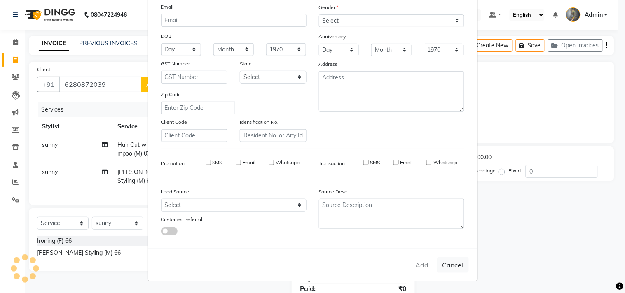
select select
checkbox input "false"
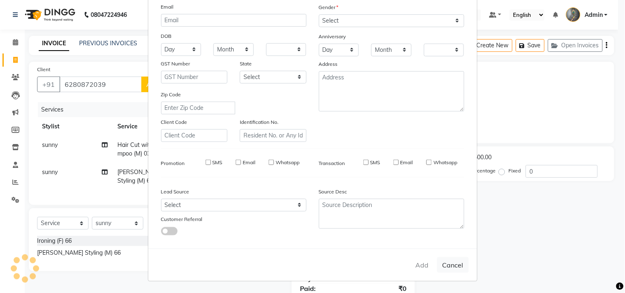
checkbox input "false"
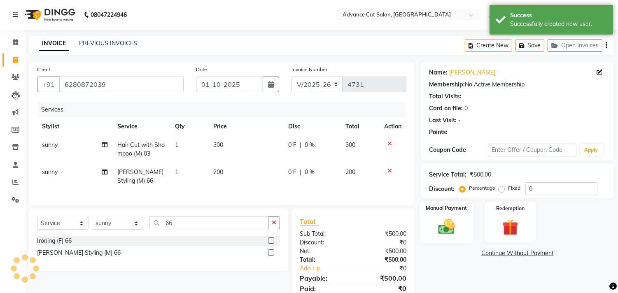
click at [449, 219] on img at bounding box center [446, 226] width 27 height 19
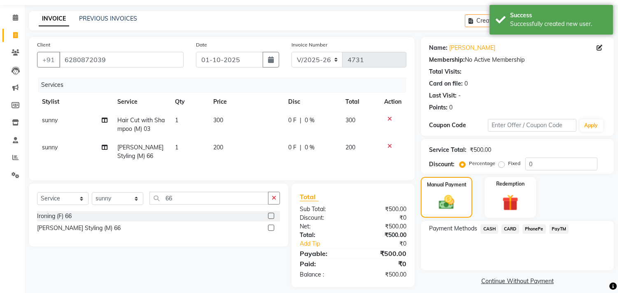
scroll to position [38, 0]
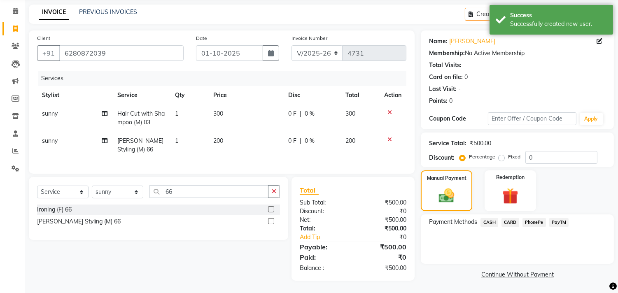
click at [558, 218] on span "PayTM" at bounding box center [559, 222] width 20 height 9
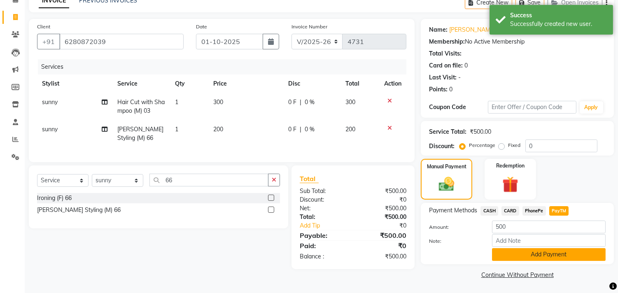
click at [527, 255] on button "Add Payment" at bounding box center [549, 254] width 114 height 13
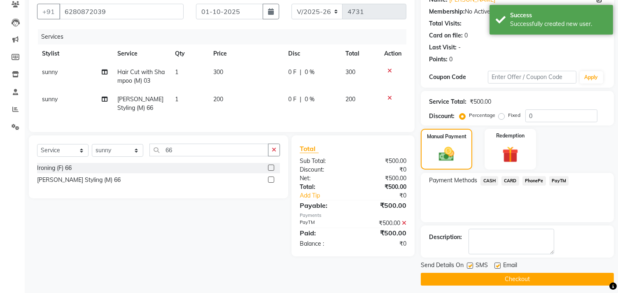
scroll to position [77, 0]
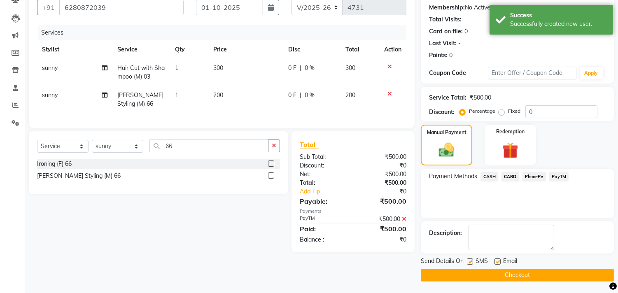
click at [484, 273] on button "Checkout" at bounding box center [517, 275] width 193 height 13
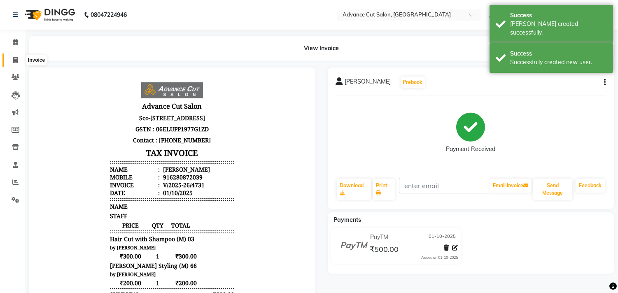
click at [14, 60] on icon at bounding box center [15, 60] width 5 height 6
select select "service"
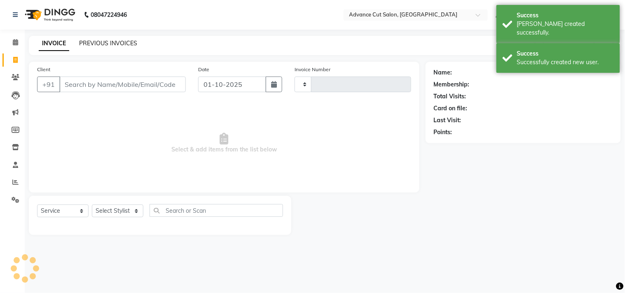
click at [112, 41] on link "PREVIOUS INVOICES" at bounding box center [108, 43] width 58 height 7
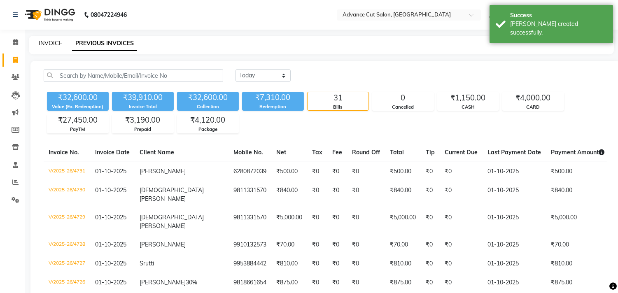
click at [49, 40] on link "INVOICE" at bounding box center [50, 43] width 23 height 7
select select "service"
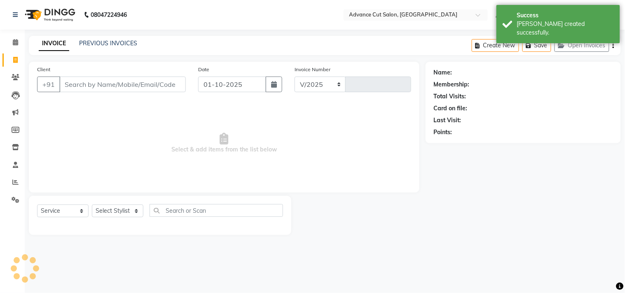
select select "4939"
type input "4732"
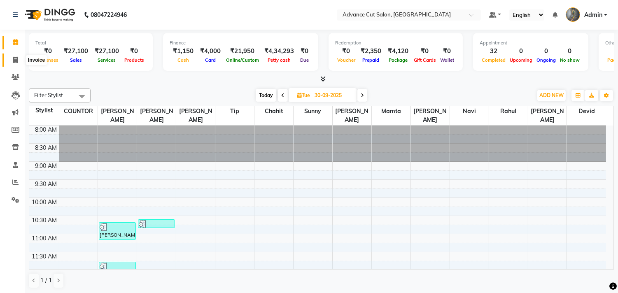
click at [10, 60] on span at bounding box center [15, 60] width 14 height 9
select select "service"
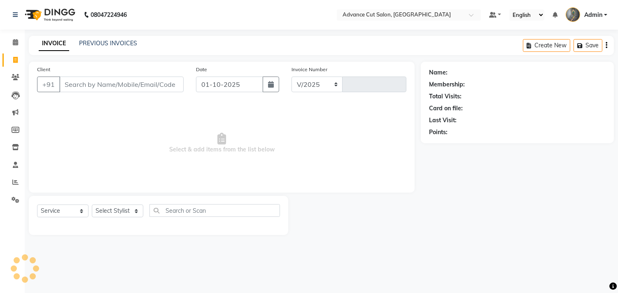
select select "4939"
type input "4729"
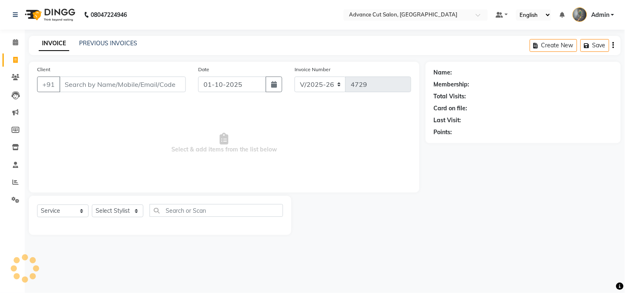
click at [85, 84] on input "Client" at bounding box center [122, 85] width 126 height 16
type input "9811331570"
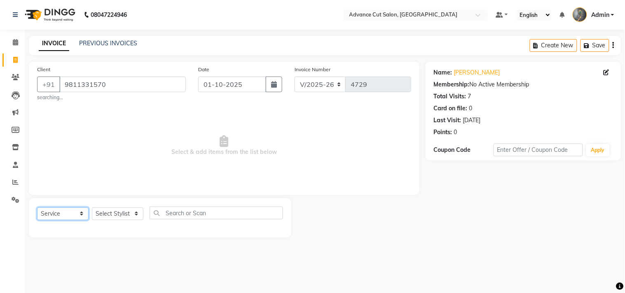
click at [60, 213] on select "Select Service Product Membership Package Voucher Prepaid Gift Card" at bounding box center [62, 214] width 51 height 13
click at [59, 208] on select "Select Service Product Membership Package Voucher Prepaid Gift Card" at bounding box center [62, 214] width 51 height 13
click at [59, 215] on select "Select Service Product Membership Package Voucher Prepaid Gift Card" at bounding box center [62, 214] width 51 height 13
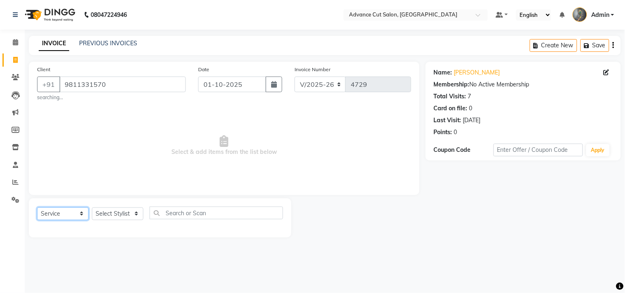
select select "P"
click at [37, 208] on select "Select Service Product Membership Package Voucher Prepaid Gift Card" at bounding box center [62, 214] width 51 height 13
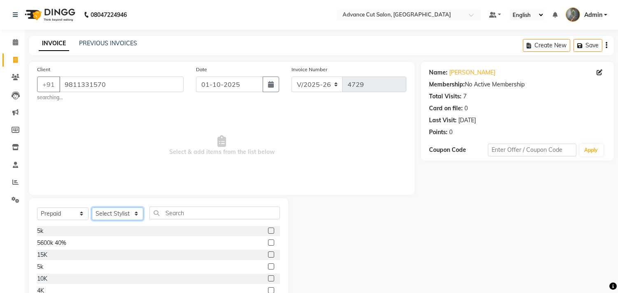
click at [103, 214] on select "Select Stylist Admin chahit COUNTOR [PERSON_NAME] mamta [PERSON_NAME] navi [PER…" at bounding box center [117, 214] width 51 height 13
select select "86615"
click at [92, 208] on select "Select Stylist Admin chahit COUNTOR [PERSON_NAME] mamta [PERSON_NAME] navi [PER…" at bounding box center [117, 214] width 51 height 13
click at [41, 231] on div "5k" at bounding box center [40, 231] width 6 height 9
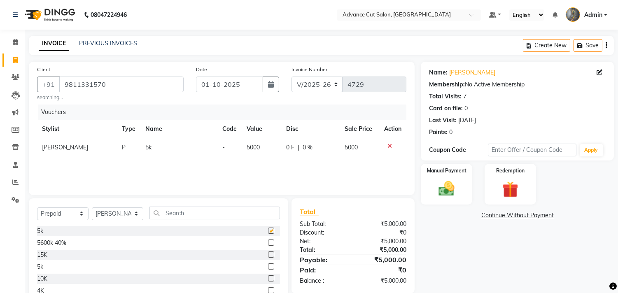
checkbox input "false"
click at [178, 215] on input "text" at bounding box center [214, 213] width 131 height 13
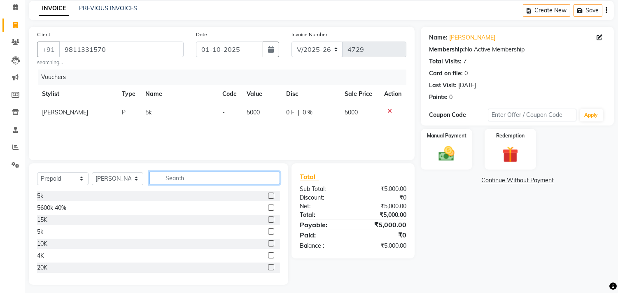
scroll to position [39, 0]
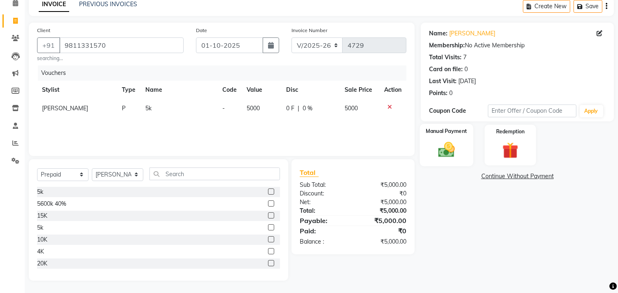
click at [458, 146] on img at bounding box center [446, 149] width 27 height 19
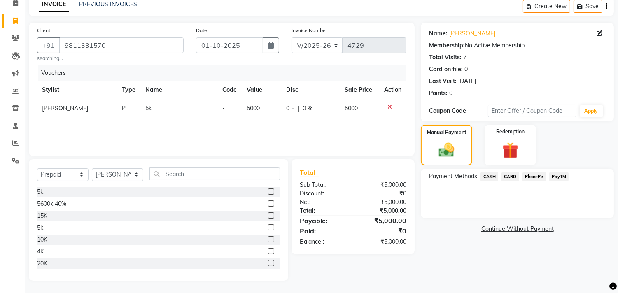
click at [511, 177] on span "CARD" at bounding box center [510, 176] width 18 height 9
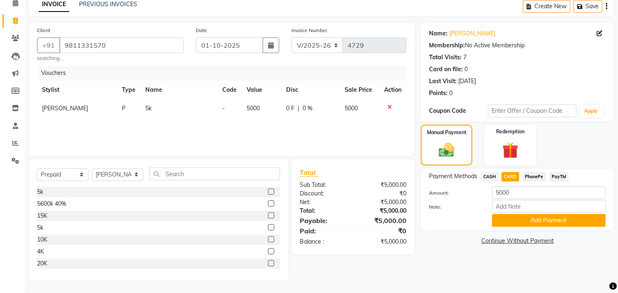
drag, startPoint x: 556, startPoint y: 174, endPoint x: 557, endPoint y: 178, distance: 4.3
click at [556, 174] on span "PayTM" at bounding box center [559, 176] width 20 height 9
click at [534, 216] on button "Add Payment" at bounding box center [549, 220] width 114 height 13
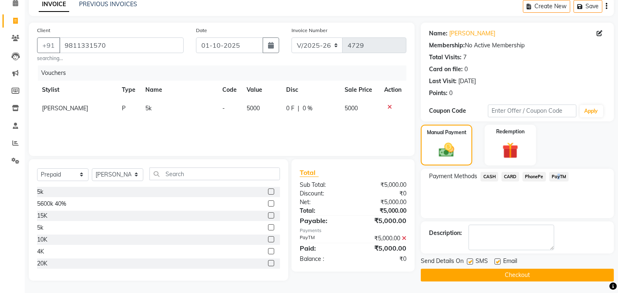
scroll to position [40, 0]
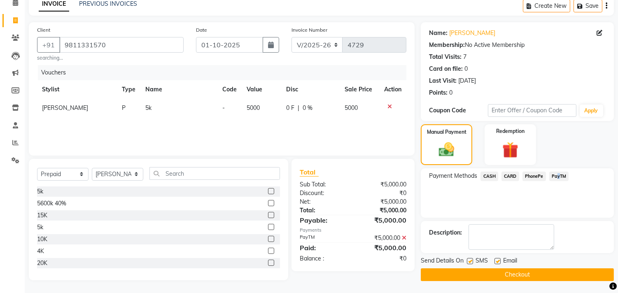
click at [461, 274] on button "Checkout" at bounding box center [517, 274] width 193 height 13
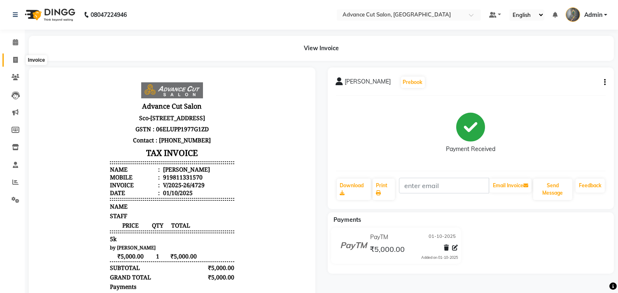
click at [14, 59] on icon at bounding box center [15, 60] width 5 height 6
select select "service"
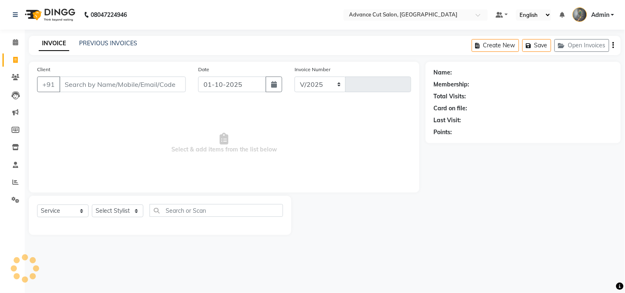
select select "4939"
type input "4732"
click at [99, 44] on link "PREVIOUS INVOICES" at bounding box center [108, 43] width 58 height 7
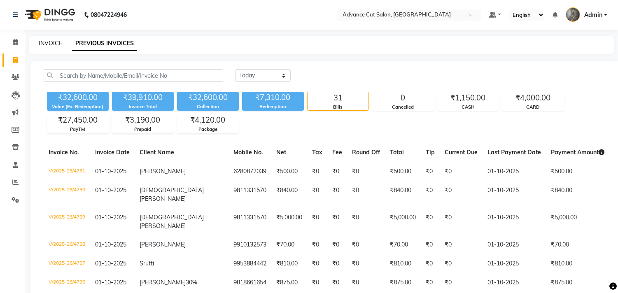
click at [39, 42] on link "INVOICE" at bounding box center [50, 43] width 23 height 7
select select "service"
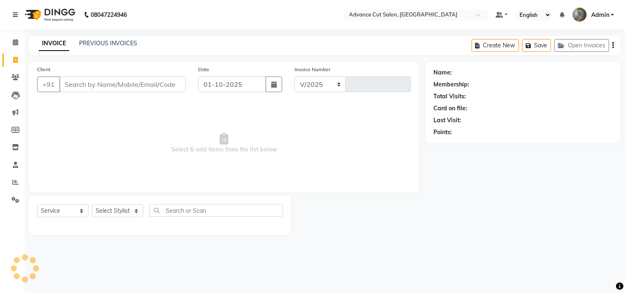
select select "4939"
type input "4732"
